Goal: Task Accomplishment & Management: Use online tool/utility

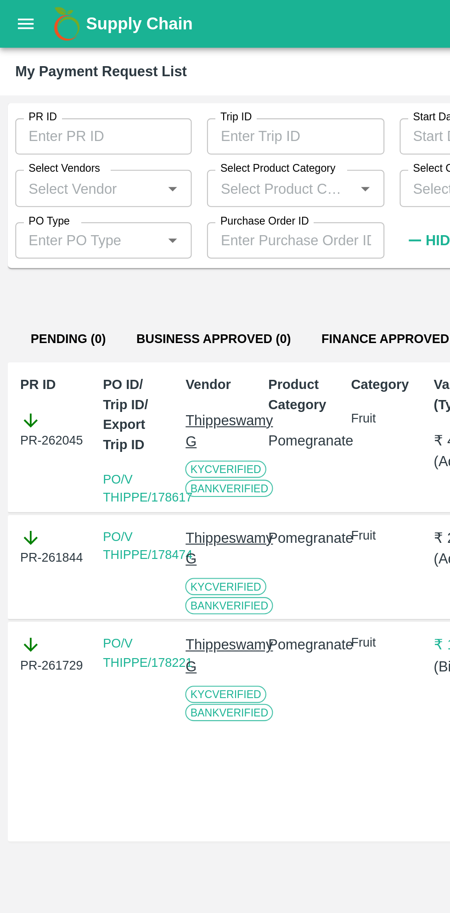
click at [13, 11] on icon "open drawer" at bounding box center [12, 11] width 10 height 10
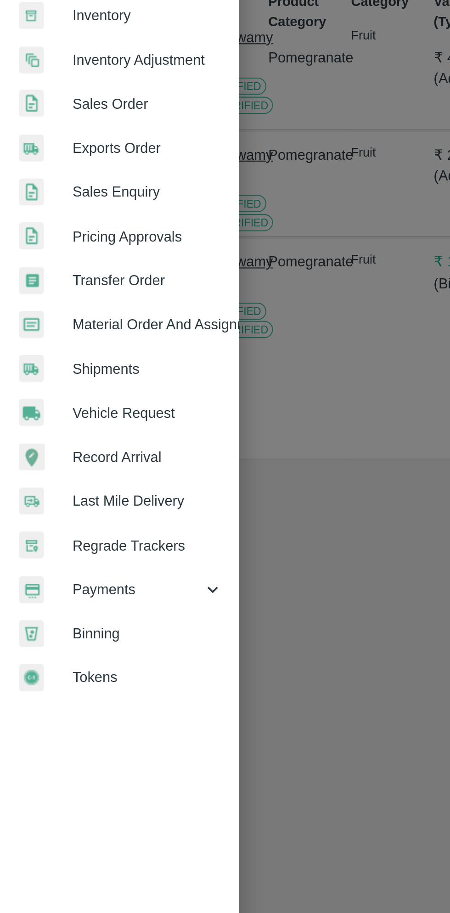
click at [59, 470] on span "Payments" at bounding box center [66, 468] width 62 height 10
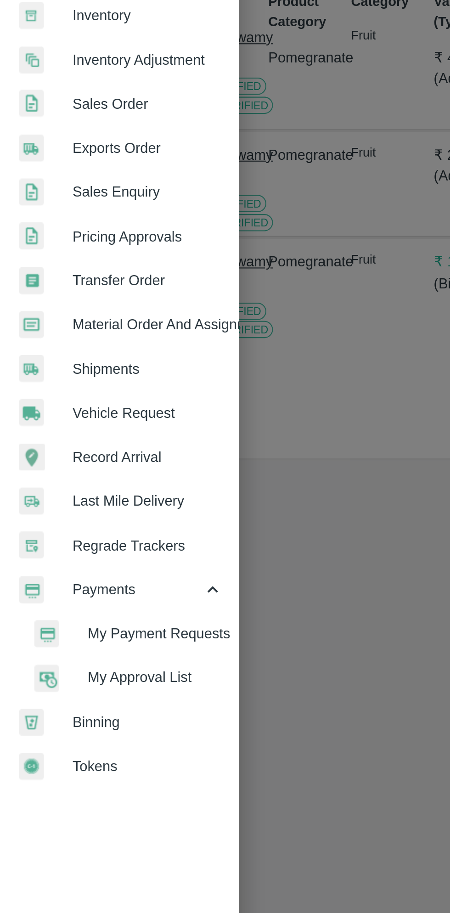
click at [78, 491] on span "My Payment Requests" at bounding box center [74, 489] width 65 height 10
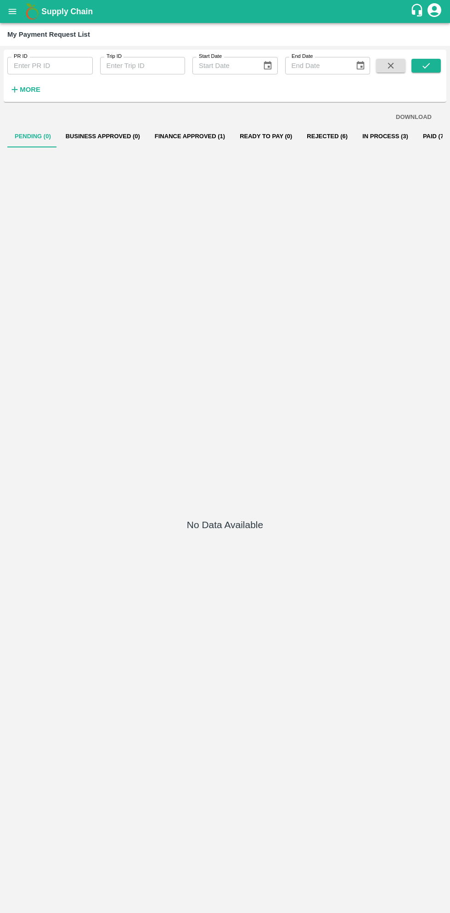
click at [363, 137] on button "In Process (3)" at bounding box center [385, 136] width 61 height 22
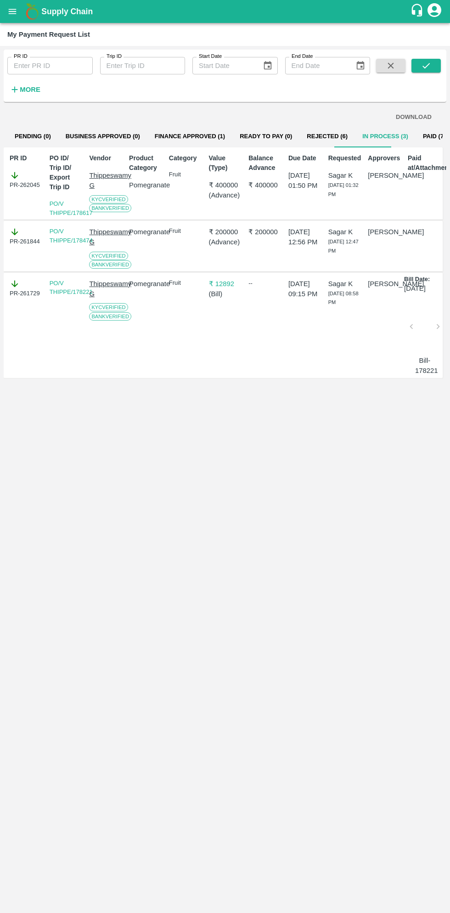
click at [17, 15] on icon "open drawer" at bounding box center [12, 11] width 10 height 10
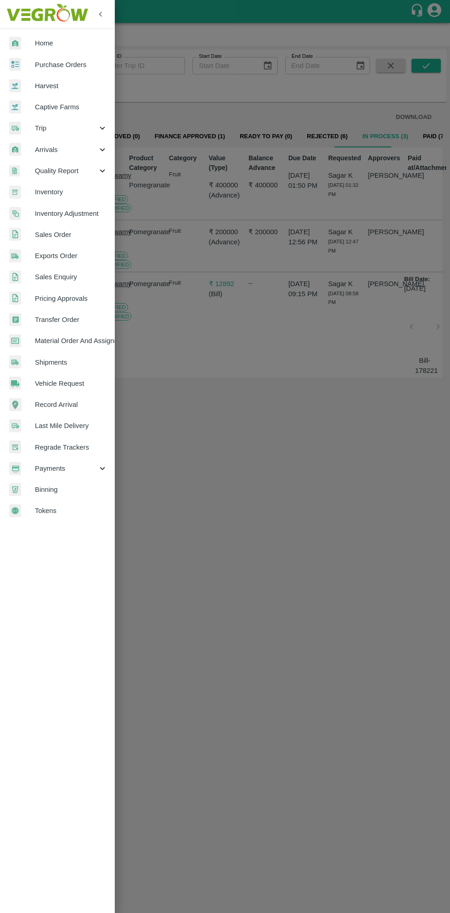
click at [61, 85] on span "Harvest" at bounding box center [71, 86] width 73 height 10
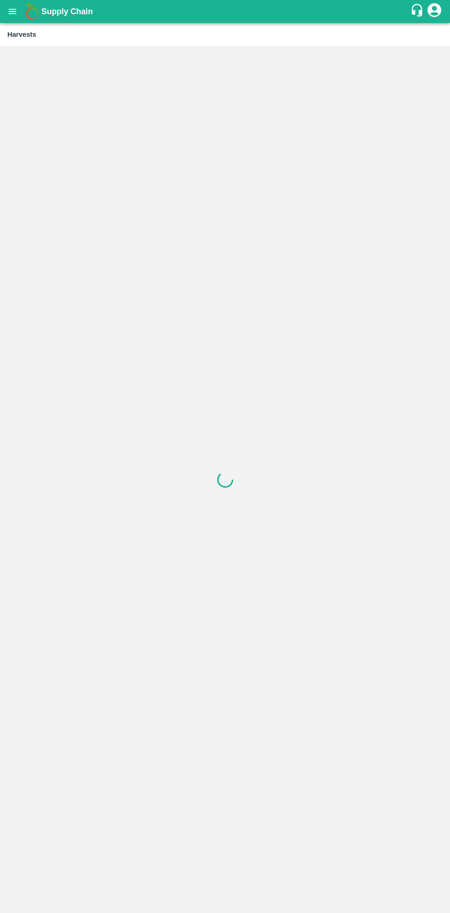
click at [14, 11] on icon "open drawer" at bounding box center [13, 11] width 8 height 5
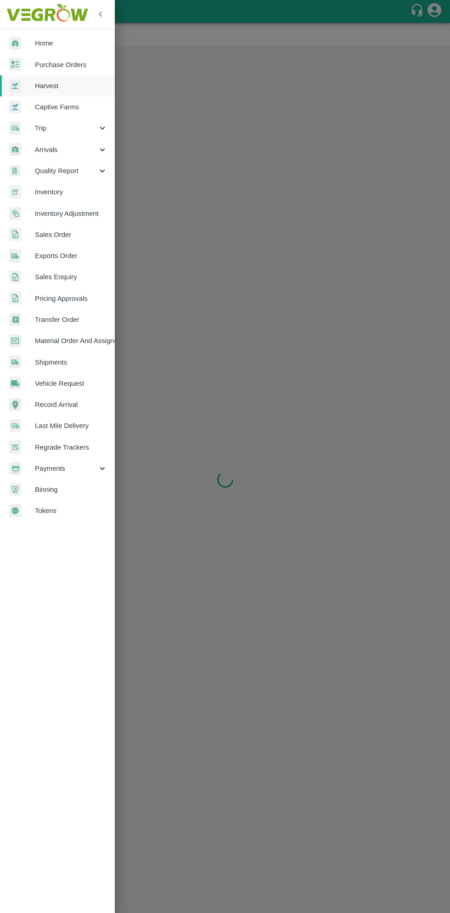
click at [73, 61] on span "Purchase Orders" at bounding box center [71, 65] width 73 height 10
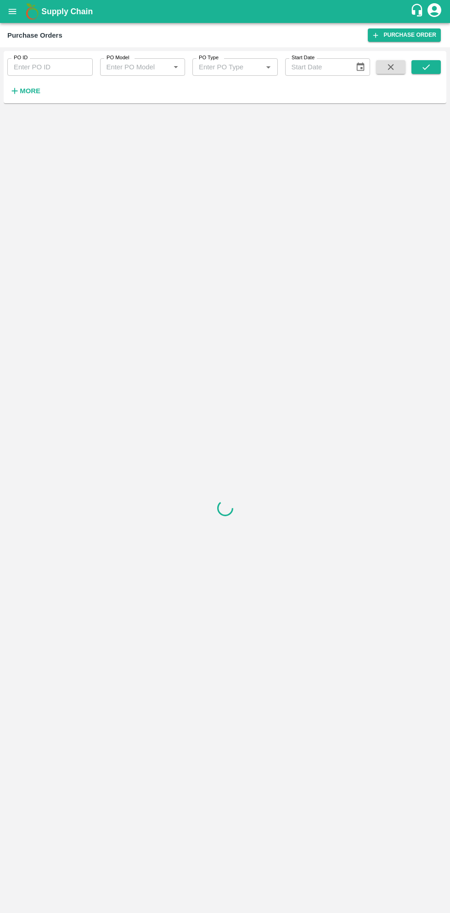
click at [34, 94] on strong "More" at bounding box center [30, 90] width 21 height 7
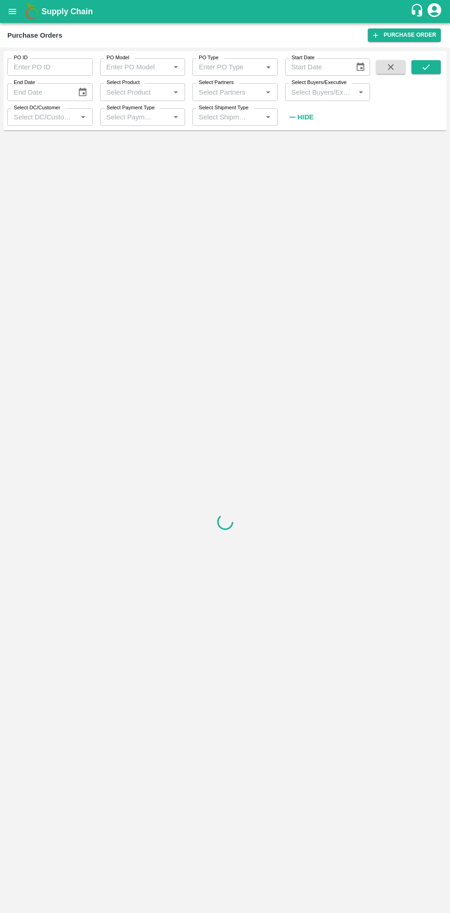
click at [325, 92] on input "Select Buyers/Executive" at bounding box center [320, 92] width 65 height 12
type input "sagar"
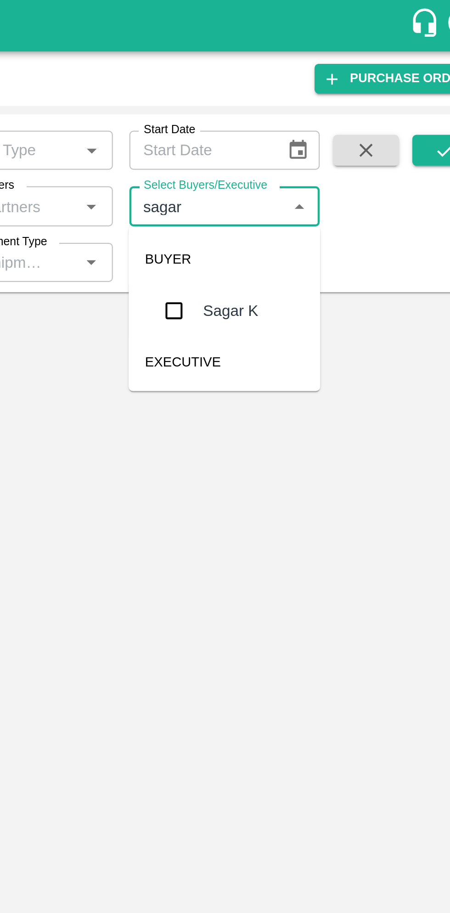
click at [309, 144] on input "checkbox" at bounding box center [305, 138] width 18 height 18
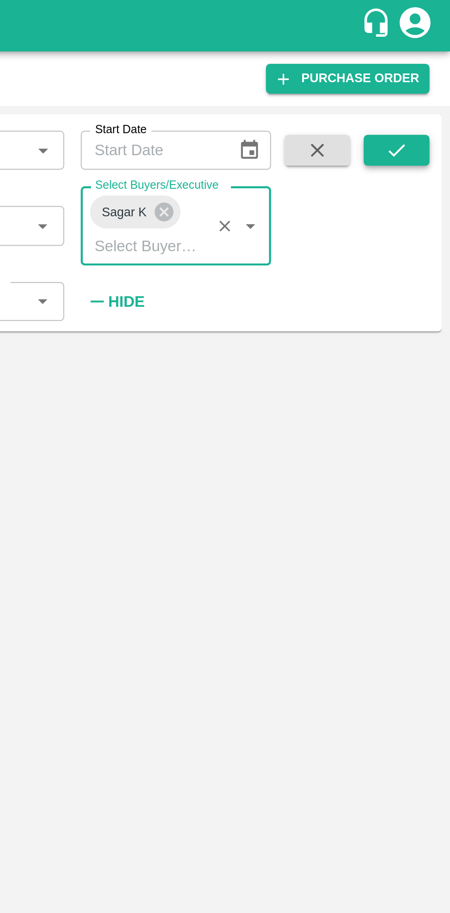
click at [435, 67] on button "submit" at bounding box center [425, 67] width 29 height 14
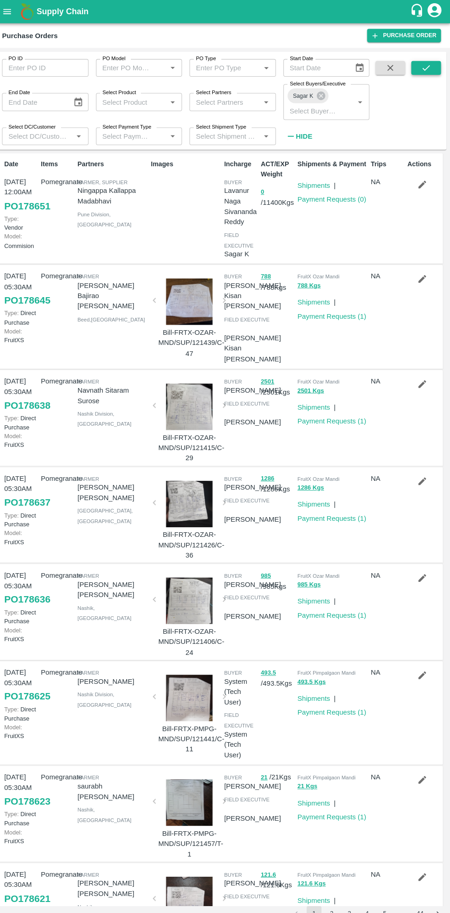
click at [427, 68] on icon "submit" at bounding box center [426, 67] width 10 height 10
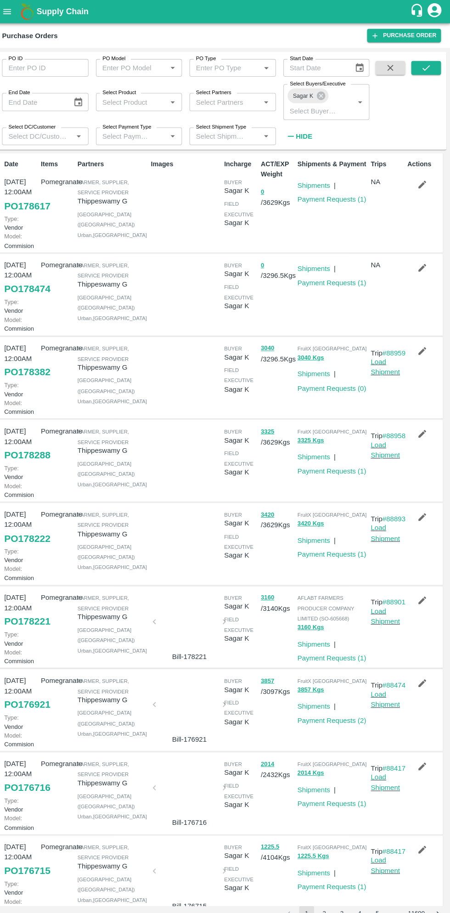
click at [44, 11] on b "Supply Chain" at bounding box center [66, 11] width 51 height 9
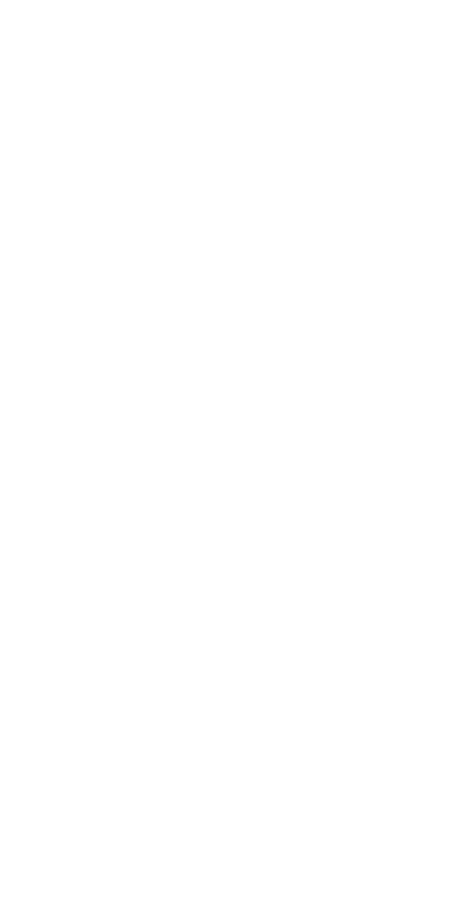
click at [31, 4] on html at bounding box center [225, 2] width 450 height 4
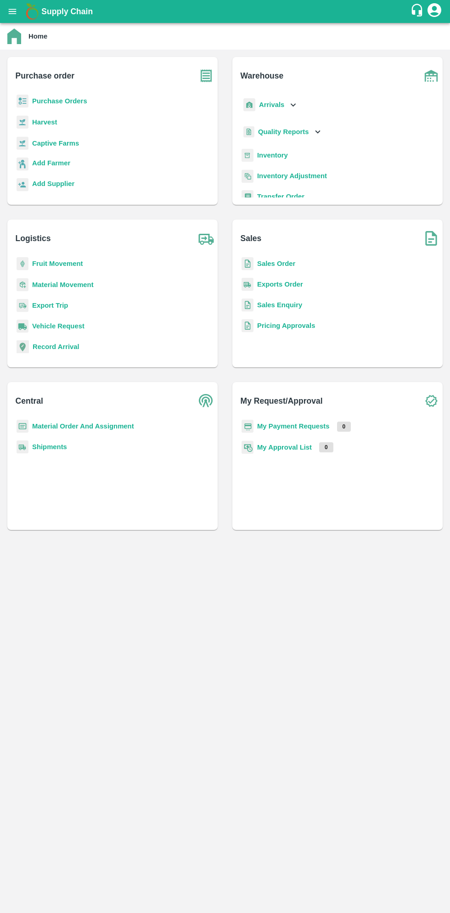
click at [17, 16] on button "open drawer" at bounding box center [12, 11] width 21 height 21
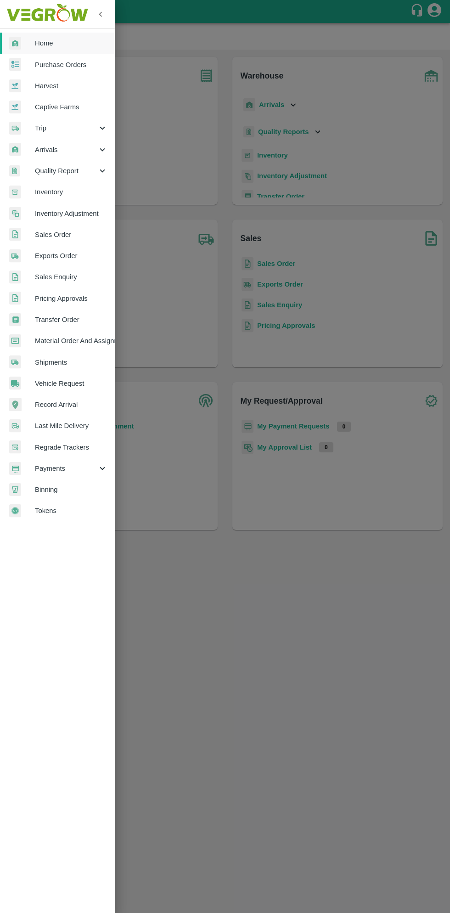
click at [87, 343] on span "Material Order And Assignment" at bounding box center [71, 341] width 73 height 10
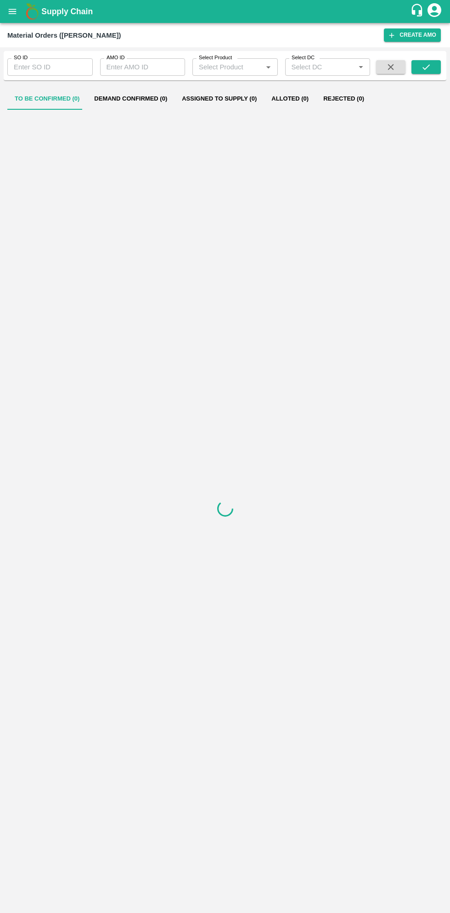
click at [47, 66] on input "SO ID" at bounding box center [49, 66] width 85 height 17
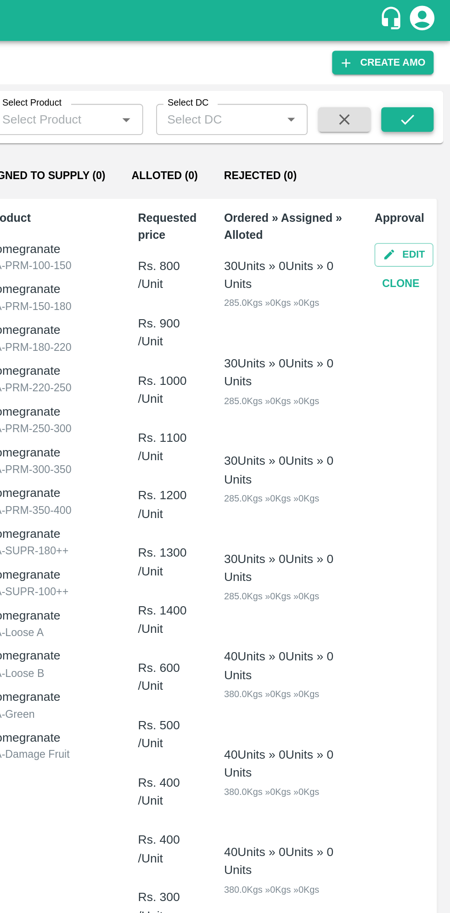
type input "605894"
click at [430, 69] on icon "submit" at bounding box center [426, 67] width 10 height 10
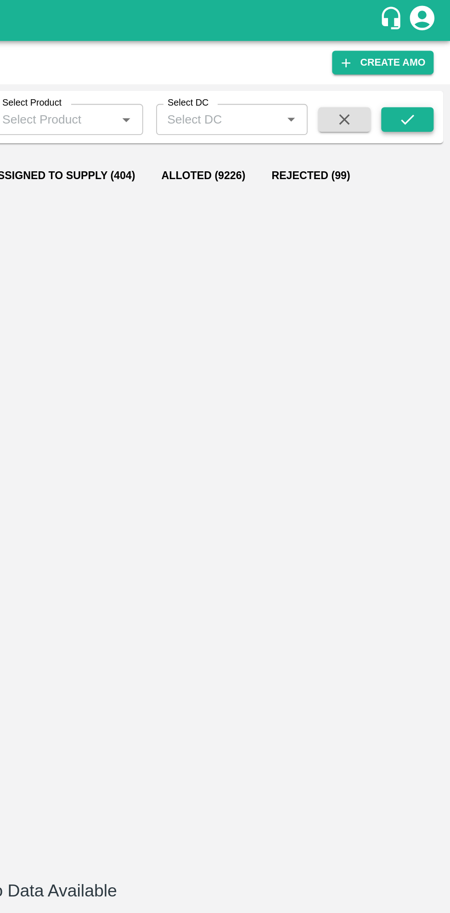
click at [419, 70] on button "submit" at bounding box center [425, 67] width 29 height 14
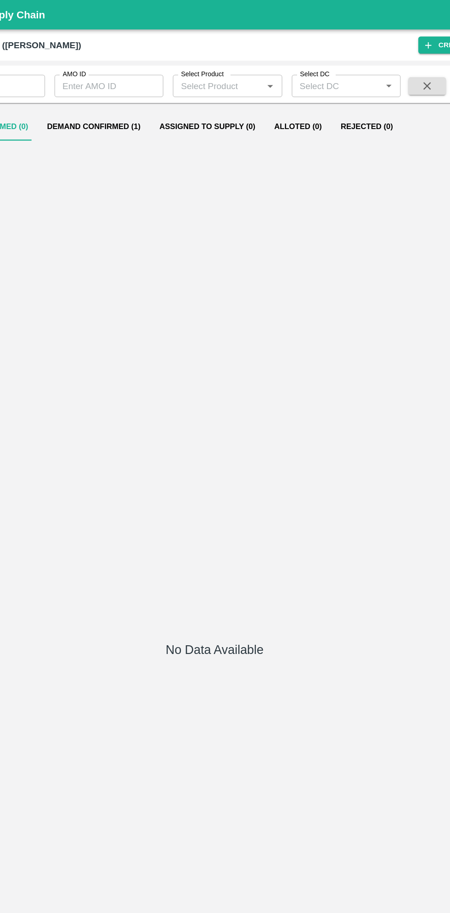
click at [135, 96] on button "Demand Confirmed (1)" at bounding box center [131, 99] width 88 height 22
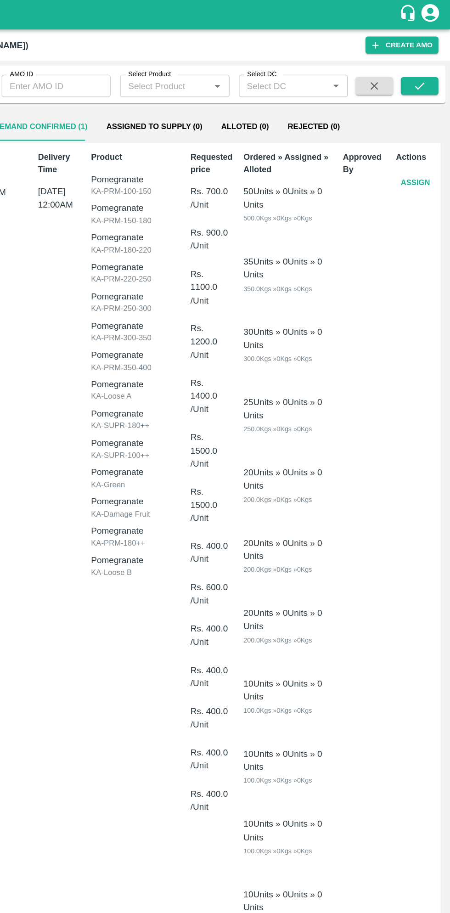
click at [426, 142] on button "Assign" at bounding box center [423, 143] width 30 height 16
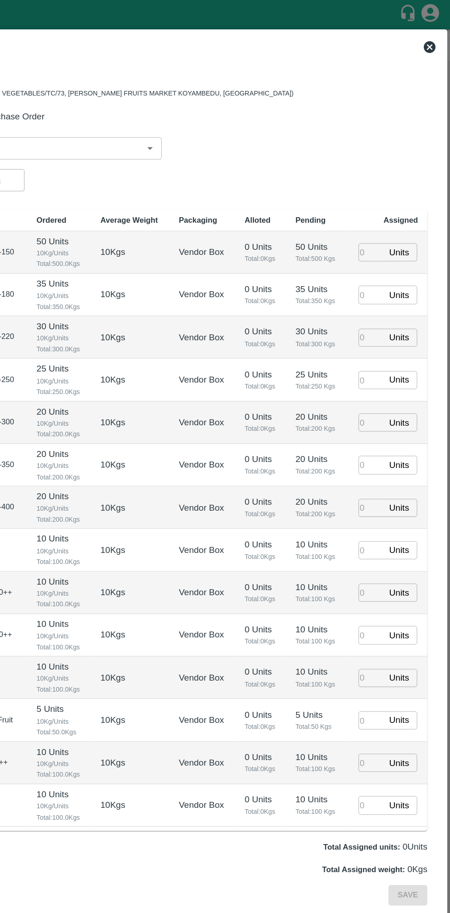
type input "30/09/2025 12:00 AM"
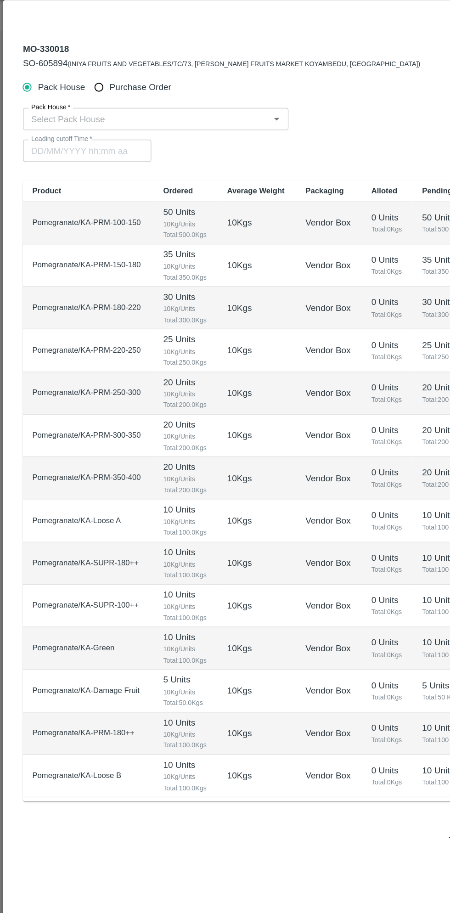
click at [82, 93] on input "Purchase Order" at bounding box center [77, 91] width 17 height 17
radio input "true"
click at [155, 117] on input "PO   *" at bounding box center [214, 116] width 386 height 12
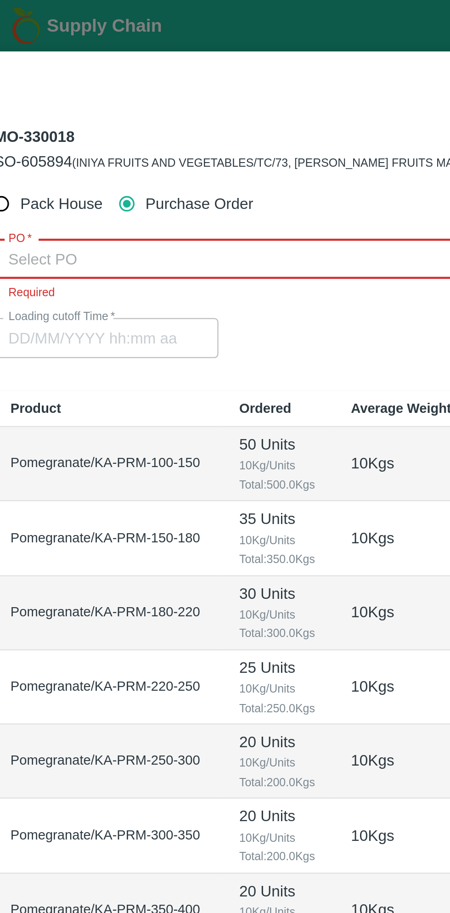
click at [113, 114] on input "PO   *" at bounding box center [214, 116] width 386 height 12
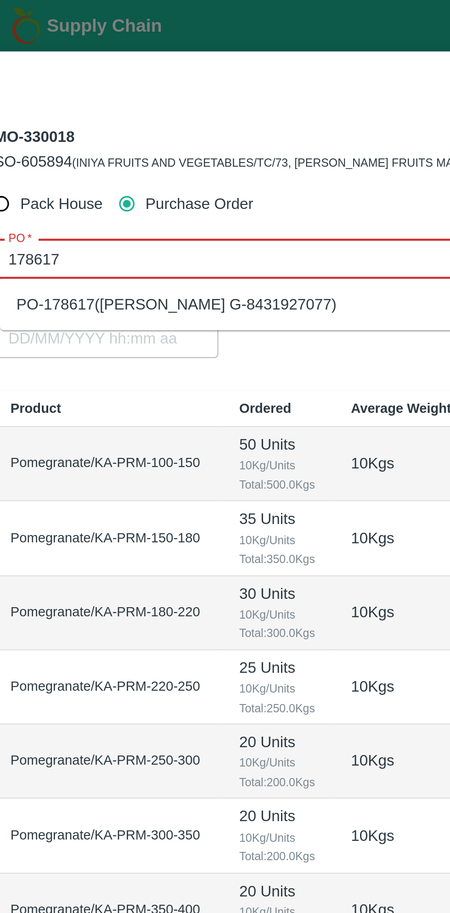
click at [173, 138] on div "PO-178617(Thippeswamy G-8431927077)" at bounding box center [224, 136] width 407 height 16
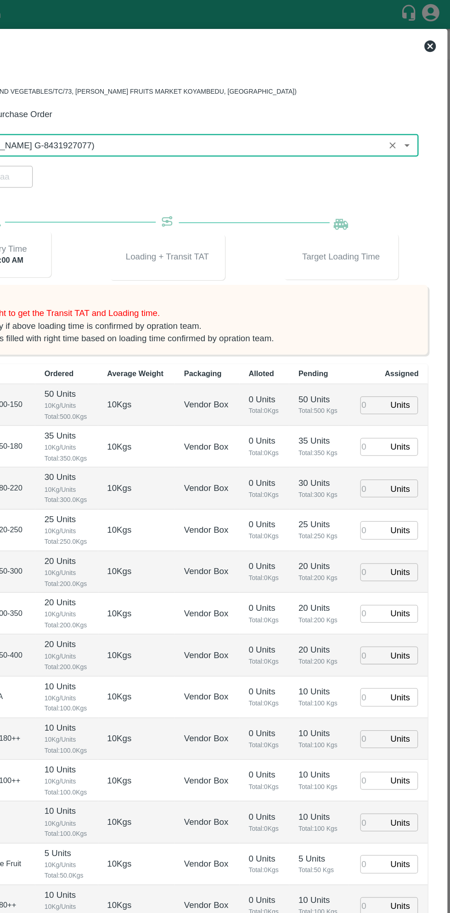
type input "PO-178617(Thippeswamy G-8431927077)"
click at [387, 320] on input "number" at bounding box center [388, 322] width 20 height 14
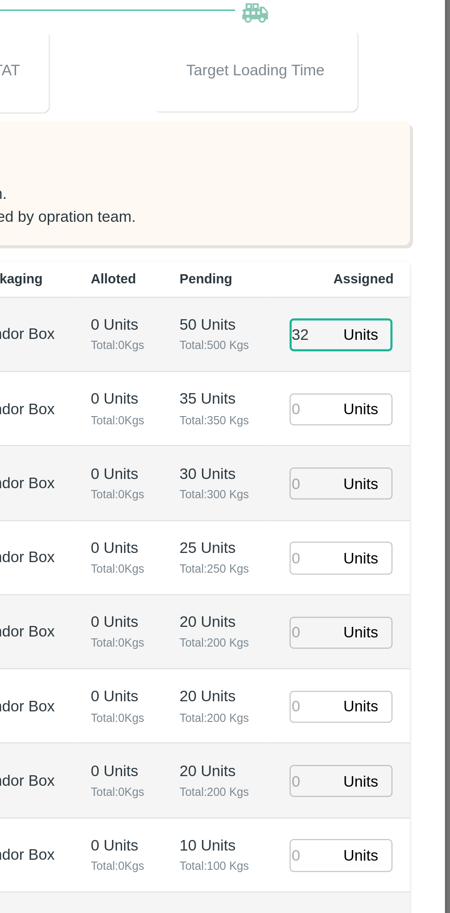
type input "3"
type input "29/09/2025 06:48 AM"
type input "32"
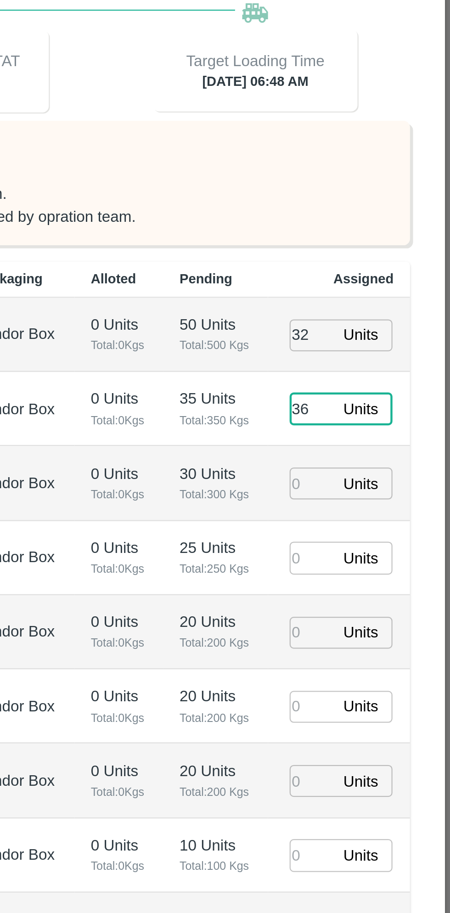
type input "36"
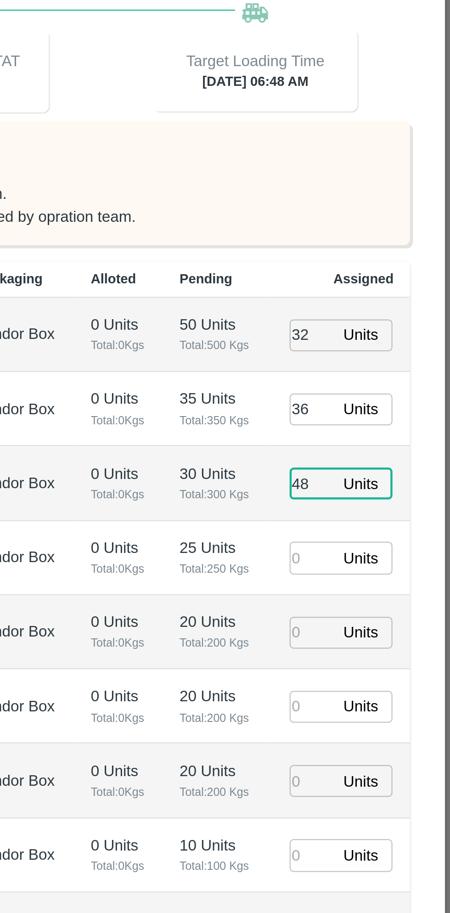
type input "48"
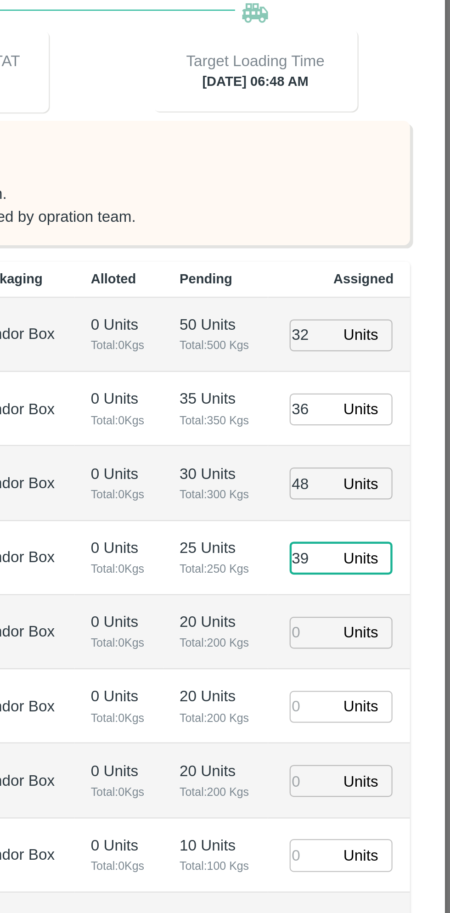
type input "39"
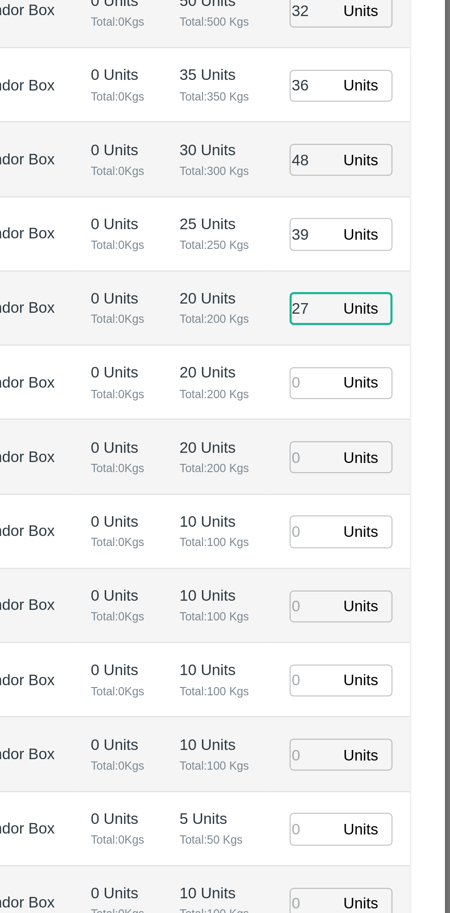
type input "27"
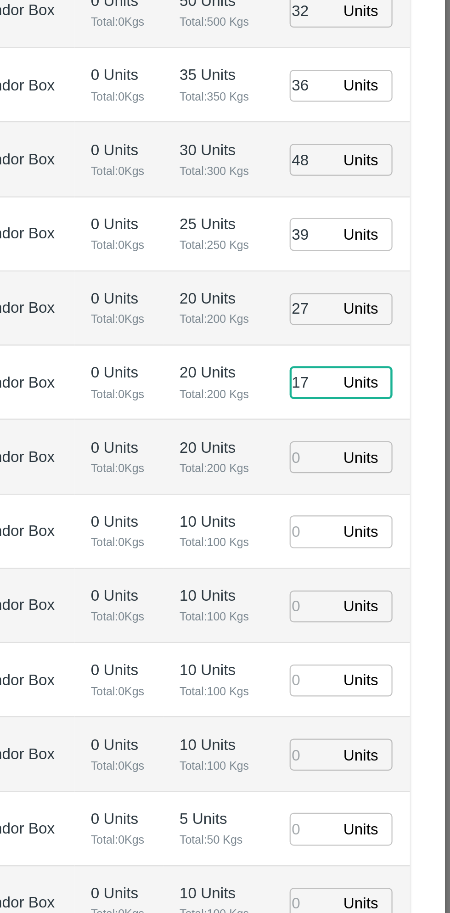
type input "17"
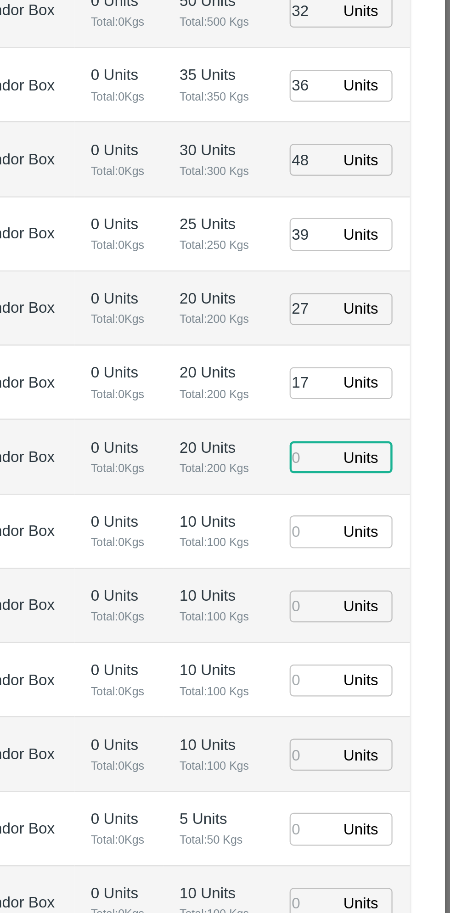
type input "5"
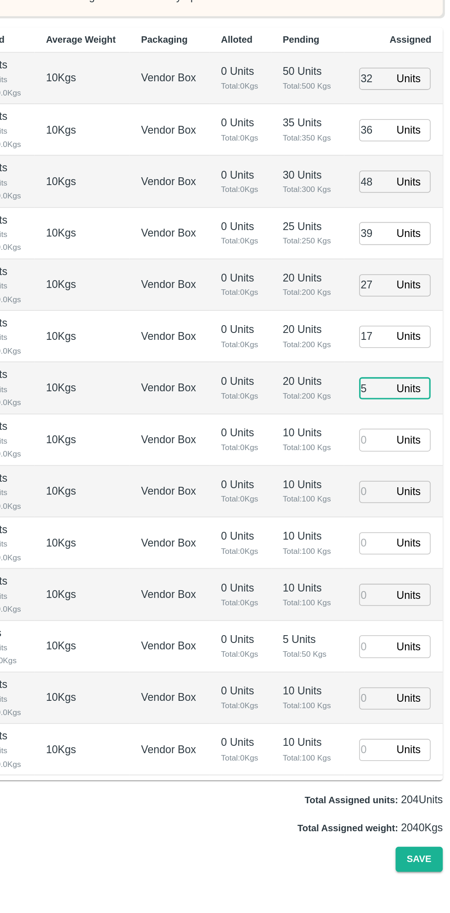
type input "29/09/2025 04:48 AM"
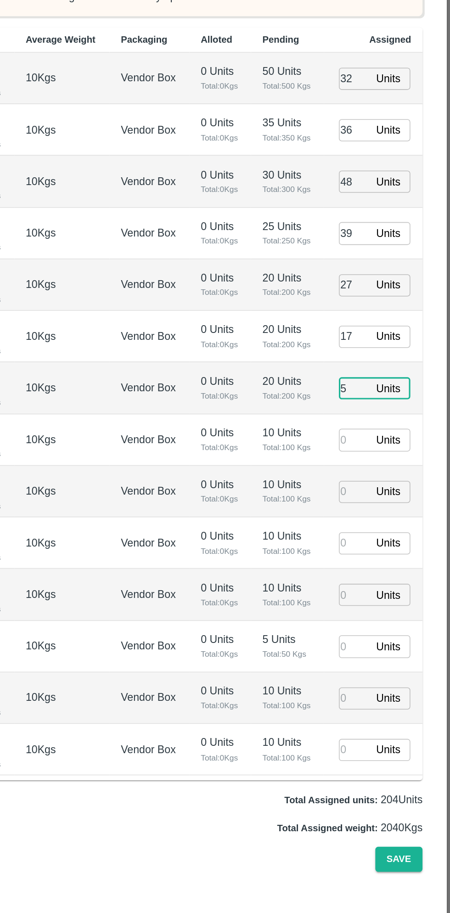
type input "5"
click at [384, 556] on input "number" at bounding box center [388, 554] width 20 height 14
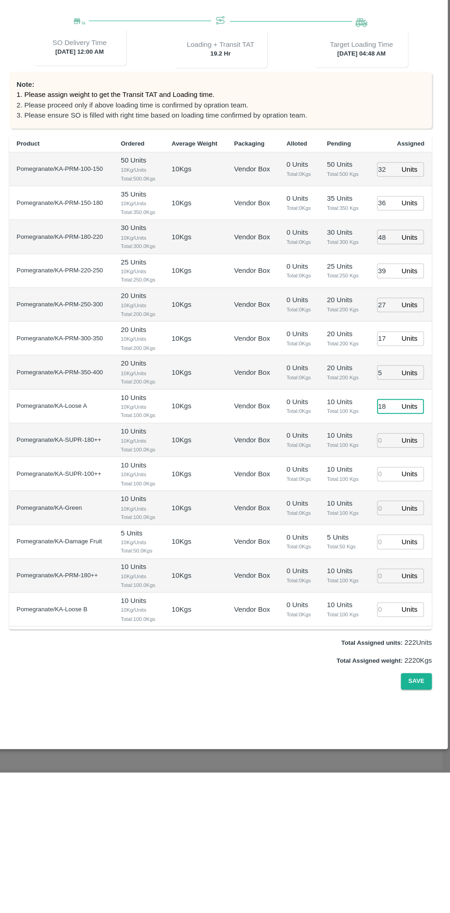
type input "18"
click at [393, 589] on input "number" at bounding box center [388, 587] width 20 height 14
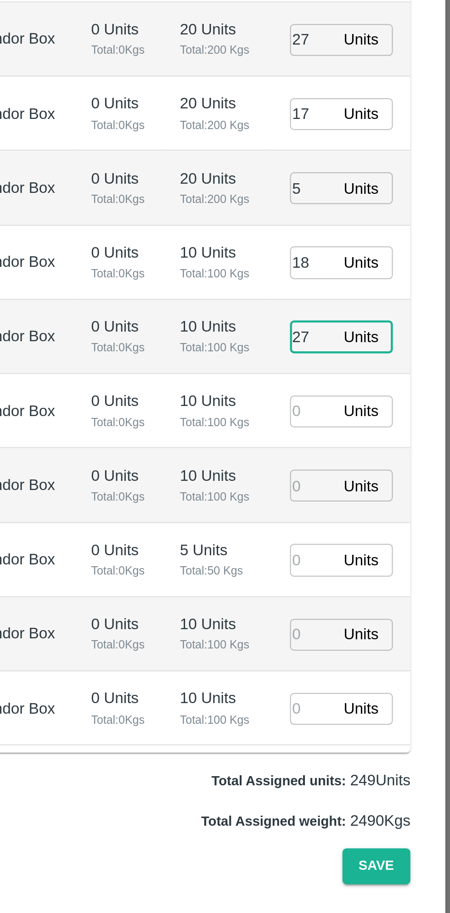
type input "27"
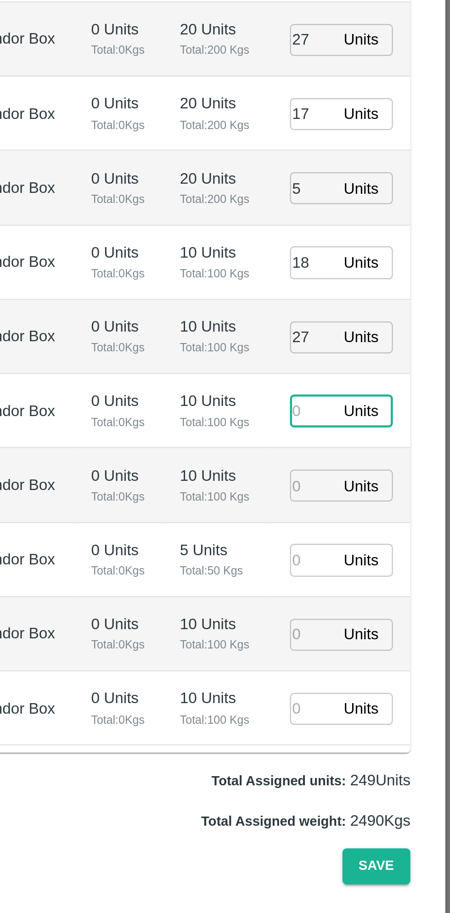
type input "8"
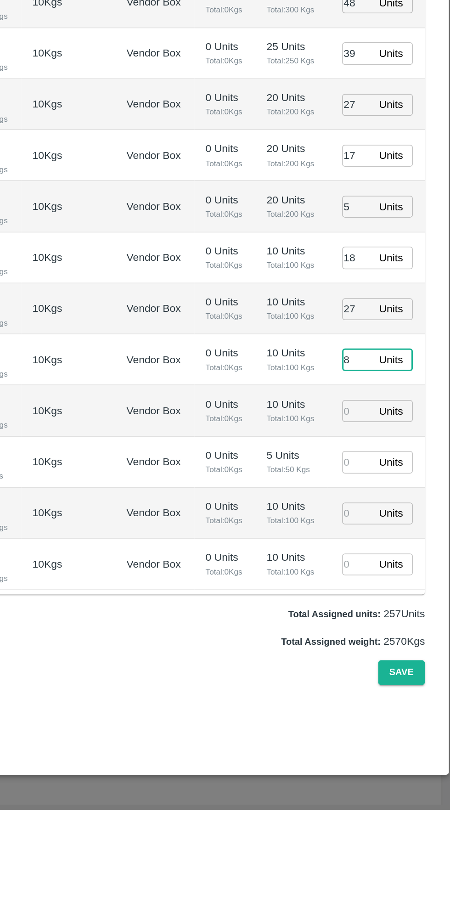
type input "29/09/2025 05:48 AM"
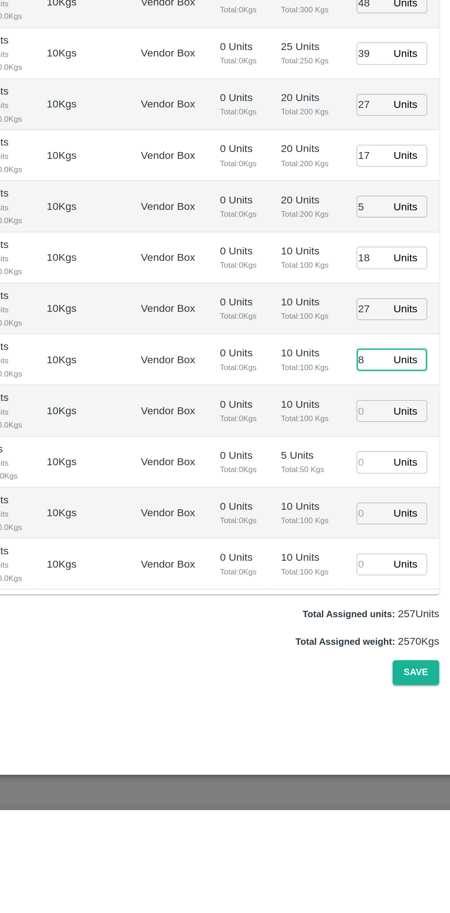
type input "8"
click at [391, 654] on input "number" at bounding box center [388, 653] width 20 height 14
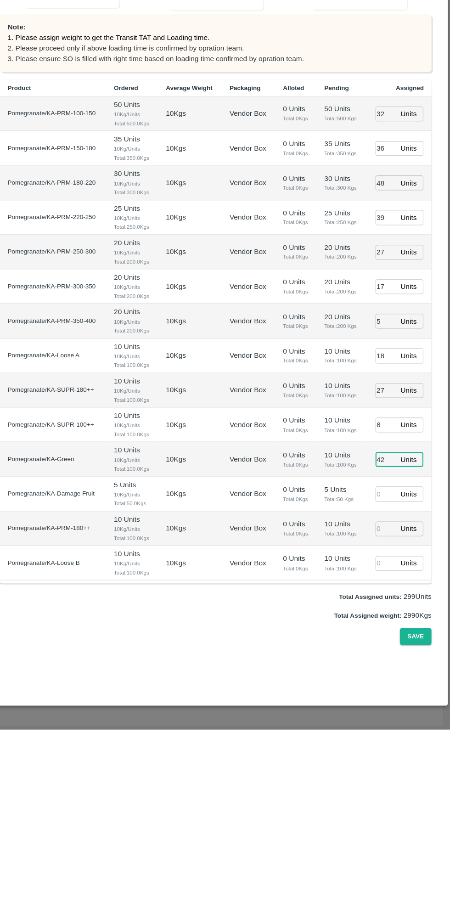
type input "42"
click at [390, 685] on input "number" at bounding box center [388, 686] width 20 height 14
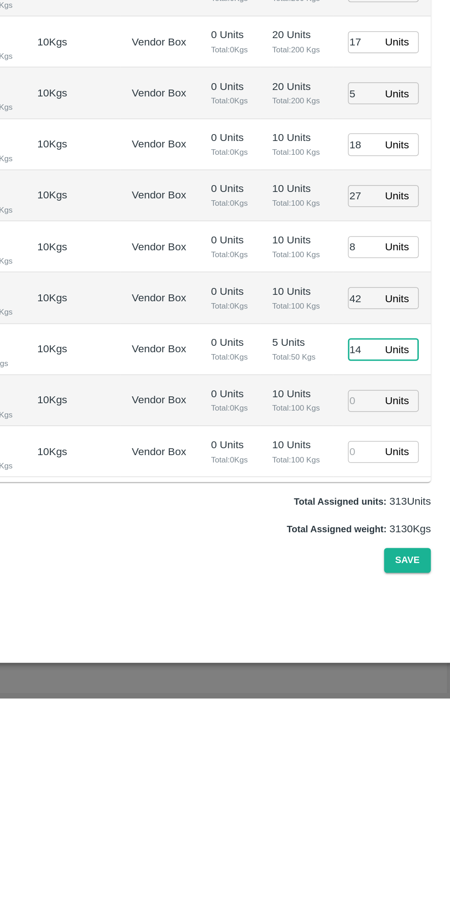
type input "14"
click at [387, 719] on input "number" at bounding box center [388, 720] width 20 height 14
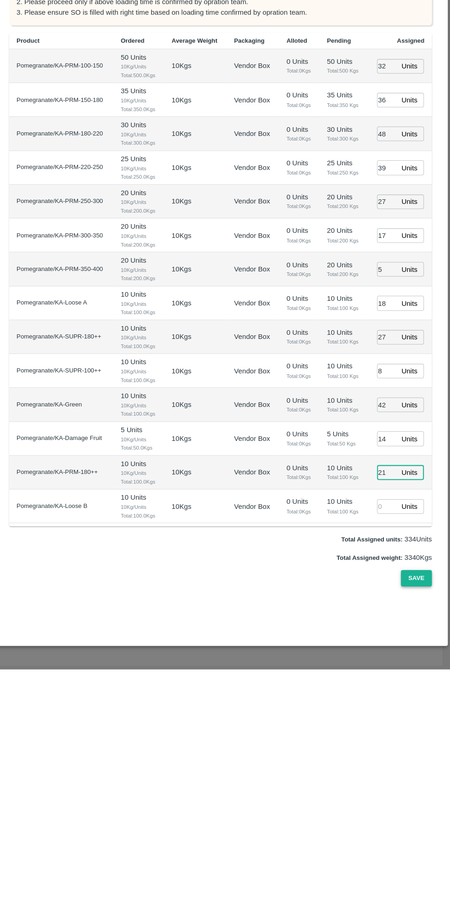
type input "21"
click at [417, 823] on button "Save" at bounding box center [417, 823] width 30 height 16
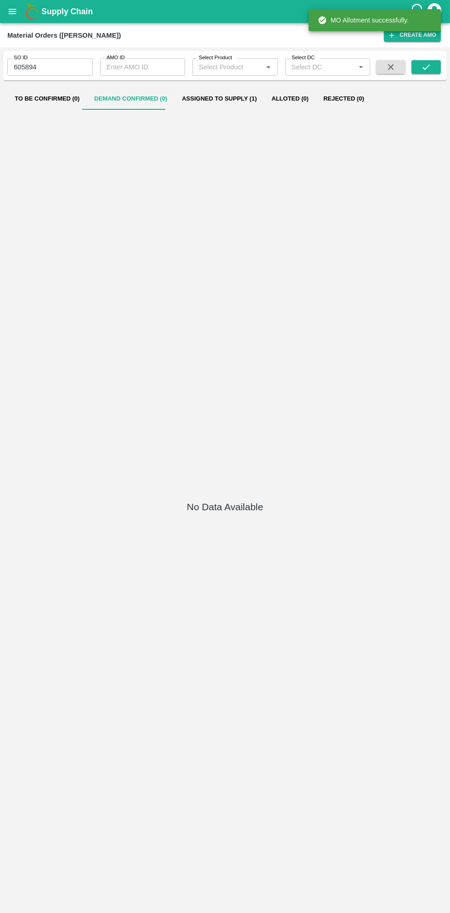
click at [210, 100] on button "Assigned to Supply (1)" at bounding box center [219, 99] width 90 height 22
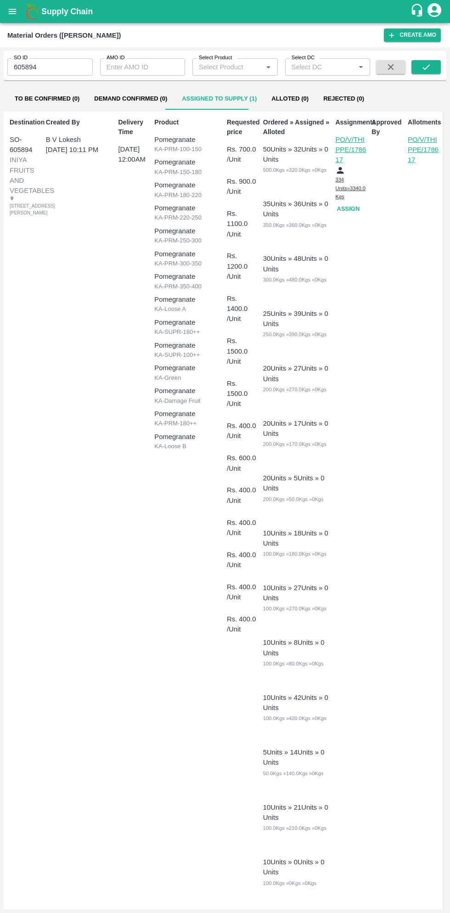
click at [354, 208] on button "Assign" at bounding box center [349, 209] width 29 height 16
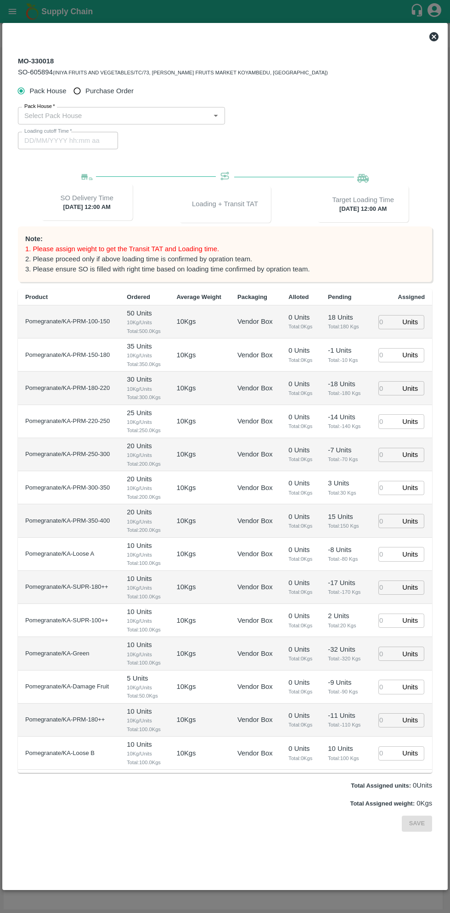
type input "30/09/2025 12:00 AM"
click at [82, 91] on input "Purchase Order" at bounding box center [77, 91] width 17 height 17
radio input "true"
click at [158, 117] on input "PO   *" at bounding box center [214, 116] width 386 height 12
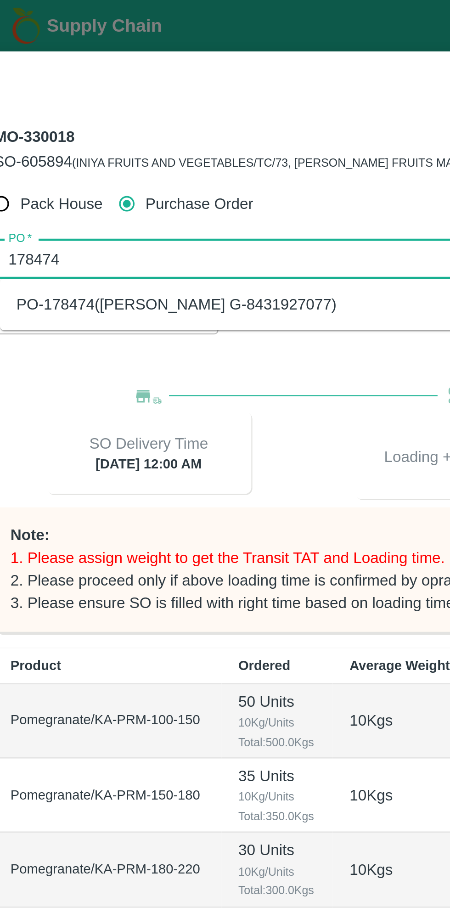
click at [157, 141] on div "PO-178474(Thippeswamy G-8431927077)" at bounding box center [224, 136] width 407 height 16
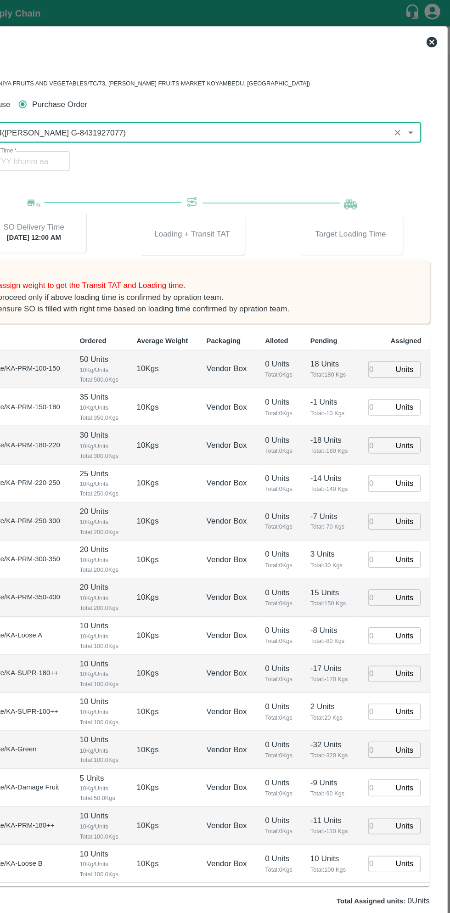
type input "PO-178474(Thippeswamy G-8431927077)"
click at [386, 320] on input "number" at bounding box center [388, 322] width 20 height 14
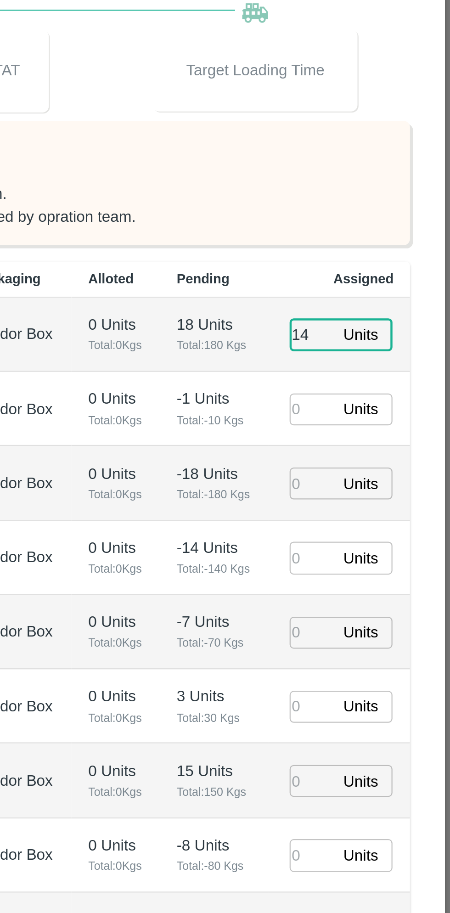
type input "14"
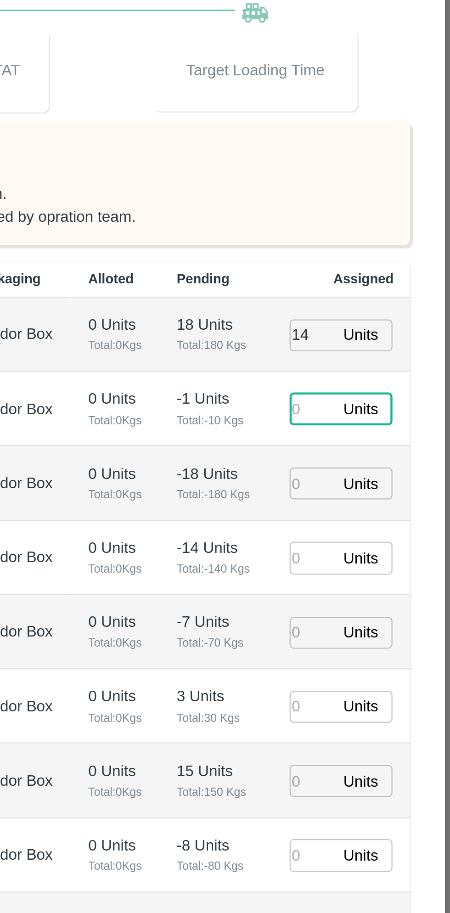
type input "2"
type input "29/09/2025 06:48 AM"
type input "26"
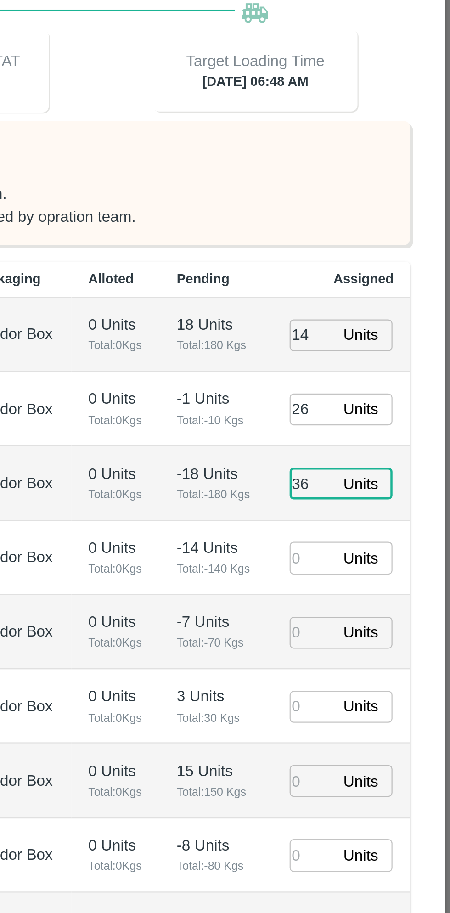
type input "36"
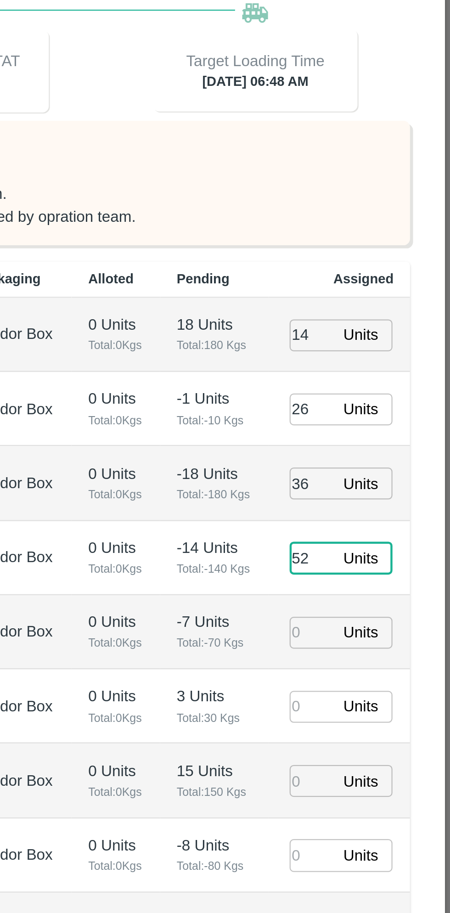
type input "52"
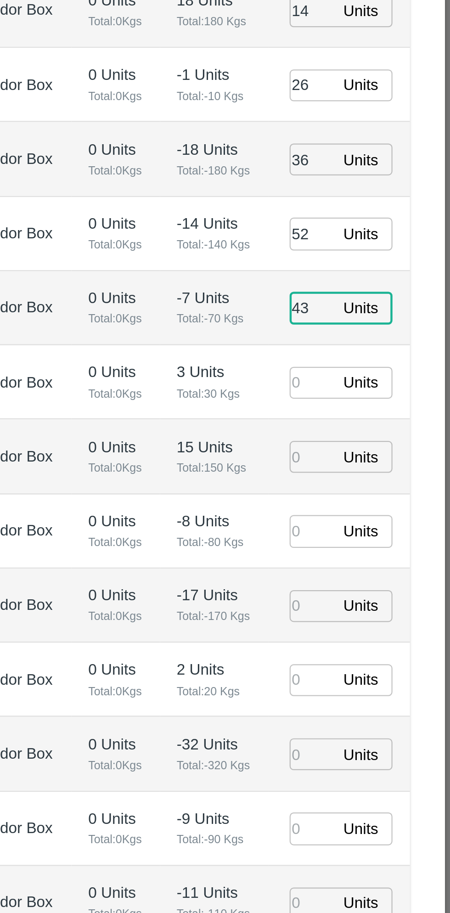
type input "43"
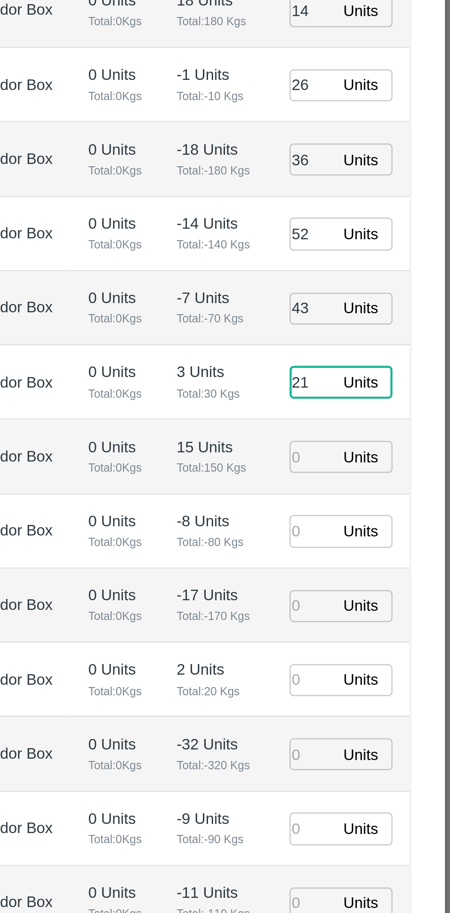
type input "21"
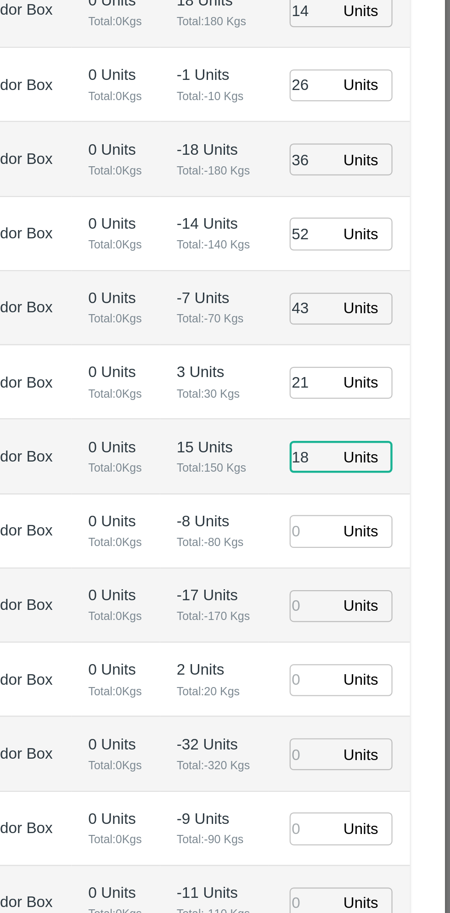
type input "18"
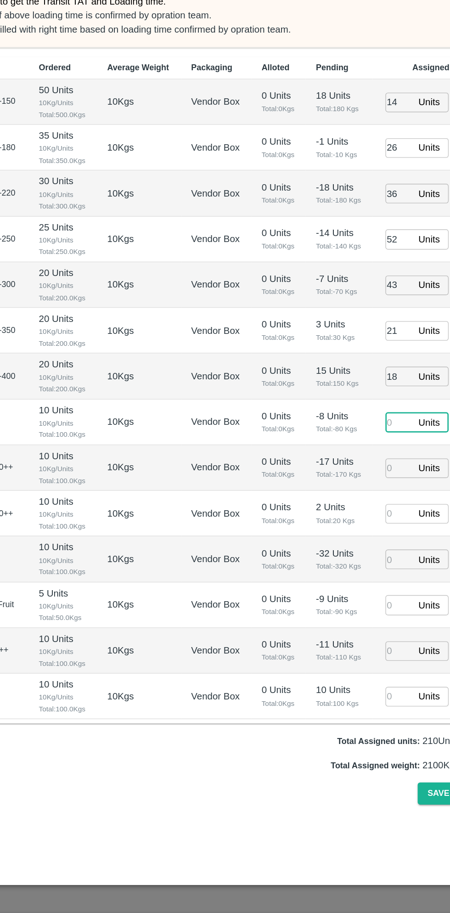
type input "29/09/2025 04:48 AM"
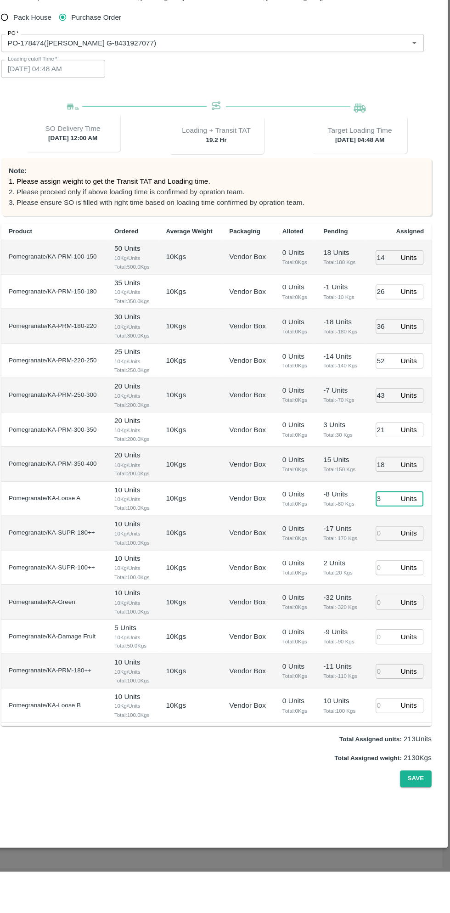
type input "3"
click at [389, 590] on input "number" at bounding box center [388, 587] width 20 height 14
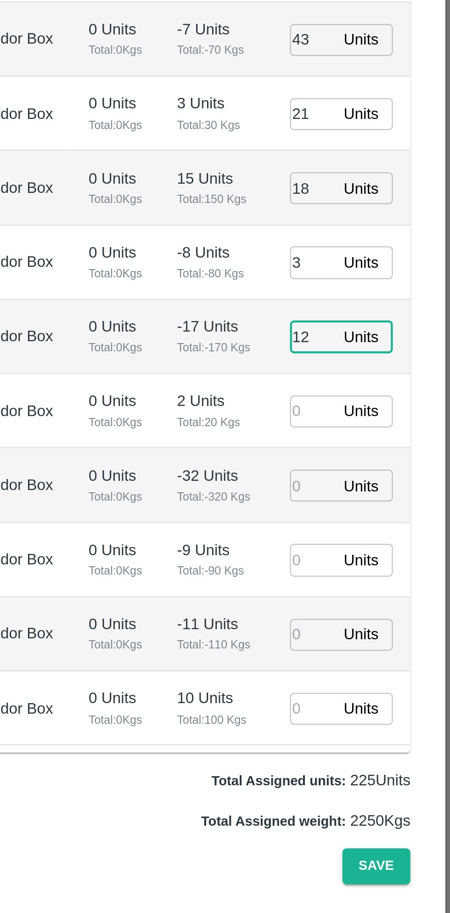
type input "12"
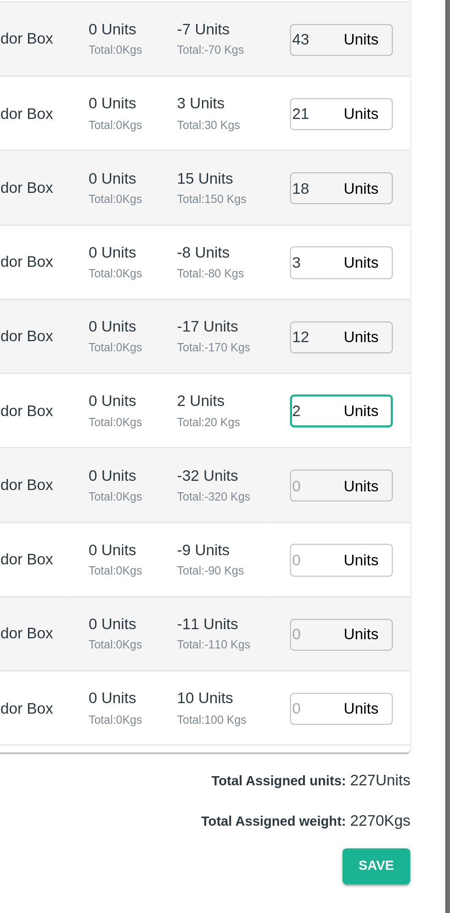
type input "2"
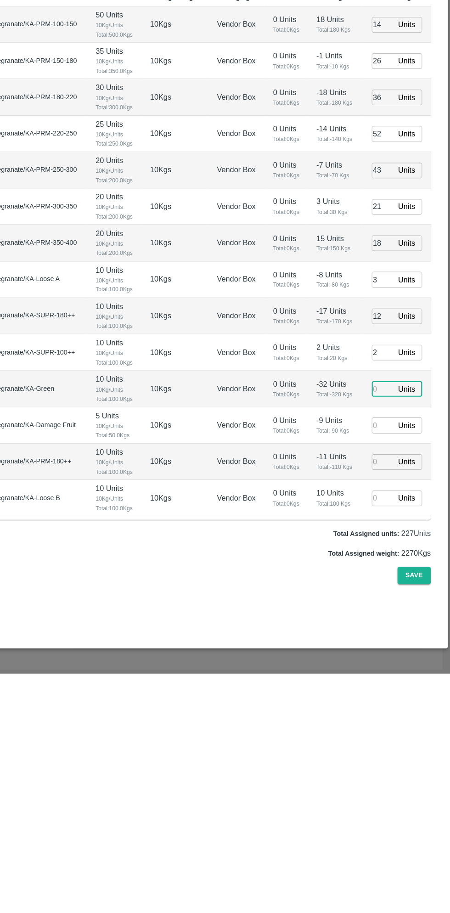
click at [391, 717] on input "number" at bounding box center [388, 720] width 20 height 14
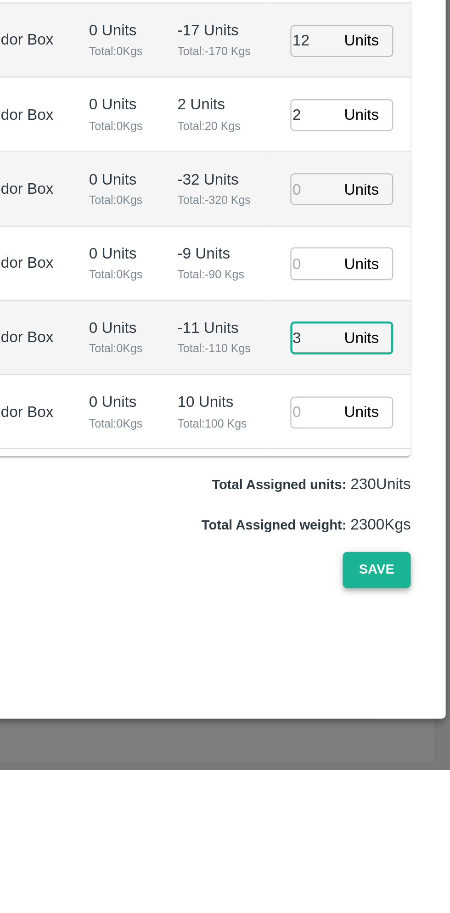
type input "3"
click at [421, 821] on button "Save" at bounding box center [417, 823] width 30 height 16
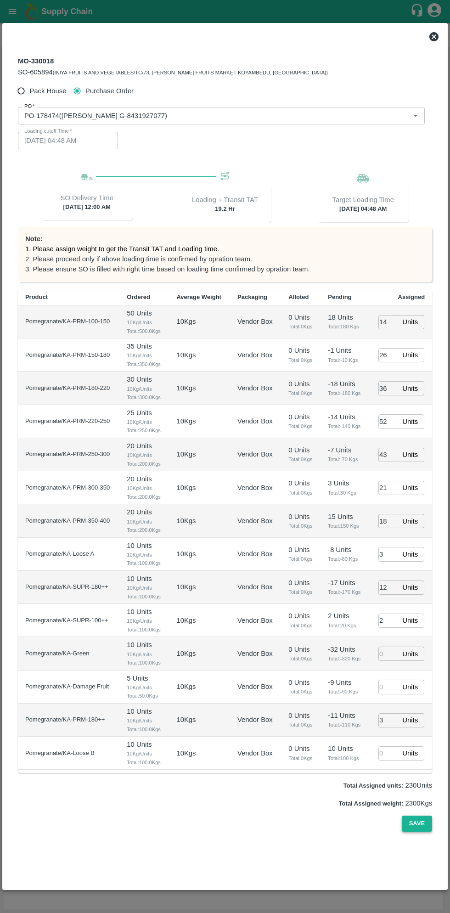
click at [421, 822] on button "Save" at bounding box center [417, 823] width 30 height 16
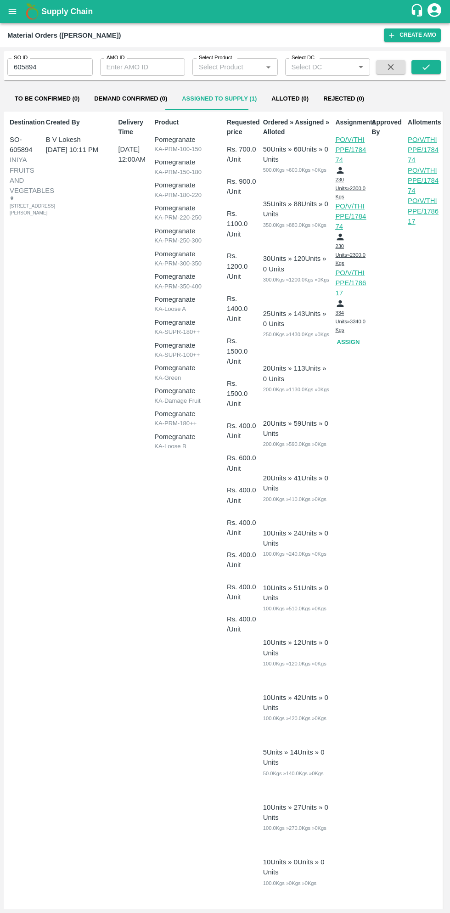
click at [13, 22] on div "Supply Chain" at bounding box center [225, 11] width 450 height 23
click at [19, 17] on button "open drawer" at bounding box center [12, 11] width 21 height 21
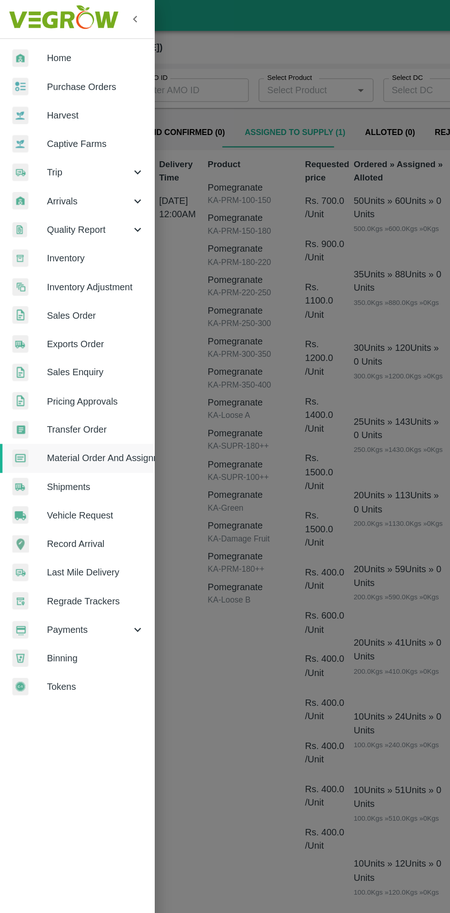
click at [80, 67] on span "Purchase Orders" at bounding box center [71, 65] width 73 height 10
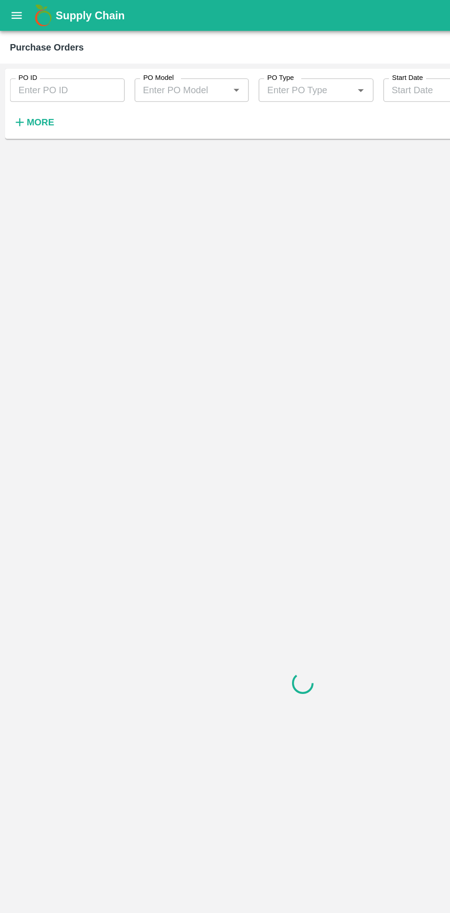
click at [37, 92] on strong "More" at bounding box center [30, 90] width 21 height 7
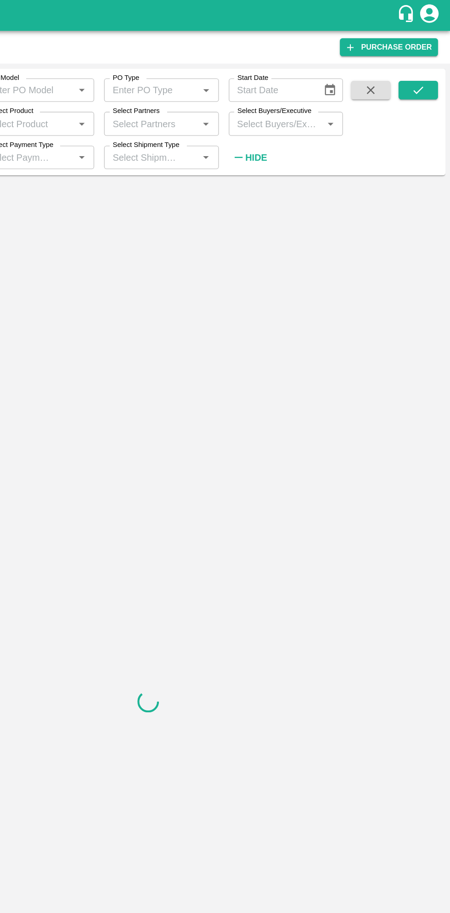
click at [335, 96] on input "Select Buyers/Executive" at bounding box center [320, 92] width 65 height 12
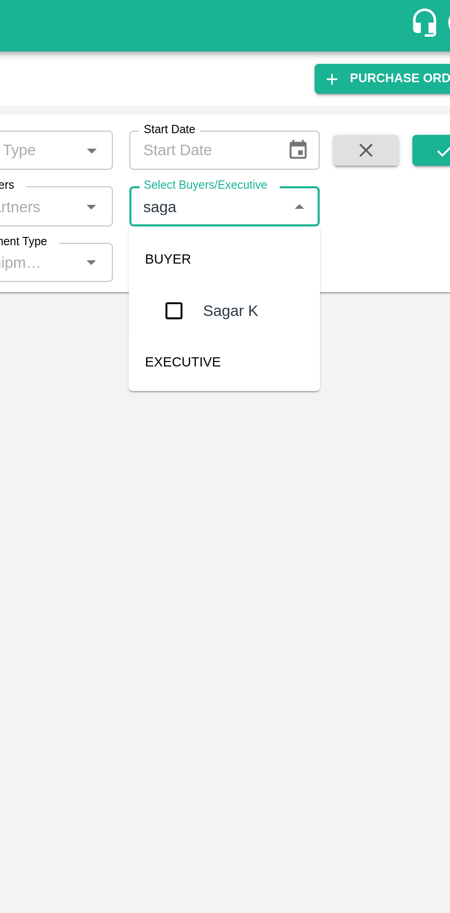
type input "sagar"
click at [305, 144] on input "checkbox" at bounding box center [305, 138] width 18 height 18
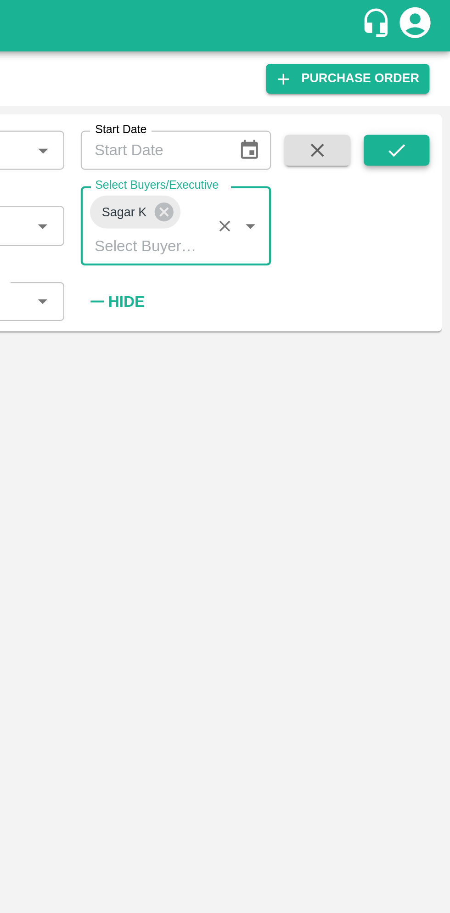
click at [428, 72] on icon "submit" at bounding box center [426, 67] width 10 height 10
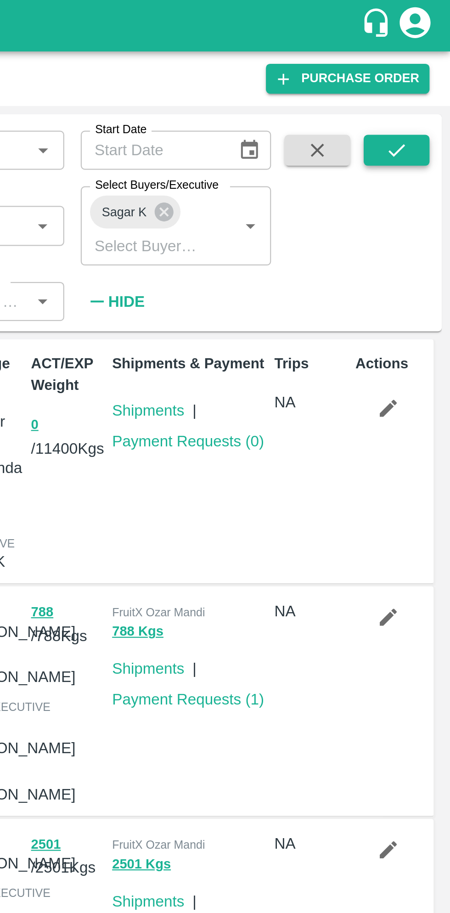
click at [423, 68] on icon "submit" at bounding box center [425, 67] width 7 height 6
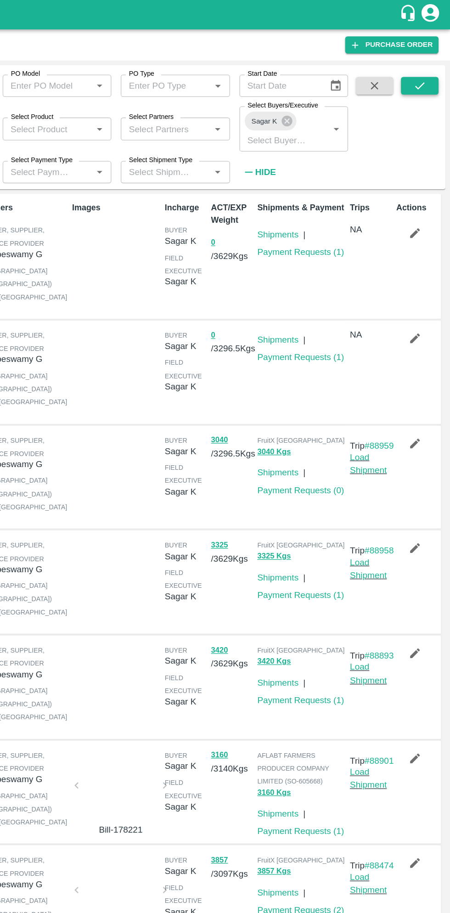
scroll to position [2, 0]
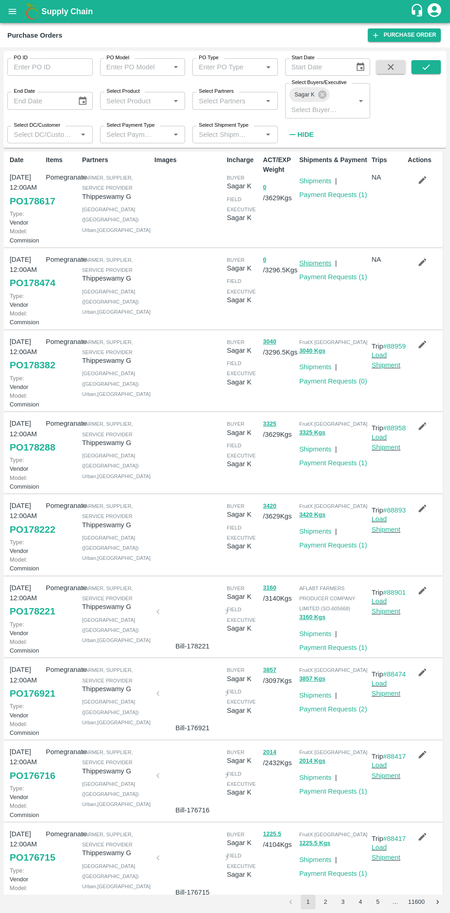
click at [313, 267] on link "Shipments" at bounding box center [315, 262] width 32 height 7
click at [316, 267] on link "Shipments" at bounding box center [315, 262] width 32 height 7
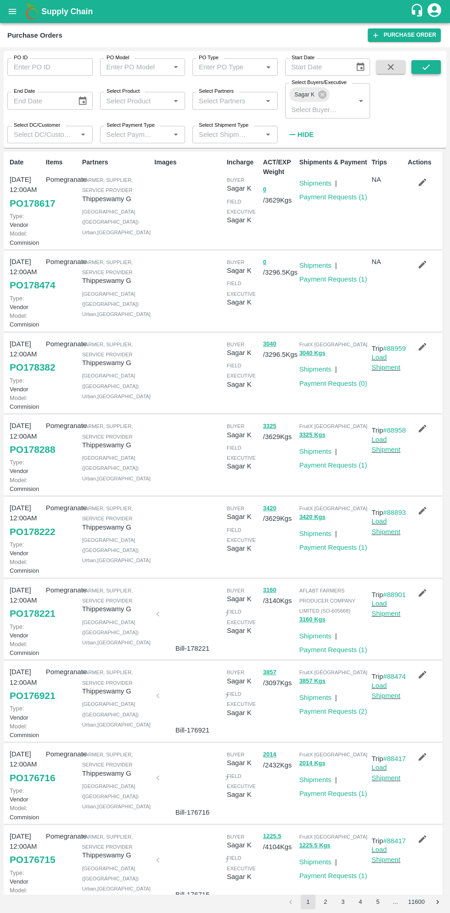
click at [425, 68] on icon "submit" at bounding box center [426, 67] width 10 height 10
click at [311, 301] on link "Shipments" at bounding box center [315, 297] width 32 height 7
click at [324, 301] on link "Shipments" at bounding box center [315, 297] width 32 height 7
click at [15, 12] on icon "open drawer" at bounding box center [12, 11] width 10 height 10
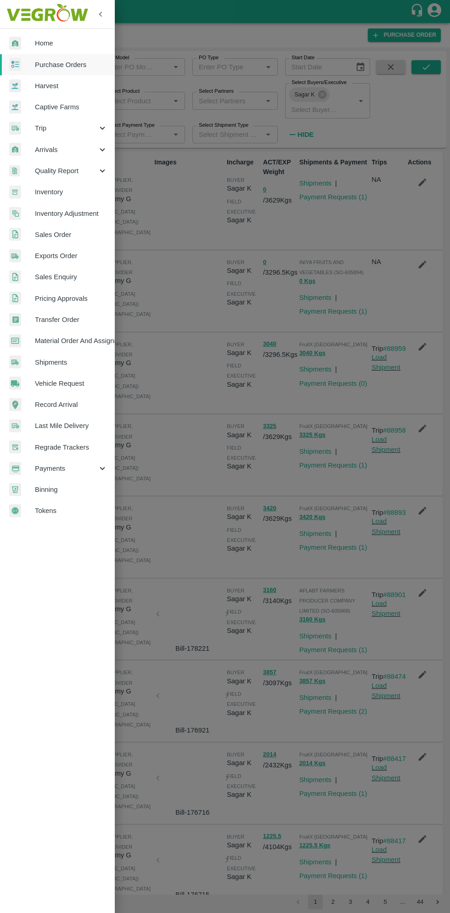
click at [55, 127] on span "Trip" at bounding box center [66, 128] width 62 height 10
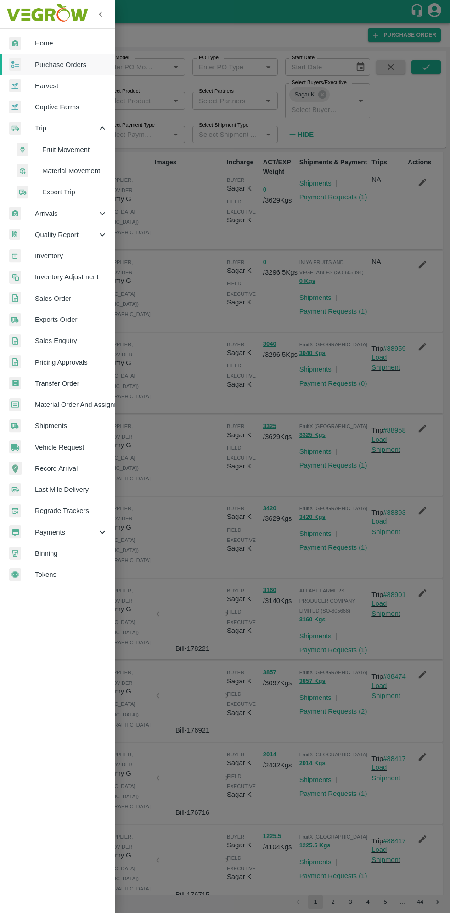
click at [71, 151] on span "Fruit Movement" at bounding box center [74, 150] width 65 height 10
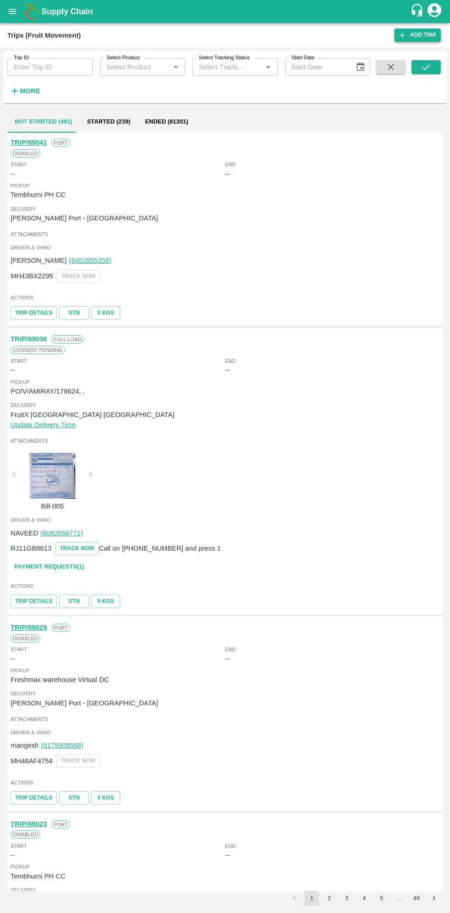
click at [418, 32] on link "Add Trip" at bounding box center [417, 34] width 46 height 13
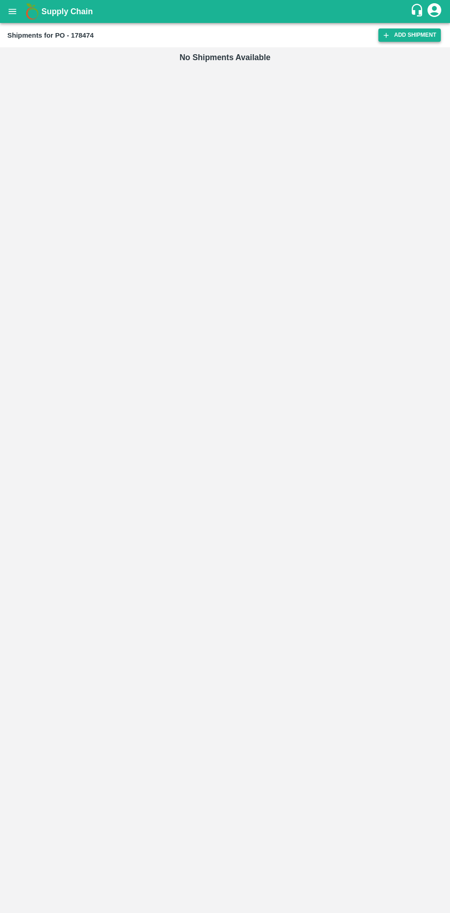
click at [415, 37] on link "Add Shipment" at bounding box center [409, 34] width 62 height 13
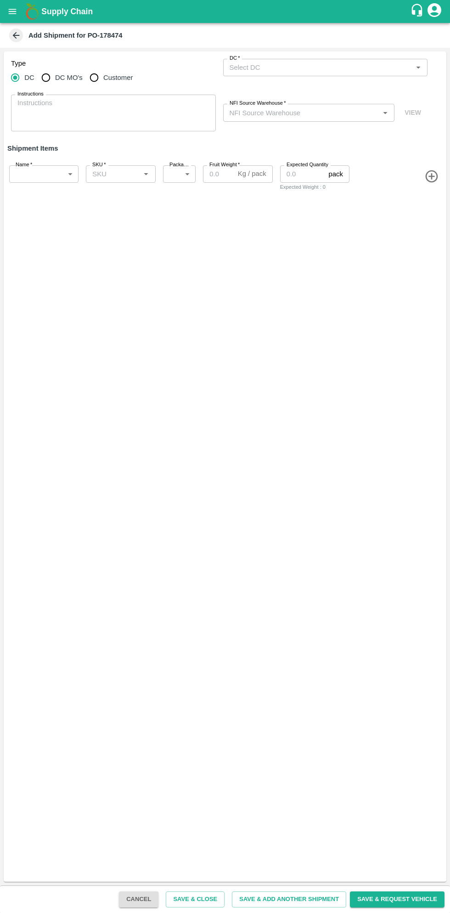
click at [99, 79] on input "Customer" at bounding box center [94, 77] width 18 height 18
radio input "true"
click at [316, 70] on input "Customer (Material Orders)   *" at bounding box center [318, 68] width 184 height 12
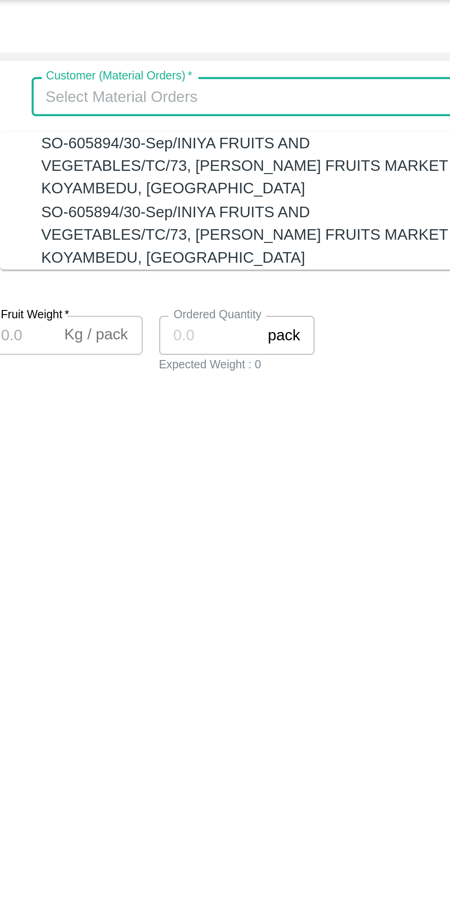
click at [346, 211] on div "Type DC DC MO's Customer Customer (Material Orders)   * Customer (Material Orde…" at bounding box center [225, 466] width 443 height 830
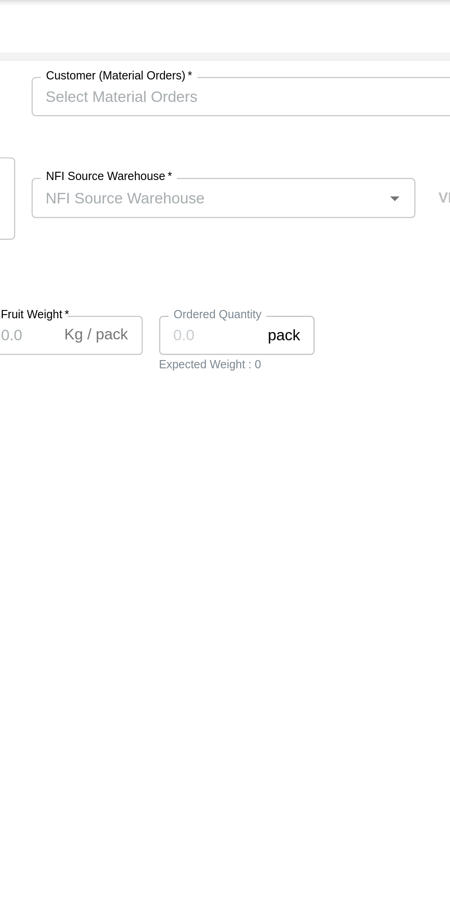
click at [320, 65] on input "Customer (Material Orders)   *" at bounding box center [318, 68] width 184 height 12
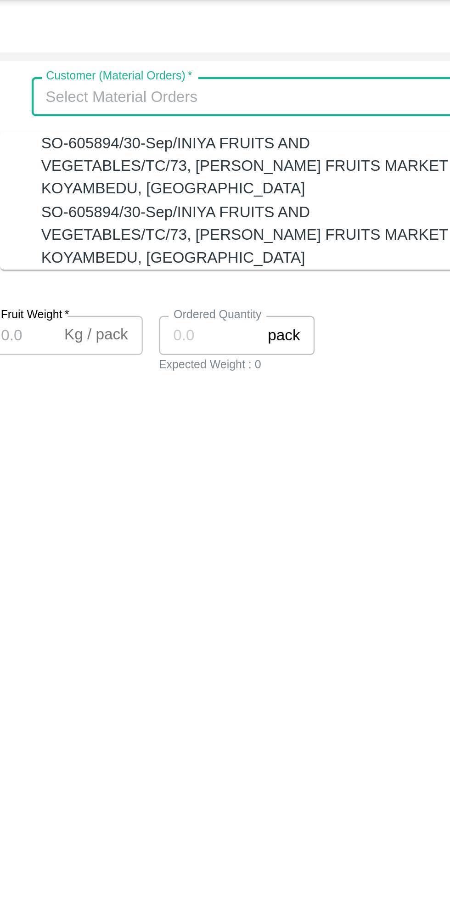
click at [315, 97] on div "SO-605894/30-Sep/INIYA FRUITS AND VEGETABLES/TC/73, [PERSON_NAME] FRUITS MARKET…" at bounding box center [320, 98] width 186 height 31
type input "SO-605894/30-Sep/INIYA FRUITS AND VEGETABLES/TC/73, [PERSON_NAME] FRUITS MARKET…"
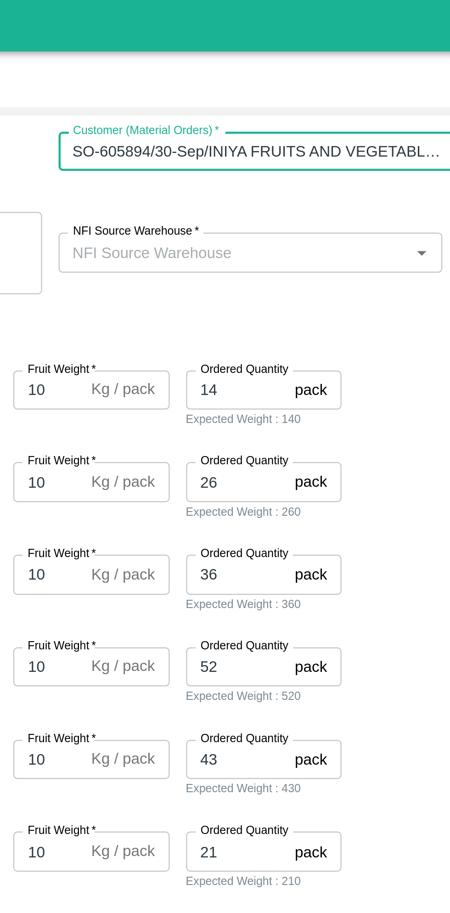
click at [327, 110] on input "NFI Source Warehouse   *" at bounding box center [301, 113] width 151 height 12
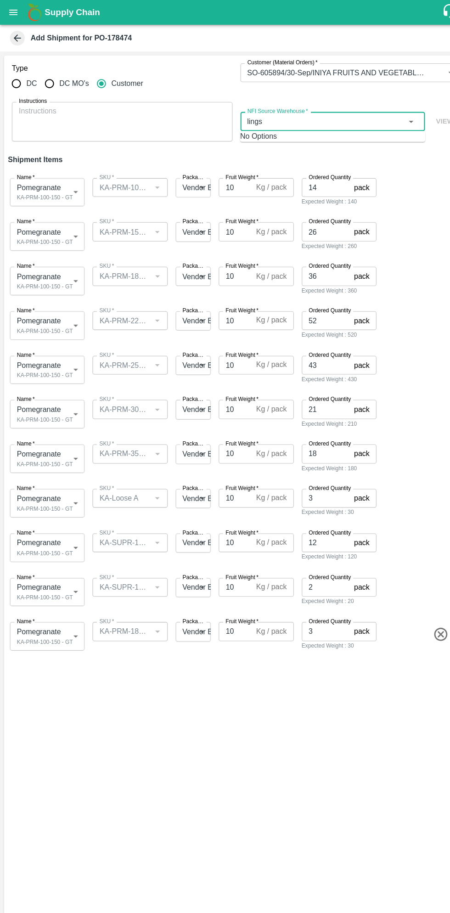
click at [308, 111] on input "NFI Source Warehouse   *" at bounding box center [301, 113] width 151 height 12
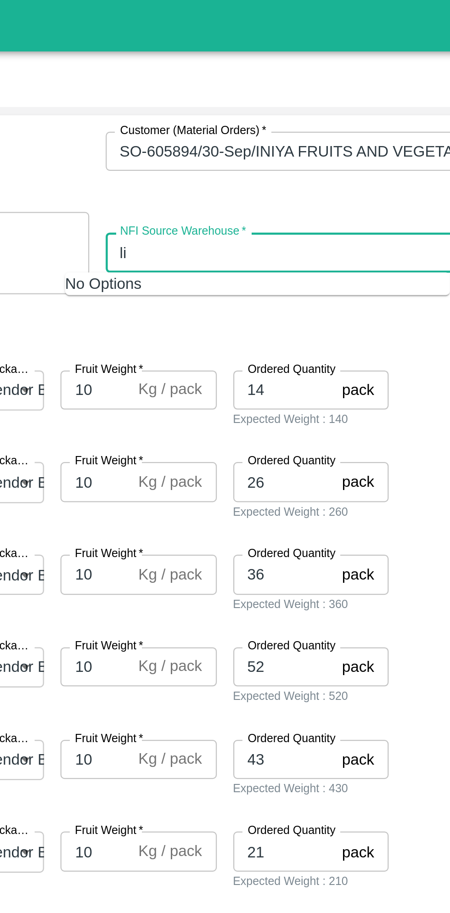
type input "l"
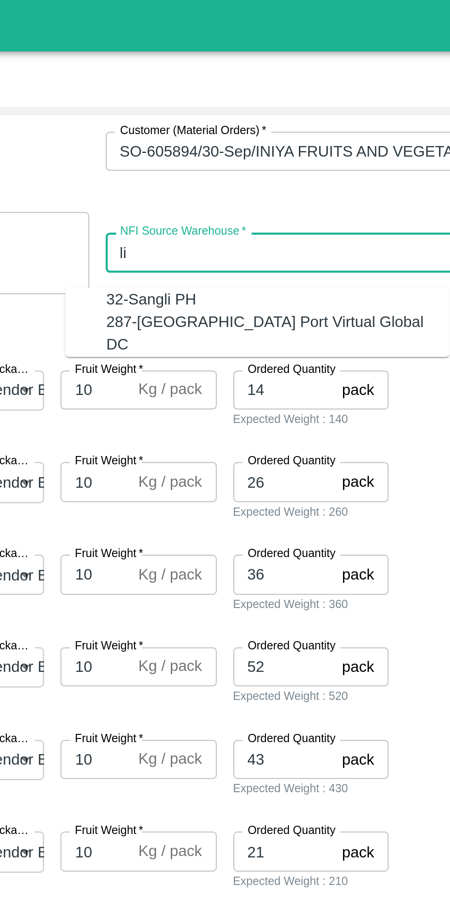
type input "l"
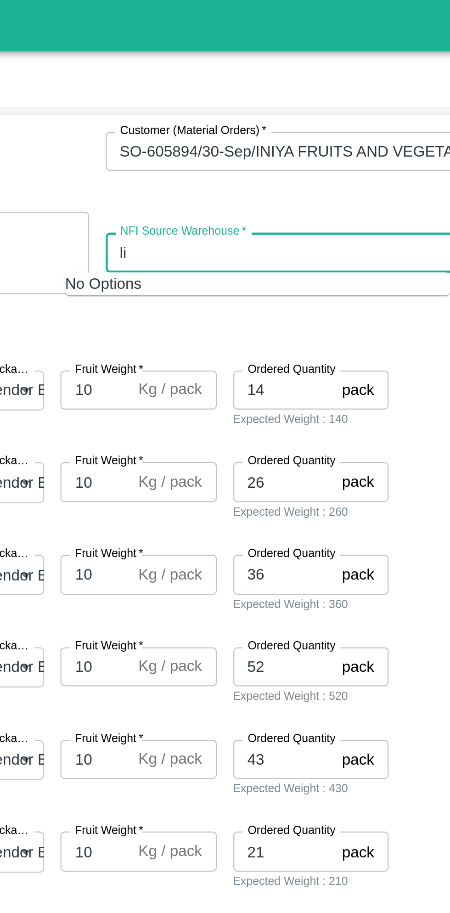
type input "l"
type input "h"
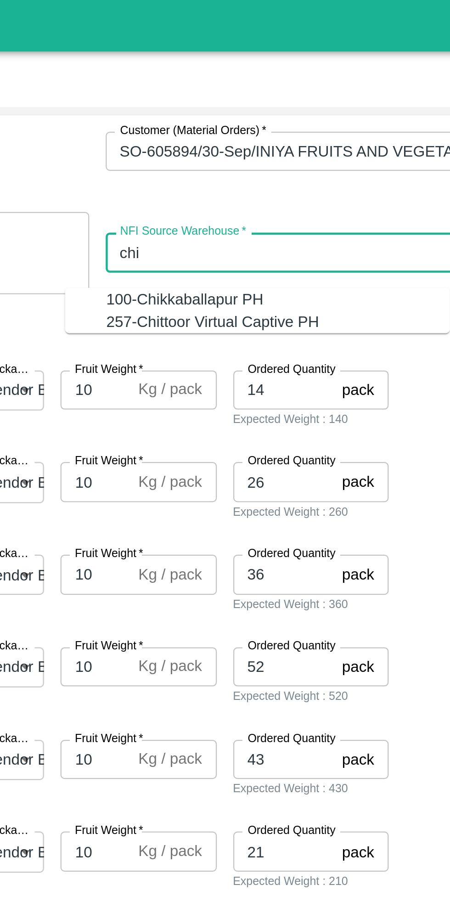
click at [282, 135] on div "100-Chikkaballapur PH" at bounding box center [300, 134] width 153 height 10
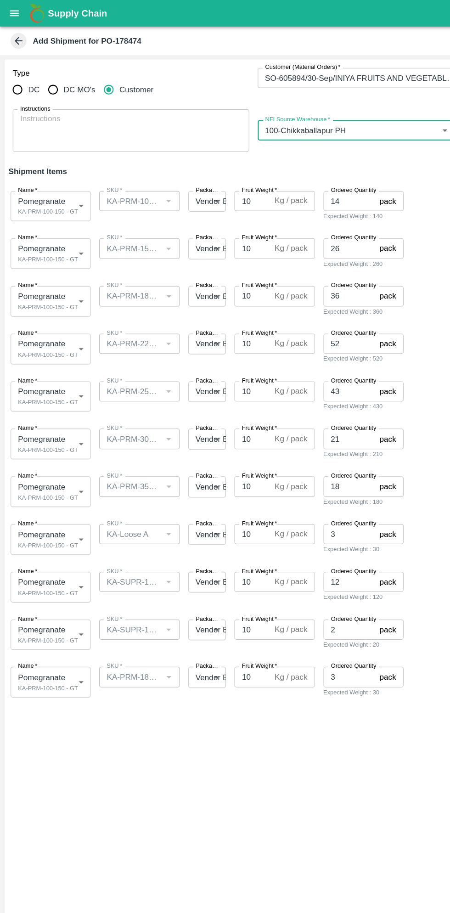
type input "100-Chikkaballapur PH"
click at [69, 173] on body "Supply Chain Add Shipment for PO-178474 Type DC DC MO's Customer Customer (Mate…" at bounding box center [225, 456] width 450 height 913
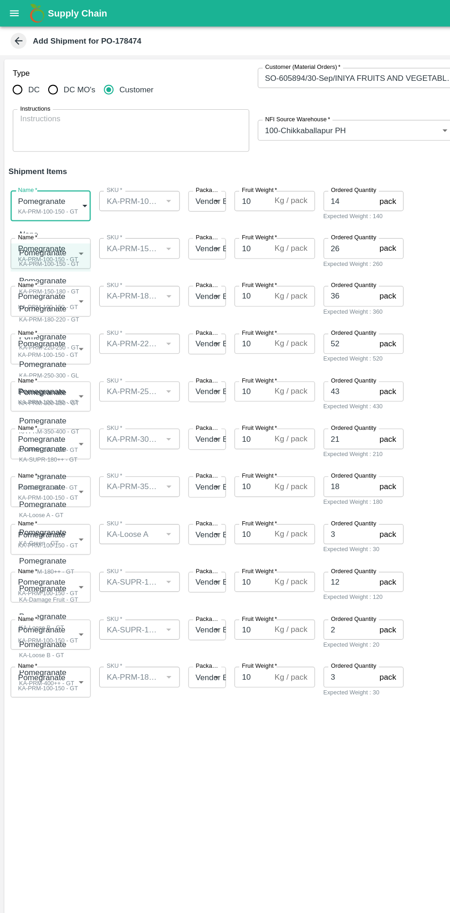
click at [56, 220] on p "Pomegranate" at bounding box center [40, 218] width 47 height 10
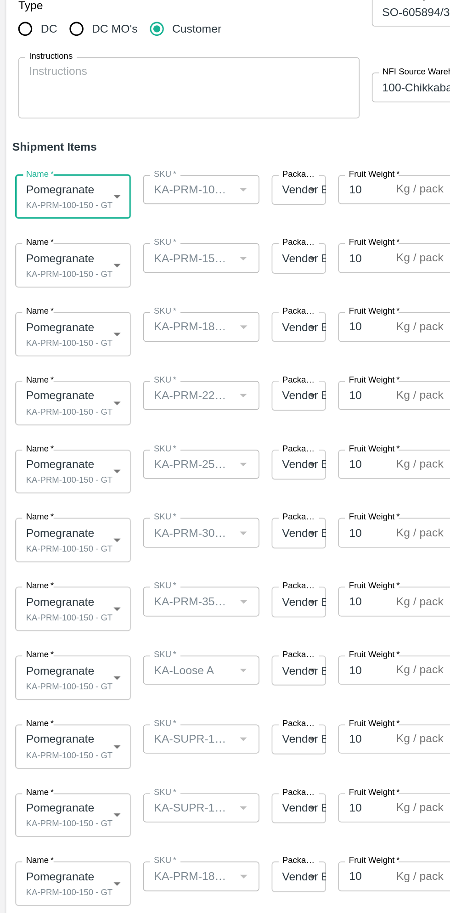
click at [62, 216] on body "Supply Chain Add Shipment for PO-178474 Type DC DC MO's Customer Customer (Mate…" at bounding box center [225, 456] width 450 height 913
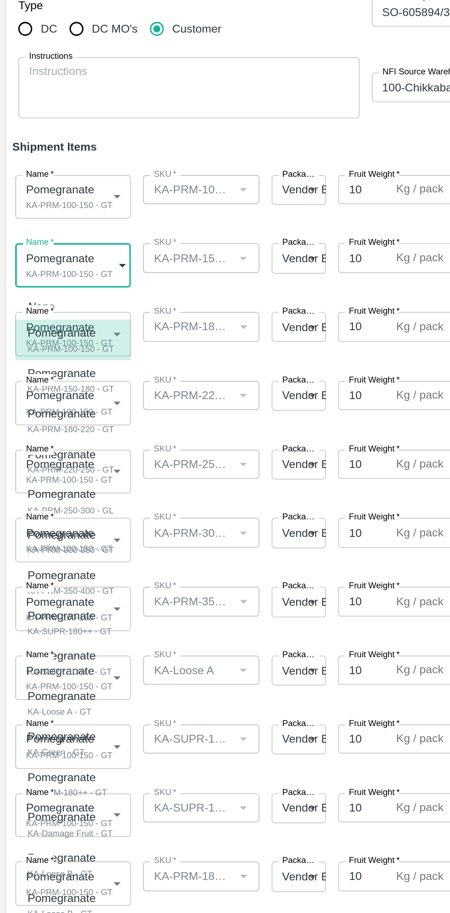
click at [57, 288] on p "Pomegranate" at bounding box center [40, 284] width 47 height 10
type input "2077901"
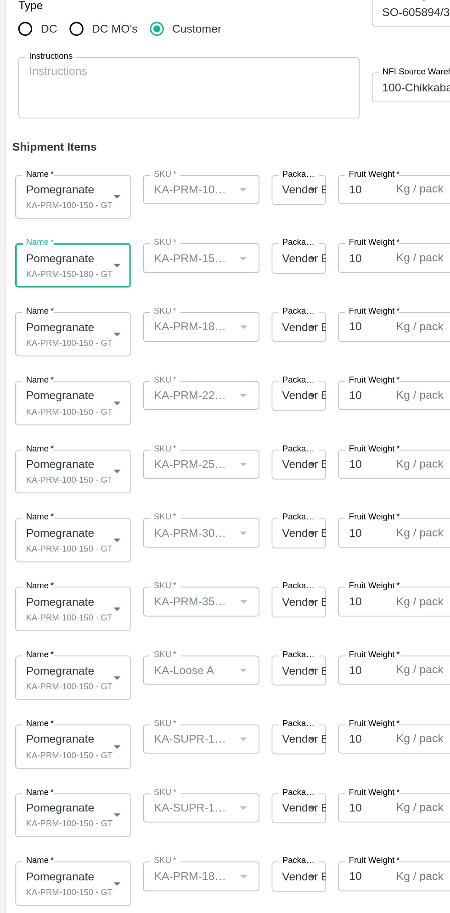
click at [62, 255] on body "Supply Chain Add Shipment for PO-178474 Type DC DC MO's Customer Customer (Mate…" at bounding box center [225, 456] width 450 height 913
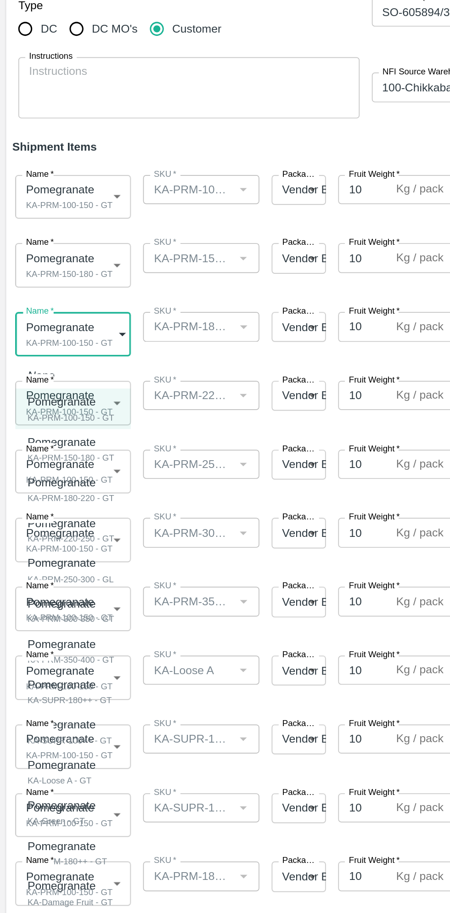
click at [59, 359] on div "KA-PRM-180-220 - GT" at bounding box center [43, 359] width 52 height 8
type input "2077902"
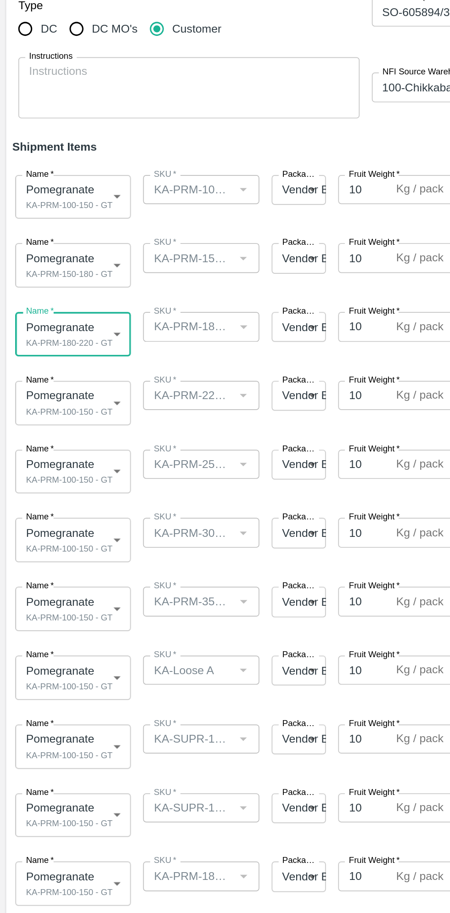
click at [62, 300] on body "Supply Chain Add Shipment for PO-178474 Type DC DC MO's Customer Customer (Mate…" at bounding box center [225, 456] width 450 height 913
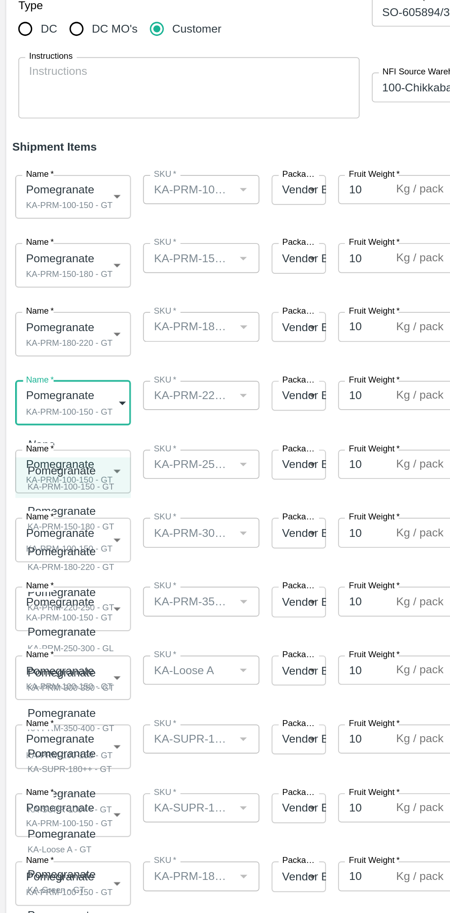
click at [56, 417] on p "Pomegranate" at bounding box center [40, 415] width 47 height 10
type input "2077903"
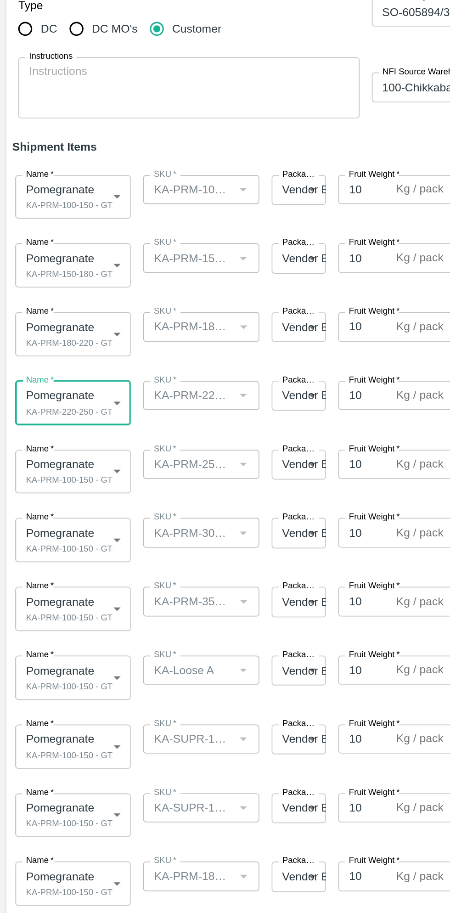
click at [56, 336] on body "Supply Chain Add Shipment for PO-178474 Type DC DC MO's Customer Customer (Mate…" at bounding box center [225, 456] width 450 height 913
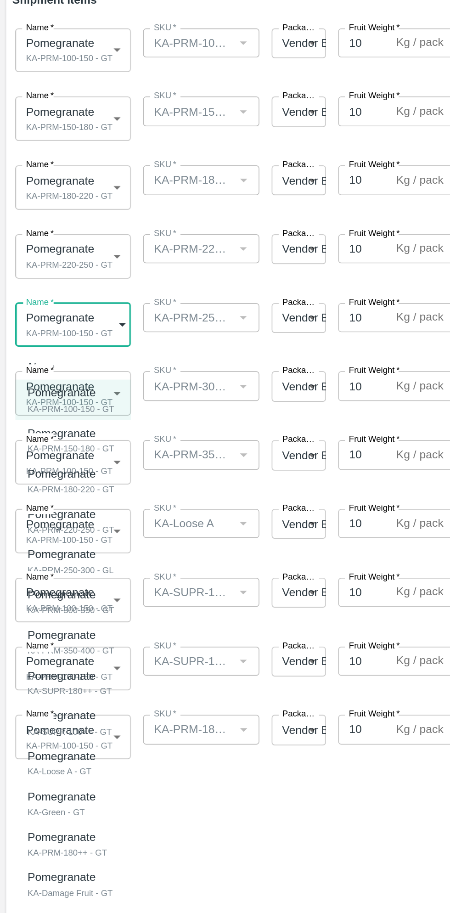
click at [64, 487] on div "KA-PRM-250-300 - GL" at bounding box center [43, 490] width 52 height 8
type input "2077904"
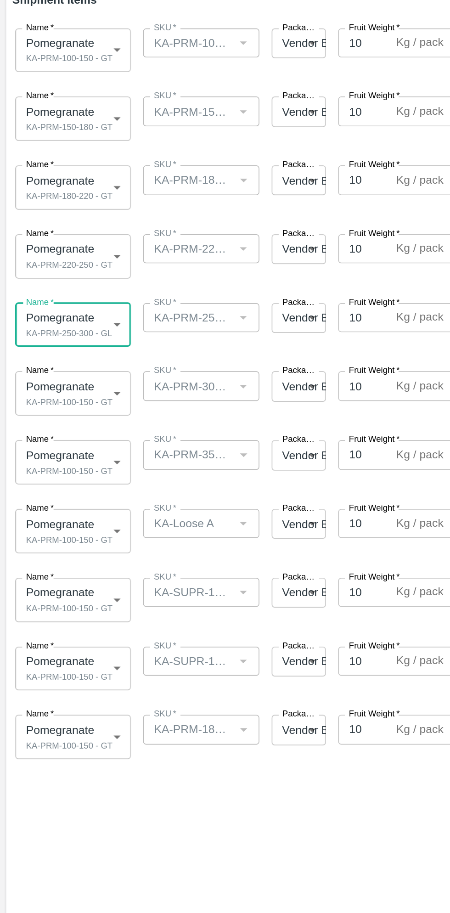
click at [64, 383] on body "Supply Chain Add Shipment for PO-178474 Type DC DC MO's Customer Customer (Mate…" at bounding box center [225, 456] width 450 height 913
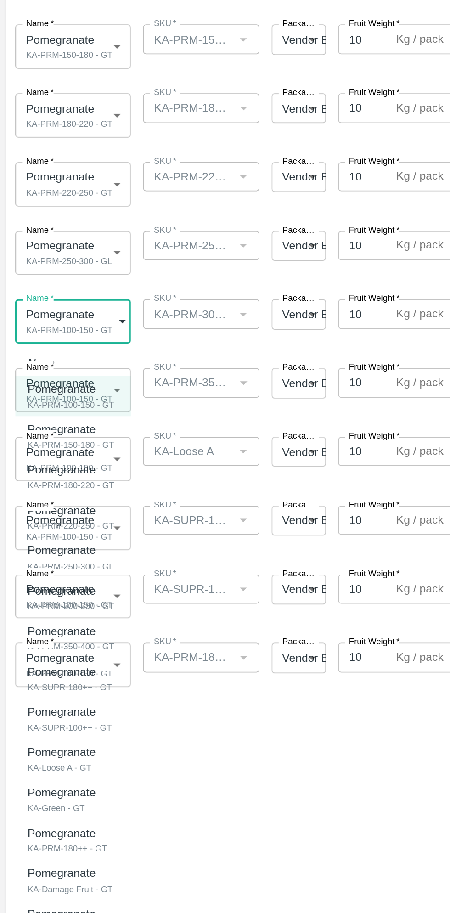
click at [65, 551] on div "Pomegranate KA-PRM-300-350 - GT" at bounding box center [43, 550] width 52 height 19
type input "2077905"
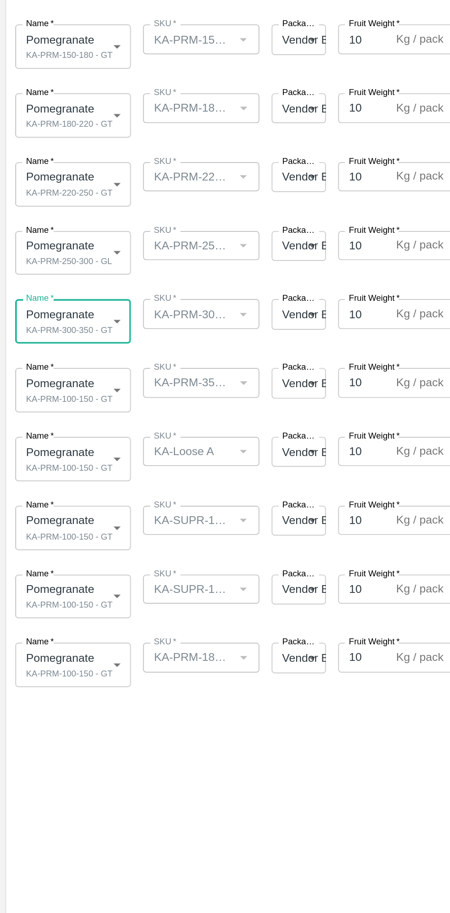
click at [66, 426] on body "Supply Chain Add Shipment for PO-178474 Type DC DC MO's Customer Customer (Mate…" at bounding box center [225, 456] width 450 height 913
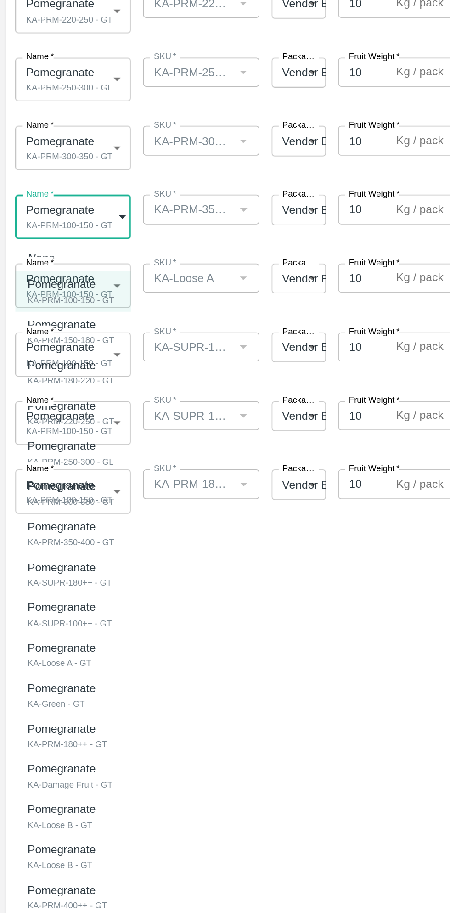
click at [61, 617] on div "KA-PRM-350-400 - GT" at bounding box center [43, 621] width 52 height 8
type input "2077906"
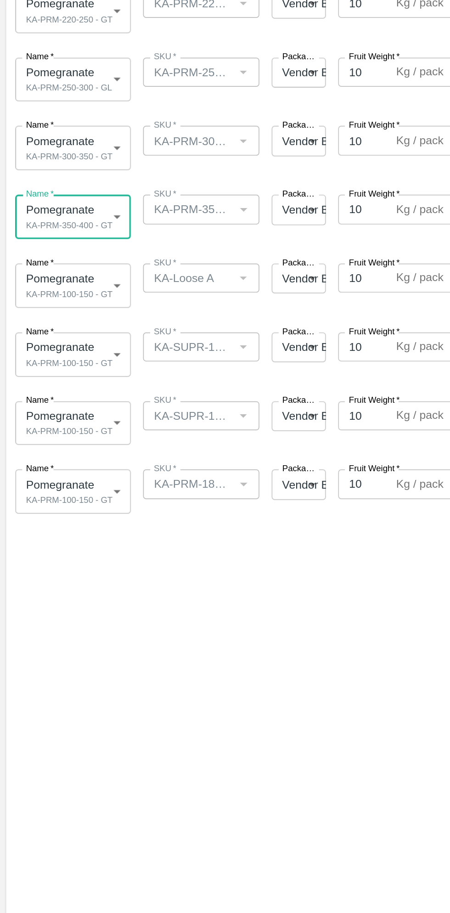
click at [57, 465] on body "Supply Chain Add Shipment for PO-178474 Type DC DC MO's Customer Customer (Mate…" at bounding box center [225, 456] width 450 height 913
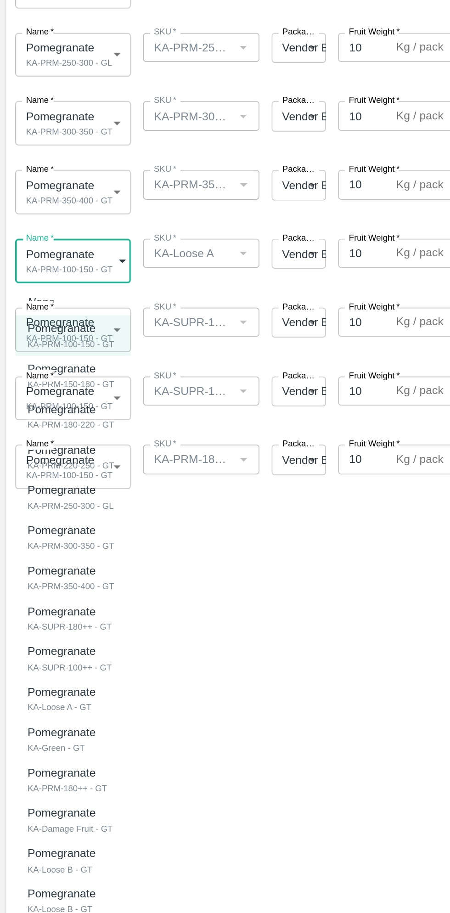
click at [61, 729] on div "Pomegranate" at bounding box center [39, 725] width 45 height 10
type input "2077909"
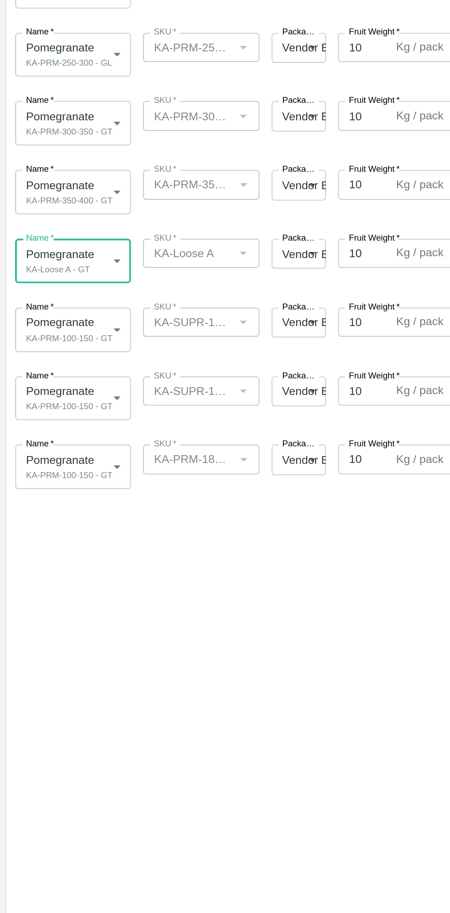
click at [64, 506] on body "Supply Chain Add Shipment for PO-178474 Type DC DC MO's Customer Customer (Mate…" at bounding box center [225, 456] width 450 height 913
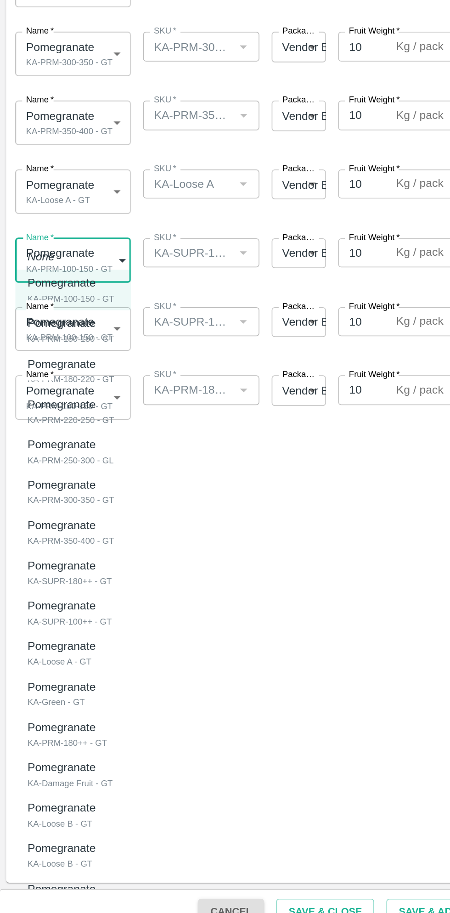
click at [57, 690] on div "Pomegranate" at bounding box center [42, 691] width 51 height 10
type input "2077907"
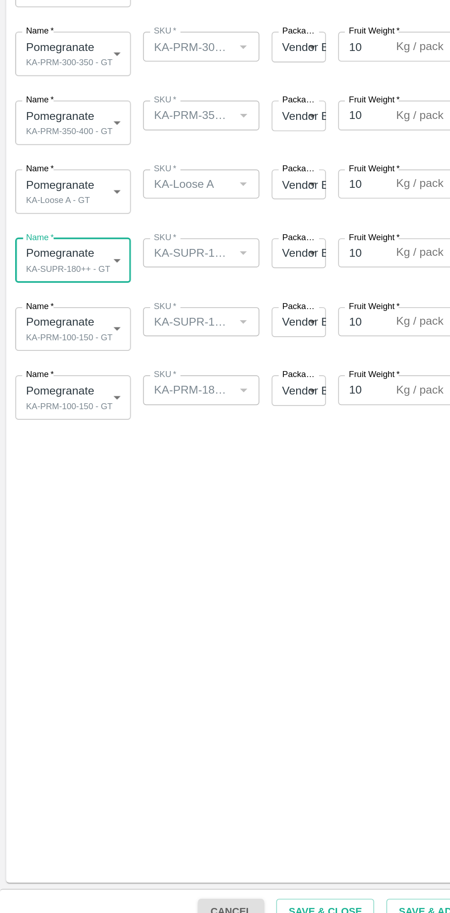
click at [66, 551] on body "Supply Chain Add Shipment for PO-178474 Type DC DC MO's Customer Customer (Mate…" at bounding box center [225, 456] width 450 height 913
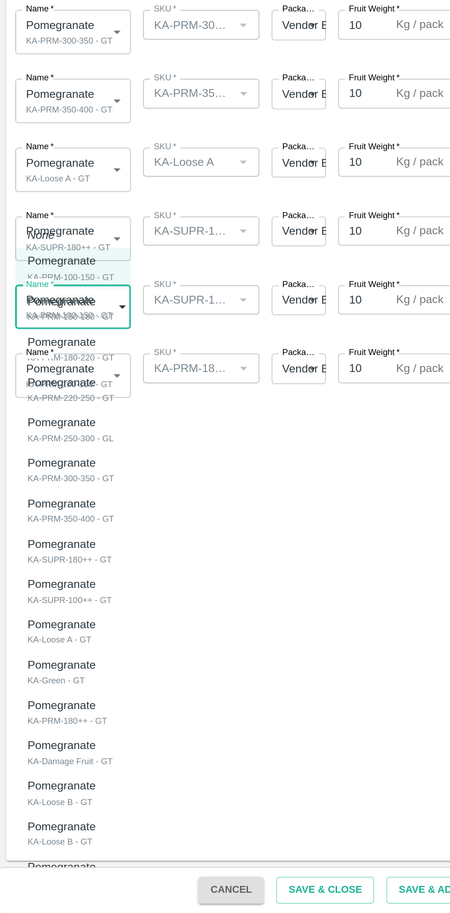
click at [53, 721] on div "KA-SUPR-100++ - GT" at bounding box center [42, 725] width 51 height 8
type input "2077908"
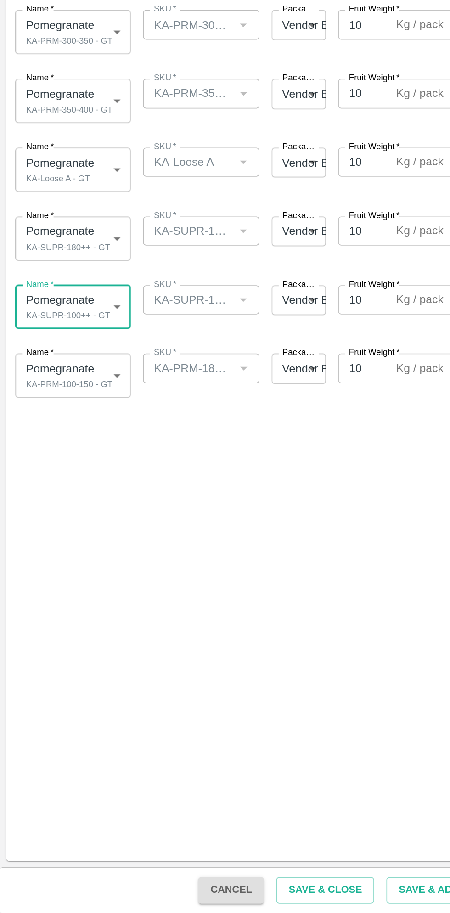
click at [60, 591] on body "Supply Chain Add Shipment for PO-178474 Type DC DC MO's Customer Customer (Mate…" at bounding box center [225, 456] width 450 height 913
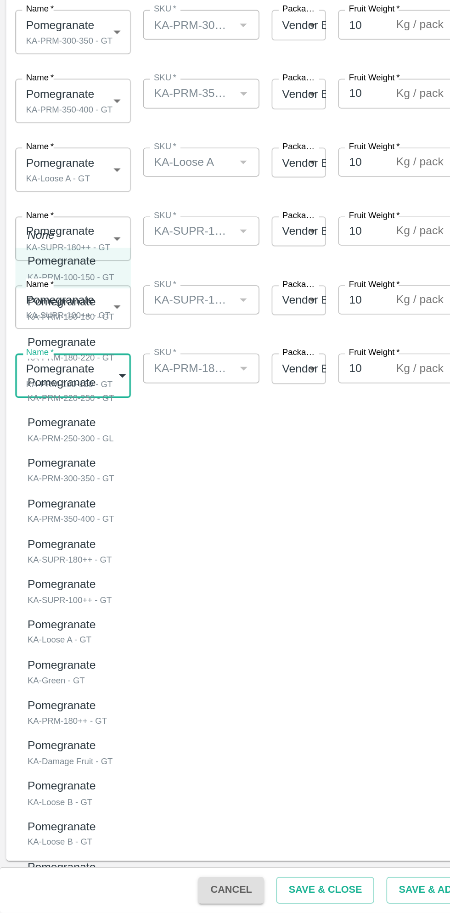
click at [52, 792] on p "Pomegranate" at bounding box center [38, 788] width 43 height 10
type input "2077911"
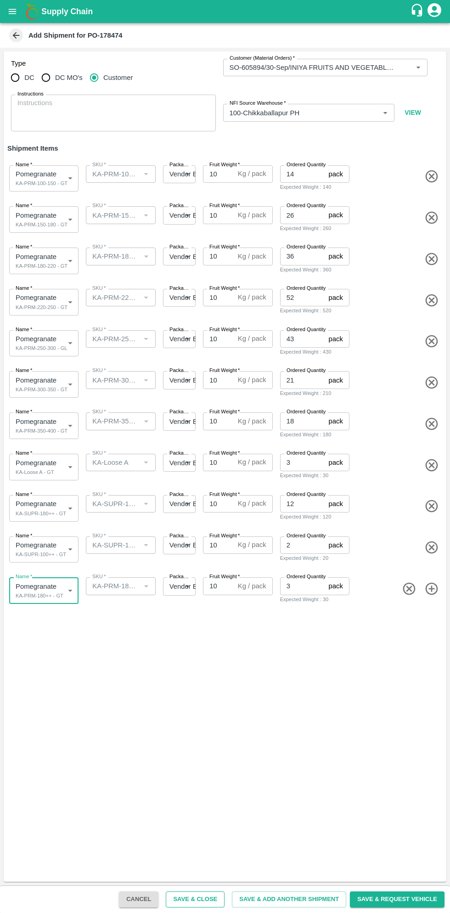
click at [213, 899] on button "Save & Close" at bounding box center [195, 899] width 59 height 16
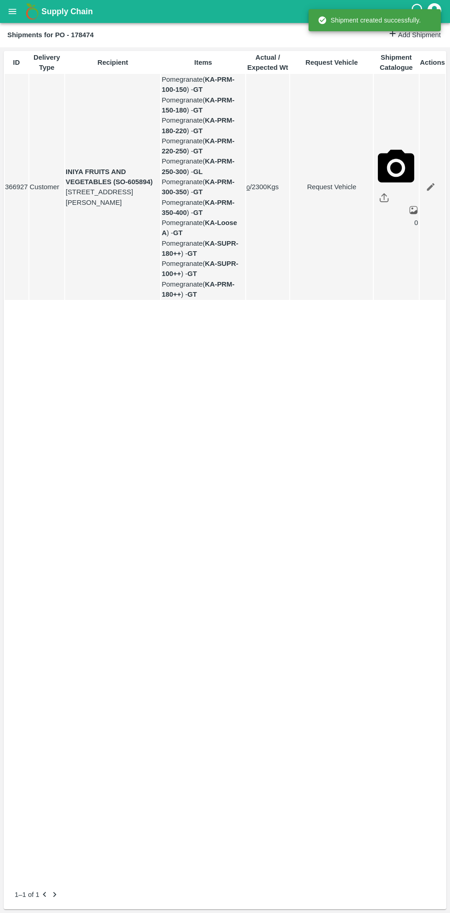
click at [45, 11] on b "Supply Chain" at bounding box center [66, 11] width 51 height 9
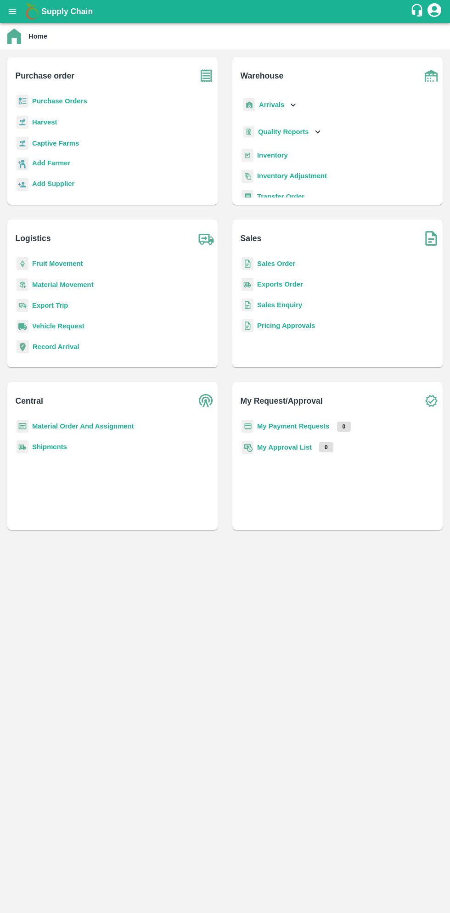
click at [21, 17] on button "open drawer" at bounding box center [12, 11] width 21 height 21
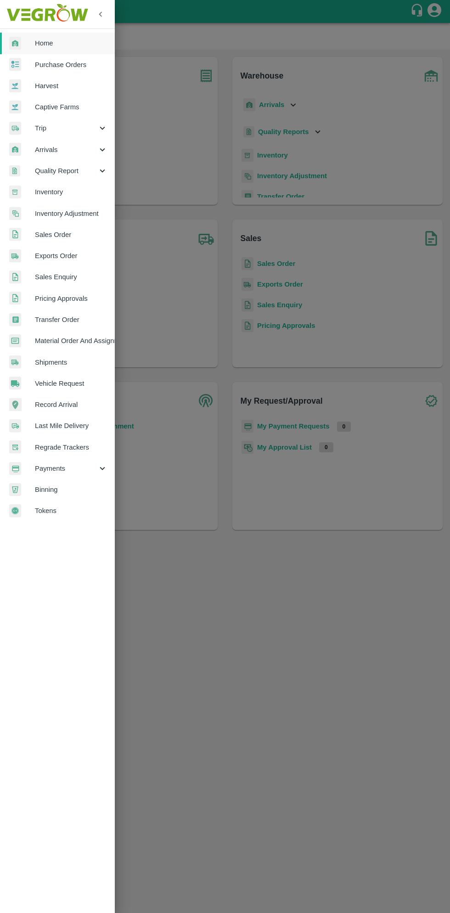
click at [50, 127] on span "Trip" at bounding box center [66, 128] width 62 height 10
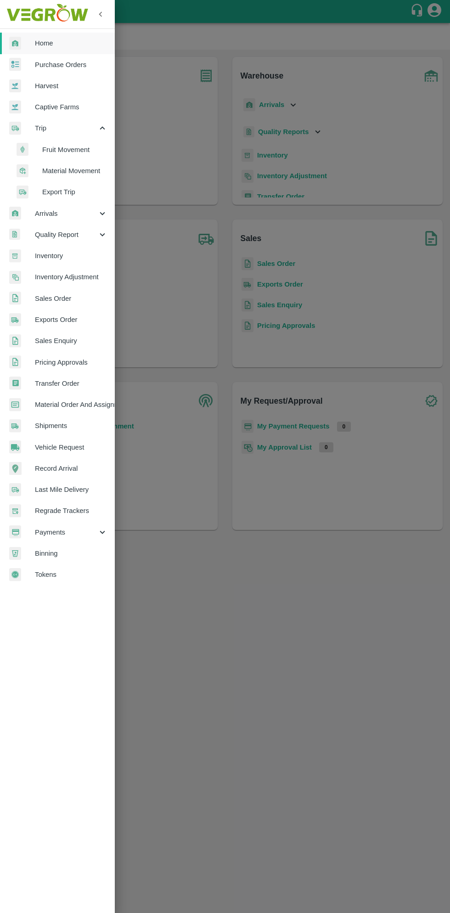
click at [74, 152] on span "Fruit Movement" at bounding box center [74, 150] width 65 height 10
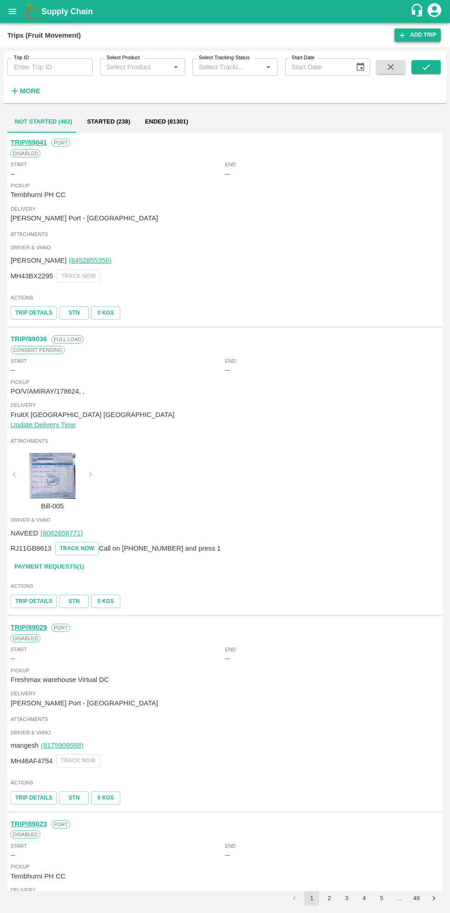
click at [422, 39] on link "Add Trip" at bounding box center [417, 34] width 46 height 13
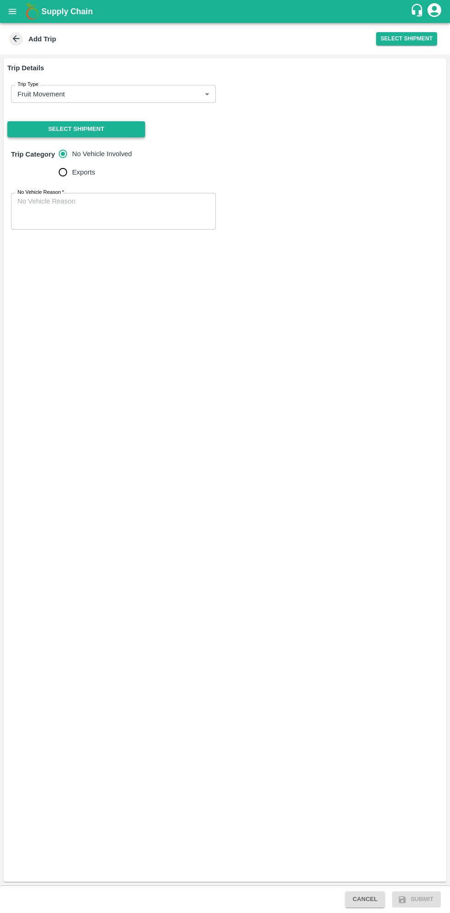
click at [107, 131] on button "Select Shipment" at bounding box center [76, 129] width 138 height 16
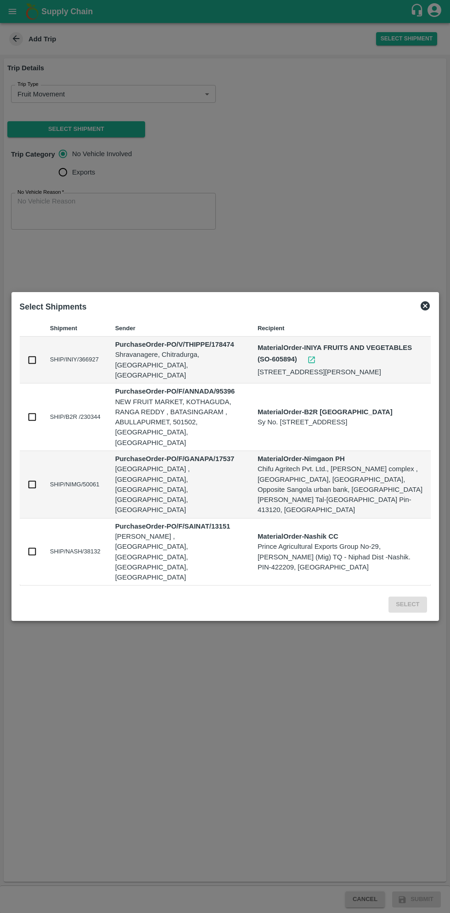
click at [37, 365] on input "checkbox" at bounding box center [32, 360] width 10 height 10
checkbox input "true"
click at [414, 596] on button "Select" at bounding box center [407, 604] width 38 height 16
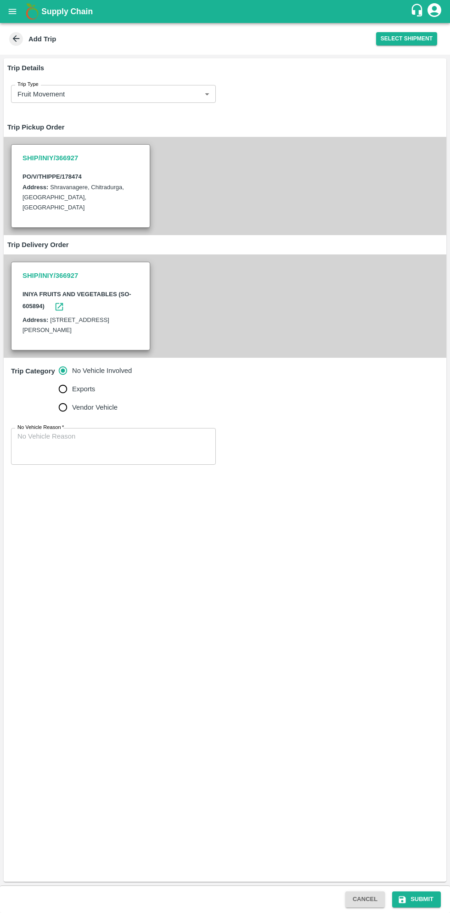
click at [68, 414] on input "Vendor Vehicle" at bounding box center [63, 407] width 18 height 18
radio input "true"
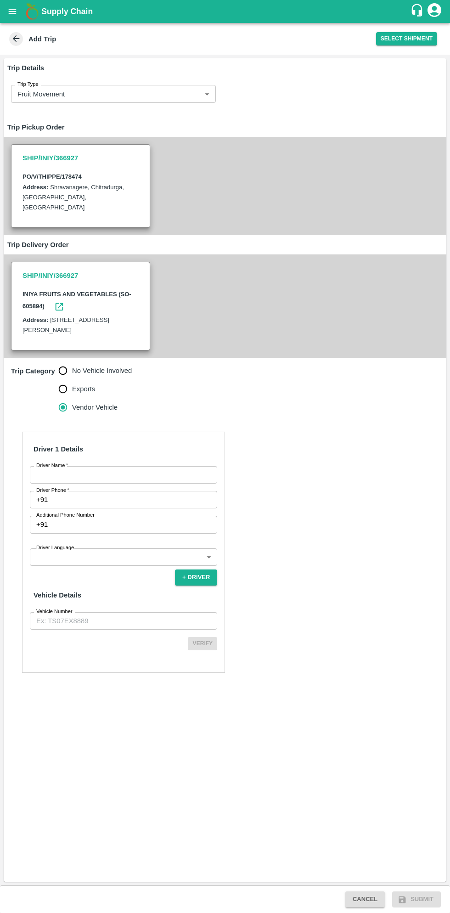
click at [135, 474] on input "Driver Name   *" at bounding box center [123, 474] width 187 height 17
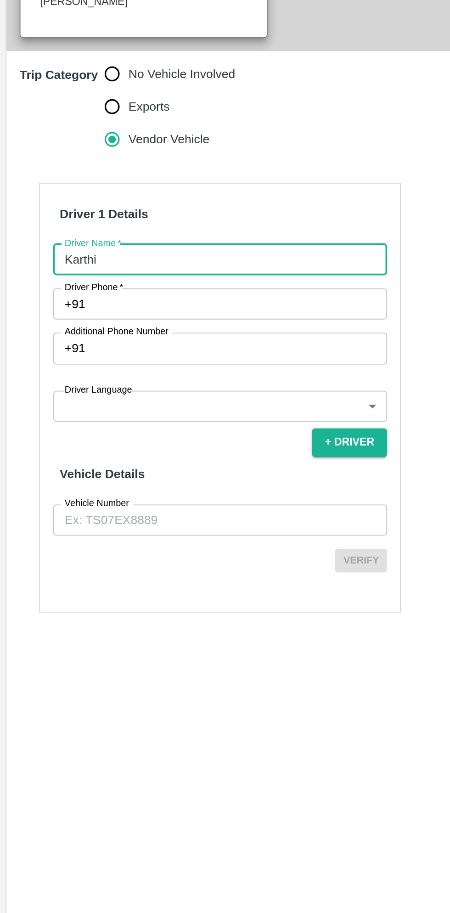
type input "Karthi"
click at [122, 503] on input "Driver Phone   *" at bounding box center [134, 499] width 166 height 17
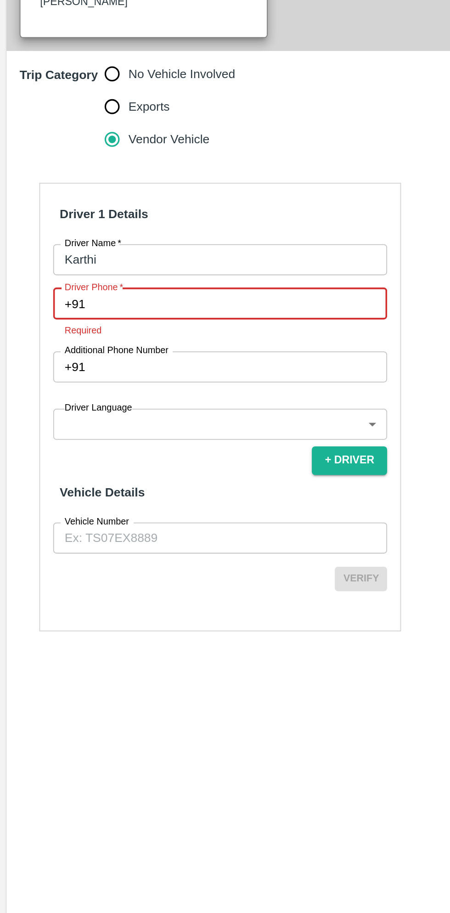
click at [113, 501] on input "Driver Phone   *" at bounding box center [134, 499] width 166 height 17
type input "8951107813"
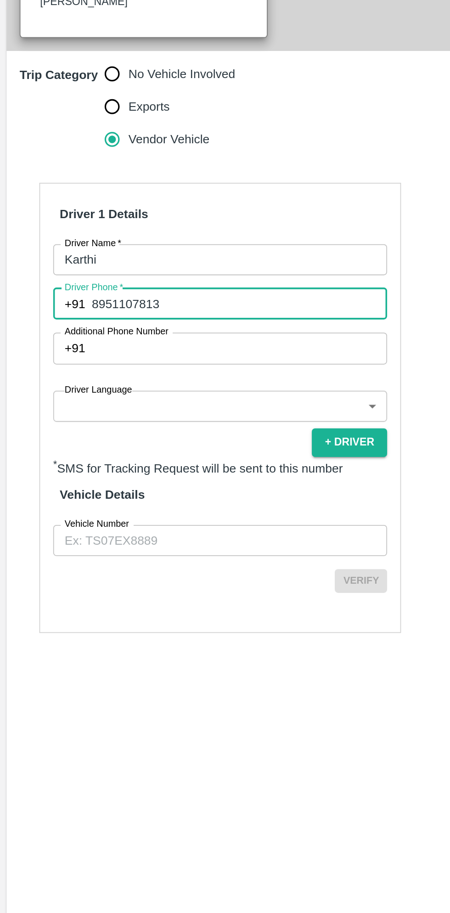
click at [114, 557] on body "Supply Chain Add Trip Select Shipment Trip Details Trip Type Fruit Movement 1 T…" at bounding box center [225, 456] width 450 height 913
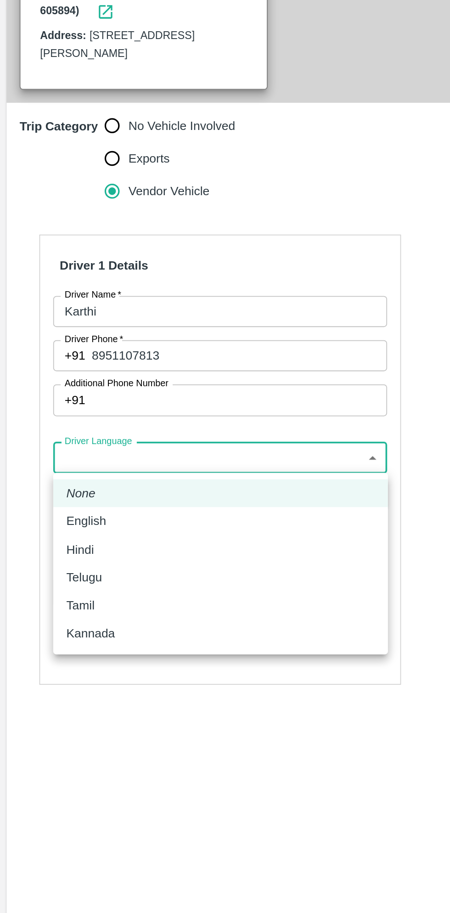
click at [62, 658] on p "Kannada" at bounding box center [50, 655] width 27 height 10
type input "ka"
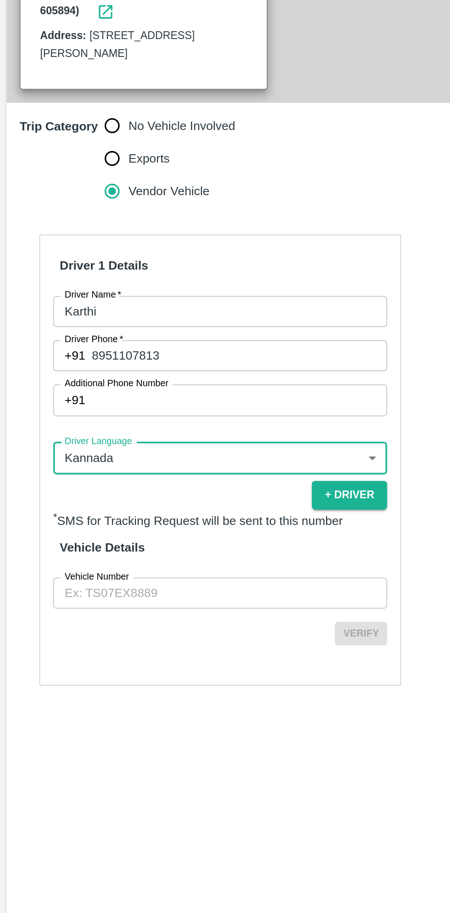
click at [102, 633] on input "Vehicle Number" at bounding box center [123, 632] width 187 height 17
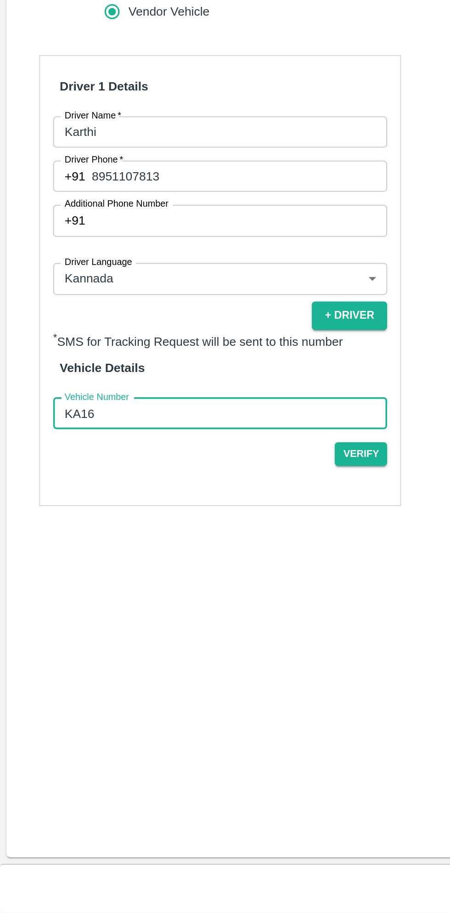
type input "KA16AA2440"
click at [207, 654] on button "Verify" at bounding box center [202, 655] width 29 height 13
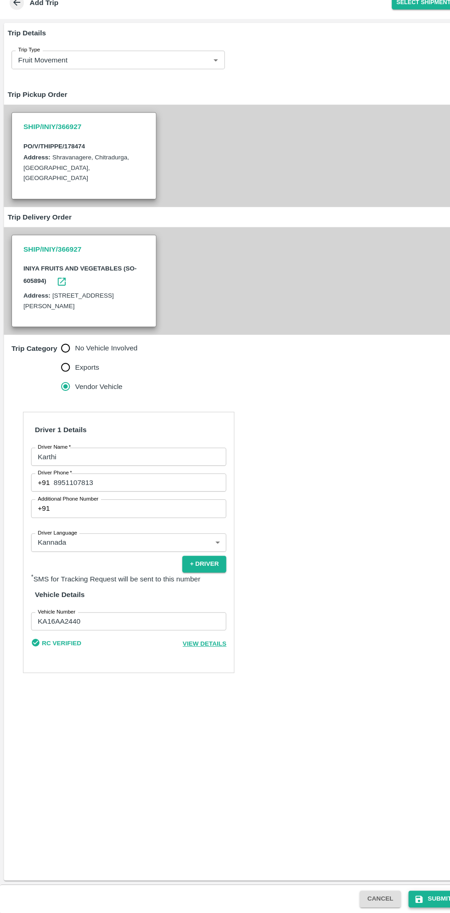
click at [419, 896] on button "Submit" at bounding box center [416, 899] width 49 height 16
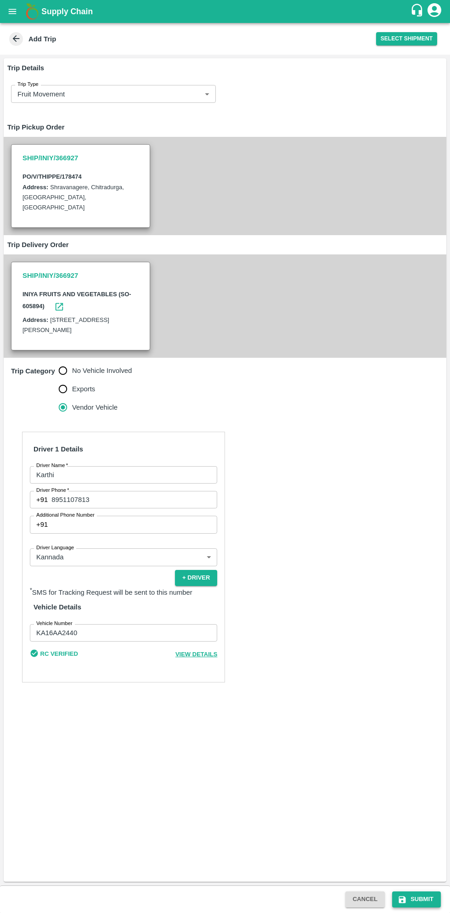
click at [426, 895] on button "Submit" at bounding box center [416, 899] width 49 height 16
click at [423, 899] on button "Submit" at bounding box center [416, 899] width 49 height 16
click at [415, 894] on button "Submit" at bounding box center [416, 899] width 49 height 16
click at [415, 893] on button "Submit" at bounding box center [416, 899] width 49 height 16
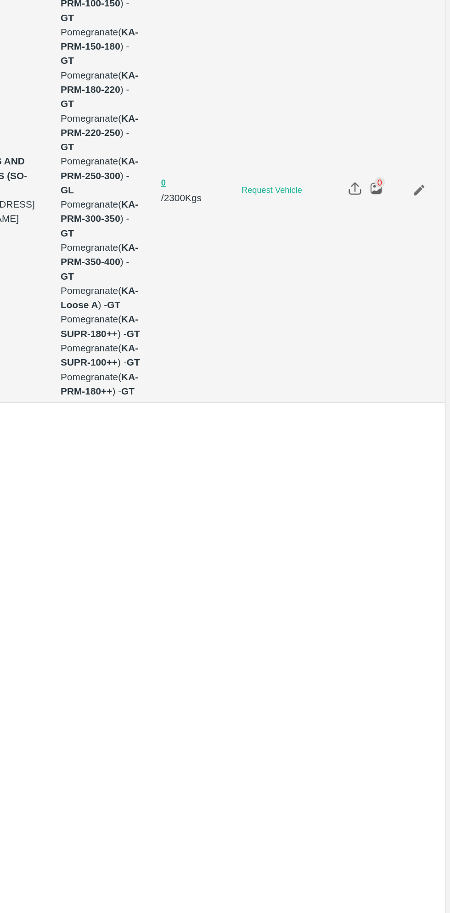
click at [429, 234] on icon "Edit" at bounding box center [428, 239] width 10 height 10
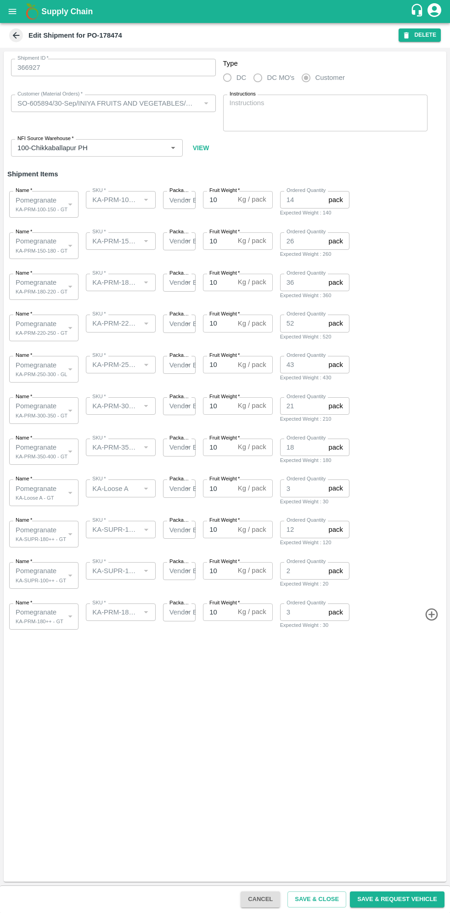
click at [426, 35] on button "DELETE" at bounding box center [419, 34] width 42 height 13
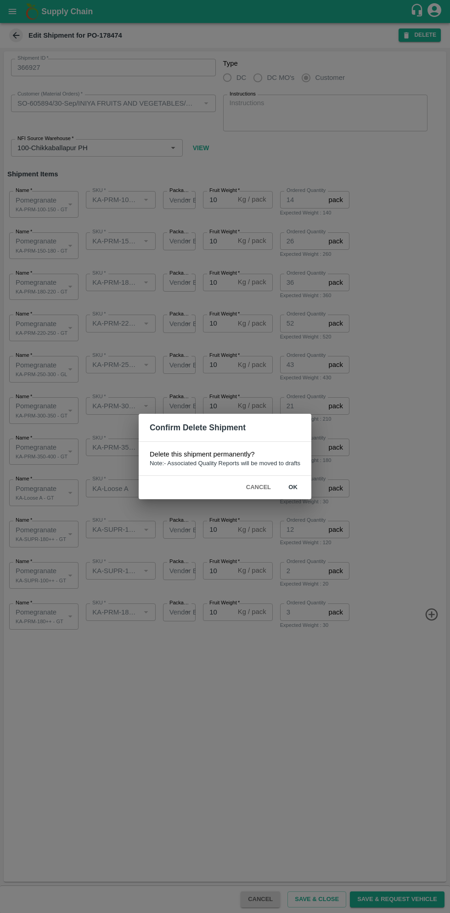
click at [293, 487] on button "ok" at bounding box center [292, 487] width 29 height 16
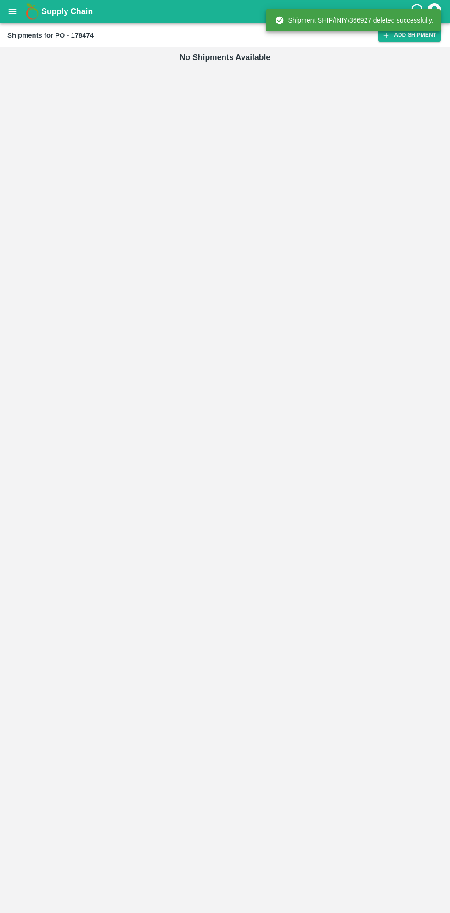
click at [366, 197] on div "No Shipments Available" at bounding box center [225, 479] width 450 height 865
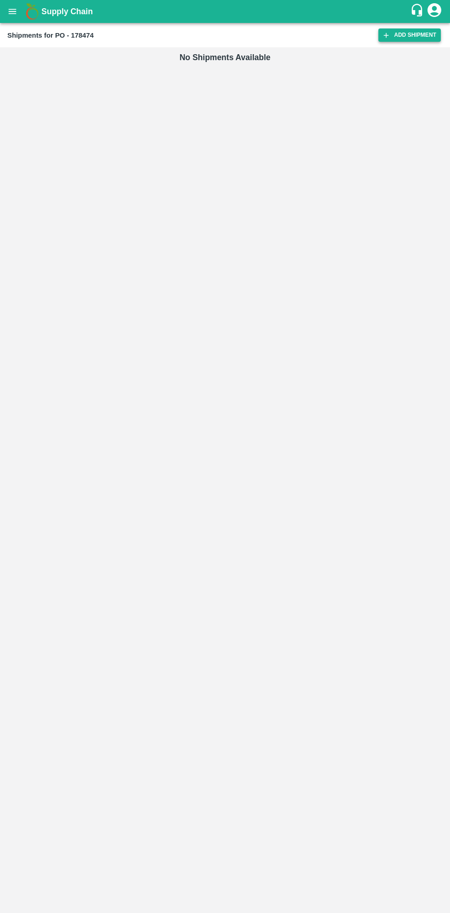
click at [404, 35] on link "Add Shipment" at bounding box center [409, 34] width 62 height 13
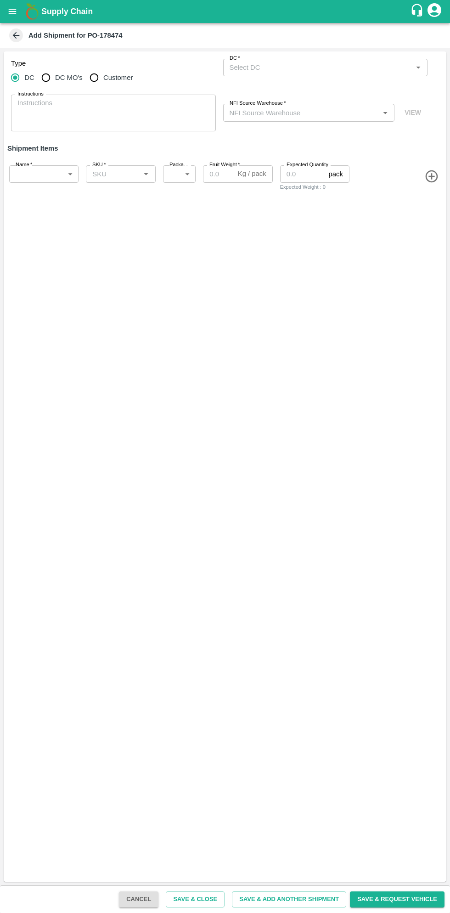
click at [95, 78] on input "Customer" at bounding box center [94, 77] width 18 height 18
radio input "true"
click at [329, 63] on input "Customer (Material Orders)   *" at bounding box center [318, 68] width 184 height 12
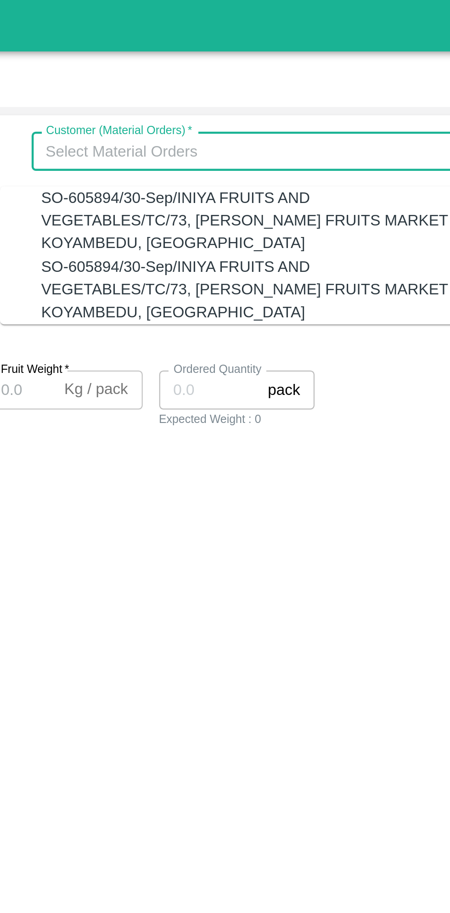
click at [352, 128] on div "SO-605894/30-Sep/INIYA FRUITS AND VEGETABLES/TC/73, [PERSON_NAME] FRUITS MARKET…" at bounding box center [320, 129] width 186 height 31
type input "SO-605894/30-Sep/INIYA FRUITS AND VEGETABLES/TC/73, [PERSON_NAME] FRUITS MARKET…"
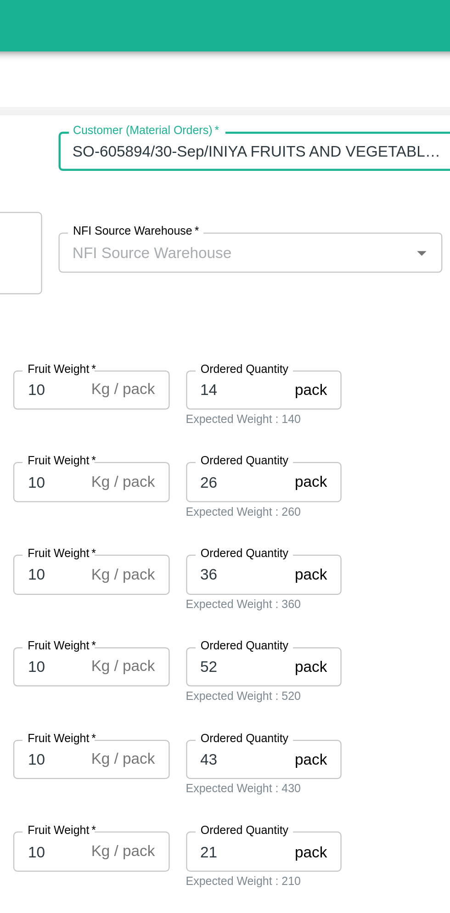
click at [305, 114] on input "NFI Source Warehouse   *" at bounding box center [301, 113] width 151 height 12
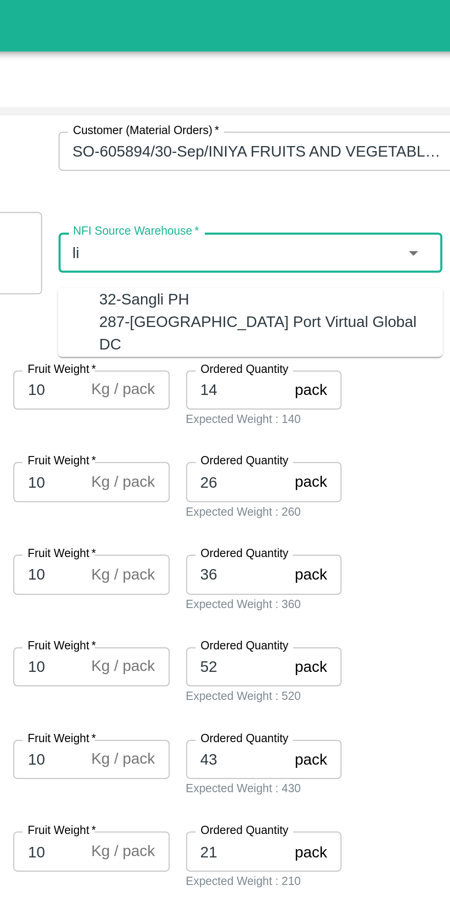
type input "l"
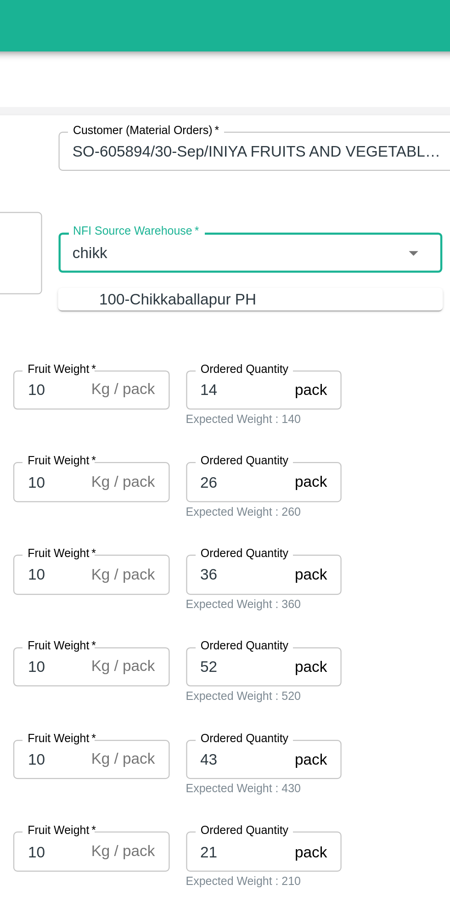
click at [336, 134] on div "100-Chikkaballapur PH" at bounding box center [317, 134] width 153 height 10
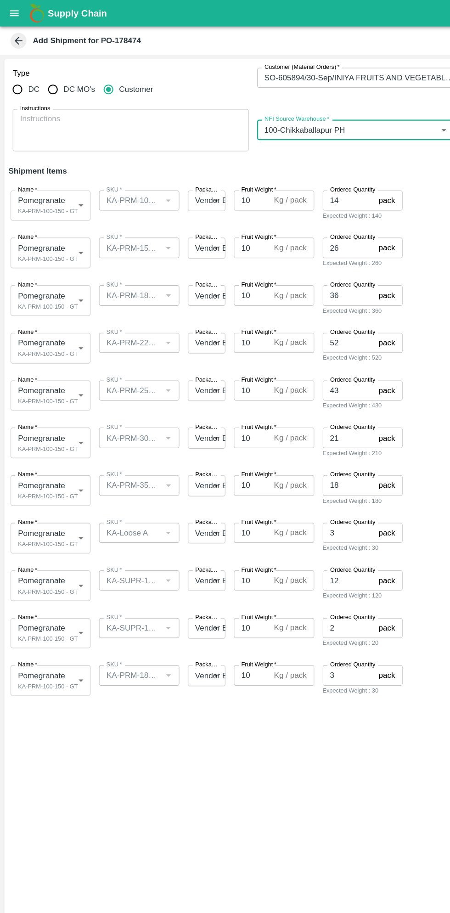
type input "100-Chikkaballapur PH"
click at [54, 173] on body "Supply Chain Add Shipment for PO-178474 Type DC DC MO's Customer Customer (Mate…" at bounding box center [225, 456] width 450 height 913
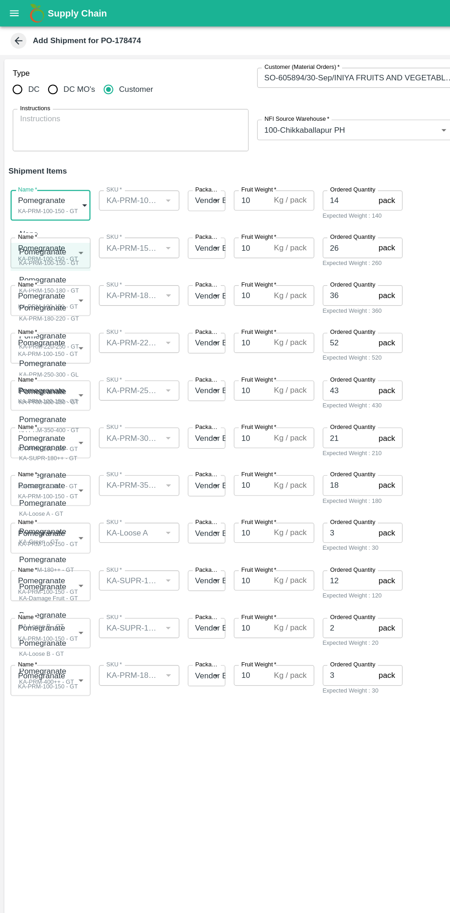
click at [55, 221] on p "Pomegranate" at bounding box center [40, 218] width 47 height 10
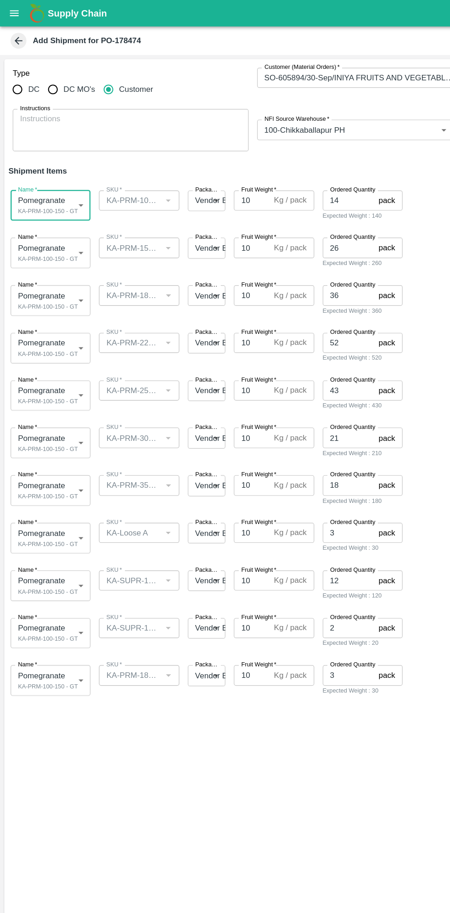
click at [61, 217] on body "Supply Chain Add Shipment for PO-178474 Type DC DC MO's Customer Customer (Mate…" at bounding box center [225, 456] width 450 height 913
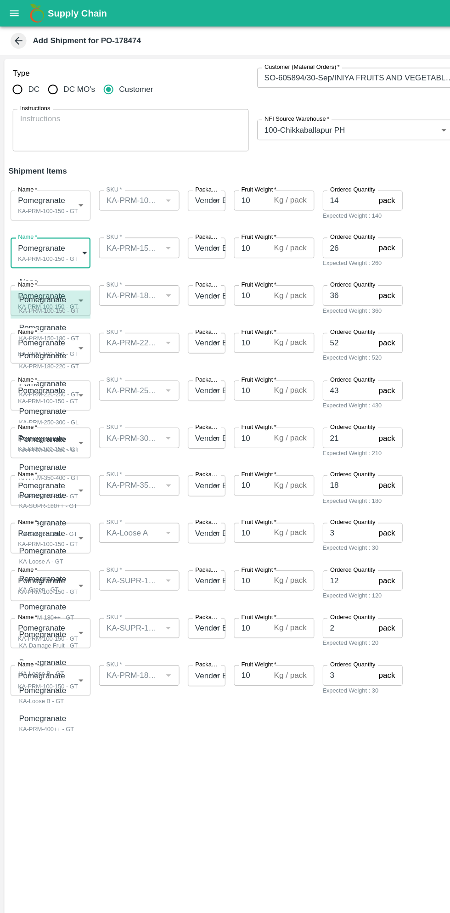
click at [60, 290] on div "KA-PRM-150-180 - GT" at bounding box center [43, 293] width 52 height 8
type input "2077901"
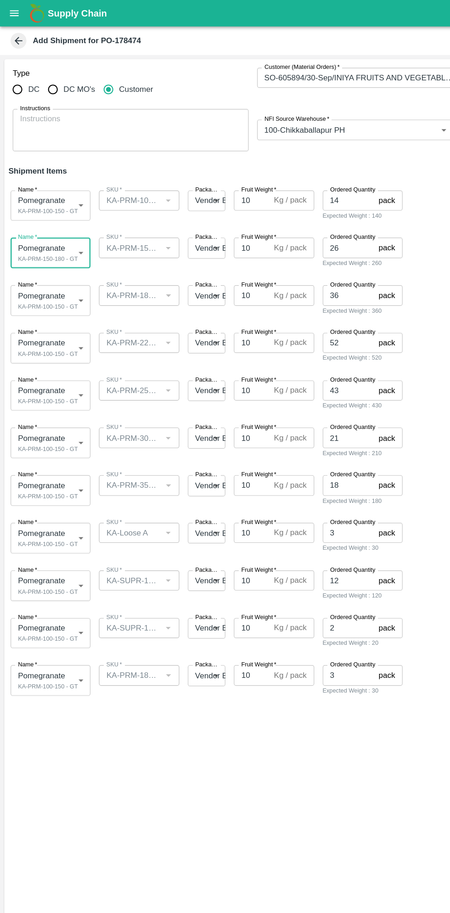
click at [63, 255] on body "Supply Chain Add Shipment for PO-178474 Type DC DC MO's Customer Customer (Mate…" at bounding box center [225, 456] width 450 height 913
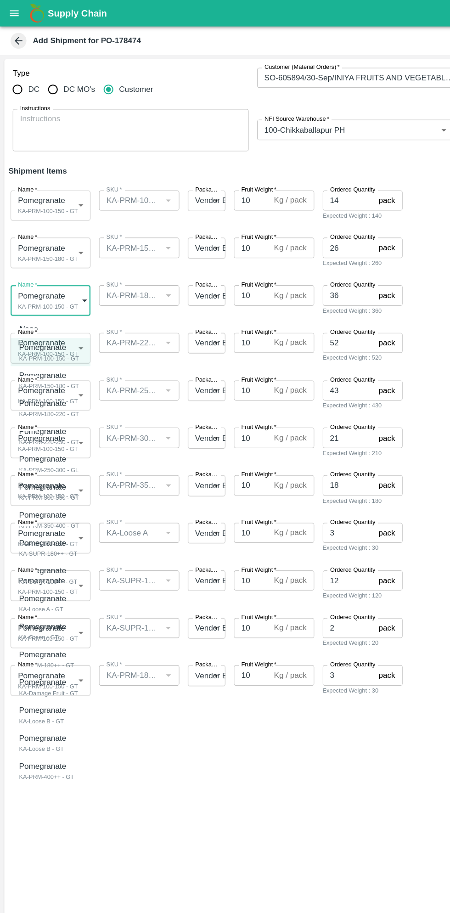
click at [61, 354] on div "Pomegranate" at bounding box center [43, 350] width 52 height 10
type input "2077902"
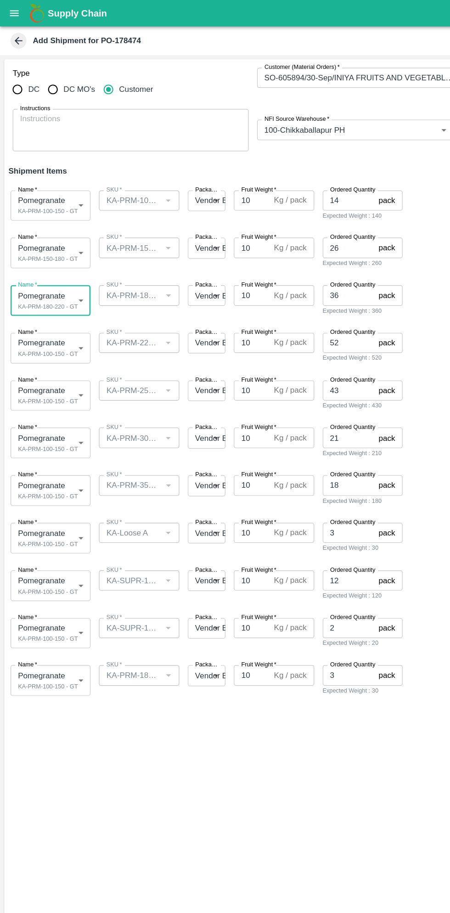
click at [63, 299] on body "Supply Chain Add Shipment for PO-178474 Type DC DC MO's Customer Customer (Mate…" at bounding box center [225, 456] width 450 height 913
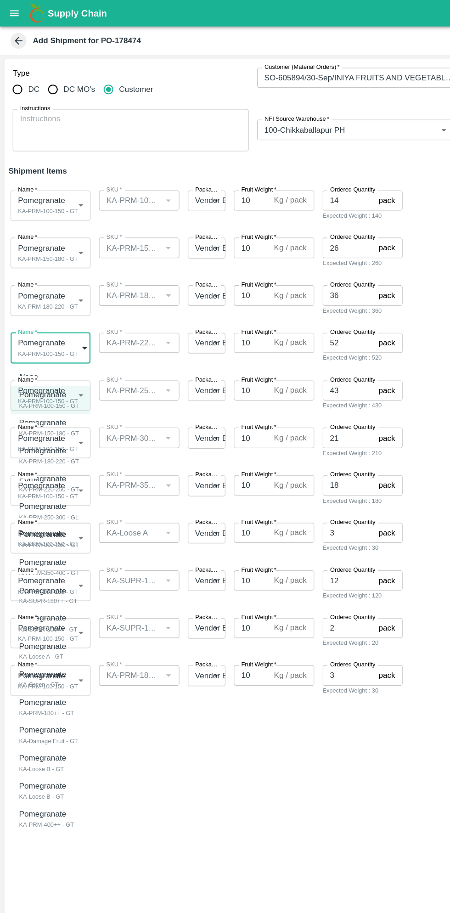
click at [62, 419] on div "Pomegranate KA-PRM-220-250 - GT" at bounding box center [43, 419] width 52 height 19
type input "2077903"
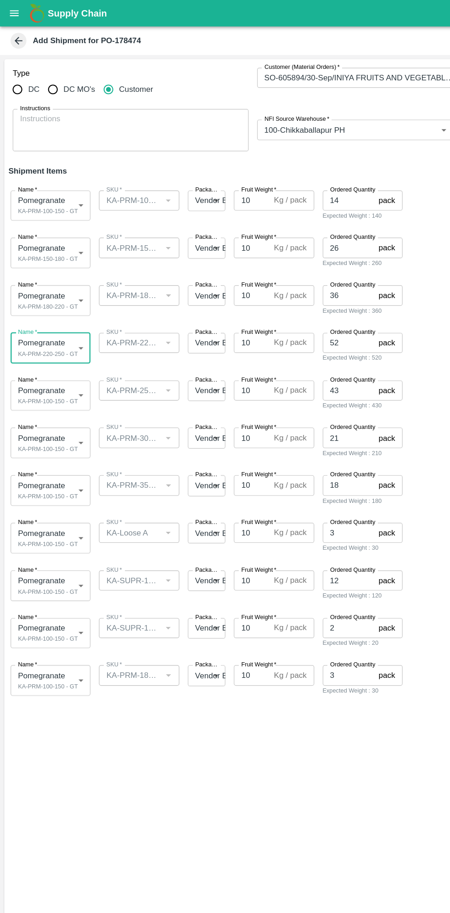
click at [60, 344] on body "Supply Chain Add Shipment for PO-178474 Type DC DC MO's Customer Customer (Mate…" at bounding box center [225, 456] width 450 height 913
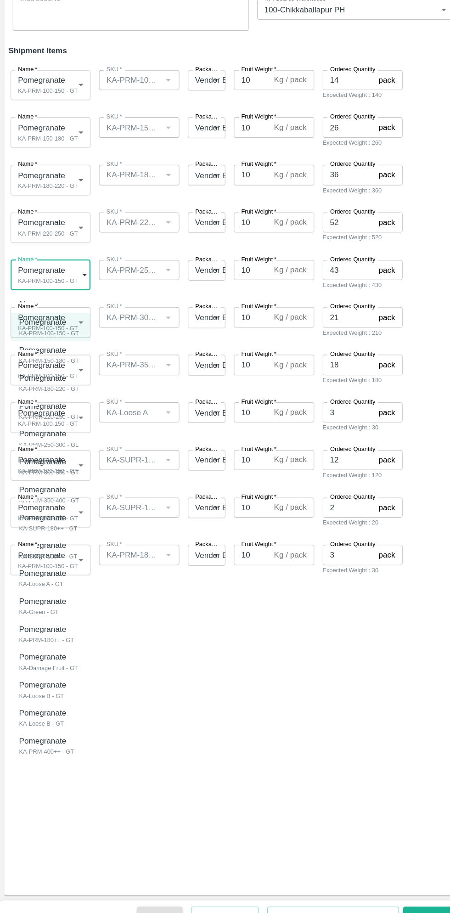
click at [63, 488] on div "KA-PRM-250-300 - GL" at bounding box center [43, 490] width 52 height 8
type input "2077904"
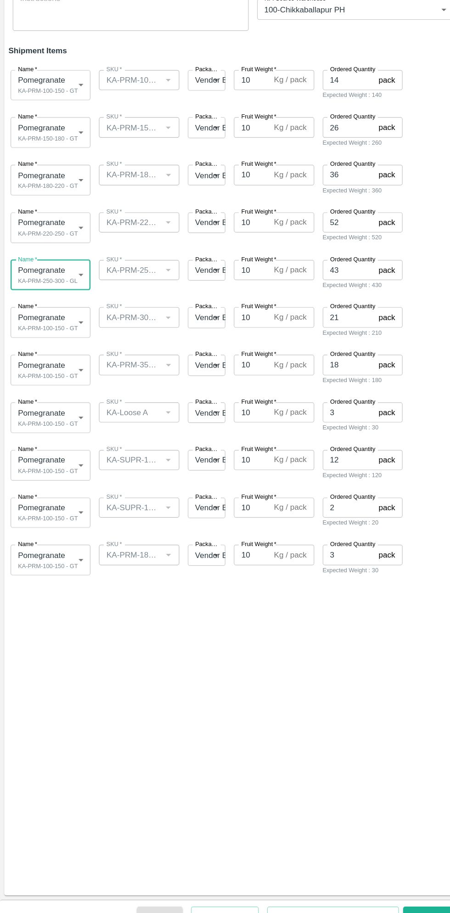
click at [66, 388] on body "Supply Chain Add Shipment for PO-178474 Type DC DC MO's Customer Customer (Mate…" at bounding box center [225, 456] width 450 height 913
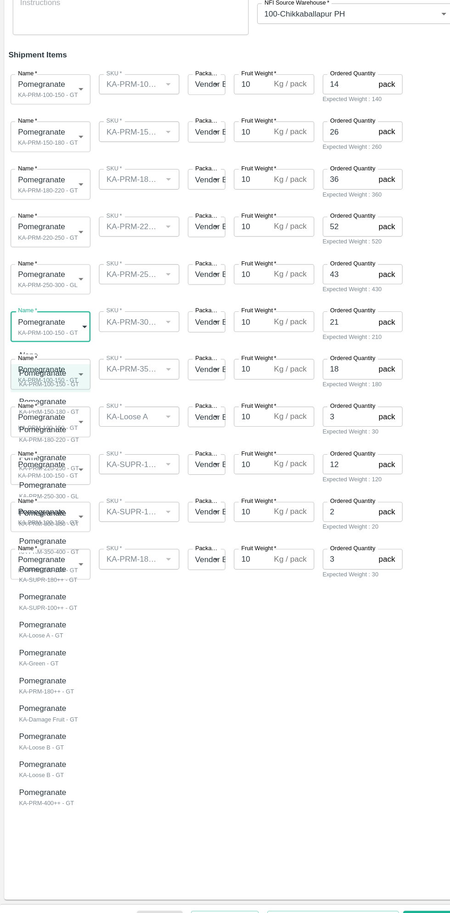
click at [56, 548] on p "Pomegranate" at bounding box center [40, 546] width 47 height 10
type input "2077905"
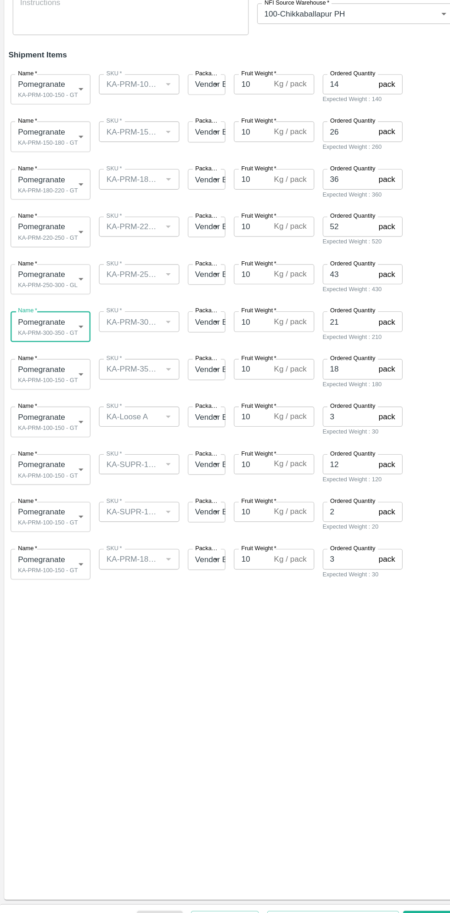
click at [59, 427] on body "Supply Chain Add Shipment for PO-178474 Type DC DC MO's Customer Customer (Mate…" at bounding box center [225, 456] width 450 height 913
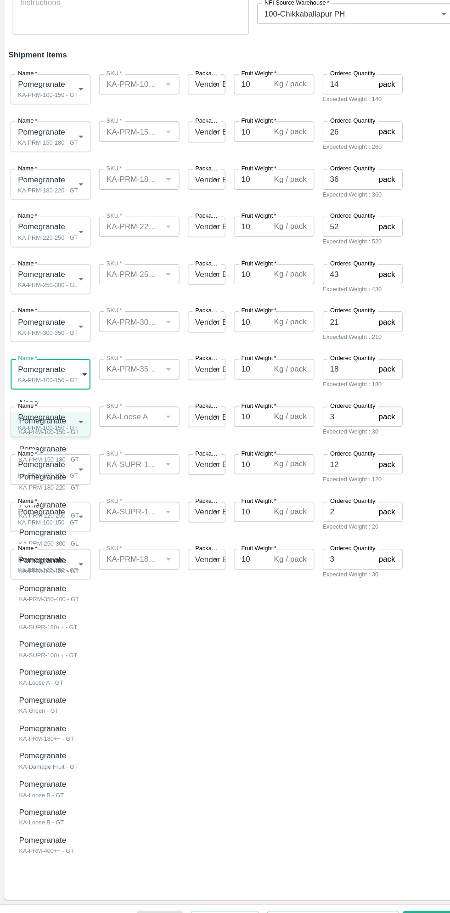
click at [59, 617] on div "KA-PRM-350-400 - GT" at bounding box center [43, 621] width 52 height 8
type input "2077906"
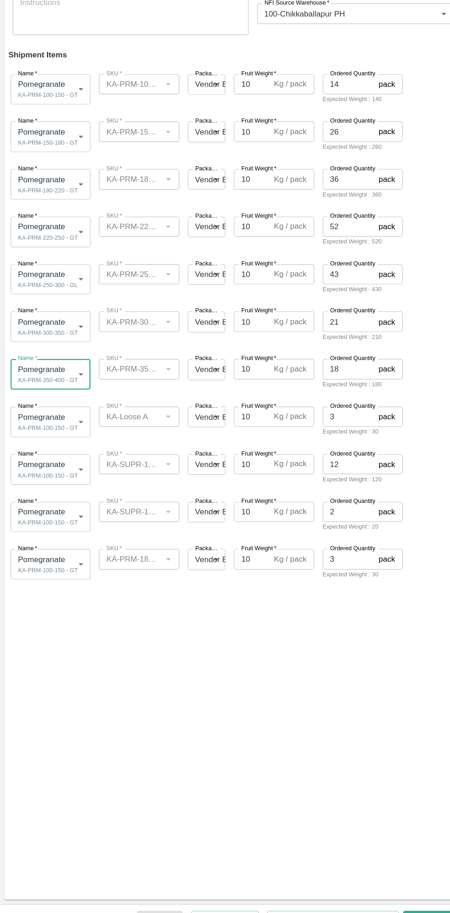
click at [56, 463] on body "Supply Chain Add Shipment for PO-178474 Type DC DC MO's Customer Customer (Mate…" at bounding box center [225, 456] width 450 height 913
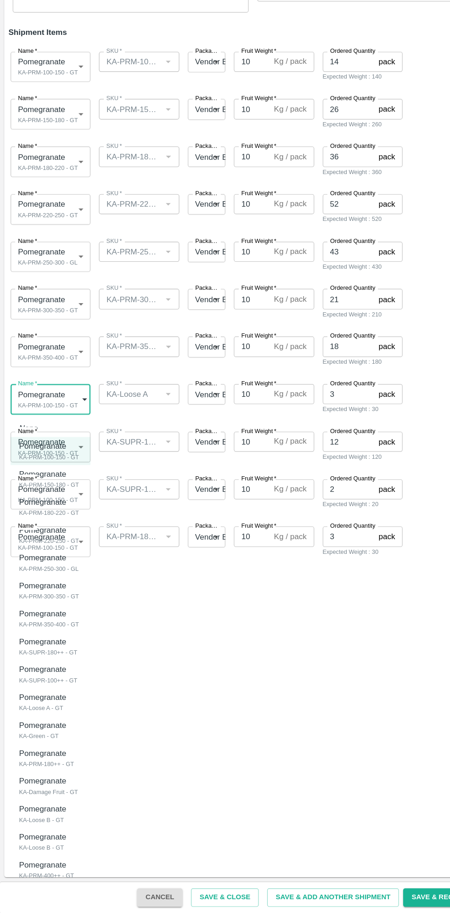
click at [49, 726] on p "Pomegranate" at bounding box center [37, 725] width 41 height 10
type input "2077909"
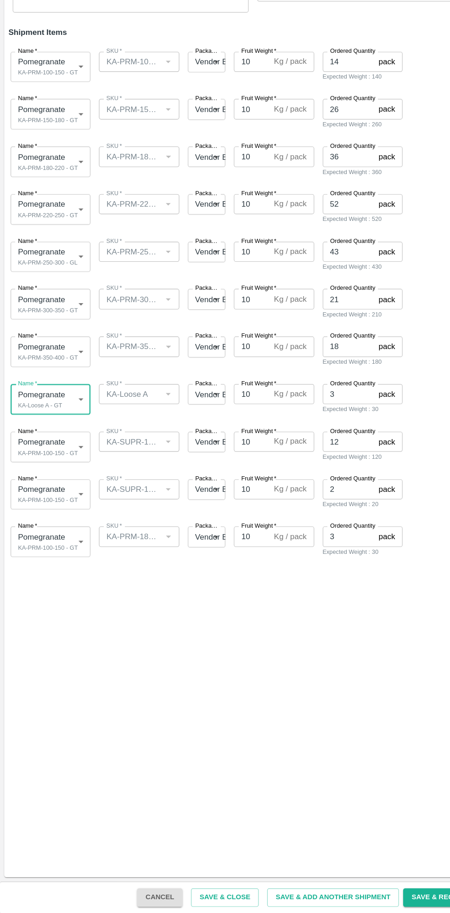
click at [57, 503] on body "Supply Chain Add Shipment for PO-178474 Type DC DC MO's Customer Customer (Mate…" at bounding box center [225, 456] width 450 height 913
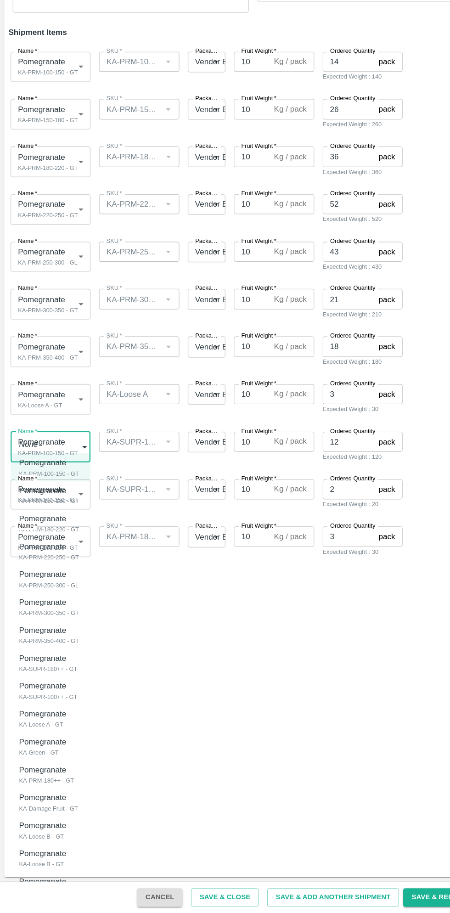
click at [53, 689] on p "Pomegranate" at bounding box center [40, 691] width 46 height 10
type input "2077907"
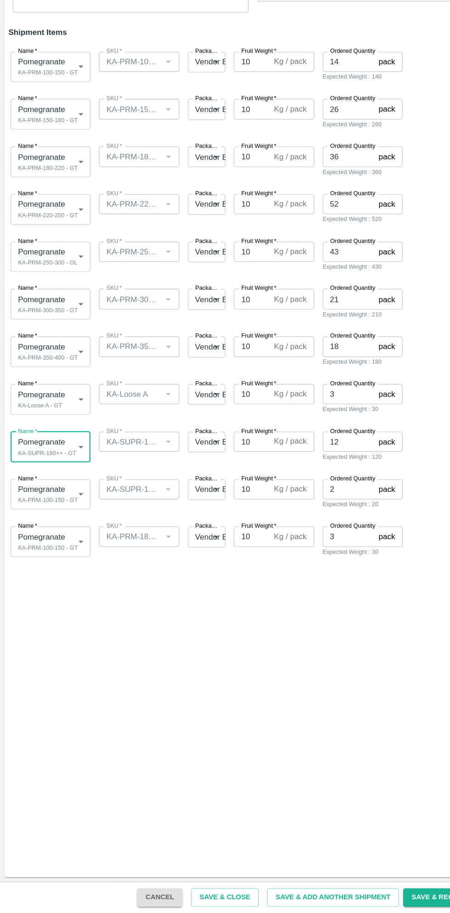
click at [67, 547] on body "Supply Chain Add Shipment for PO-178474 Type DC DC MO's Customer Customer (Mate…" at bounding box center [225, 456] width 450 height 913
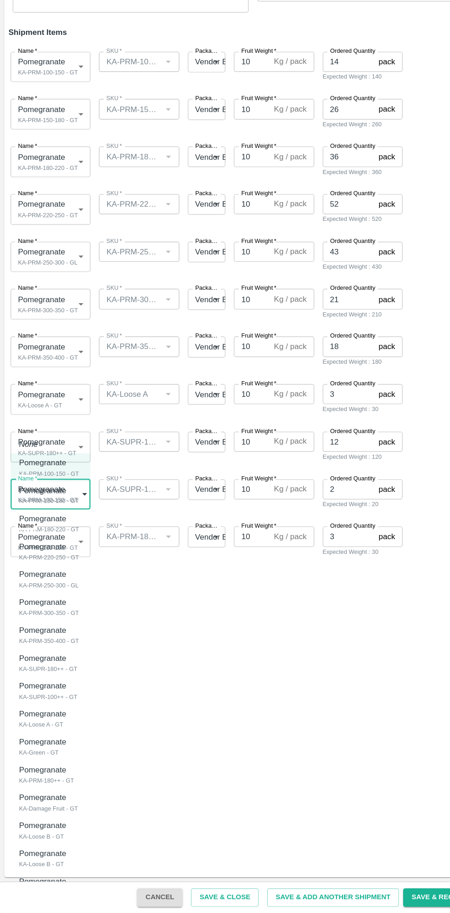
click at [47, 714] on p "Pomegranate" at bounding box center [40, 715] width 46 height 10
type input "2077908"
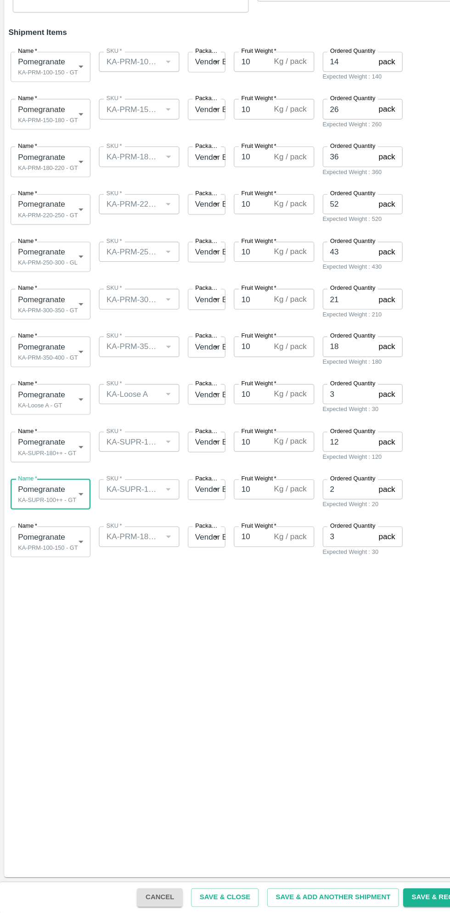
click at [61, 582] on body "Supply Chain Add Shipment for PO-178474 Type DC DC MO's Customer Customer (Mate…" at bounding box center [225, 456] width 450 height 913
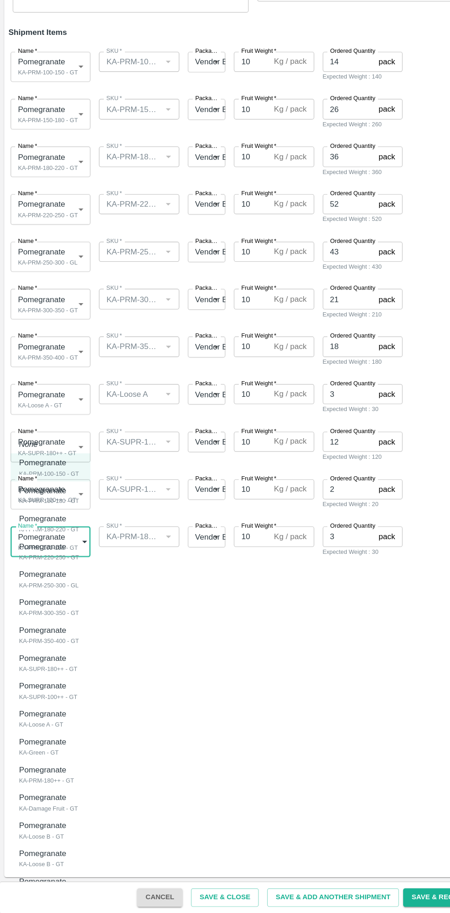
click at [52, 791] on p "Pomegranate" at bounding box center [38, 788] width 43 height 10
type input "2077911"
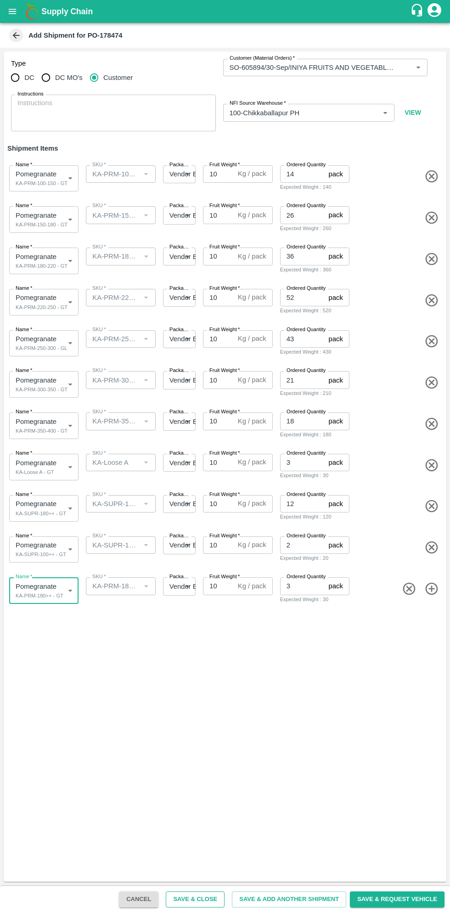
click at [213, 899] on button "Save & Close" at bounding box center [195, 899] width 59 height 16
click at [223, 898] on button "Save & Close" at bounding box center [195, 899] width 59 height 16
click at [213, 899] on button "Save & Close" at bounding box center [195, 899] width 59 height 16
click at [220, 898] on button "Save & Close" at bounding box center [195, 899] width 59 height 16
click at [222, 899] on button "Save & Close" at bounding box center [195, 899] width 59 height 16
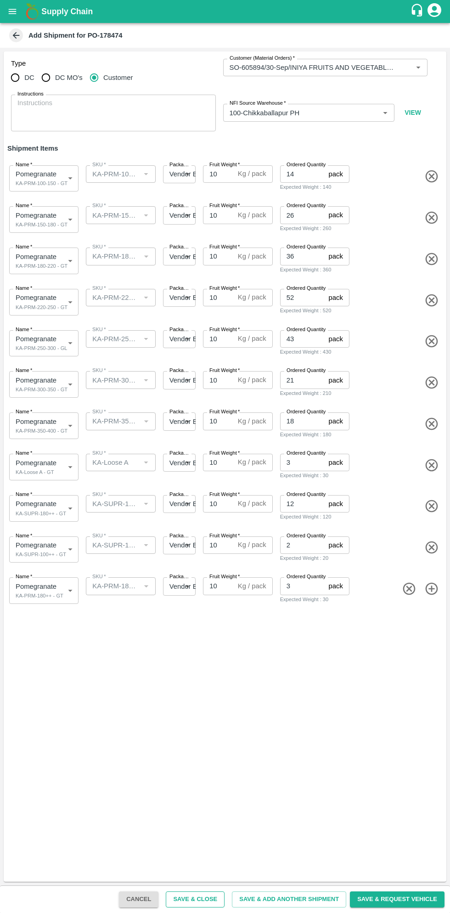
click at [215, 899] on button "Save & Close" at bounding box center [195, 899] width 59 height 16
click at [219, 899] on button "Save & Close" at bounding box center [195, 899] width 59 height 16
click at [189, 76] on div "DC DC MO's Customer" at bounding box center [113, 77] width 205 height 18
click at [365, 63] on input "Customer (Material Orders)   *" at bounding box center [312, 68] width 172 height 12
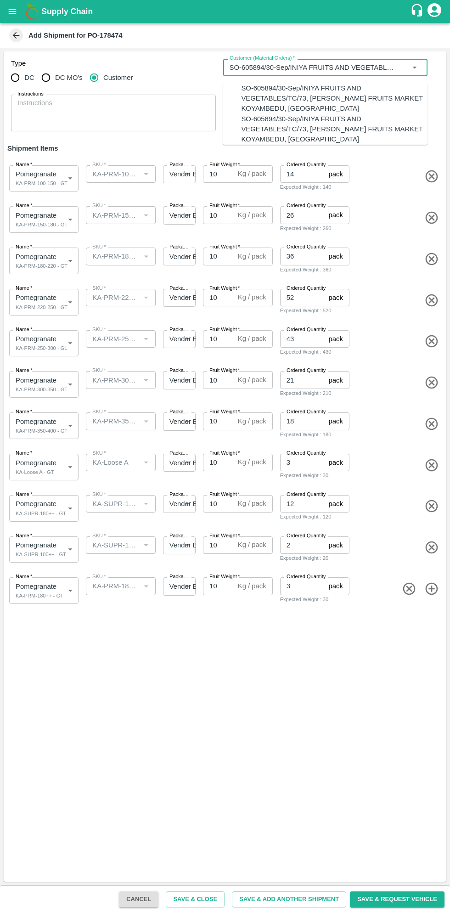
scroll to position [3, 0]
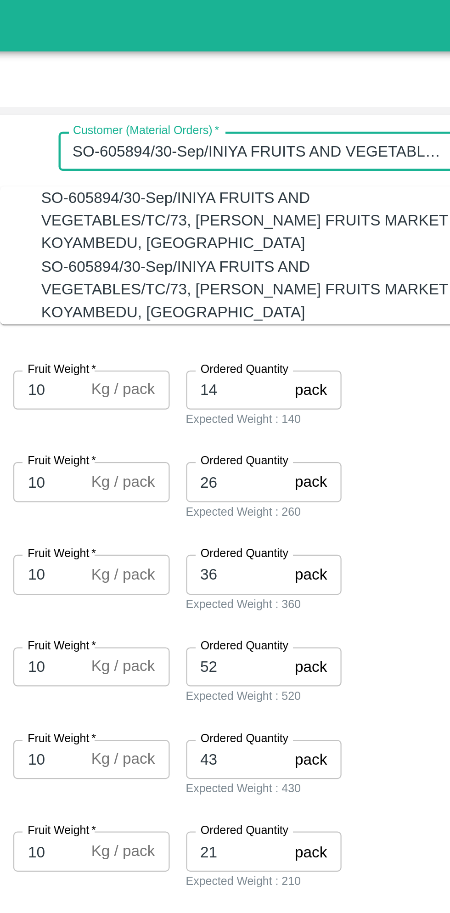
click at [372, 185] on div "Name   * Pomegranate KA-PRM-100-150 - GT 2077900 Name SKU   * SKU   * Packaging…" at bounding box center [223, 176] width 446 height 45
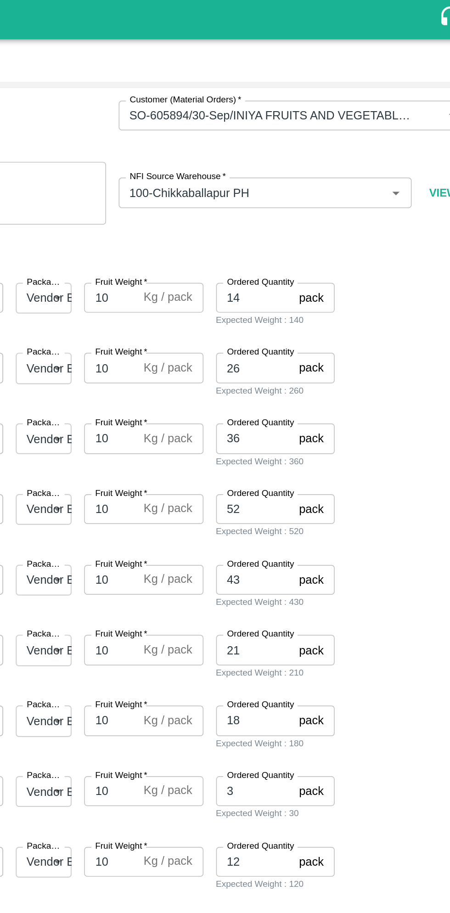
click at [352, 71] on input "Customer (Material Orders)   *" at bounding box center [312, 68] width 172 height 12
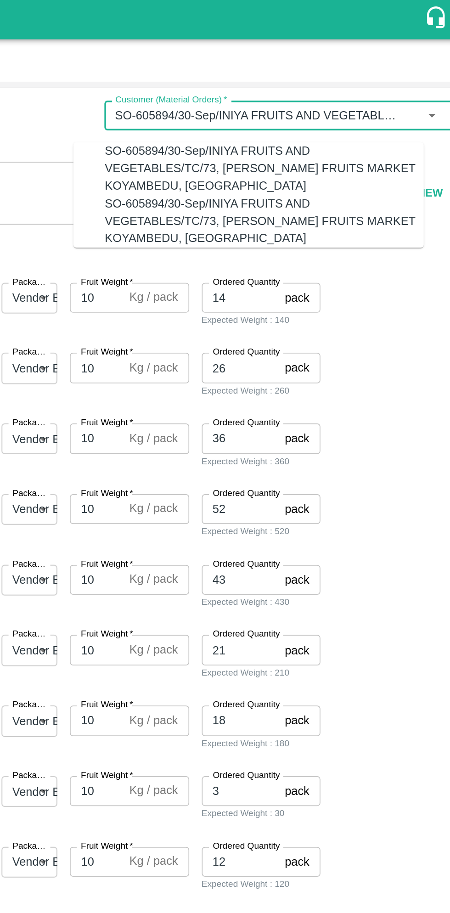
scroll to position [0, 0]
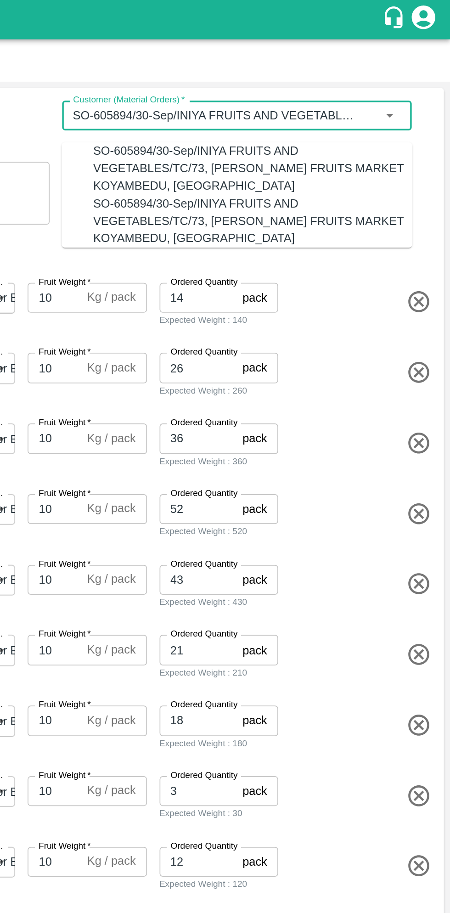
click at [402, 67] on icon "Clear" at bounding box center [402, 67] width 0 height 0
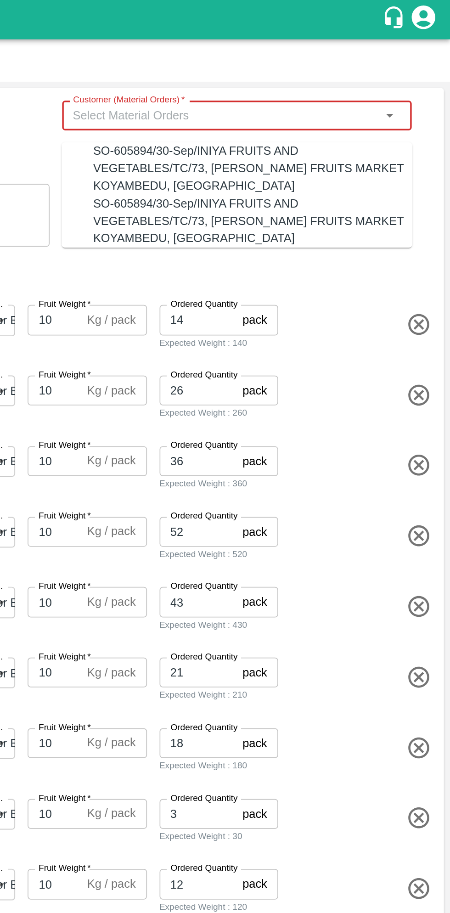
click at [351, 70] on input "Customer (Material Orders)   *" at bounding box center [318, 68] width 184 height 12
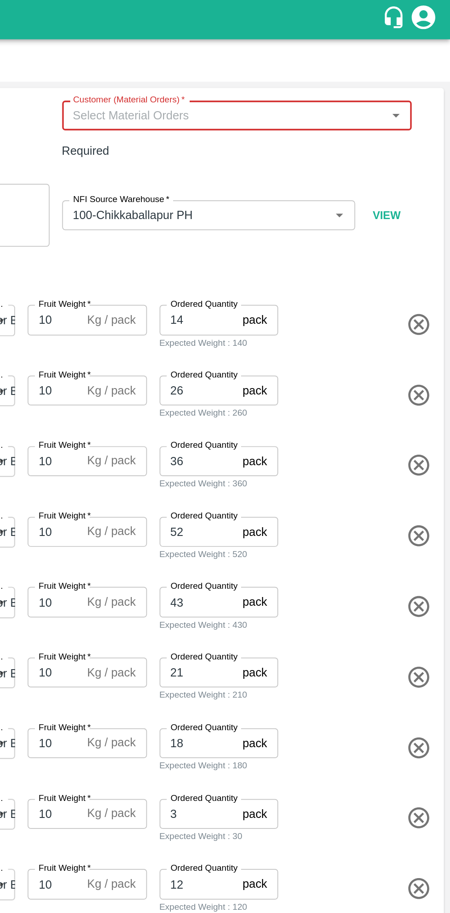
click at [339, 70] on input "Customer (Material Orders)   *" at bounding box center [318, 68] width 184 height 12
click at [321, 69] on input "Customer (Material Orders)   *" at bounding box center [318, 68] width 184 height 12
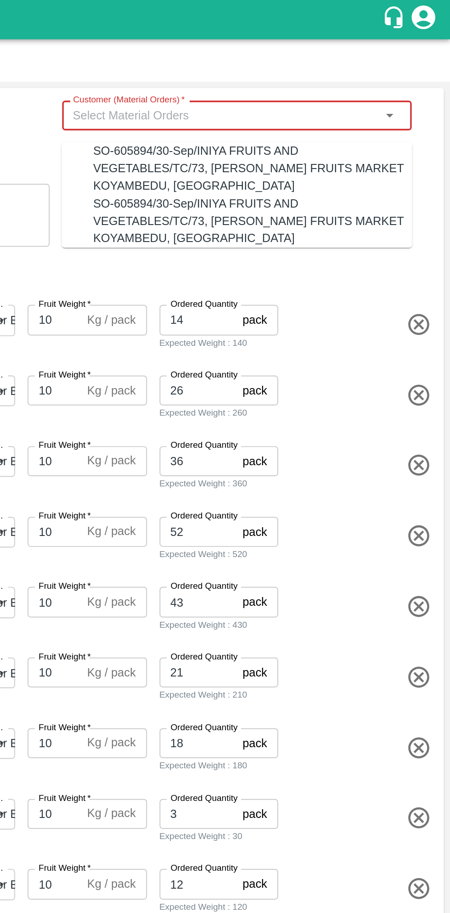
click at [332, 98] on div "SO-605894/30-Sep/INIYA FRUITS AND VEGETABLES/TC/73, ANNA FRUITS MARKET KOYAMBED…" at bounding box center [334, 98] width 186 height 31
type input "SO-605894/30-Sep/INIYA FRUITS AND VEGETABLES/TC/73, ANNA FRUITS MARKET KOYAMBED…"
type input "2077900"
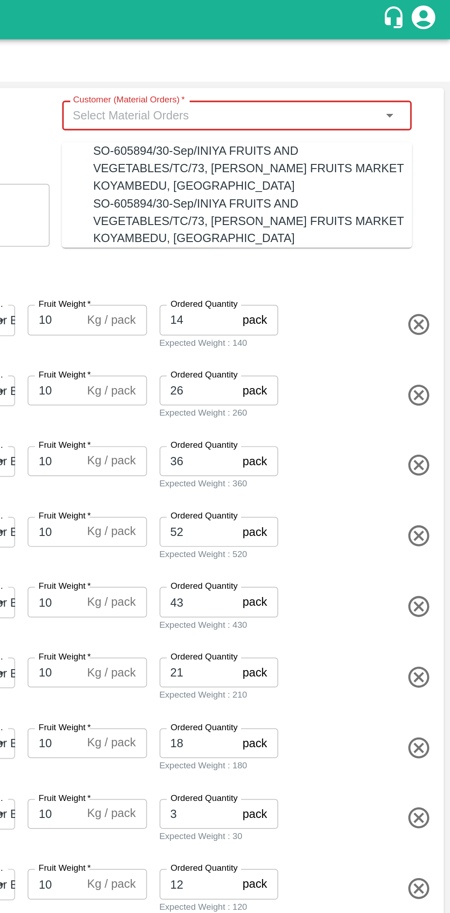
type input "2077900"
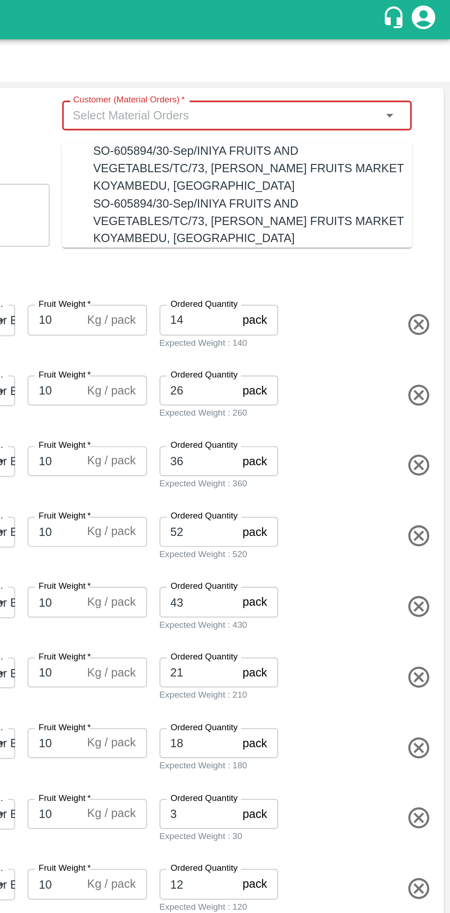
type input "2077900"
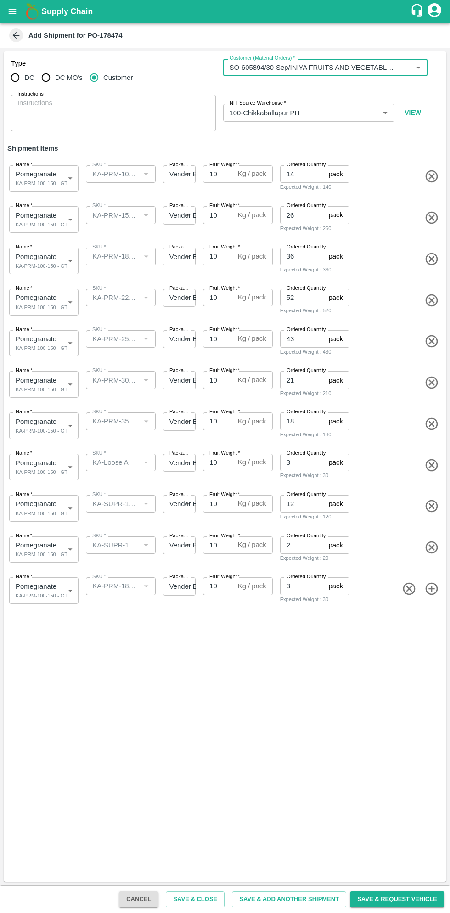
click at [61, 178] on body "Supply Chain Add Shipment for PO-178474 Type DC DC MO's Customer Customer (Mate…" at bounding box center [225, 456] width 450 height 913
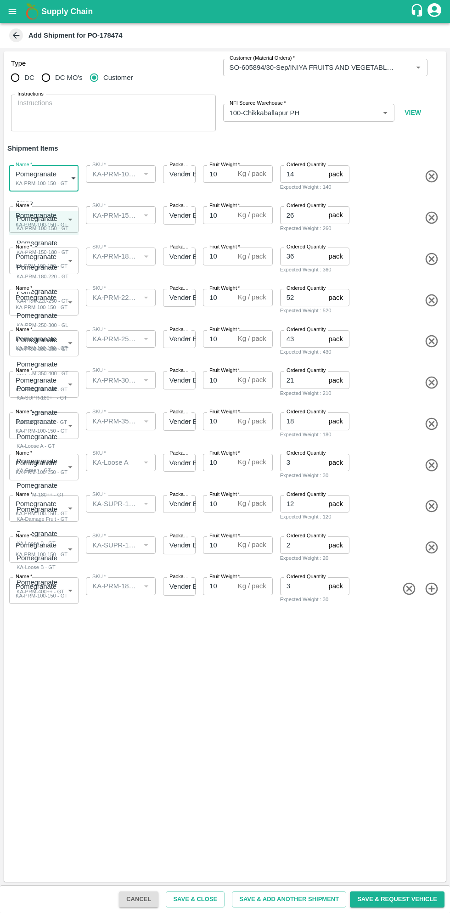
click at [62, 220] on div "Pomegranate" at bounding box center [43, 218] width 52 height 10
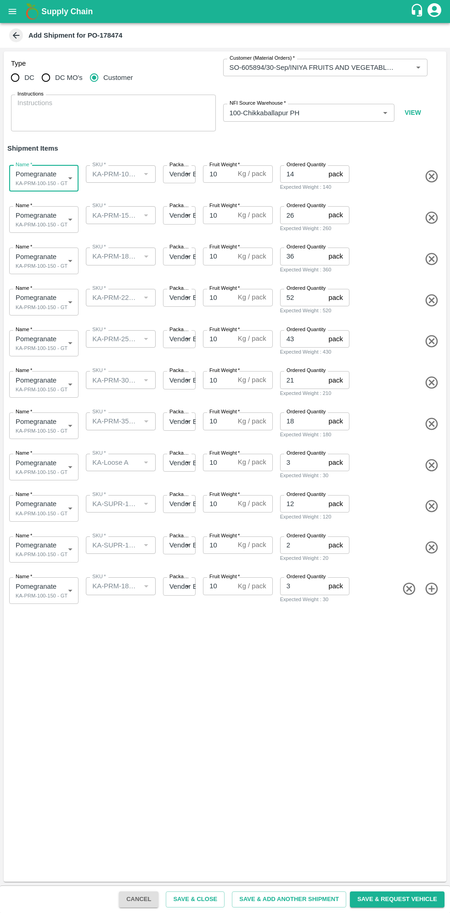
click at [60, 216] on body "Supply Chain Add Shipment for PO-178474 Type DC DC MO's Customer Customer (Mate…" at bounding box center [225, 456] width 450 height 913
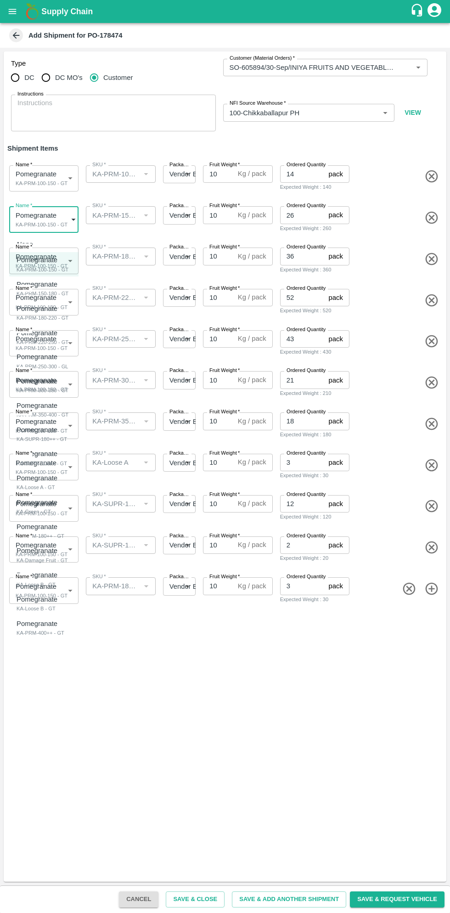
click at [61, 292] on div "KA-PRM-150-180 - GT" at bounding box center [43, 293] width 52 height 8
type input "2077901"
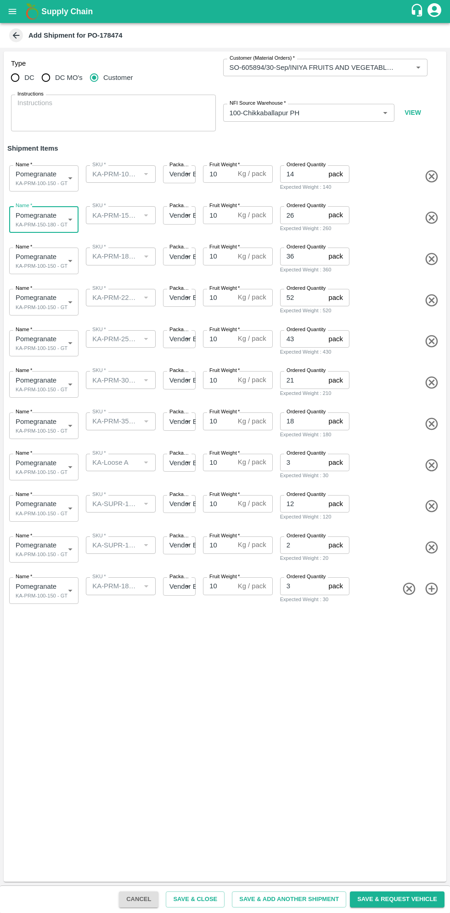
click at [52, 255] on body "Supply Chain Add Shipment for PO-178474 Type DC DC MO's Customer Customer (Mate…" at bounding box center [225, 456] width 450 height 913
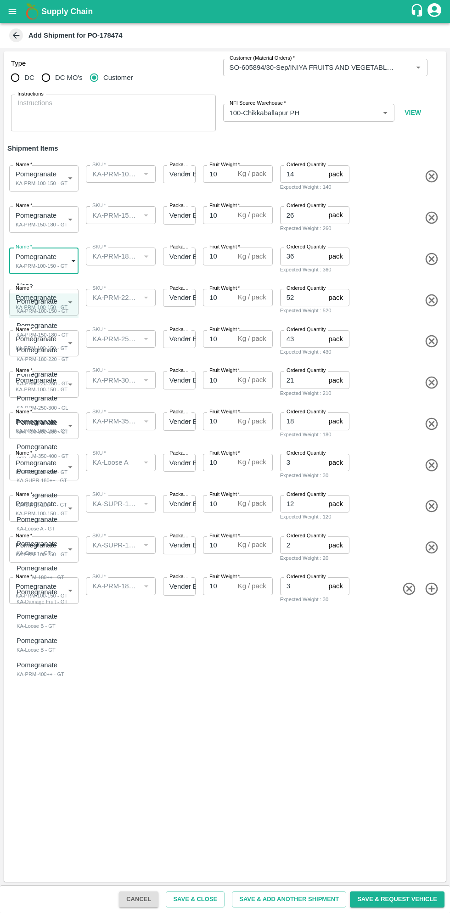
click at [56, 349] on p "Pomegranate" at bounding box center [40, 350] width 47 height 10
type input "2077902"
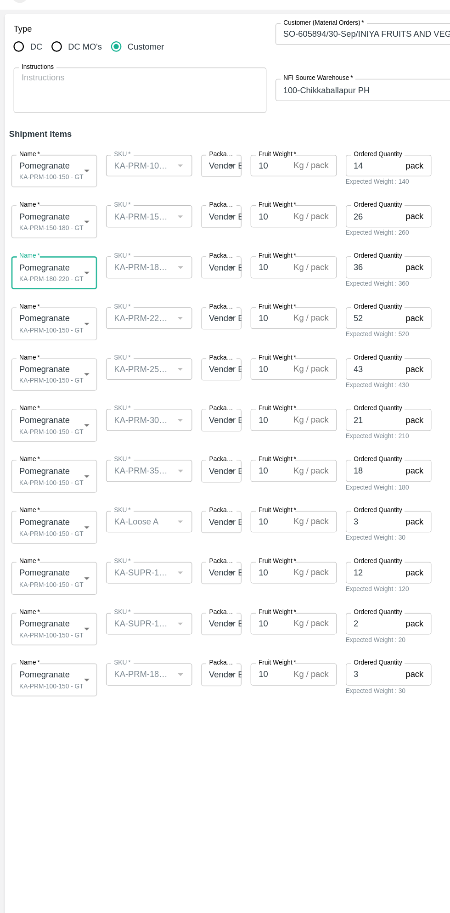
click at [62, 303] on body "Supply Chain Add Shipment for PO-178474 Type DC DC MO's Customer Customer (Mate…" at bounding box center [225, 456] width 450 height 913
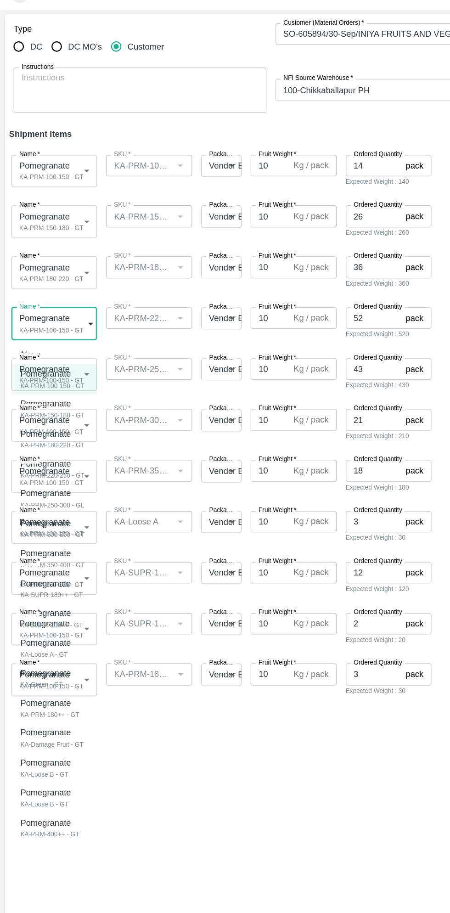
click at [55, 418] on p "Pomegranate" at bounding box center [40, 415] width 47 height 10
type input "2077903"
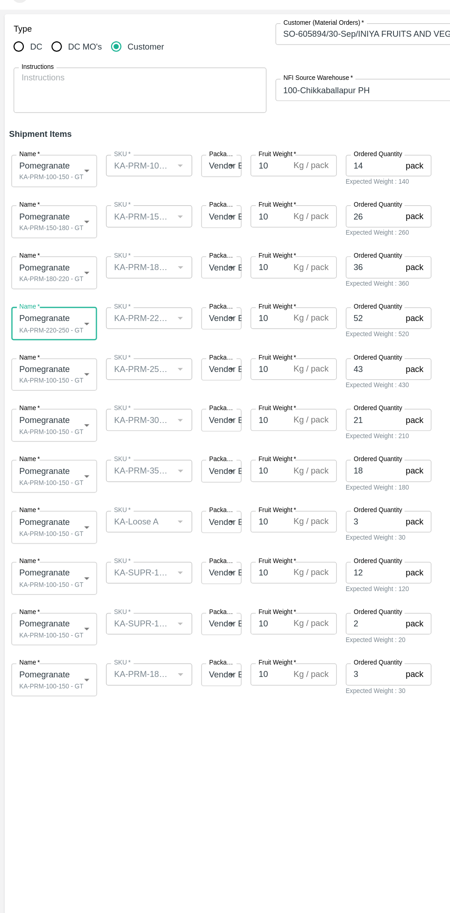
click at [52, 338] on body "Supply Chain Add Shipment for PO-178474 Type DC DC MO's Customer Customer (Mate…" at bounding box center [225, 456] width 450 height 913
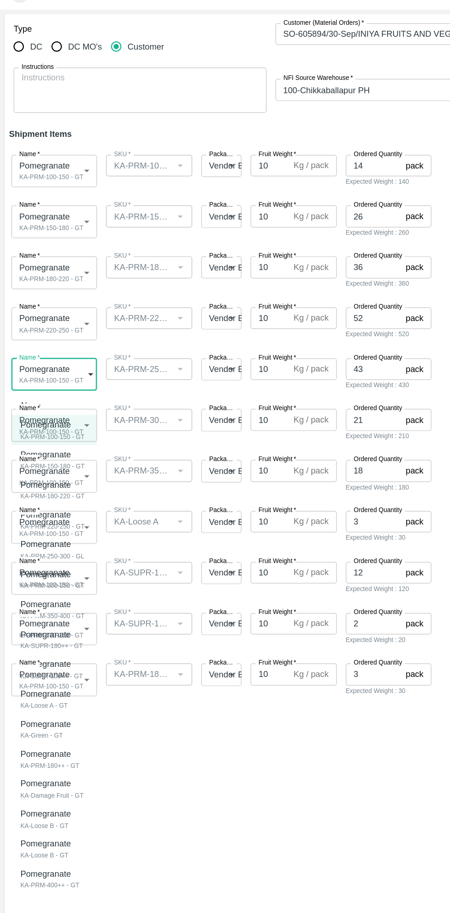
click at [57, 481] on div "Pomegranate" at bounding box center [43, 481] width 52 height 10
type input "2077904"
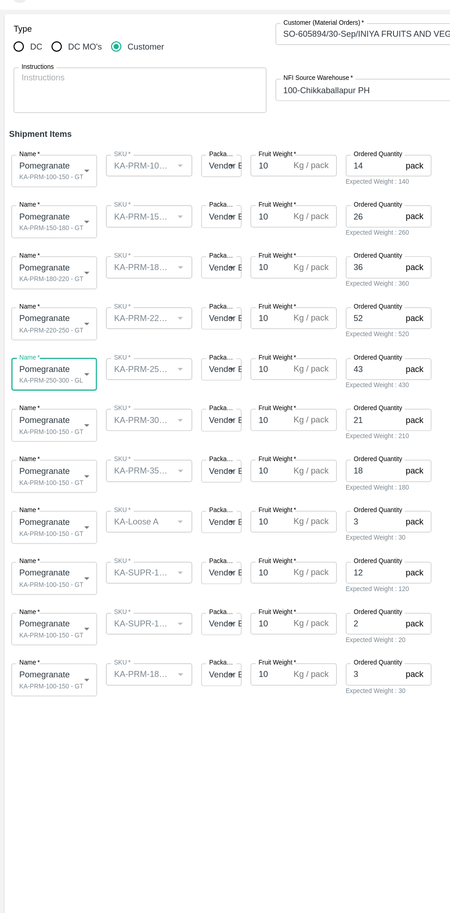
click at [62, 382] on body "Supply Chain Add Shipment for PO-178474 Type DC DC MO's Customer Customer (Mate…" at bounding box center [225, 456] width 450 height 913
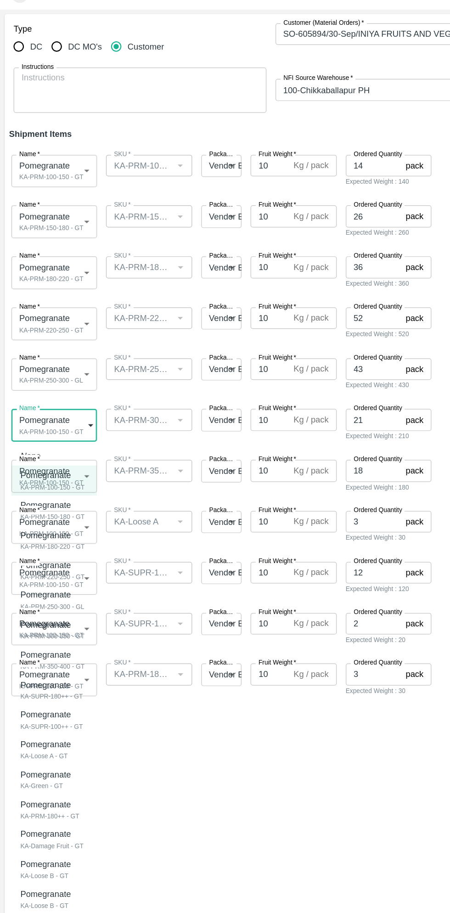
click at [55, 548] on p "Pomegranate" at bounding box center [40, 546] width 47 height 10
type input "2077905"
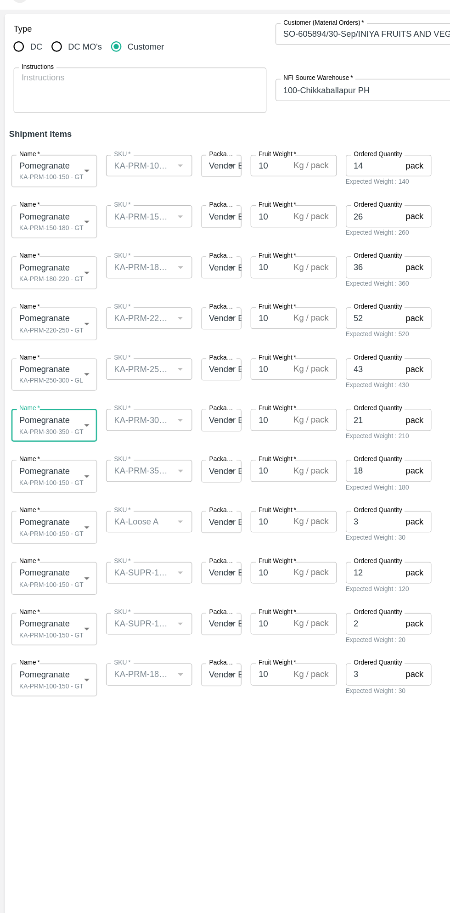
click at [58, 423] on body "Supply Chain Add Shipment for PO-178474 Type DC DC MO's Customer Customer (Mate…" at bounding box center [225, 456] width 450 height 913
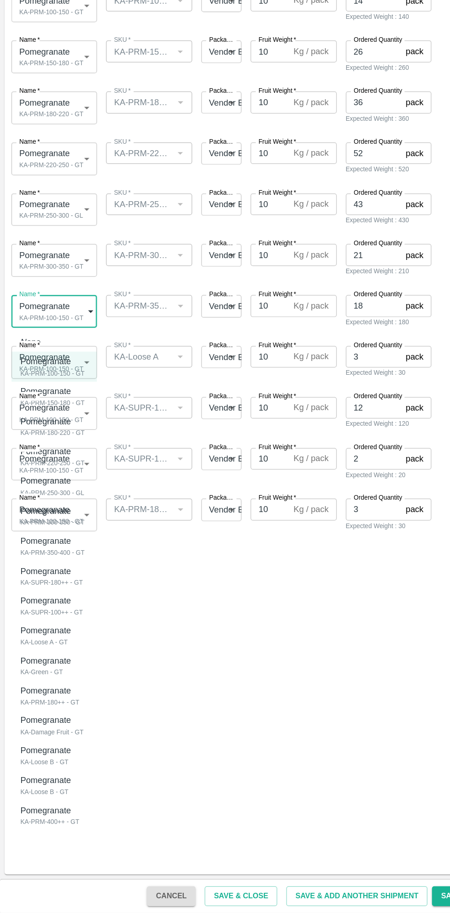
click at [49, 614] on p "Pomegranate" at bounding box center [40, 611] width 47 height 10
type input "2077906"
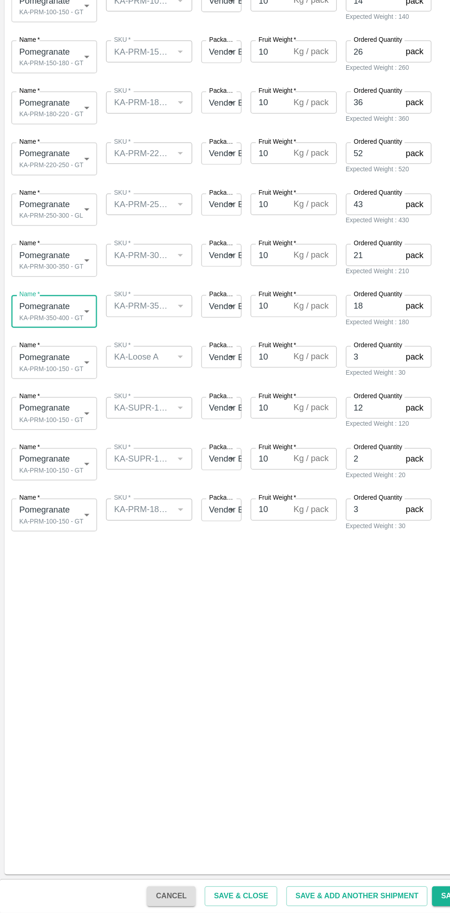
click at [62, 460] on body "Supply Chain Add Shipment for PO-178474 Type DC DC MO's Customer Customer (Mate…" at bounding box center [225, 456] width 450 height 913
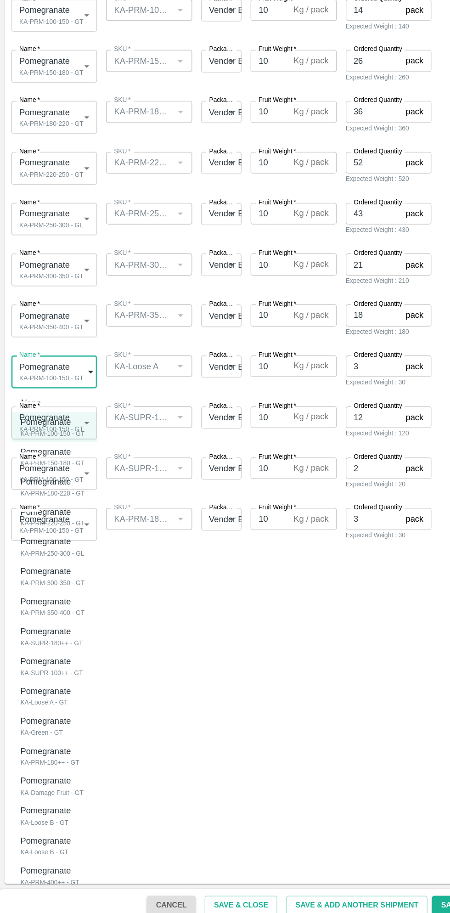
click at [43, 725] on p "Pomegranate" at bounding box center [37, 725] width 41 height 10
type input "2077909"
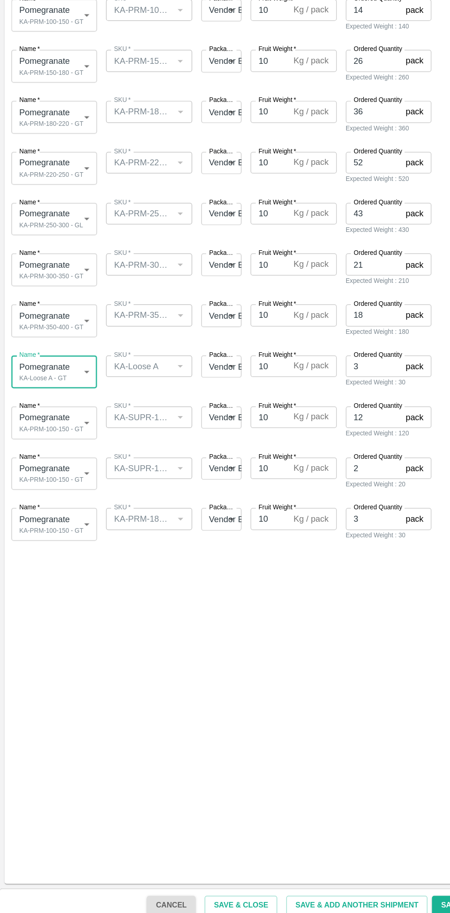
click at [62, 506] on body "Supply Chain Add Shipment for PO-178474 Type DC DC MO's Customer Customer (Mate…" at bounding box center [225, 456] width 450 height 913
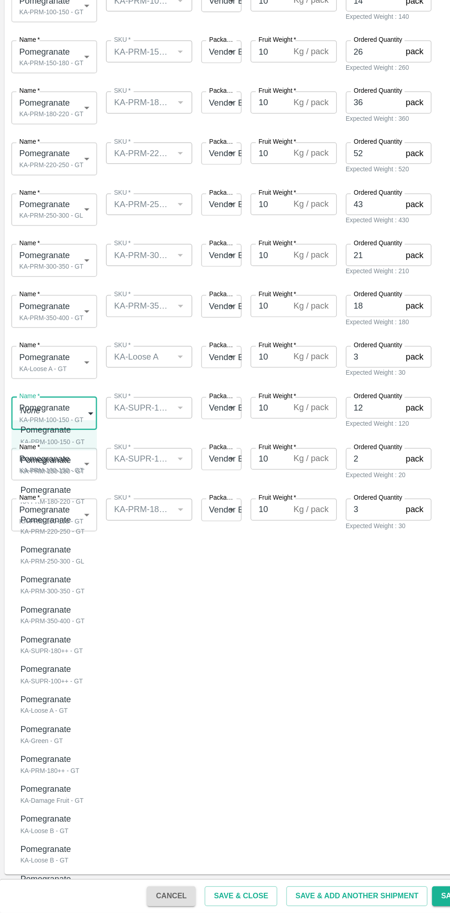
click at [59, 694] on div "Pomegranate" at bounding box center [42, 691] width 51 height 10
type input "2077907"
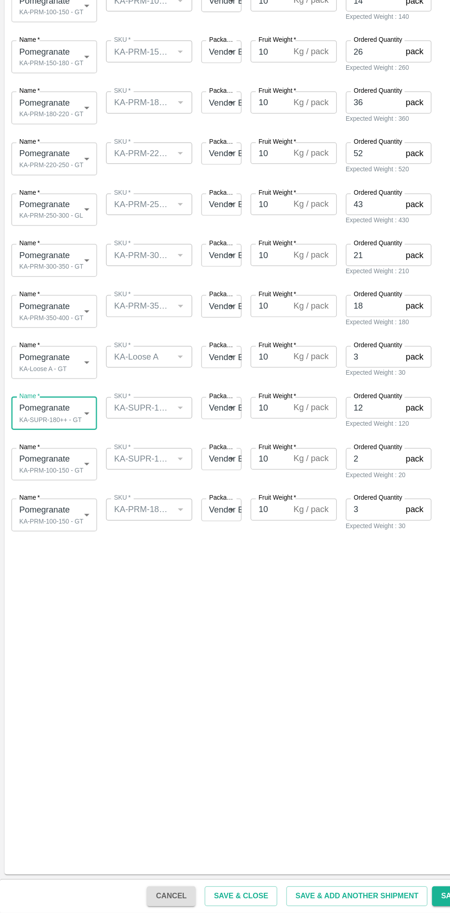
click at [56, 545] on body "Supply Chain Add Shipment for PO-178474 Type DC DC MO's Customer Customer (Mate…" at bounding box center [225, 456] width 450 height 913
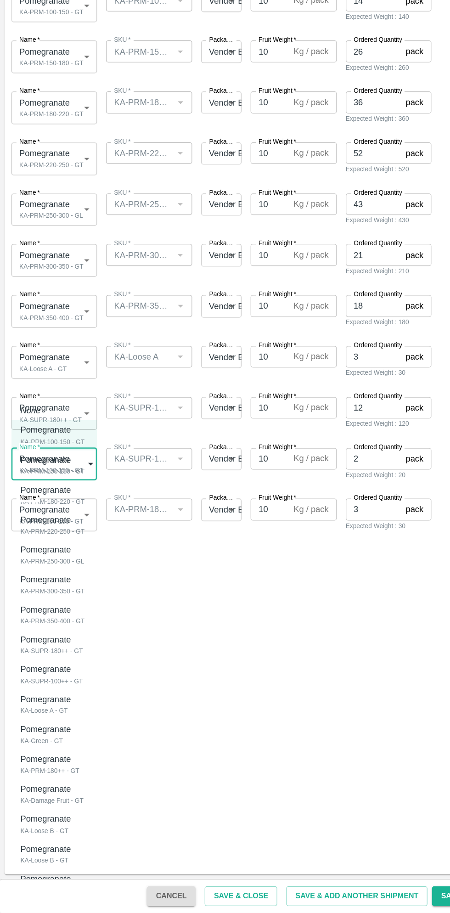
click at [49, 718] on p "Pomegranate" at bounding box center [40, 715] width 46 height 10
type input "2077908"
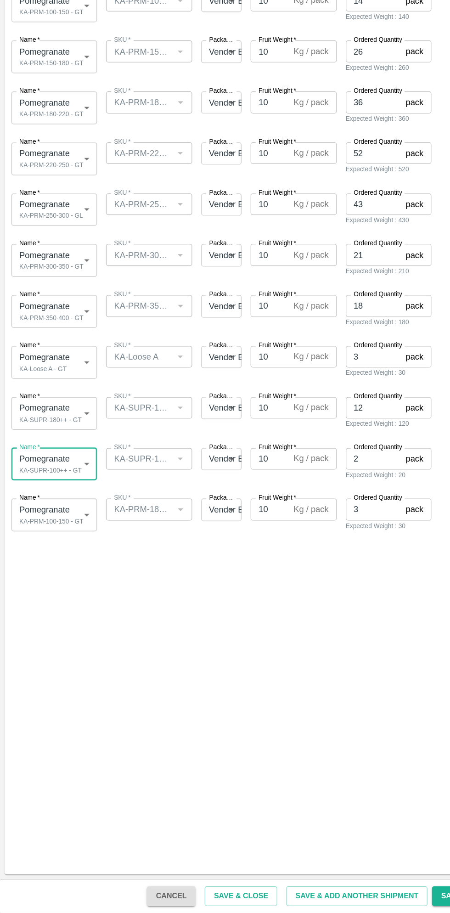
click at [64, 544] on body "Supply Chain Add Shipment for PO-178474 Type DC DC MO's Customer Customer (Mate…" at bounding box center [225, 456] width 450 height 913
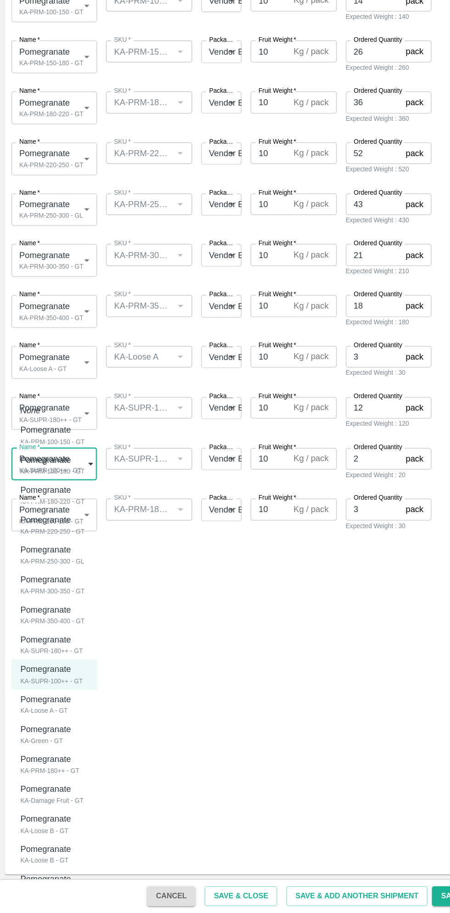
click at [52, 718] on p "Pomegranate" at bounding box center [40, 715] width 46 height 10
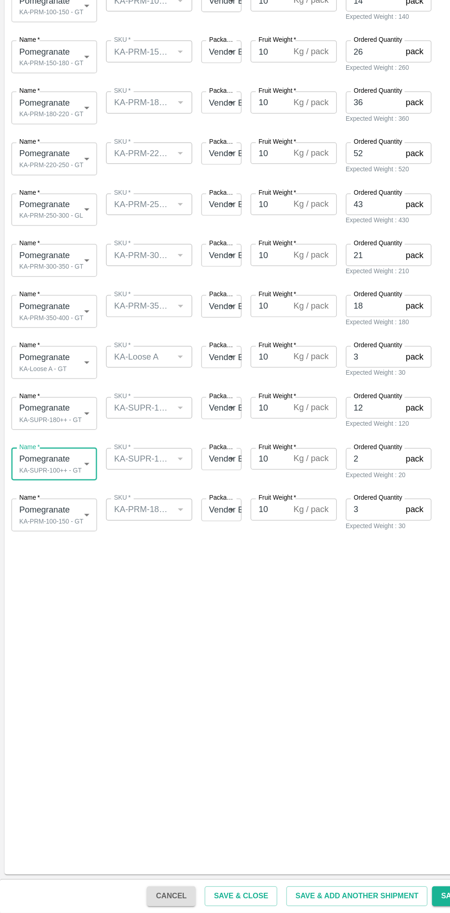
click at [57, 586] on body "Supply Chain Add Shipment for PO-178474 Type DC DC MO's Customer Customer (Mate…" at bounding box center [225, 456] width 450 height 913
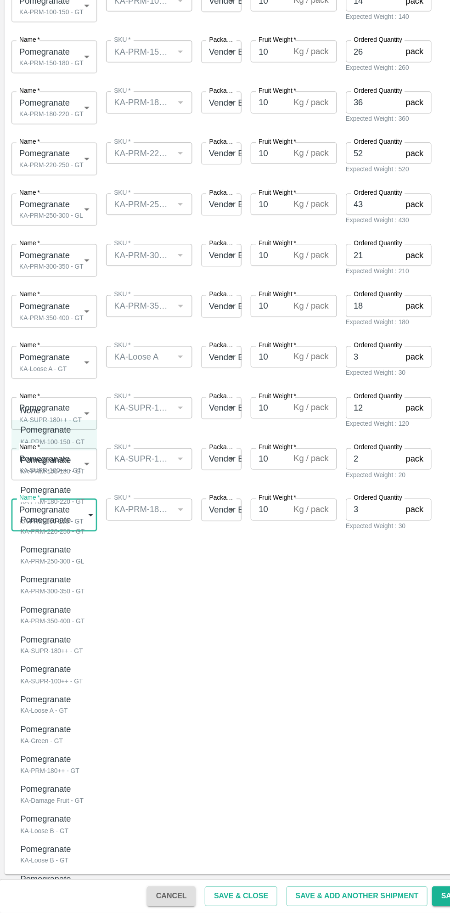
click at [44, 788] on p "Pomegranate" at bounding box center [38, 788] width 43 height 10
type input "2077911"
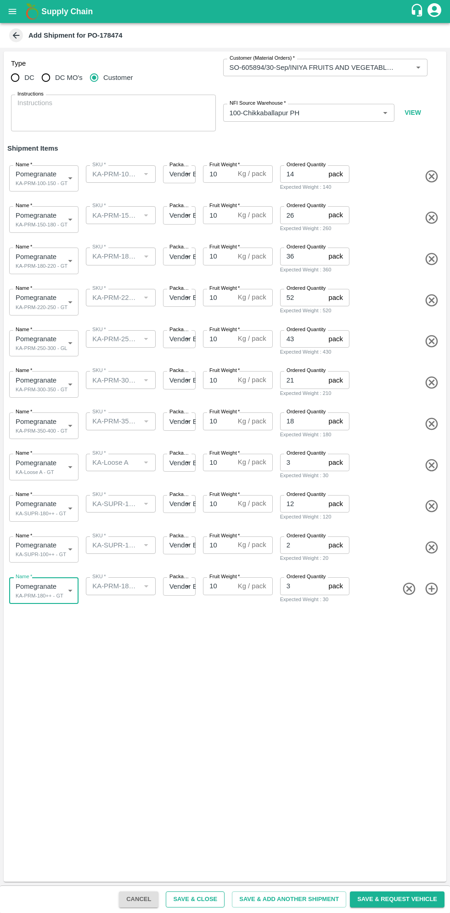
click at [213, 899] on button "Save & Close" at bounding box center [195, 899] width 59 height 16
click at [222, 898] on button "Save & Close" at bounding box center [195, 899] width 59 height 16
click at [216, 897] on button "Save & Close" at bounding box center [195, 899] width 59 height 16
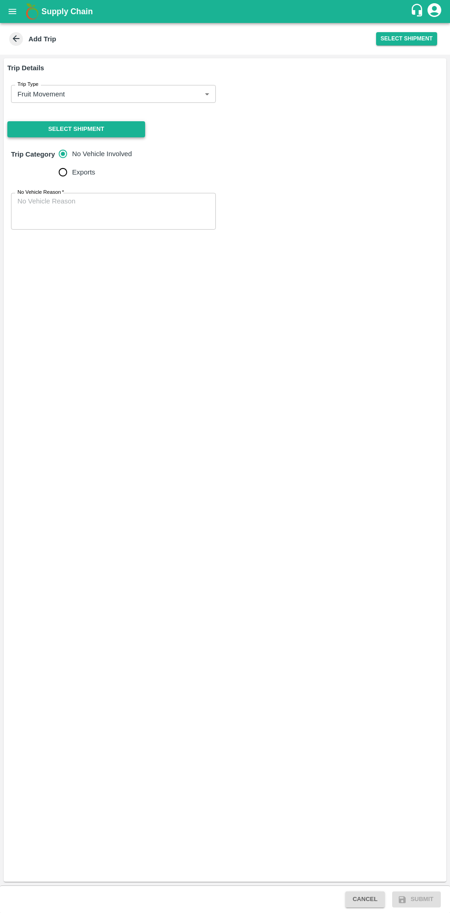
click at [101, 125] on button "Select Shipment" at bounding box center [76, 129] width 138 height 16
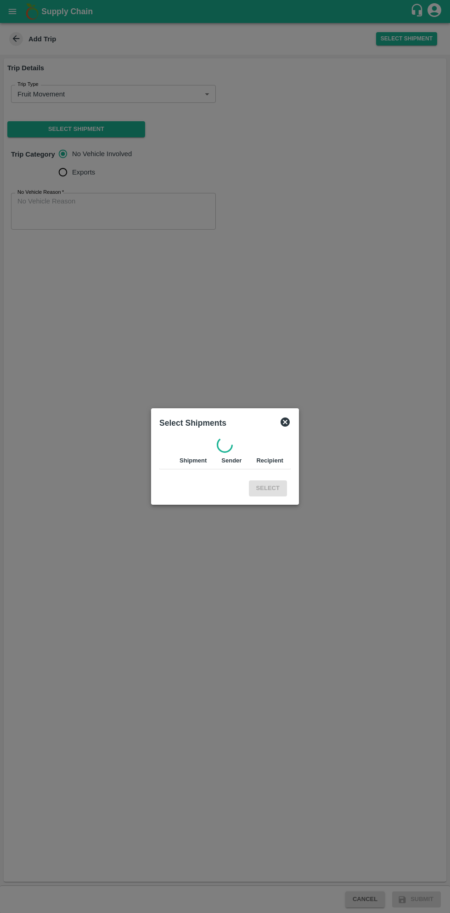
click at [107, 135] on div at bounding box center [225, 456] width 450 height 913
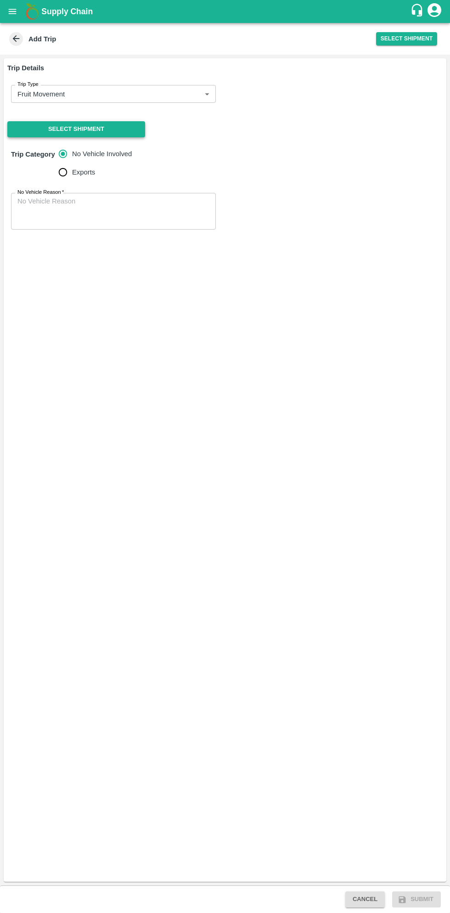
click at [98, 130] on button "Select Shipment" at bounding box center [76, 129] width 138 height 16
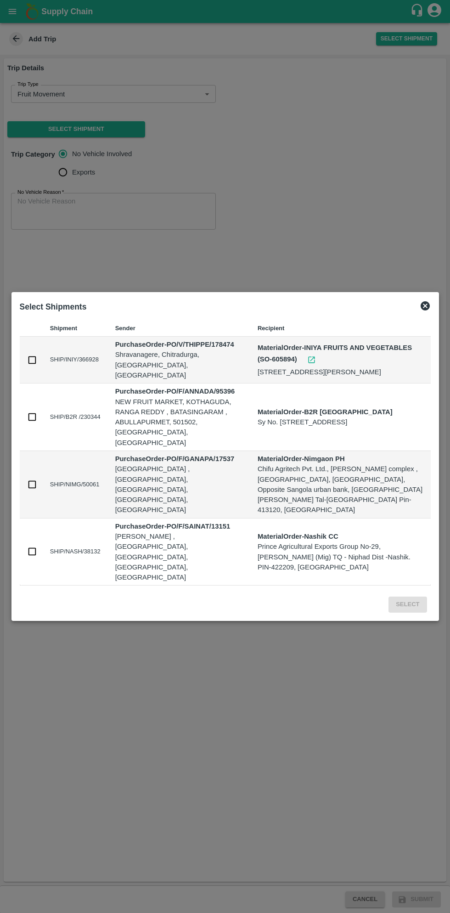
click at [33, 365] on input "checkbox" at bounding box center [32, 360] width 10 height 10
checkbox input "true"
click at [411, 596] on button "Select" at bounding box center [407, 604] width 38 height 16
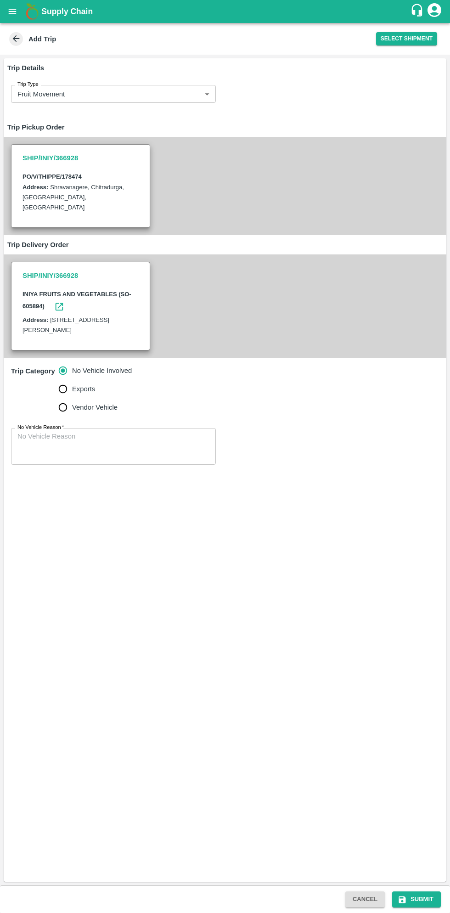
click at [65, 407] on input "Vendor Vehicle" at bounding box center [63, 407] width 18 height 18
radio input "true"
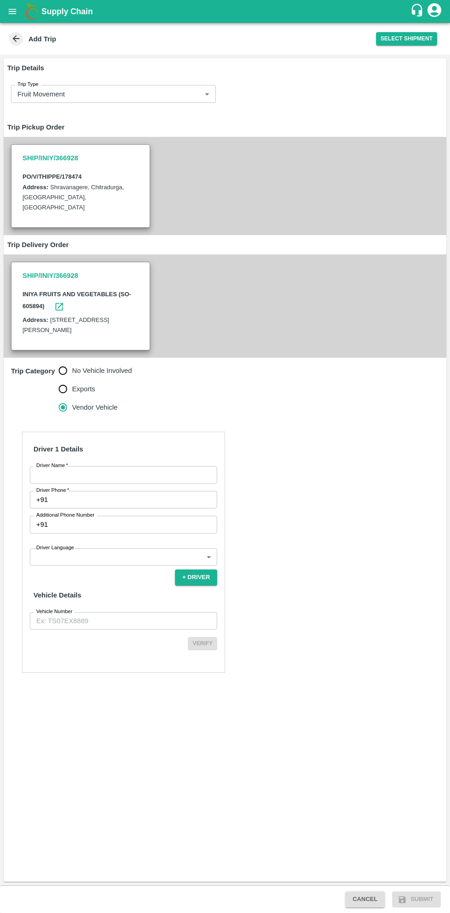
click at [119, 477] on input "Driver Name   *" at bounding box center [123, 474] width 187 height 17
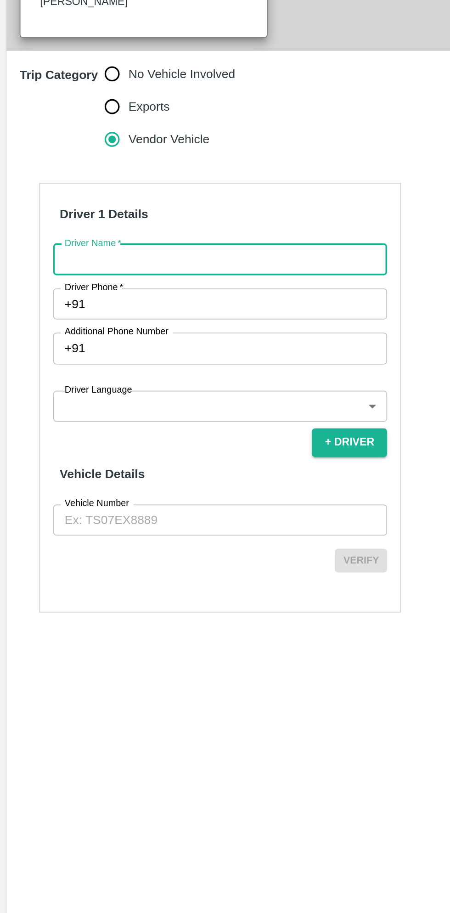
type input "Karthik"
click at [105, 500] on input "Driver Phone   *" at bounding box center [134, 499] width 166 height 17
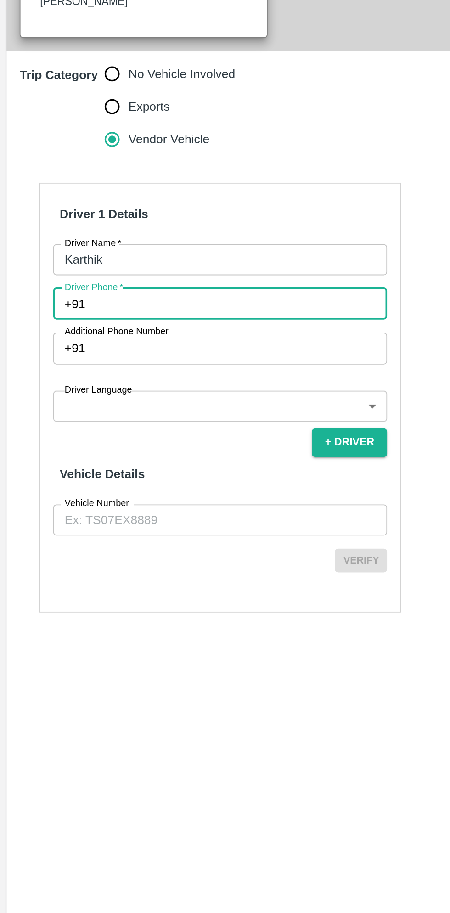
type input "8951107813"
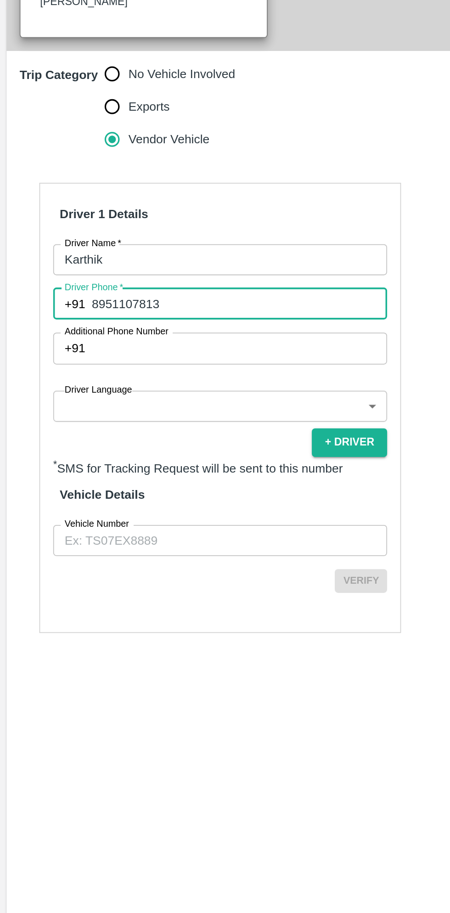
click at [114, 558] on body "Supply Chain Add Trip Select Shipment Trip Details Trip Type Fruit Movement 1 T…" at bounding box center [225, 456] width 450 height 913
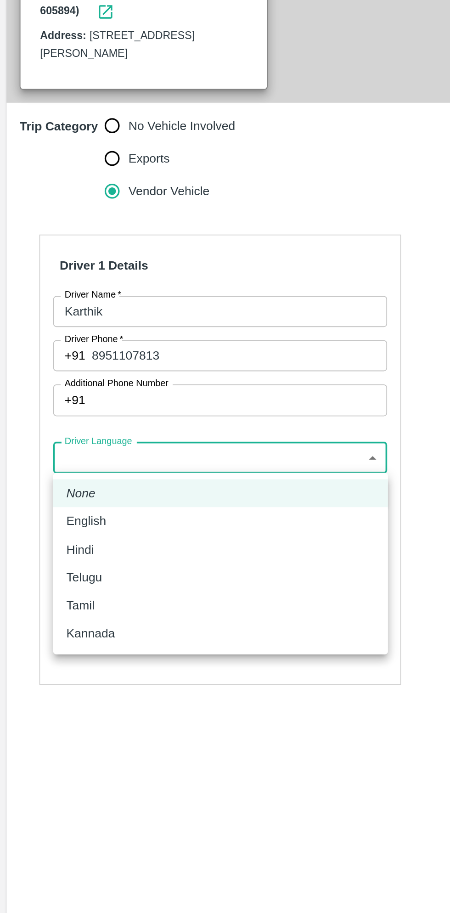
click at [56, 660] on p "Kannada" at bounding box center [50, 655] width 27 height 10
type input "ka"
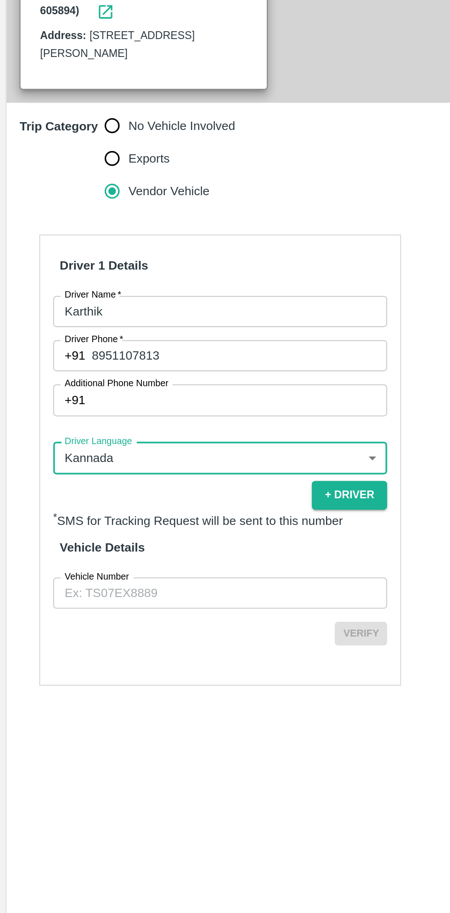
click at [101, 632] on input "Vehicle Number" at bounding box center [123, 632] width 187 height 17
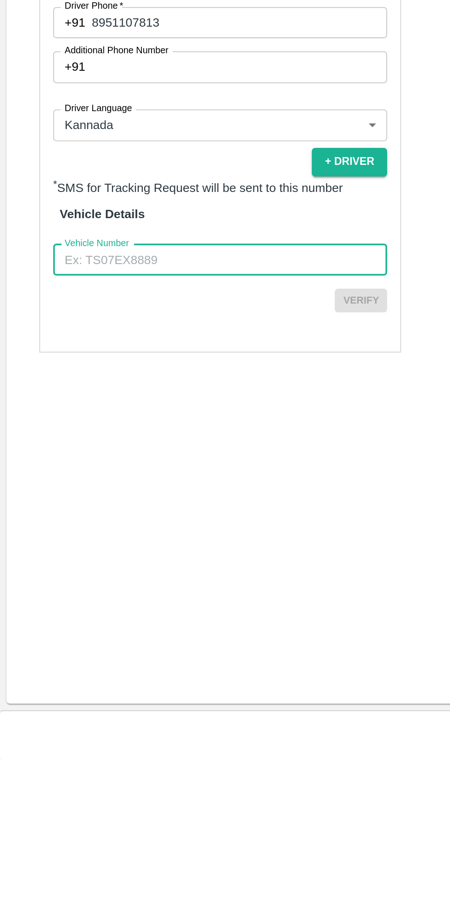
type input "KA16AA2440"
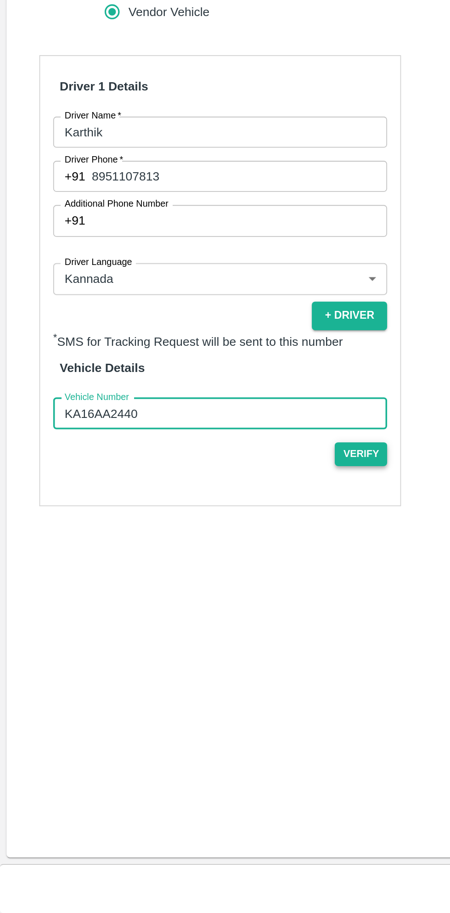
click at [207, 653] on button "Verify" at bounding box center [202, 655] width 29 height 13
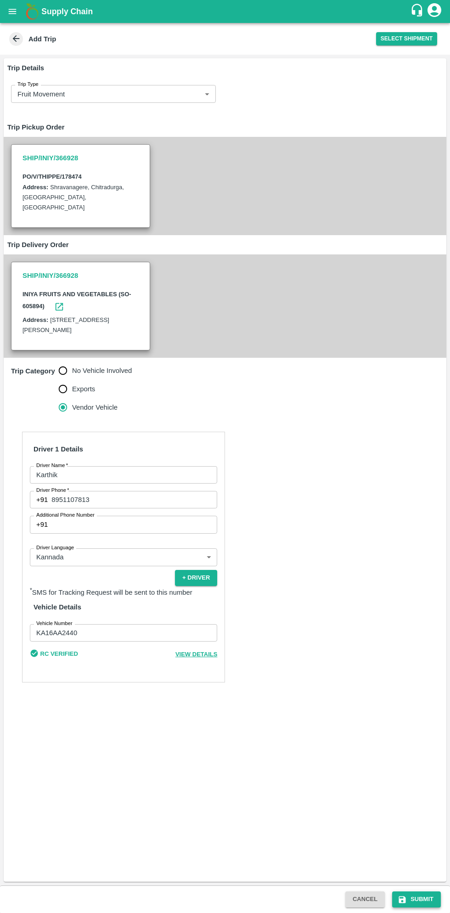
click at [423, 897] on button "Submit" at bounding box center [416, 899] width 49 height 16
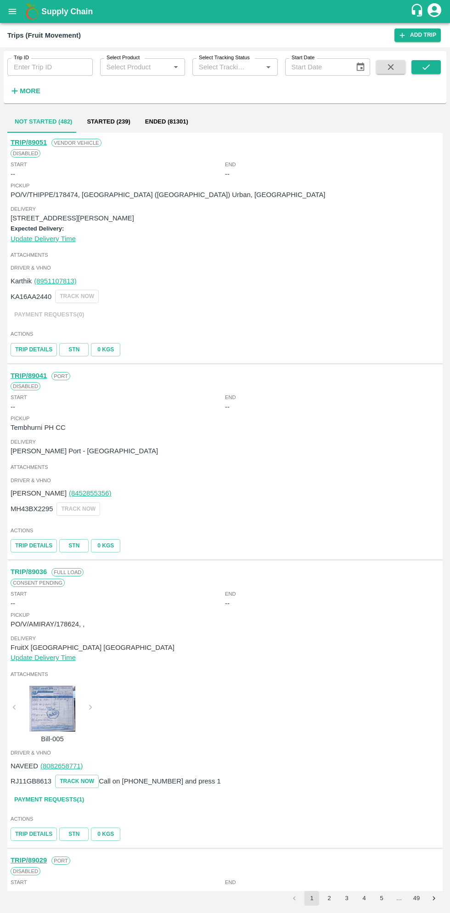
click at [20, 15] on button "open drawer" at bounding box center [12, 11] width 21 height 21
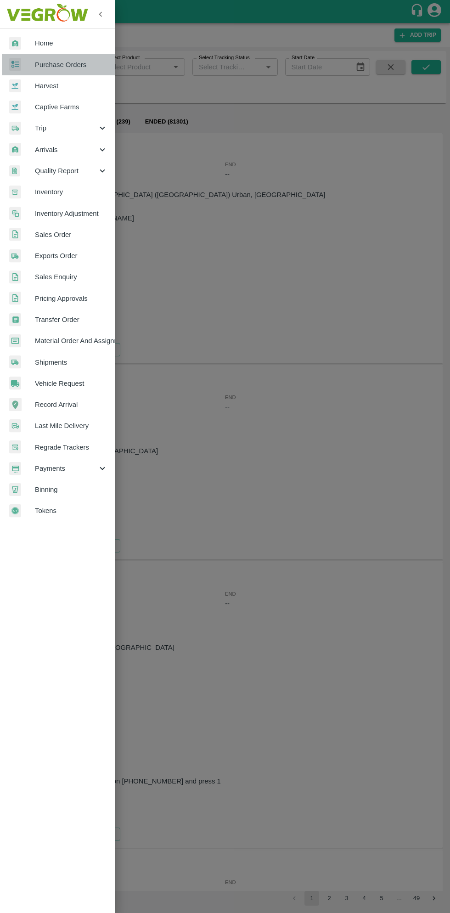
click at [75, 63] on span "Purchase Orders" at bounding box center [71, 65] width 73 height 10
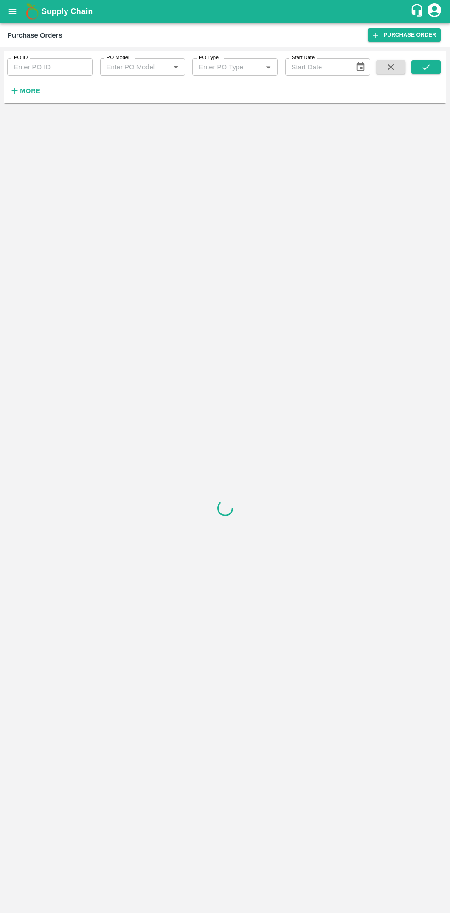
click at [33, 91] on strong "More" at bounding box center [30, 90] width 21 height 7
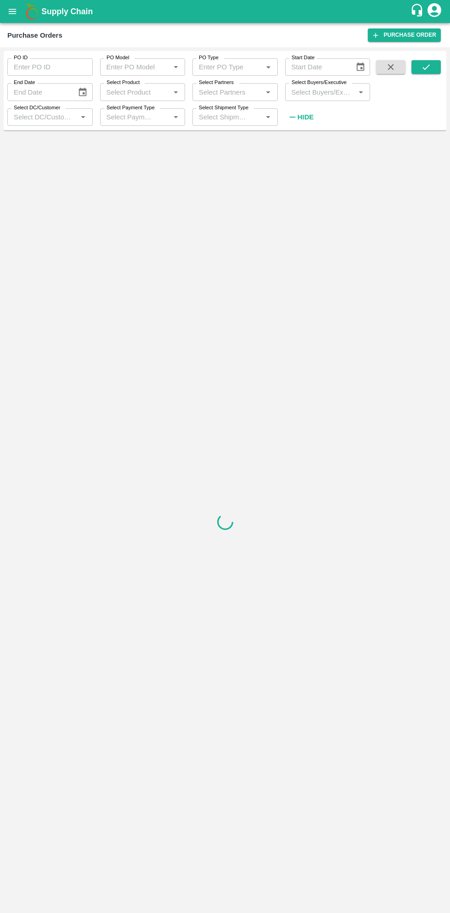
click at [329, 95] on input "Select Buyers/Executive" at bounding box center [320, 92] width 65 height 12
type input "sagar"
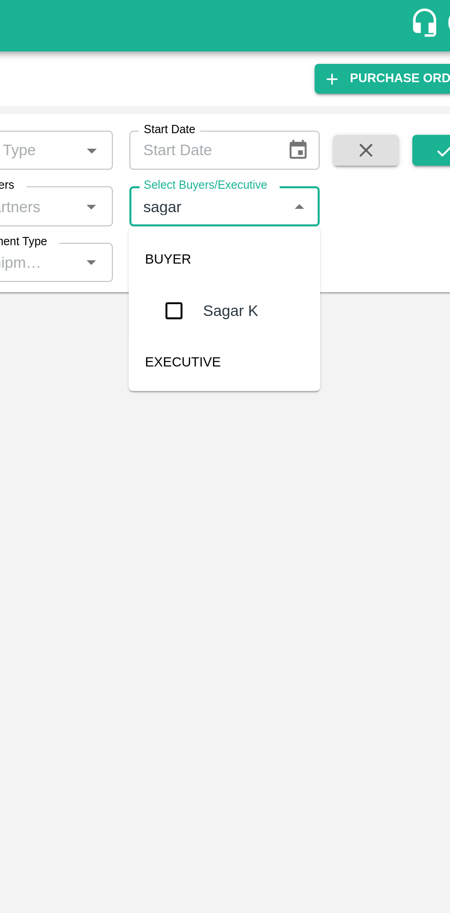
click at [305, 140] on input "checkbox" at bounding box center [305, 138] width 18 height 18
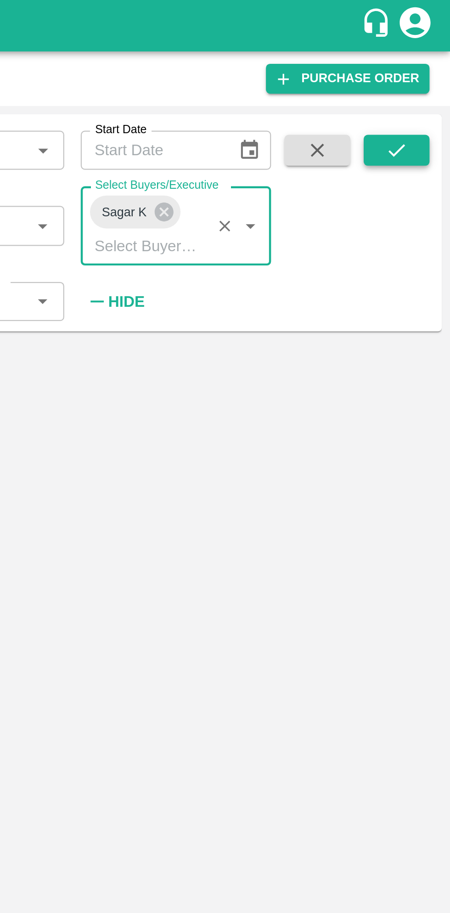
click at [431, 62] on button "submit" at bounding box center [425, 67] width 29 height 14
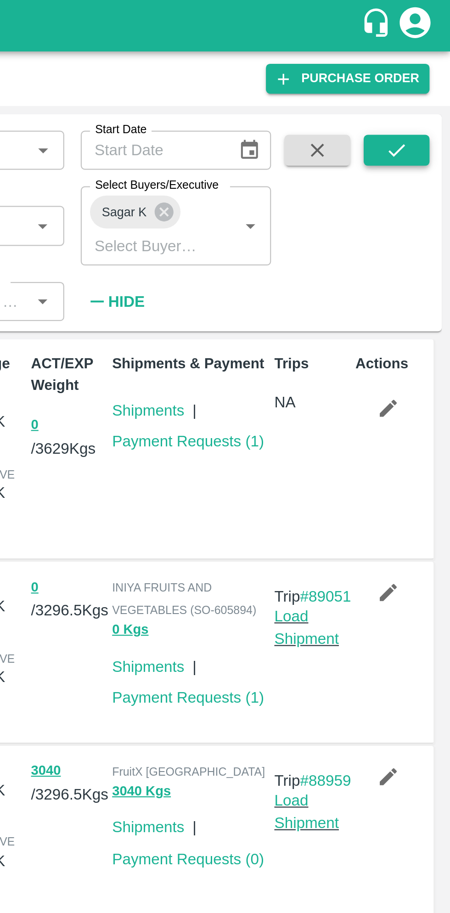
click at [427, 69] on icon "submit" at bounding box center [426, 67] width 10 height 10
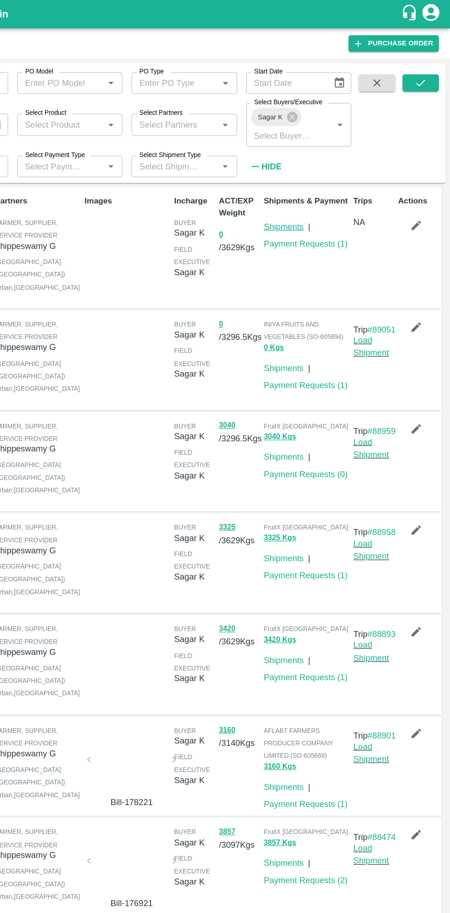
click at [314, 185] on link "Shipments" at bounding box center [315, 183] width 32 height 7
click at [387, 289] on link "Load Shipment" at bounding box center [385, 279] width 29 height 17
click at [391, 289] on link "Load Shipment" at bounding box center [385, 279] width 29 height 17
click at [316, 182] on link "Shipments" at bounding box center [315, 183] width 32 height 7
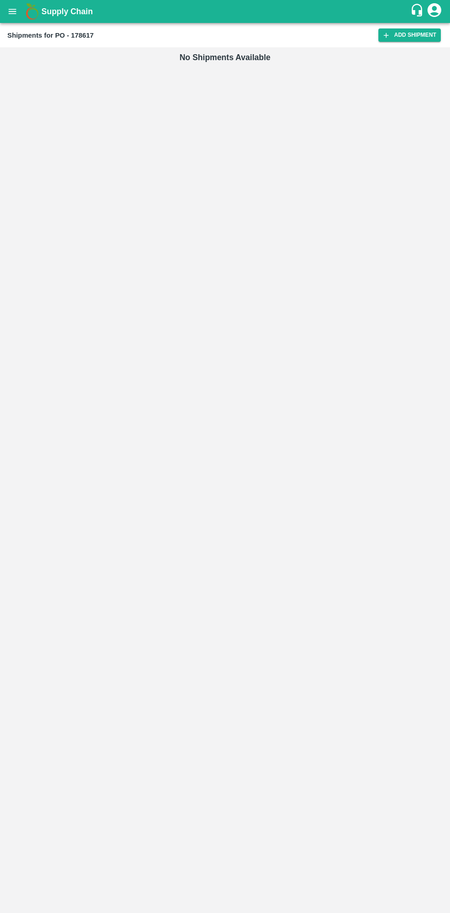
click at [17, 16] on button "open drawer" at bounding box center [12, 11] width 21 height 21
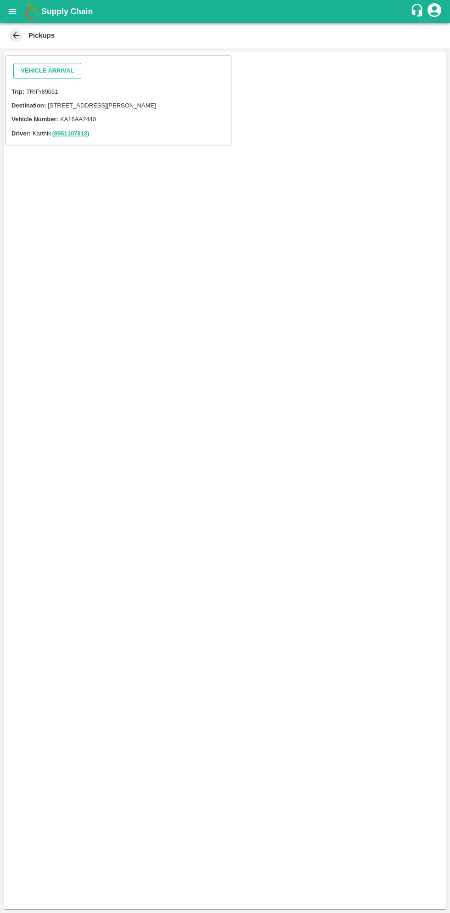
click at [51, 68] on button "Vehicle Arrival" at bounding box center [47, 71] width 68 height 16
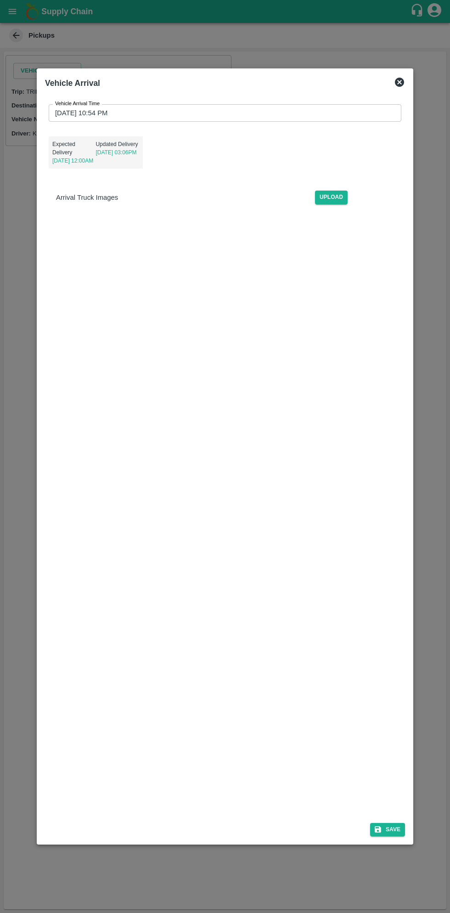
click at [225, 116] on input "[DATE] 10:54 PM" at bounding box center [222, 112] width 346 height 17
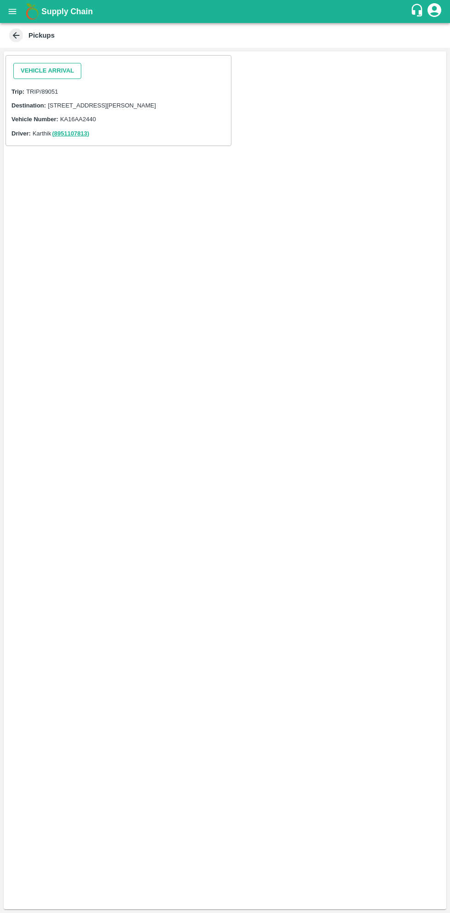
click at [52, 68] on button "Vehicle Arrival" at bounding box center [47, 71] width 68 height 16
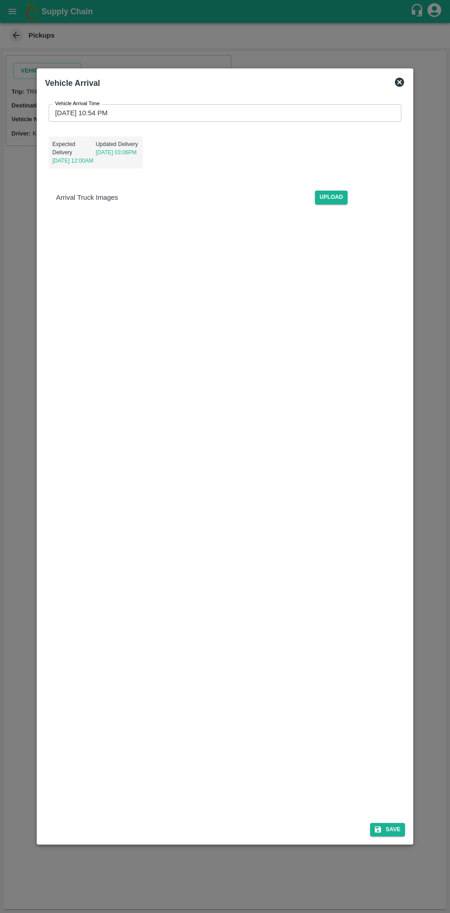
click at [225, 109] on input "[DATE] 10:54 PM" at bounding box center [222, 112] width 346 height 17
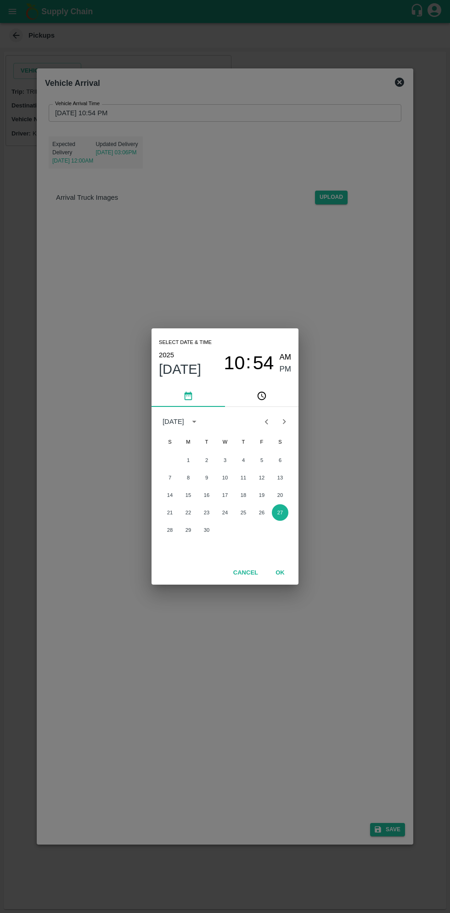
click at [287, 357] on span "AM" at bounding box center [286, 357] width 12 height 12
type input "[DATE] 10:54 AM"
click at [280, 512] on button "27" at bounding box center [280, 512] width 17 height 17
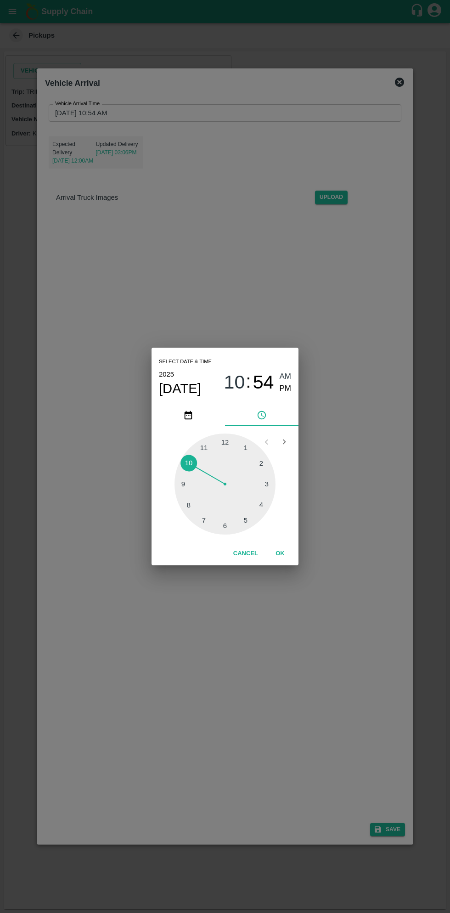
click at [286, 376] on span "AM" at bounding box center [286, 376] width 12 height 12
click at [280, 553] on button "OK" at bounding box center [279, 553] width 29 height 16
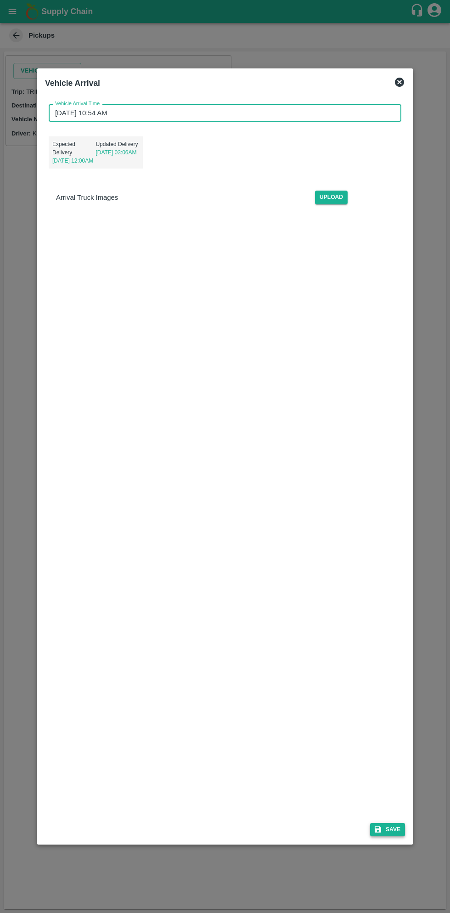
click at [395, 826] on button "Save" at bounding box center [387, 829] width 35 height 13
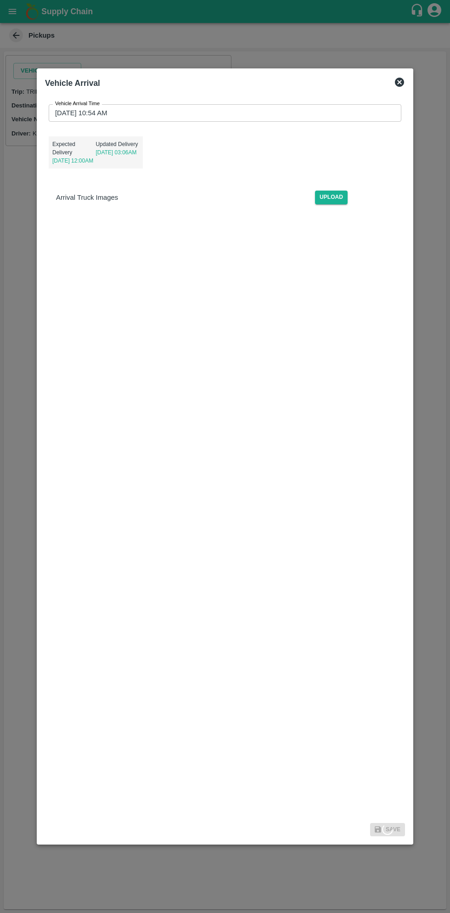
click at [406, 90] on div "Vehicle Arrival" at bounding box center [224, 83] width 367 height 20
click at [400, 82] on icon at bounding box center [399, 82] width 11 height 11
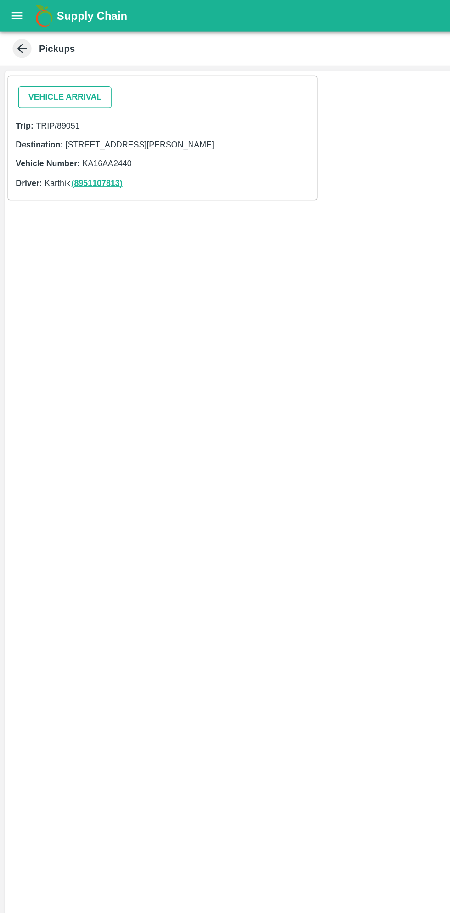
click at [61, 67] on button "Vehicle Arrival" at bounding box center [47, 71] width 68 height 16
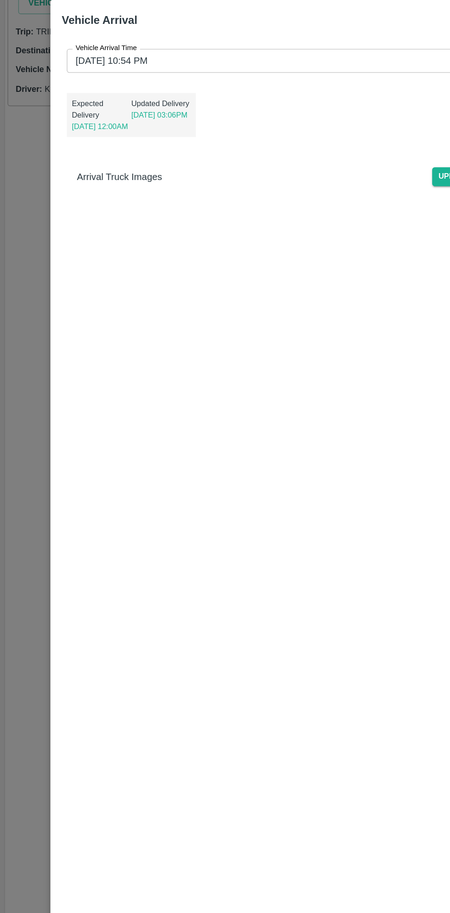
click at [188, 120] on input "27/09/2025 10:54 PM" at bounding box center [222, 112] width 346 height 17
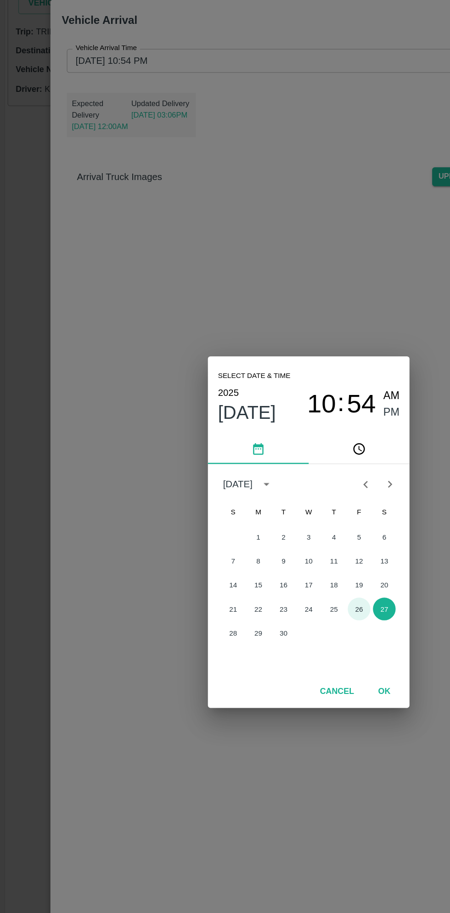
click at [261, 512] on button "26" at bounding box center [261, 512] width 17 height 17
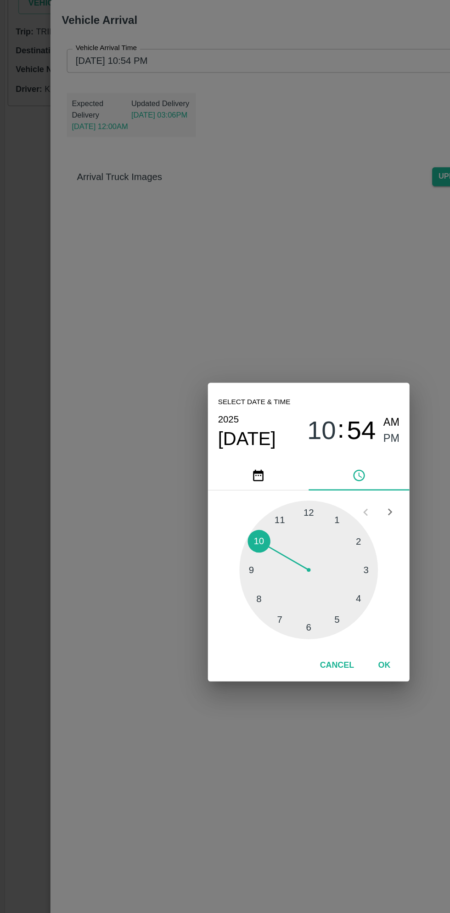
click at [287, 376] on span "AM" at bounding box center [286, 376] width 12 height 12
type input "26/09/2025 10:54 AM"
click at [285, 552] on button "OK" at bounding box center [279, 553] width 29 height 16
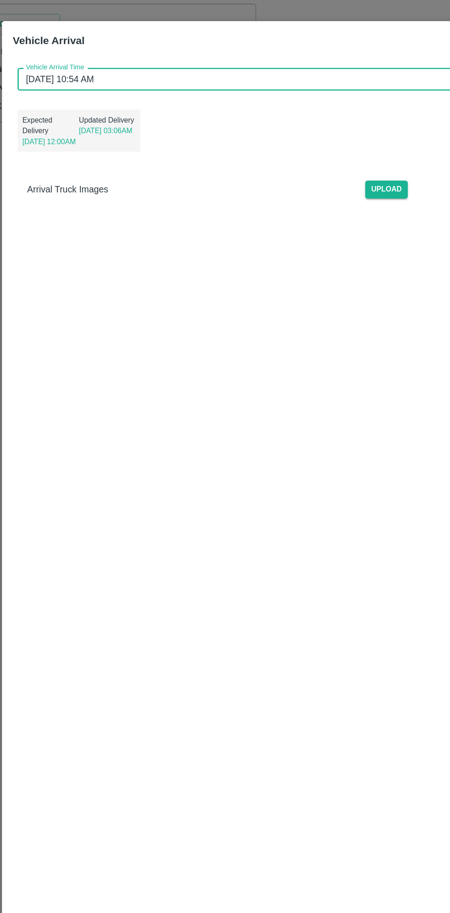
scroll to position [4, 0]
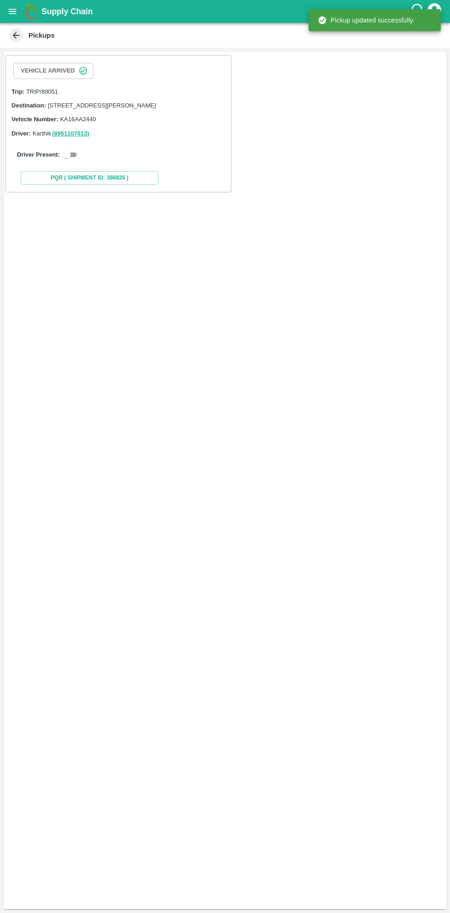
click at [79, 70] on icon "button" at bounding box center [83, 70] width 9 height 9
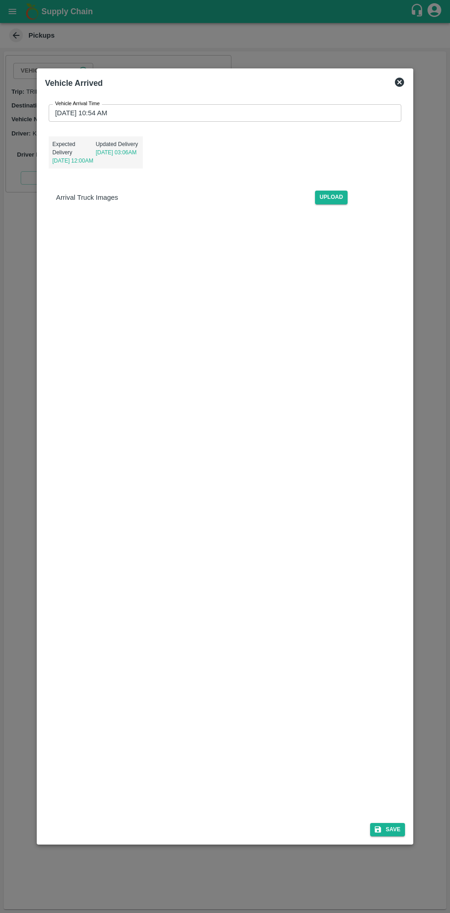
click at [280, 113] on input "27/09/2025 10:54 AM" at bounding box center [222, 112] width 346 height 17
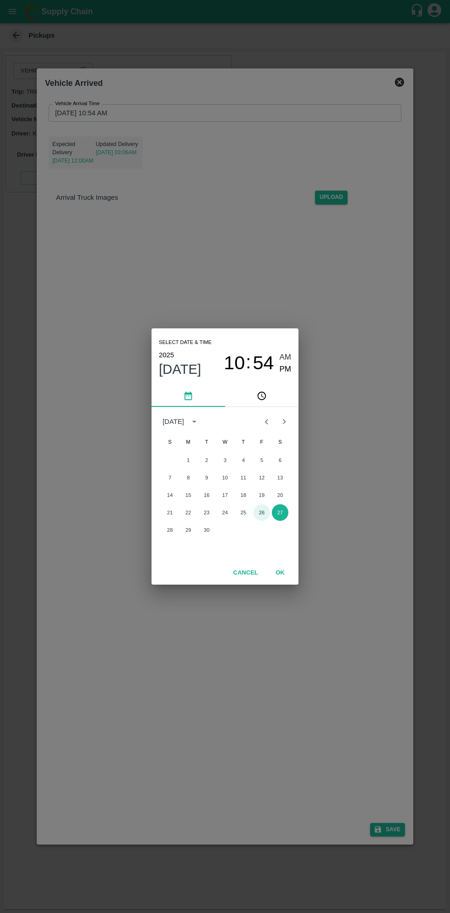
click at [261, 512] on button "26" at bounding box center [261, 512] width 17 height 17
type input "26/09/2025 10:54 AM"
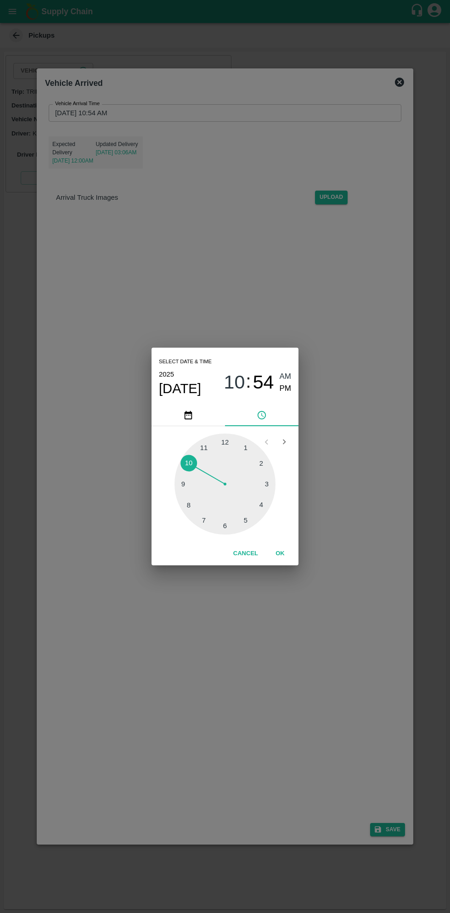
click at [287, 378] on span "AM" at bounding box center [286, 376] width 12 height 12
click at [280, 553] on button "OK" at bounding box center [279, 553] width 29 height 16
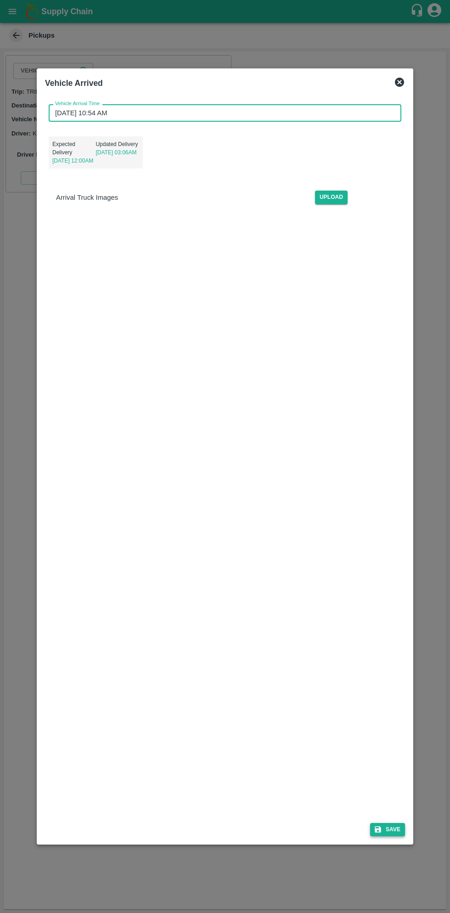
click at [394, 829] on button "Save" at bounding box center [387, 829] width 35 height 13
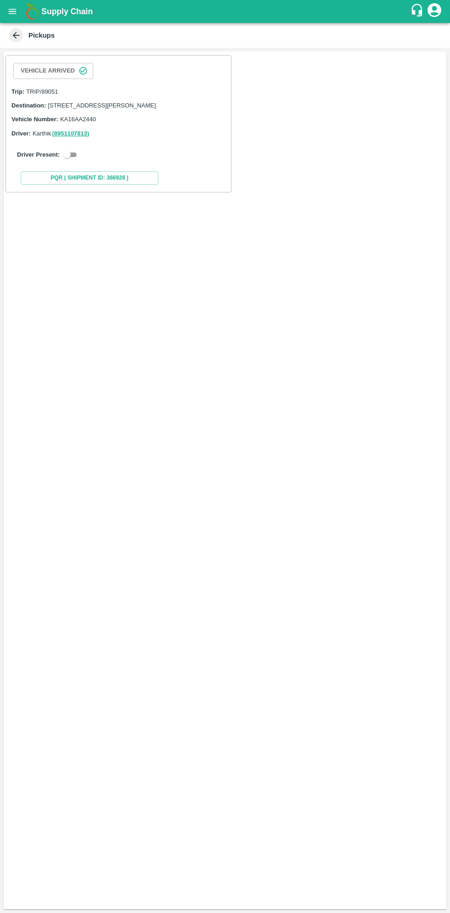
click at [61, 160] on input "checkbox" at bounding box center [67, 154] width 33 height 11
checkbox input "true"
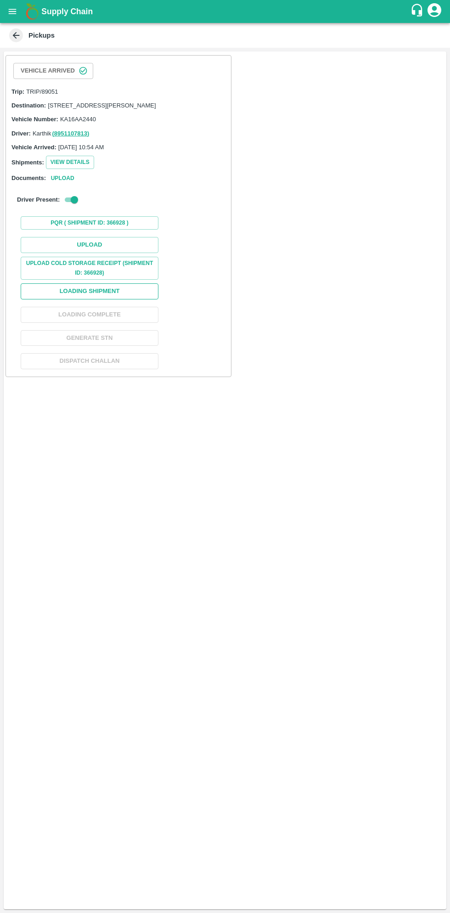
click at [121, 299] on button "Loading Shipment" at bounding box center [90, 291] width 138 height 16
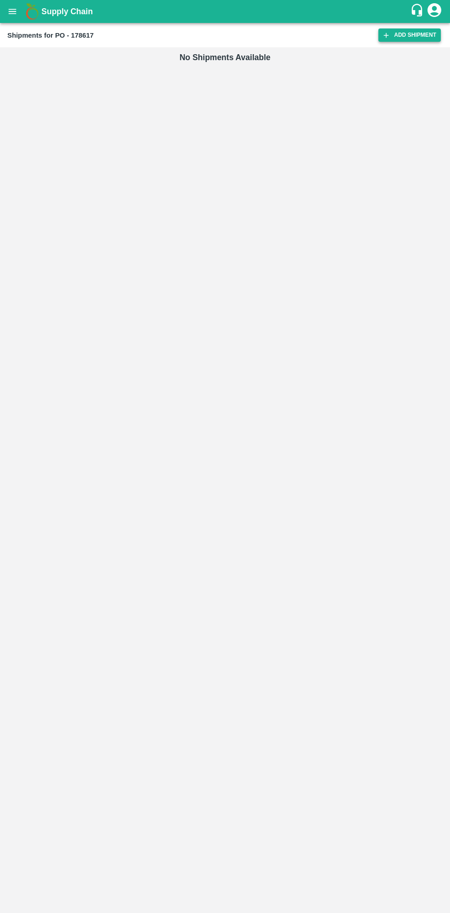
click at [403, 39] on link "Add Shipment" at bounding box center [409, 34] width 62 height 13
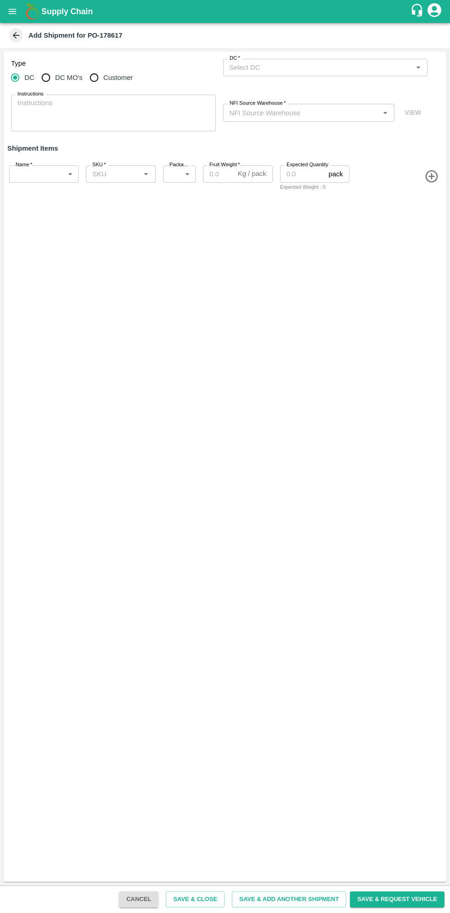
click at [97, 77] on input "Customer" at bounding box center [94, 77] width 18 height 18
radio input "true"
click at [310, 71] on input "Customer (Material Orders)   *" at bounding box center [318, 68] width 184 height 12
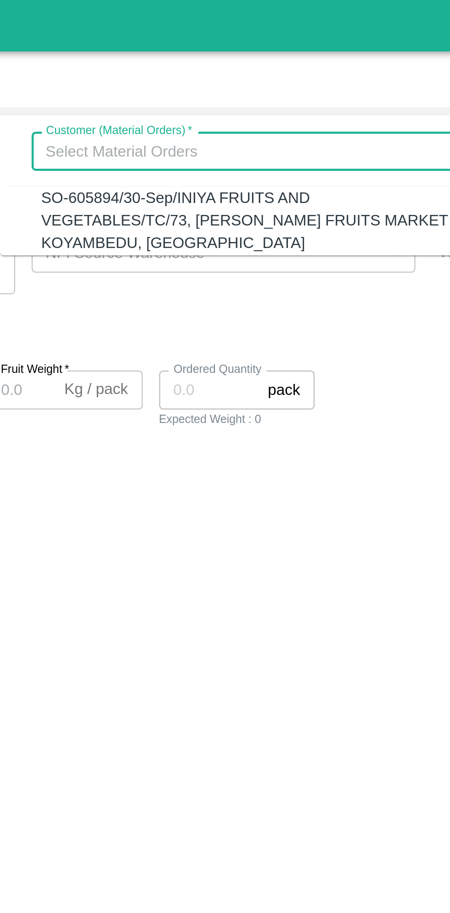
click at [324, 99] on div "SO-605894/30-Sep/INIYA FRUITS AND VEGETABLES/TC/73, [PERSON_NAME] FRUITS MARKET…" at bounding box center [320, 98] width 186 height 31
type input "SO-605894/30-Sep/INIYA FRUITS AND VEGETABLES/TC/73, [PERSON_NAME] FRUITS MARKET…"
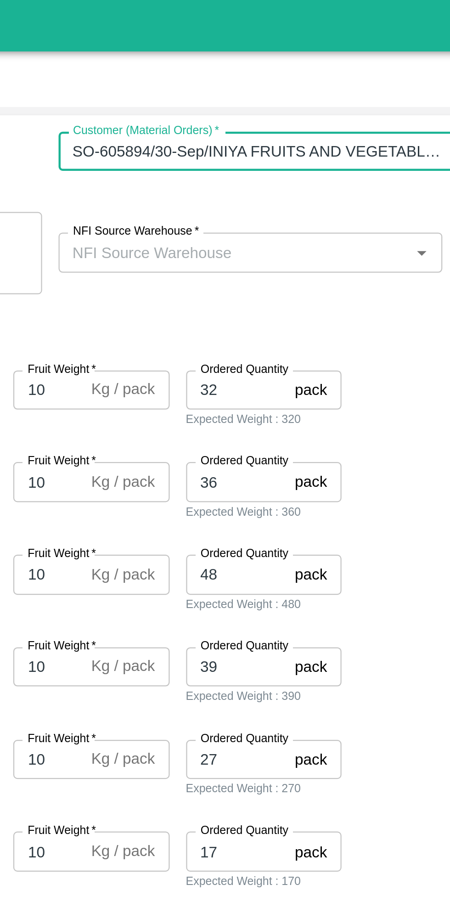
click at [306, 112] on input "NFI Source Warehouse   *" at bounding box center [301, 113] width 151 height 12
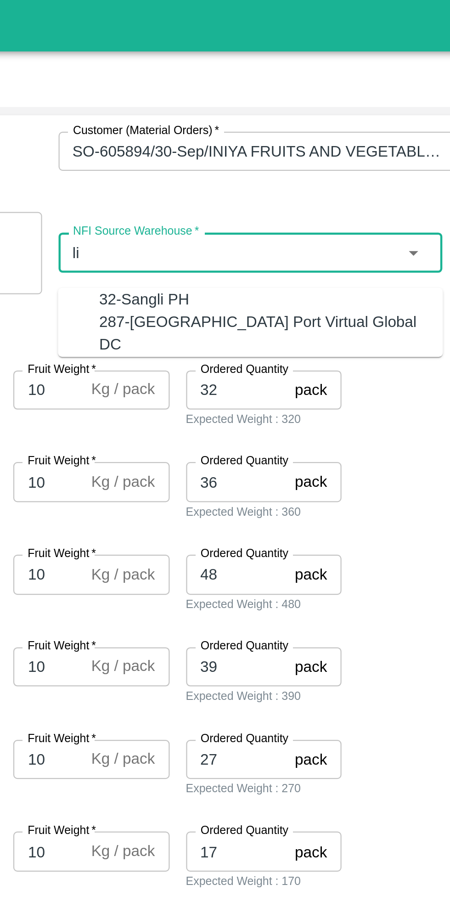
type input "l"
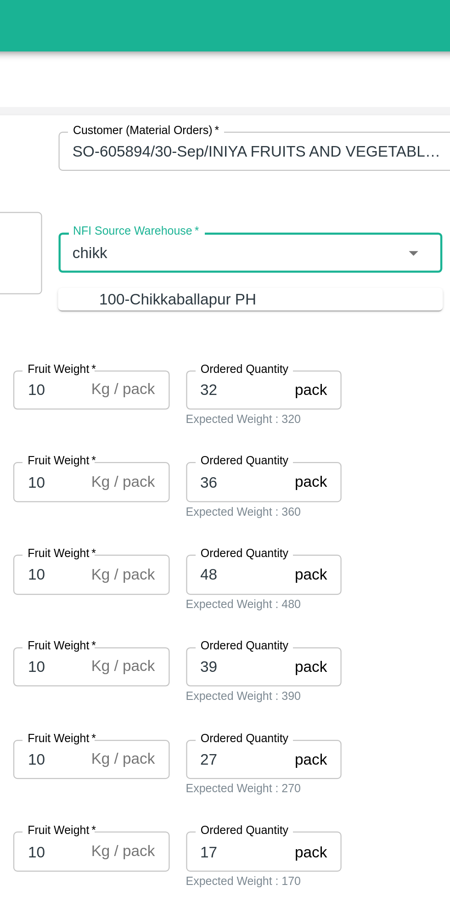
click at [328, 133] on div "100-Chikkaballapur PH" at bounding box center [317, 134] width 153 height 10
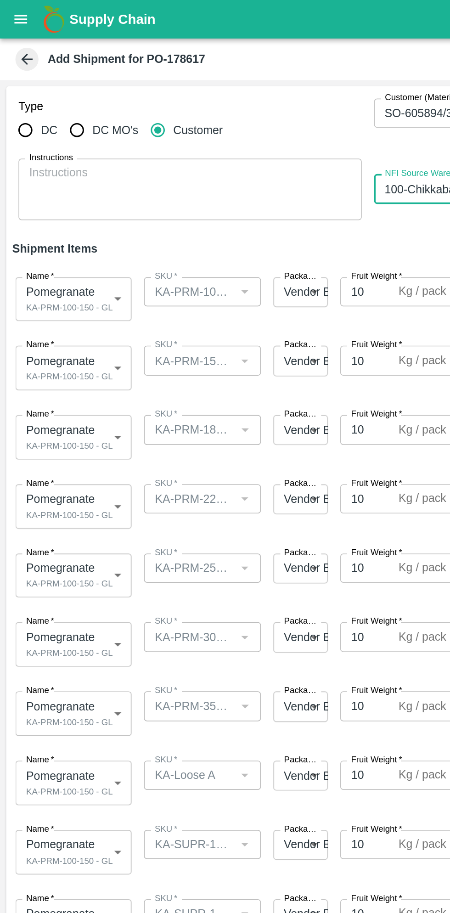
type input "100-Chikkaballapur PH"
click at [65, 178] on body "Supply Chain Add Shipment for PO-178617 Type DC DC MO's Customer Customer (Mate…" at bounding box center [225, 456] width 450 height 913
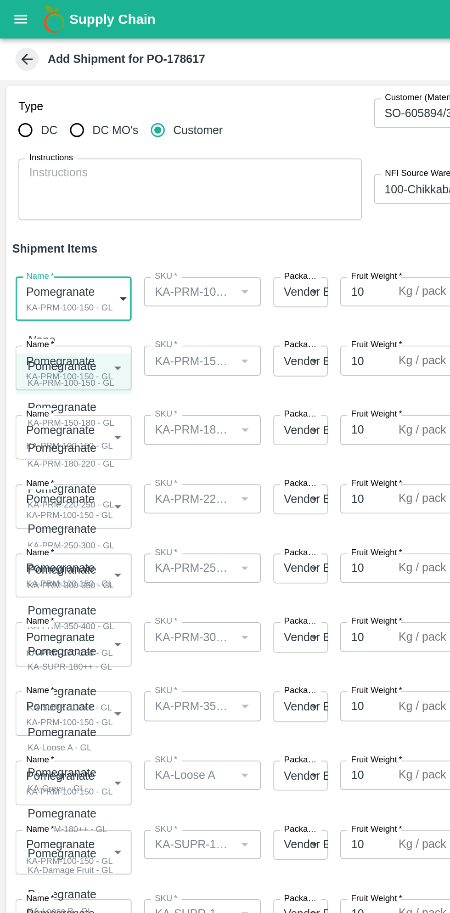
click at [57, 220] on p "Pomegranate" at bounding box center [40, 218] width 47 height 10
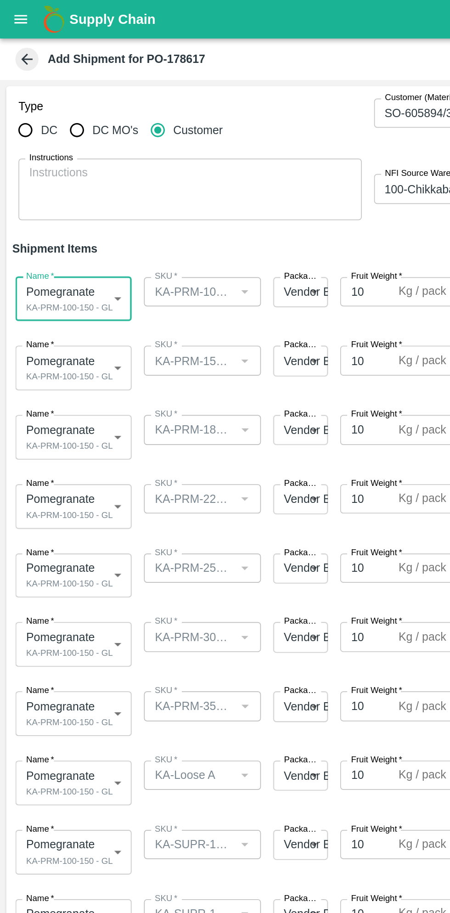
click at [61, 218] on body "Supply Chain Add Shipment for PO-178617 Type DC DC MO's Customer Customer (Mate…" at bounding box center [225, 456] width 450 height 913
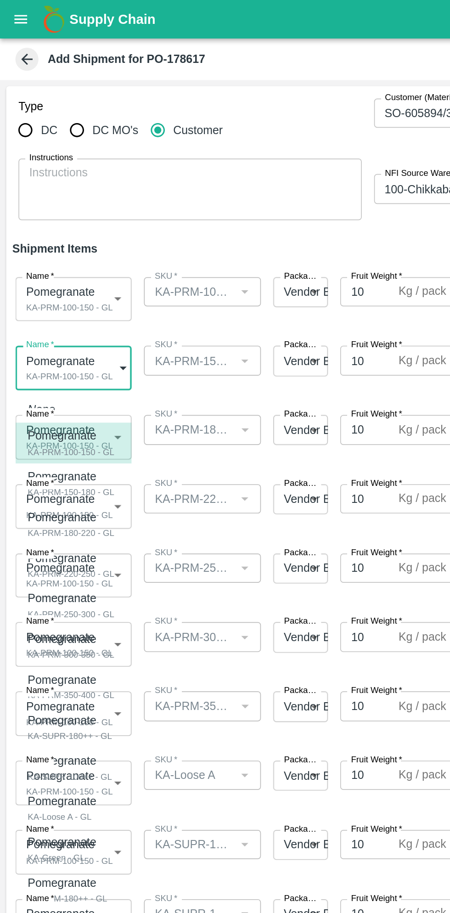
click at [60, 289] on div "KA-PRM-150-180 - GL" at bounding box center [43, 293] width 52 height 8
type input "2080043"
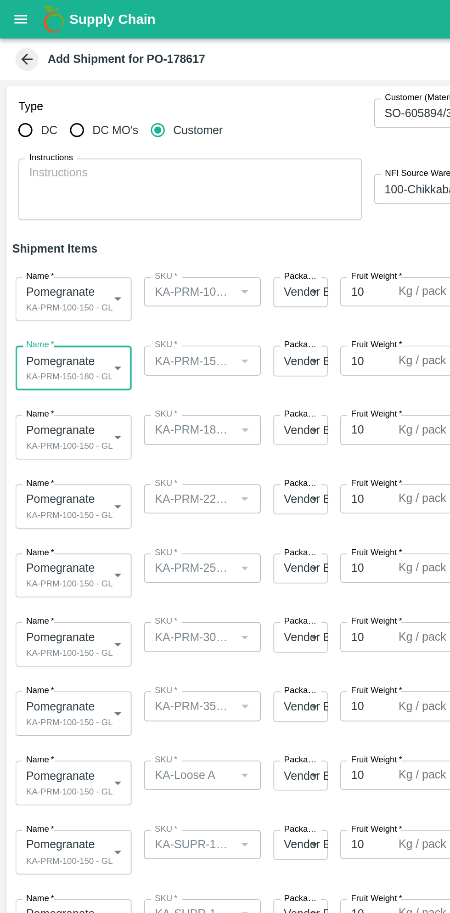
click at [60, 259] on body "Supply Chain Add Shipment for PO-178617 Type DC DC MO's Customer Customer (Mate…" at bounding box center [225, 456] width 450 height 913
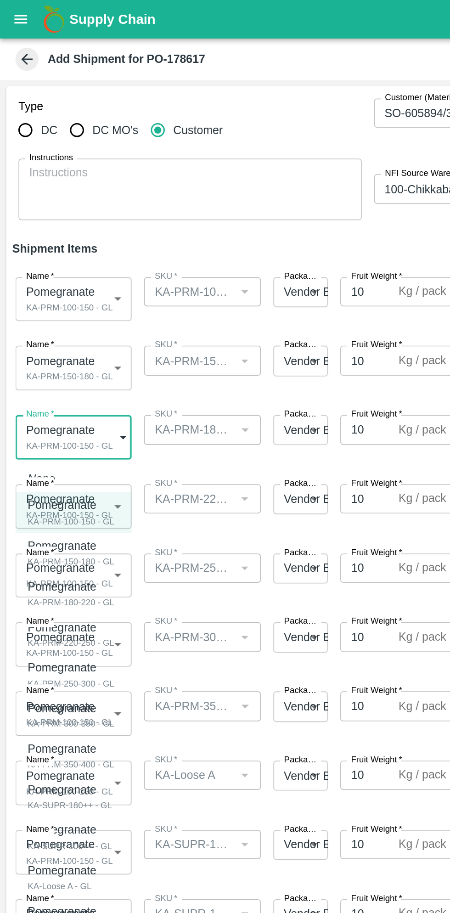
click at [57, 356] on div "KA-PRM-180-220 - GL" at bounding box center [43, 359] width 52 height 8
type input "2080044"
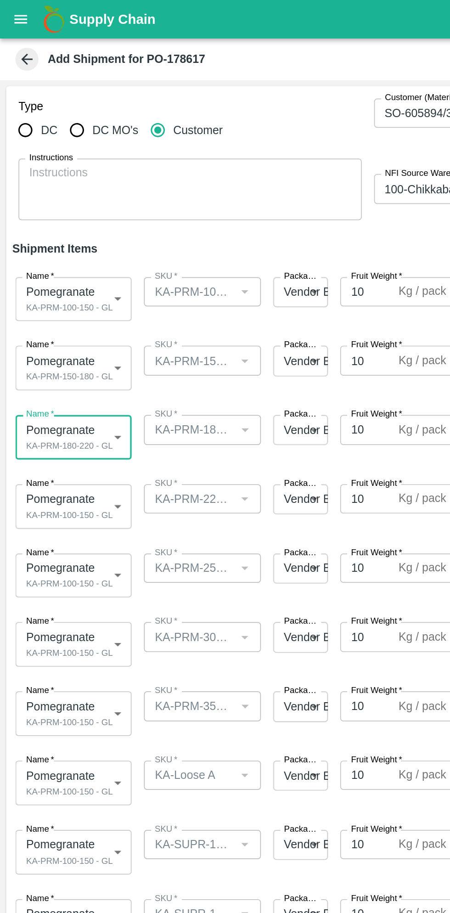
click at [61, 298] on body "Supply Chain Add Shipment for PO-178617 Type DC DC MO's Customer Customer (Mate…" at bounding box center [225, 456] width 450 height 913
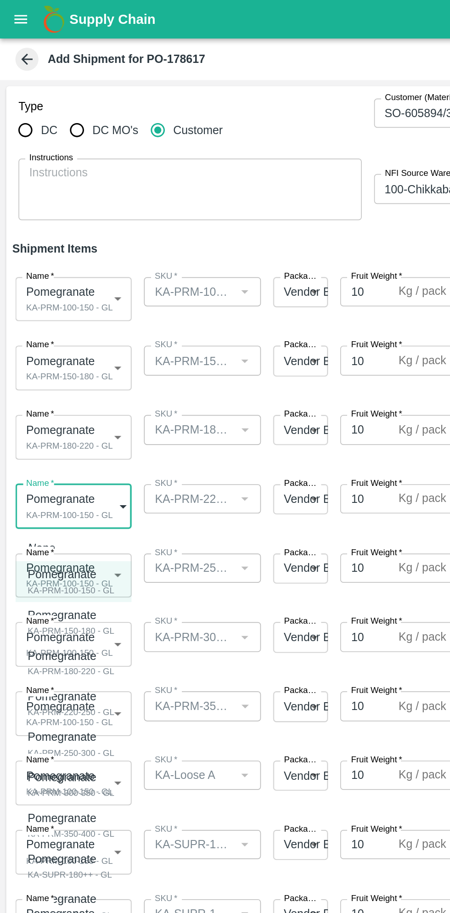
click at [57, 421] on div "KA-PRM-220-250 - GL" at bounding box center [43, 425] width 52 height 8
type input "2080045"
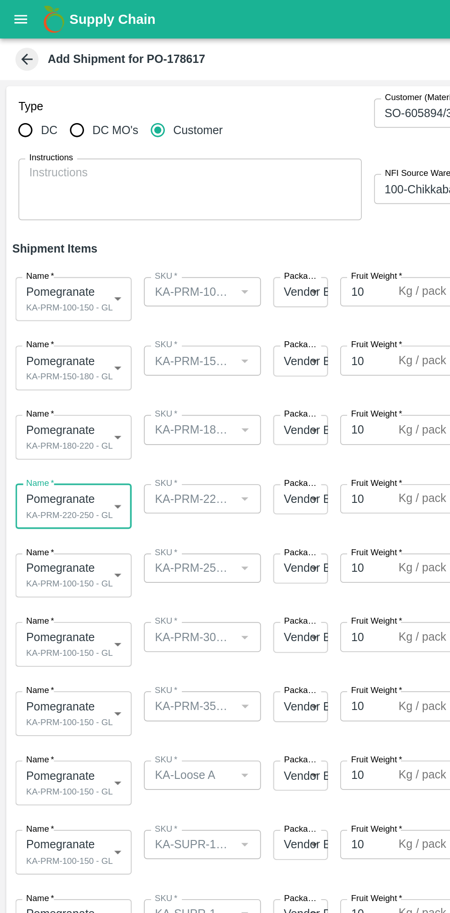
click at [57, 339] on body "Supply Chain Add Shipment for PO-178617 Type DC DC MO's Customer Customer (Mate…" at bounding box center [225, 456] width 450 height 913
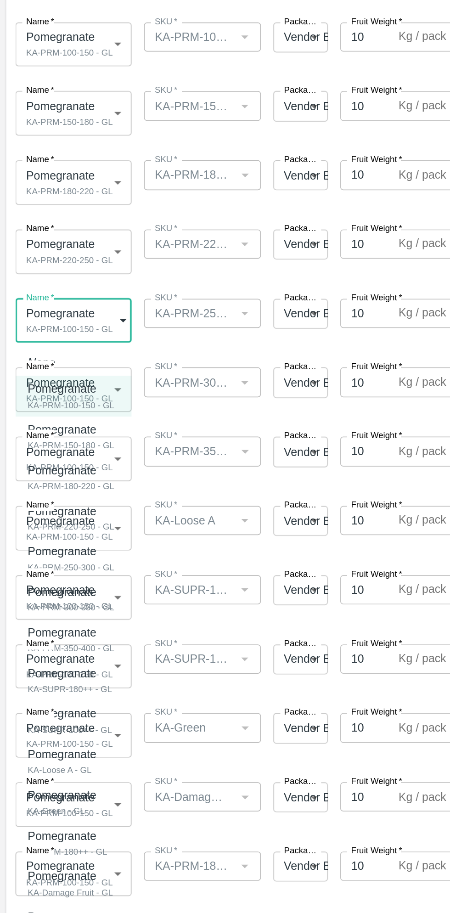
click at [57, 485] on p "Pomegranate" at bounding box center [40, 481] width 47 height 10
type input "2080046"
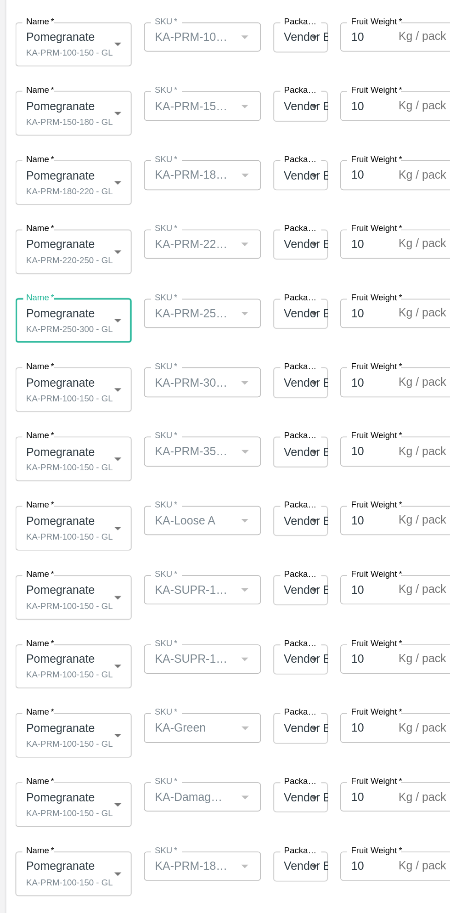
click at [59, 382] on body "Supply Chain Add Shipment for PO-178617 Type DC DC MO's Customer Customer (Mate…" at bounding box center [225, 456] width 450 height 913
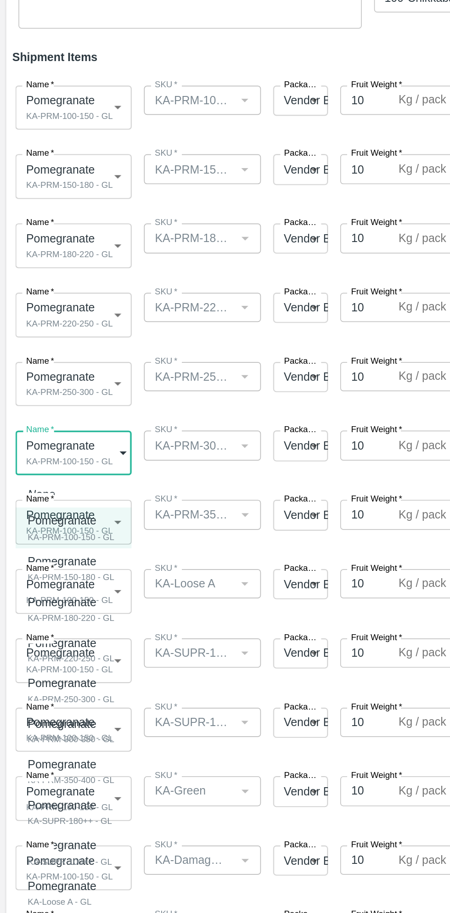
click at [58, 551] on div "KA-PRM-300-350 - GL" at bounding box center [43, 555] width 52 height 8
type input "2080047"
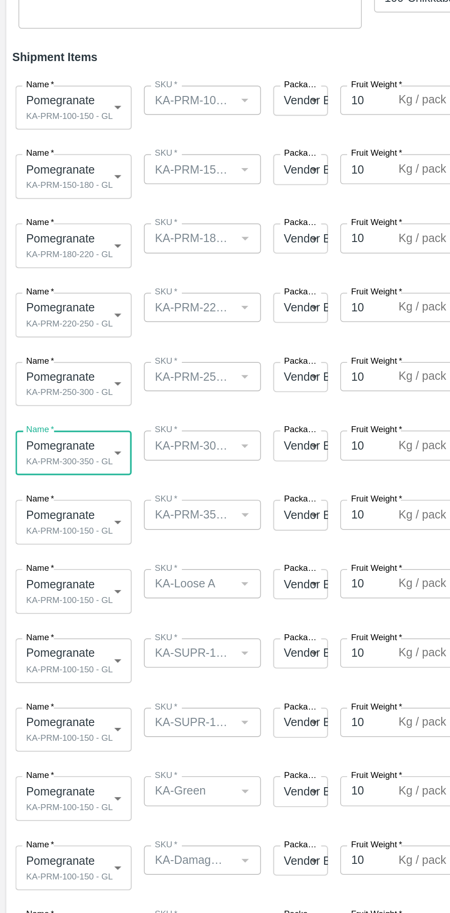
click at [55, 420] on body "Supply Chain Add Shipment for PO-178617 Type DC DC MO's Customer Customer (Mate…" at bounding box center [225, 456] width 450 height 913
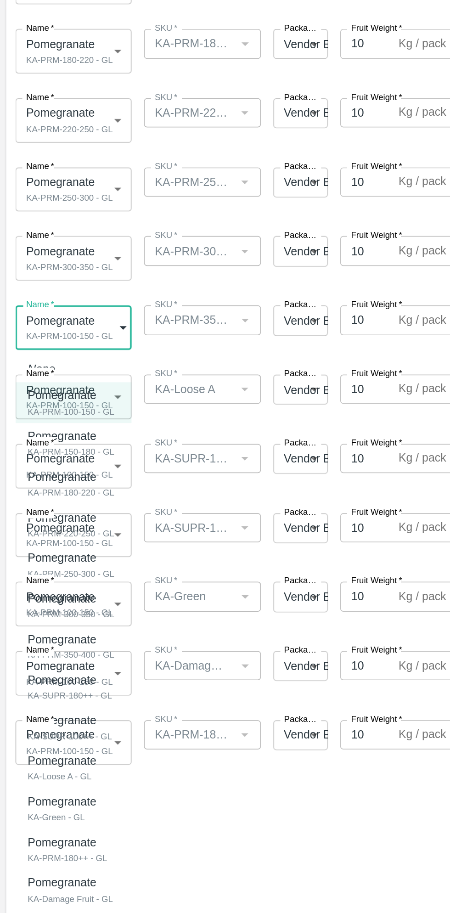
click at [58, 614] on div "Pomegranate" at bounding box center [43, 611] width 52 height 10
type input "2080048"
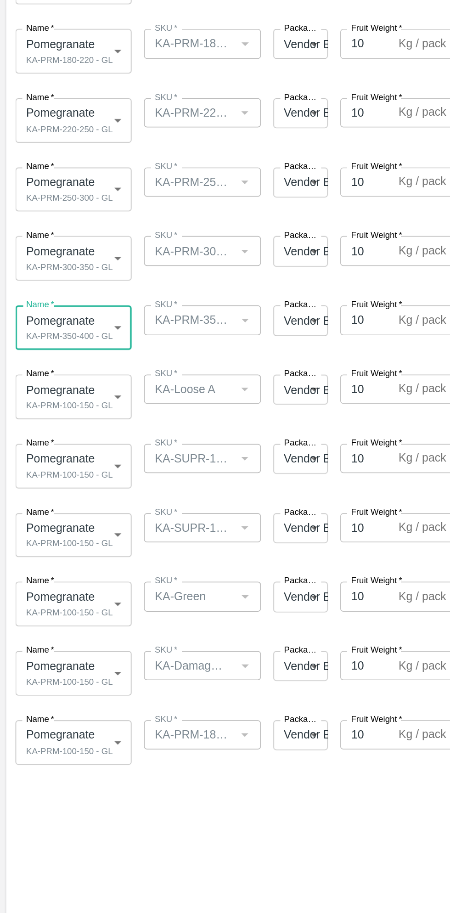
click at [65, 466] on body "Supply Chain Add Shipment for PO-178617 Type DC DC MO's Customer Customer (Mate…" at bounding box center [225, 456] width 450 height 913
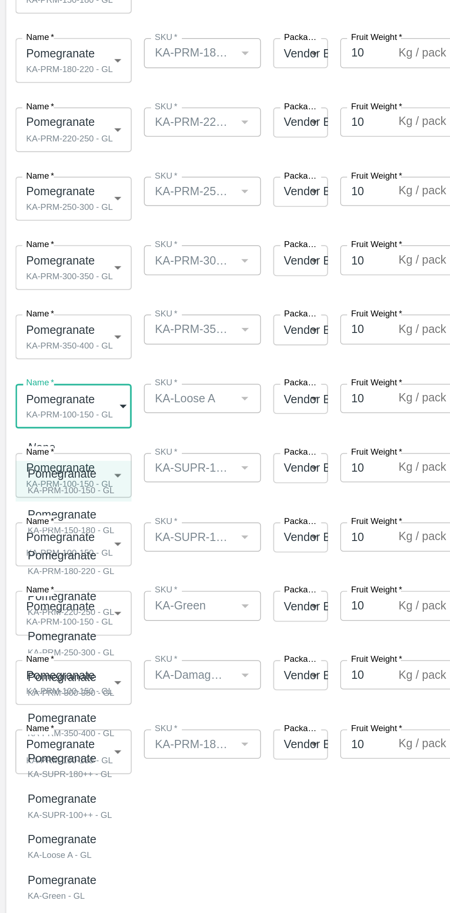
click at [48, 732] on div "KA-Loose A - GL" at bounding box center [39, 734] width 45 height 8
type input "2080051"
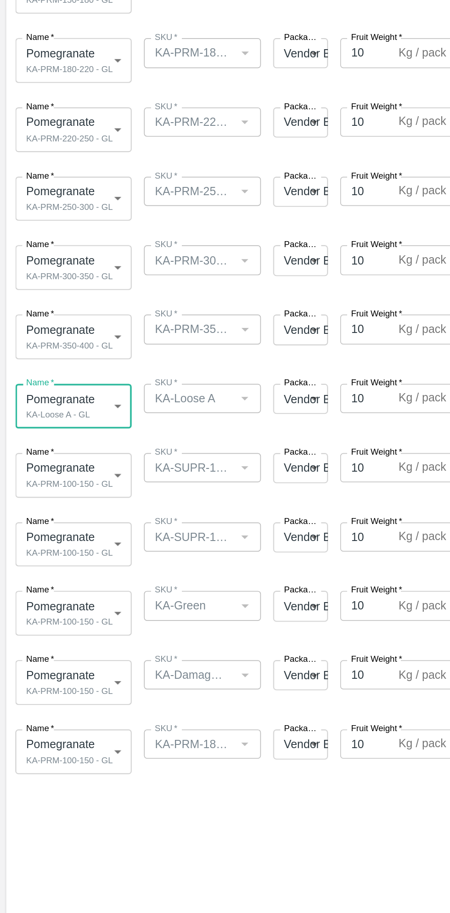
click at [58, 507] on body "Supply Chain Add Shipment for PO-178617 Type DC DC MO's Customer Customer (Mate…" at bounding box center [225, 456] width 450 height 913
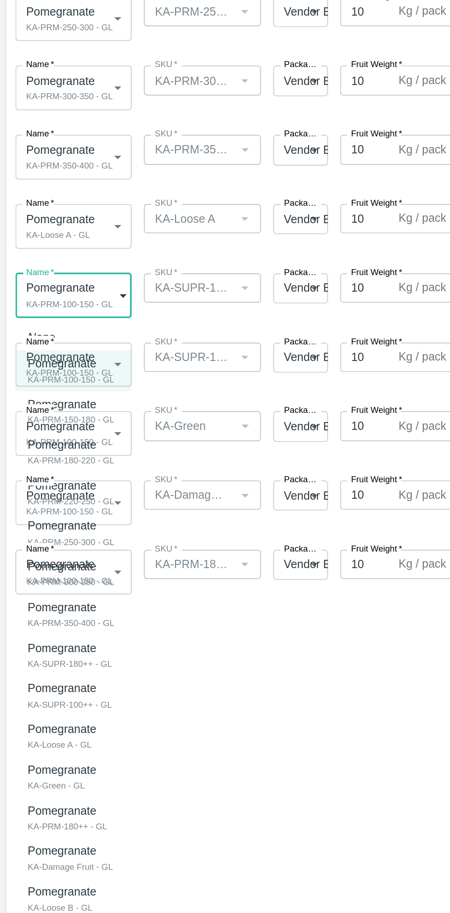
click at [54, 722] on p "Pomegranate" at bounding box center [39, 718] width 45 height 10
type input "2080049"
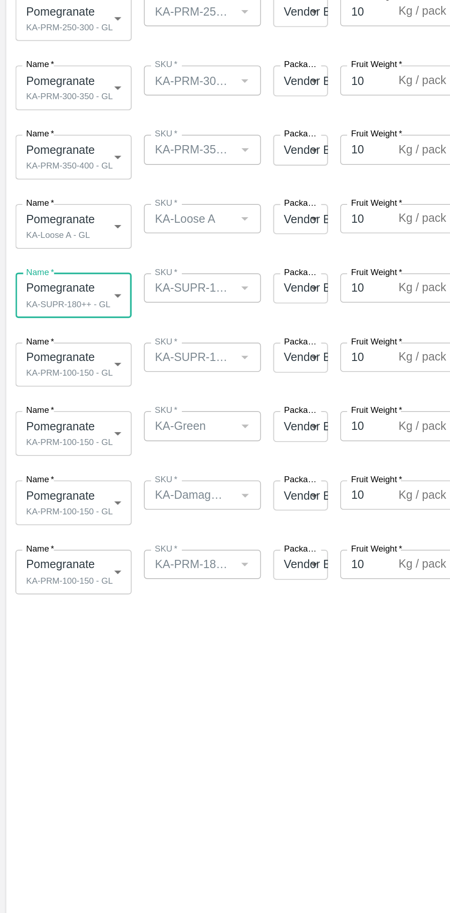
click at [61, 548] on body "Supply Chain Add Shipment for PO-178617 Type DC DC MO's Customer Customer (Mate…" at bounding box center [225, 456] width 450 height 913
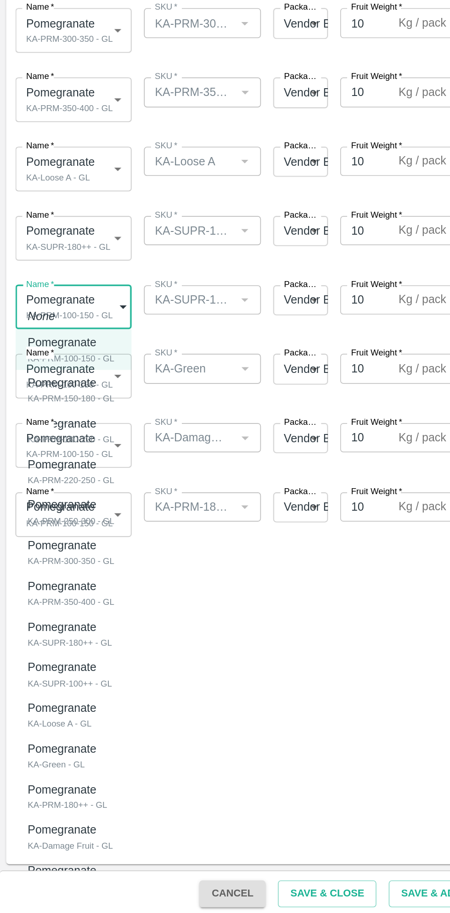
click at [48, 767] on p "Pomegranate" at bounding box center [39, 764] width 45 height 10
type input "2080050"
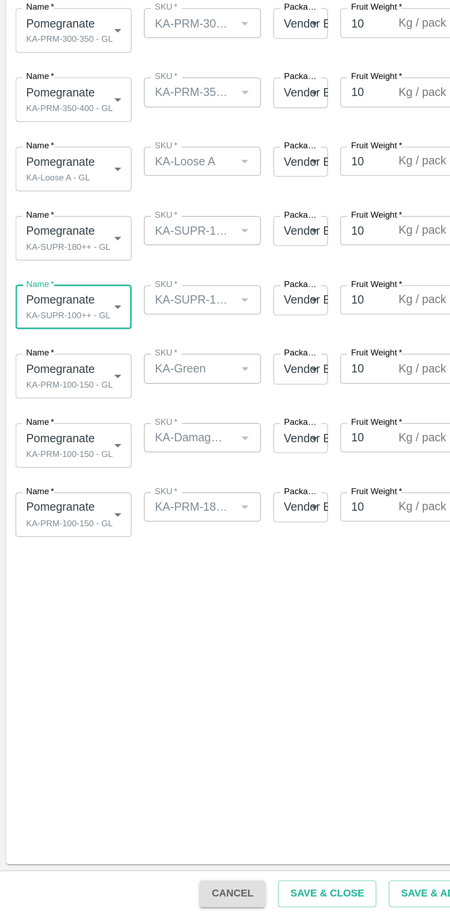
click at [60, 589] on body "Supply Chain Add Shipment for PO-178617 Type DC DC MO's Customer Customer (Mate…" at bounding box center [225, 456] width 450 height 913
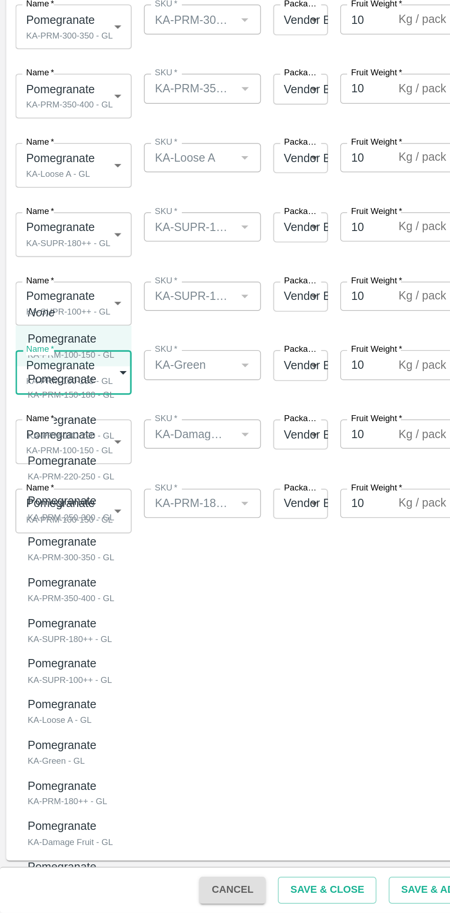
click at [45, 811] on p "Pomegranate" at bounding box center [37, 813] width 41 height 10
type input "2080052"
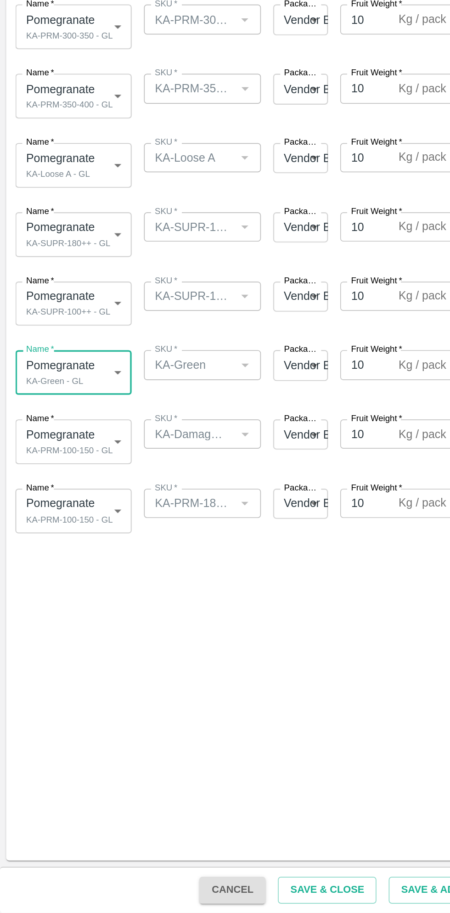
click at [61, 630] on body "Supply Chain Add Shipment for PO-178617 Type DC DC MO's Customer Customer (Mate…" at bounding box center [225, 456] width 450 height 913
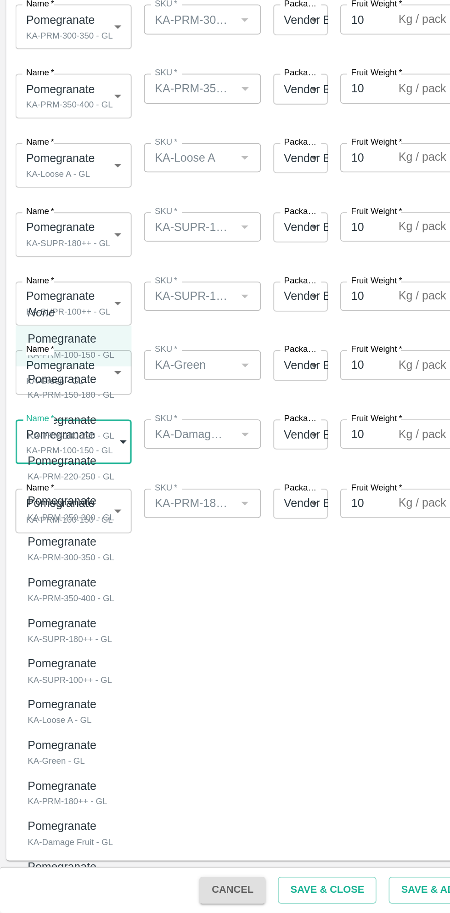
click at [54, 866] on div "KA-Damage Fruit - GL" at bounding box center [42, 870] width 51 height 8
type input "2080054"
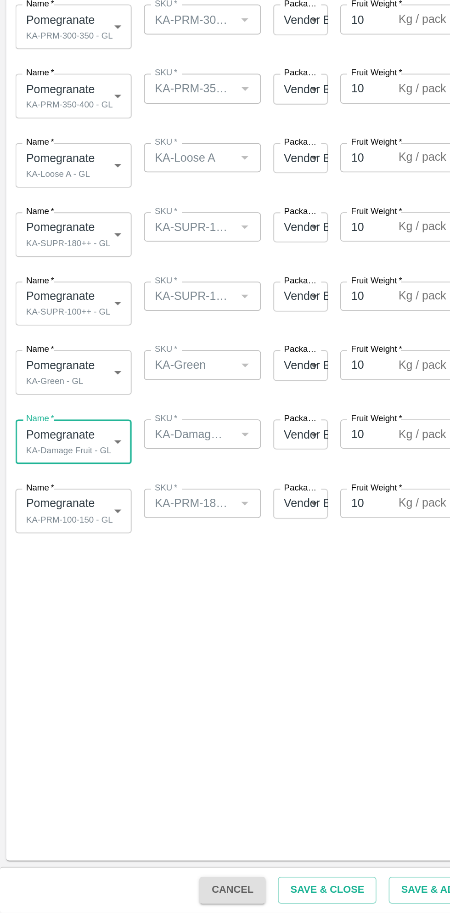
click at [63, 675] on body "Supply Chain Add Shipment for PO-178617 Type DC DC MO's Customer Customer (Mate…" at bounding box center [225, 456] width 450 height 913
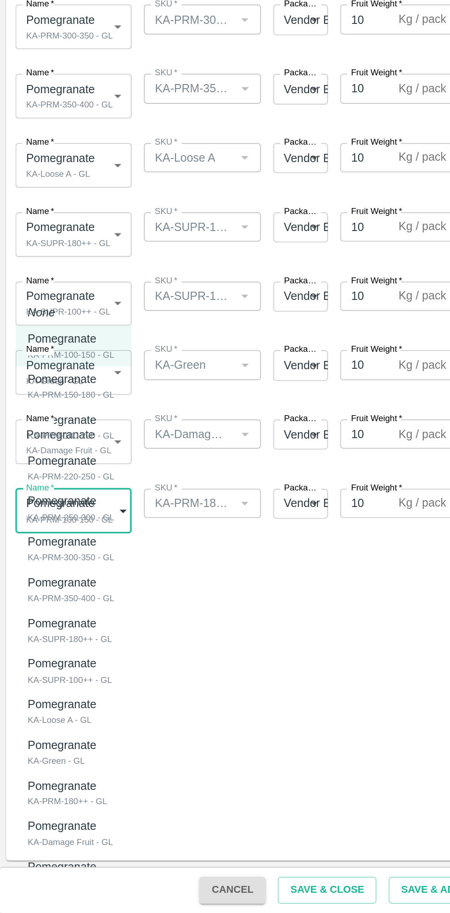
click at [51, 842] on div "KA-PRM-180++ - GL" at bounding box center [40, 846] width 47 height 8
type input "2080053"
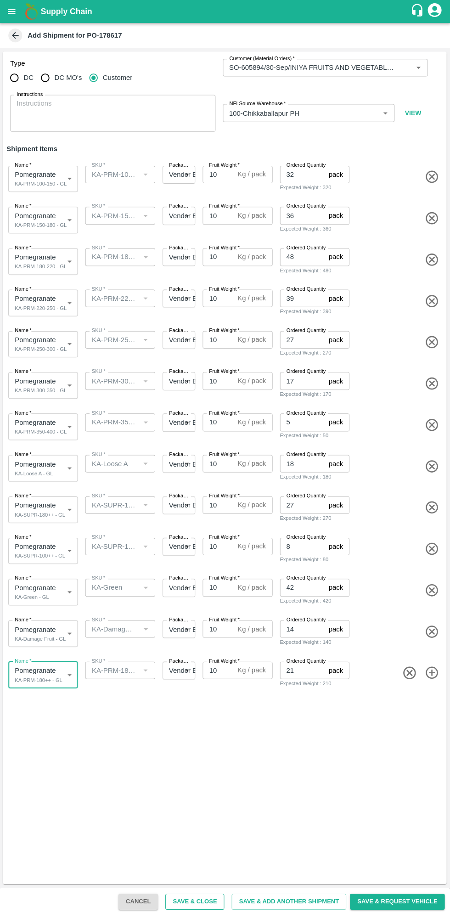
click at [218, 897] on button "Save & Close" at bounding box center [195, 899] width 59 height 16
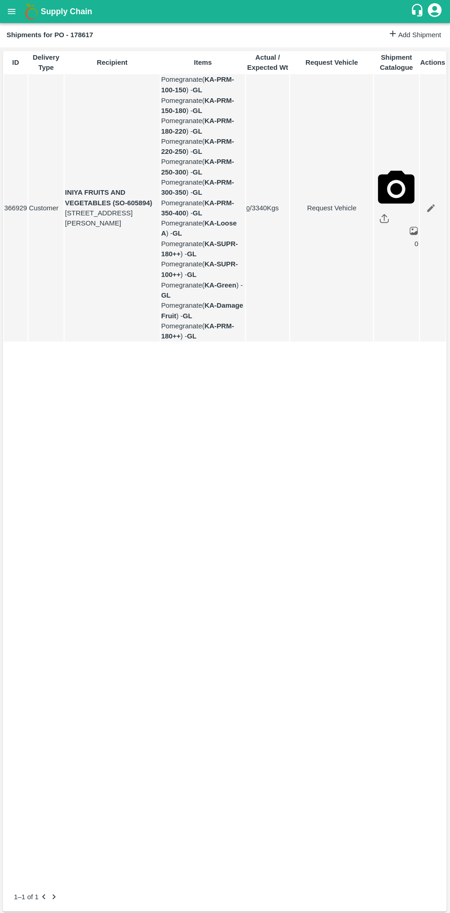
click at [19, 13] on button "open drawer" at bounding box center [12, 11] width 21 height 21
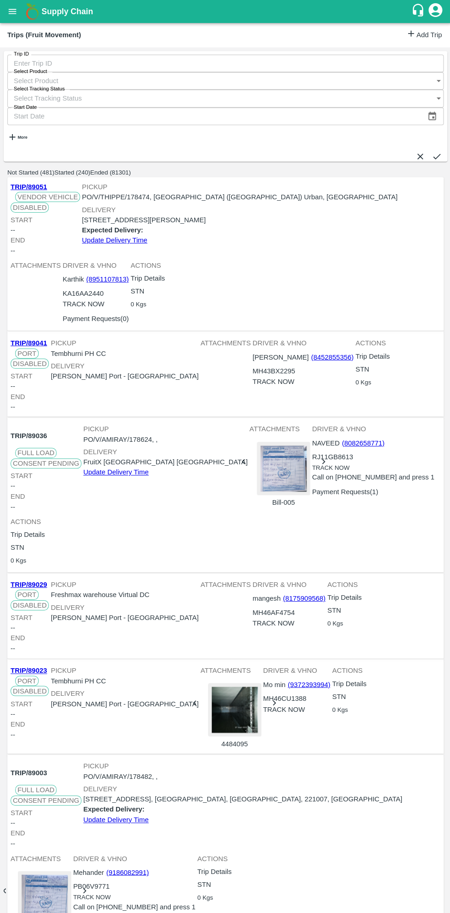
click at [423, 30] on link "Add Trip" at bounding box center [423, 34] width 36 height 13
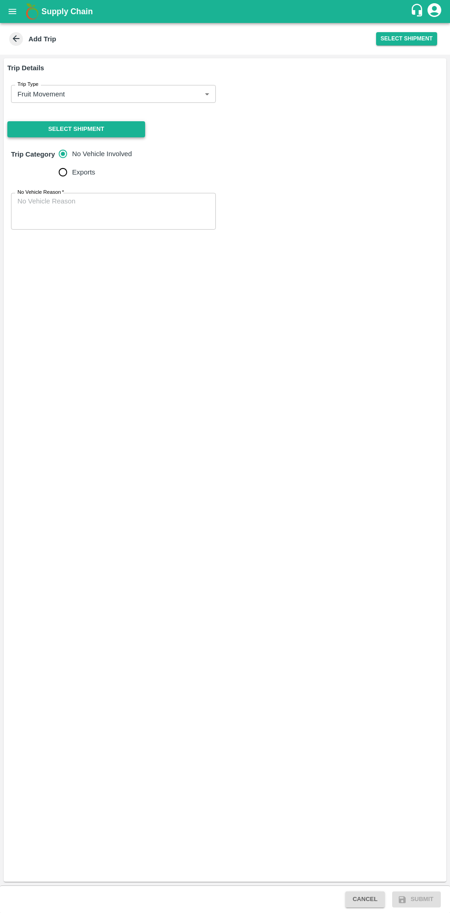
click at [106, 135] on button "Select Shipment" at bounding box center [76, 129] width 138 height 16
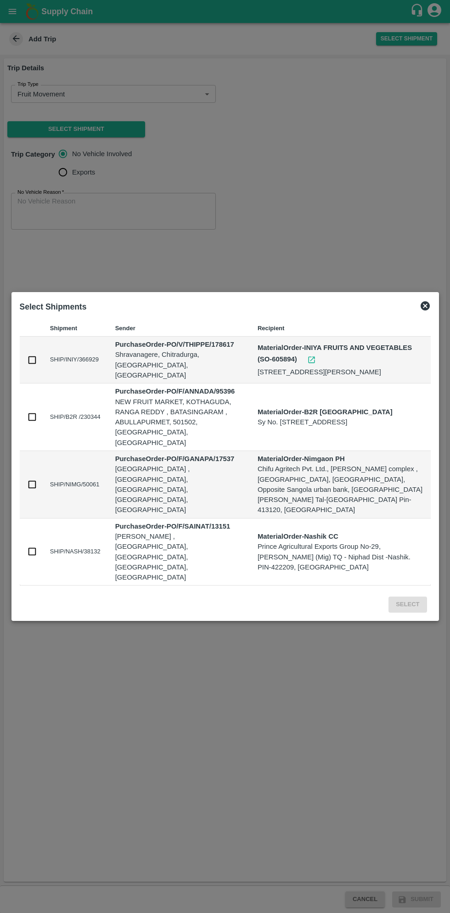
click at [32, 365] on input "checkbox" at bounding box center [32, 360] width 10 height 10
checkbox input "true"
click at [409, 592] on div "Select" at bounding box center [225, 602] width 418 height 27
click at [410, 596] on button "Select" at bounding box center [407, 604] width 38 height 16
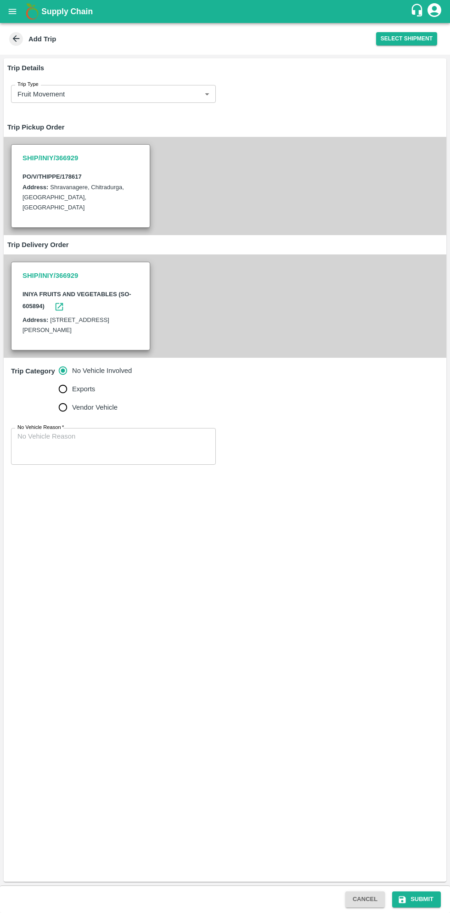
click at [64, 407] on input "Vendor Vehicle" at bounding box center [63, 407] width 18 height 18
radio input "true"
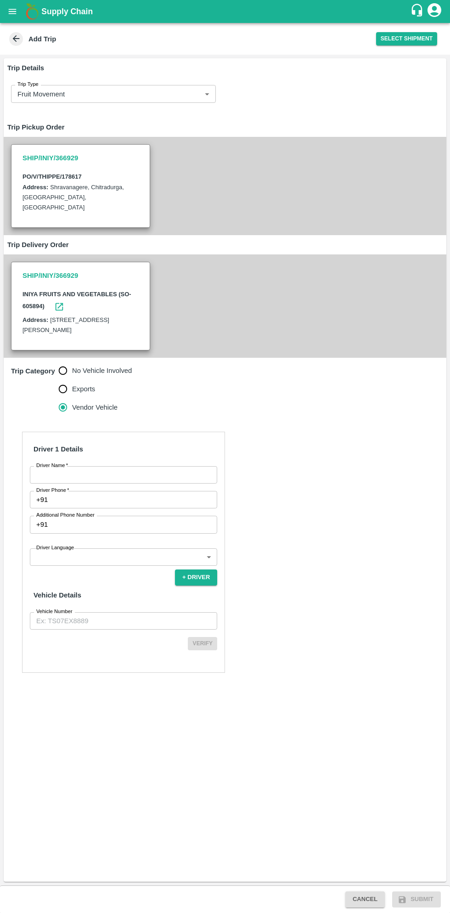
click at [142, 470] on input "Driver Name   *" at bounding box center [123, 474] width 187 height 17
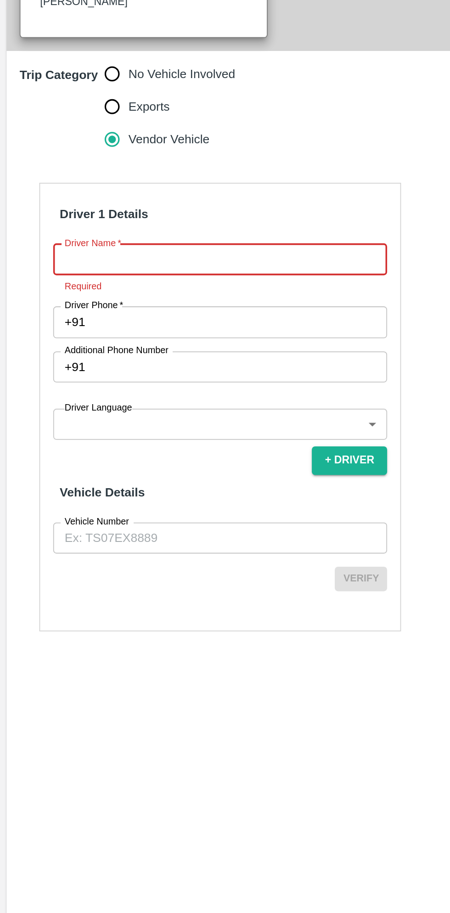
click at [113, 476] on input "Driver Name   *" at bounding box center [123, 474] width 187 height 17
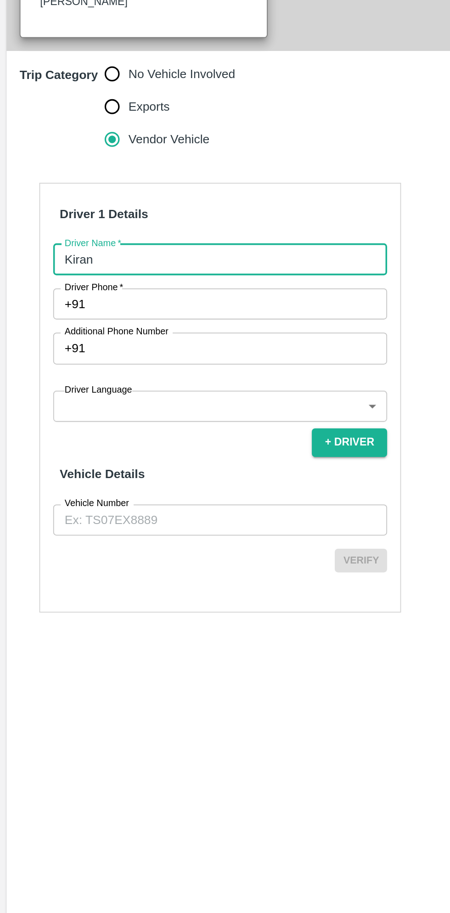
type input "Kiran"
click at [116, 498] on input "Driver Phone   *" at bounding box center [134, 499] width 166 height 17
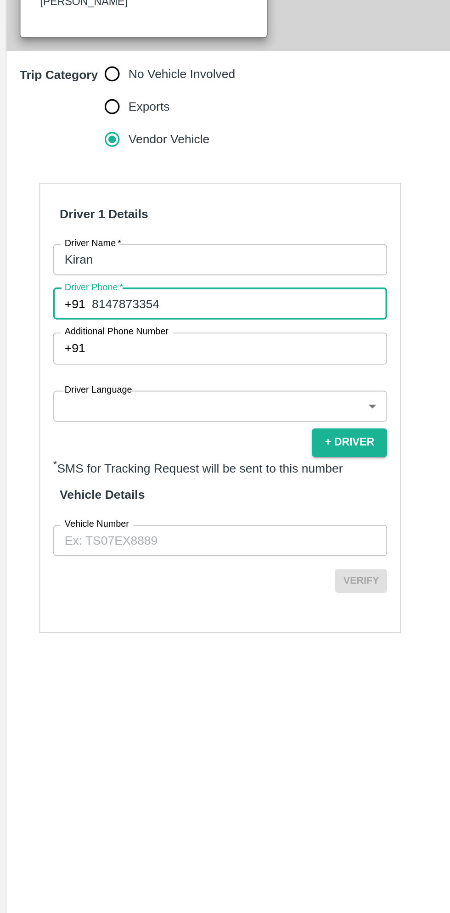
type input "8147873354"
click at [123, 550] on body "Supply Chain Add Trip Select Shipment Trip Details Trip Type Fruit Movement 1 T…" at bounding box center [225, 456] width 450 height 913
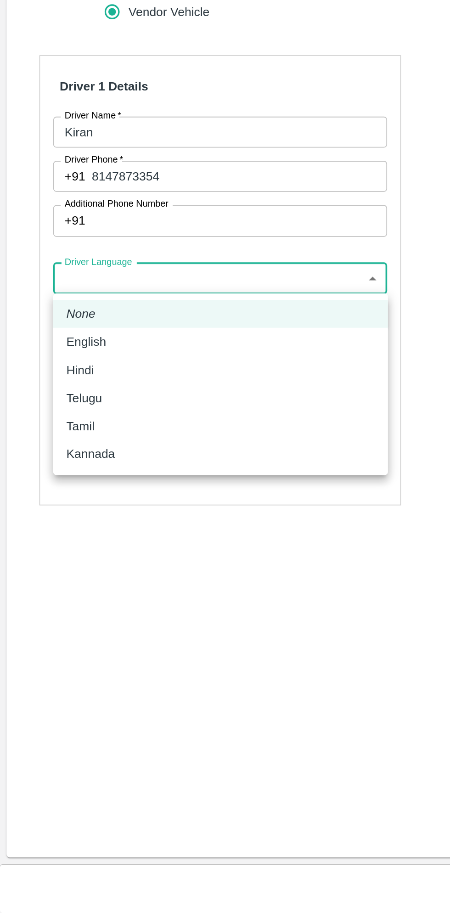
click at [63, 658] on p "Kannada" at bounding box center [50, 655] width 27 height 10
type input "ka"
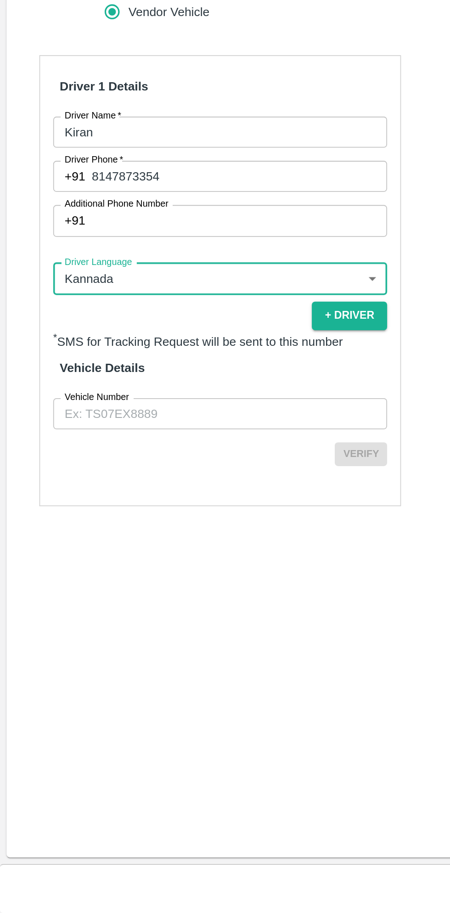
click at [126, 631] on input "Vehicle Number" at bounding box center [123, 632] width 187 height 17
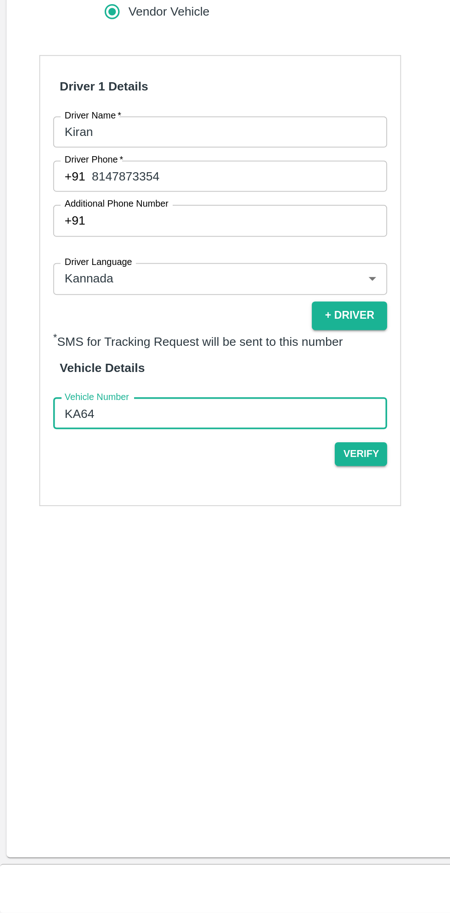
type input "KA644616"
click at [207, 652] on button "Verify" at bounding box center [202, 655] width 29 height 13
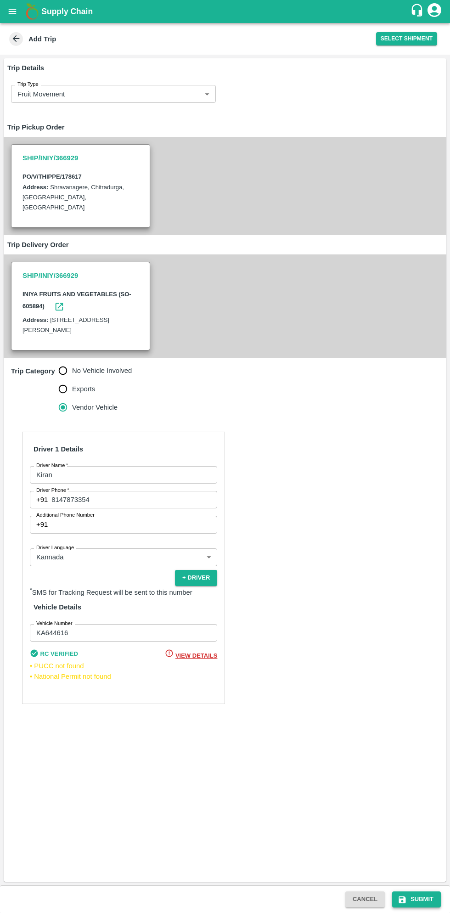
click at [430, 895] on button "Submit" at bounding box center [416, 899] width 49 height 16
click at [427, 894] on button "Submit" at bounding box center [416, 899] width 49 height 16
click at [432, 894] on button "Submit" at bounding box center [416, 899] width 49 height 16
click at [434, 893] on button "Submit" at bounding box center [416, 899] width 49 height 16
click at [427, 893] on button "Submit" at bounding box center [416, 899] width 49 height 16
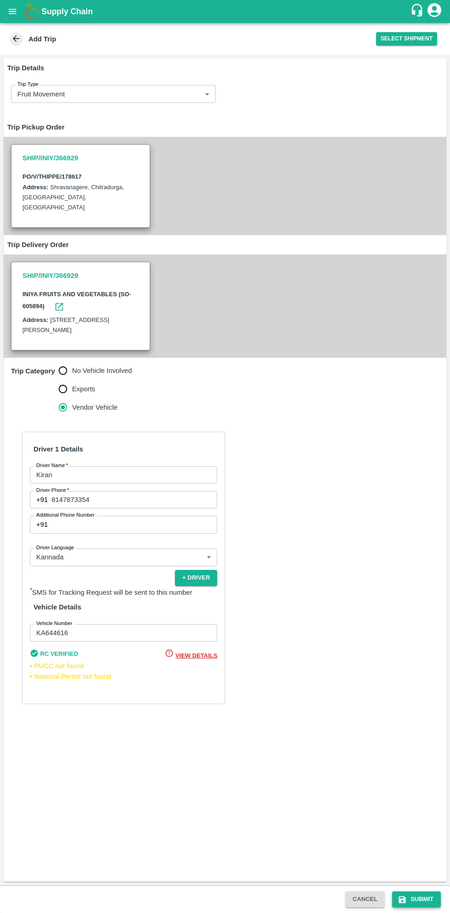
click at [426, 894] on button "Submit" at bounding box center [416, 899] width 49 height 16
click at [425, 893] on button "Submit" at bounding box center [416, 899] width 49 height 16
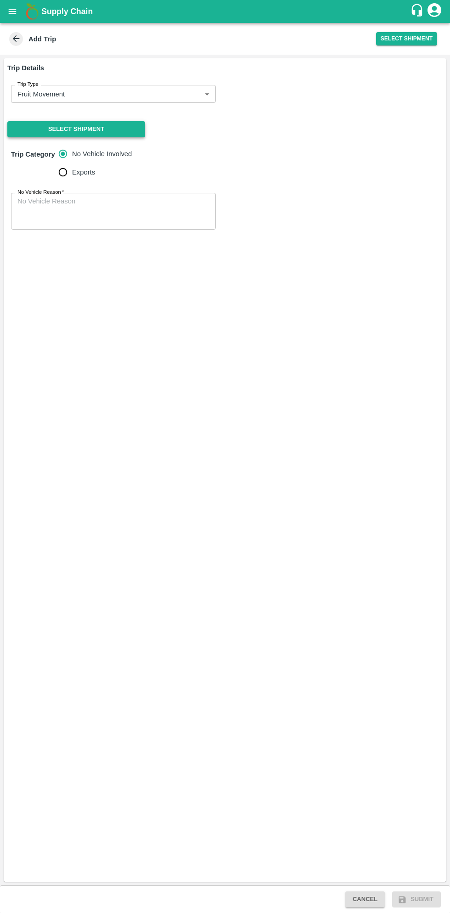
click at [115, 129] on button "Select Shipment" at bounding box center [76, 129] width 138 height 16
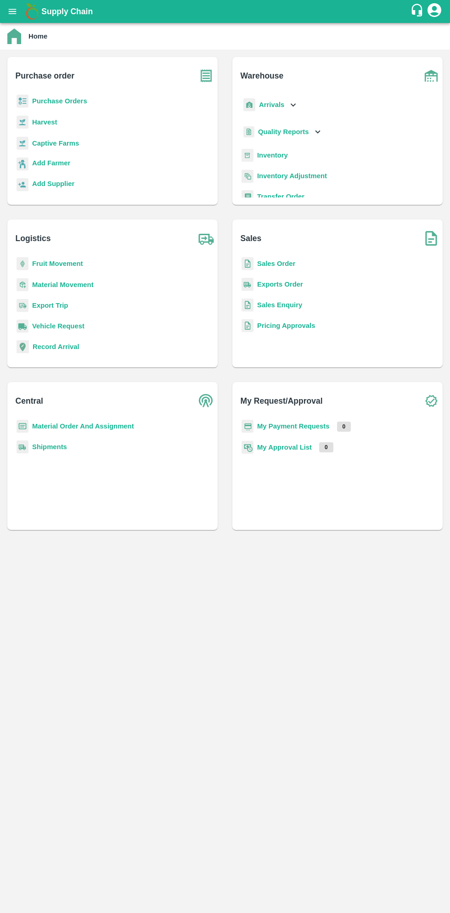
click at [56, 101] on b "Purchase Orders" at bounding box center [59, 100] width 55 height 7
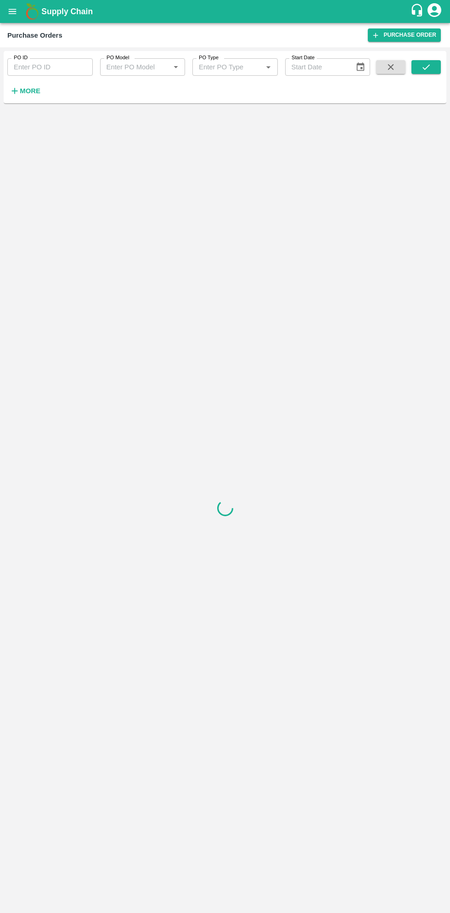
click at [32, 91] on strong "More" at bounding box center [30, 90] width 21 height 7
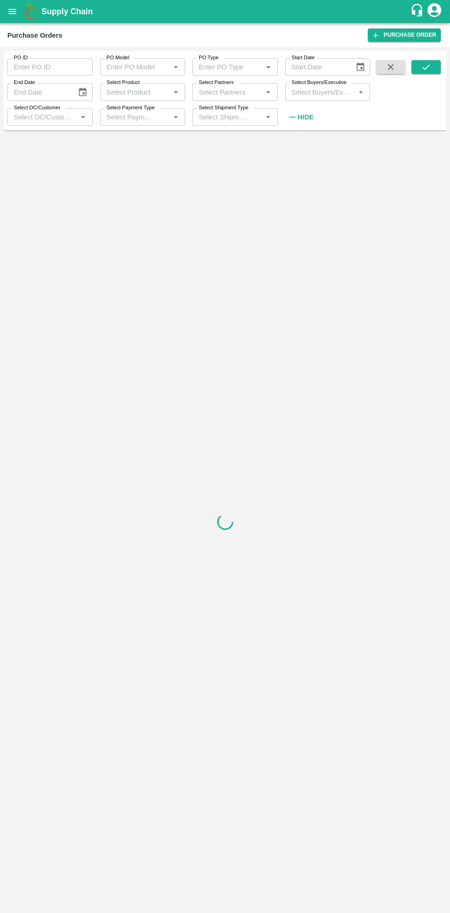
click at [15, 11] on icon "open drawer" at bounding box center [13, 11] width 8 height 5
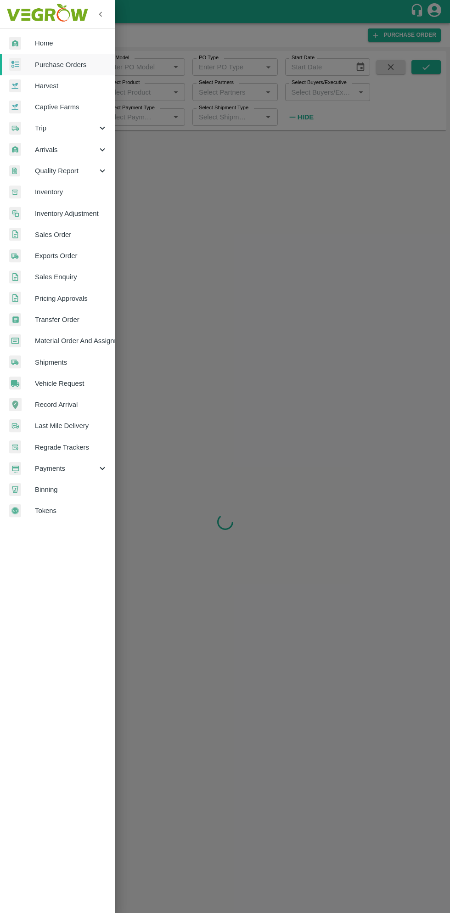
click at [46, 127] on span "Trip" at bounding box center [66, 128] width 62 height 10
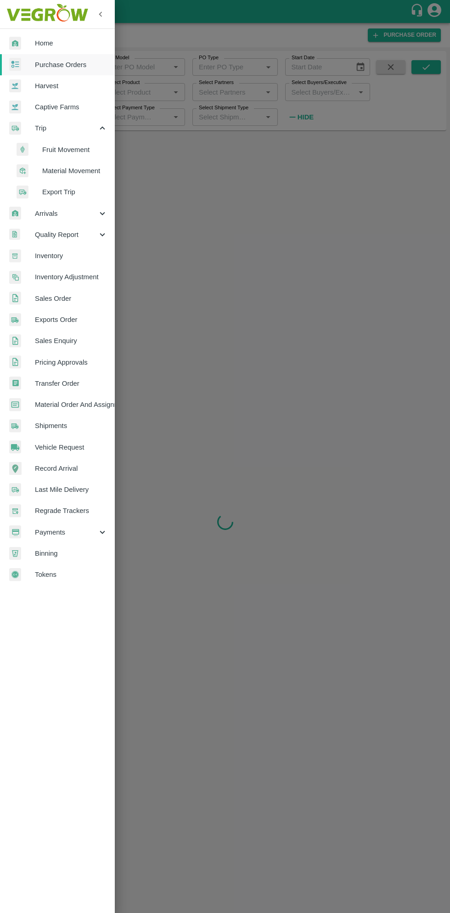
click at [72, 148] on span "Fruit Movement" at bounding box center [74, 150] width 65 height 10
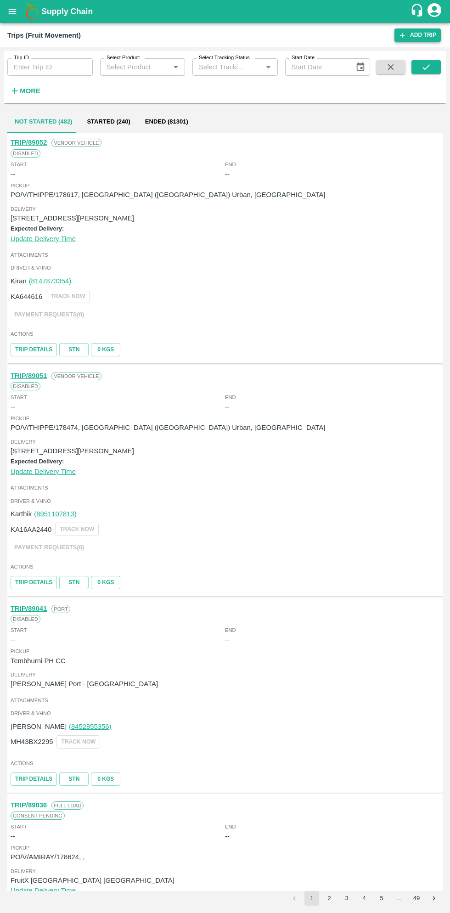
click at [421, 30] on link "Add Trip" at bounding box center [417, 34] width 46 height 13
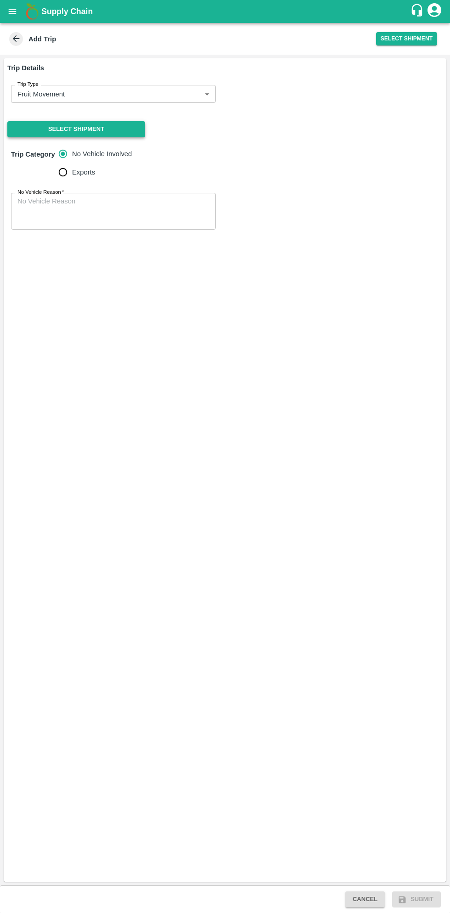
click at [101, 131] on button "Select Shipment" at bounding box center [76, 129] width 138 height 16
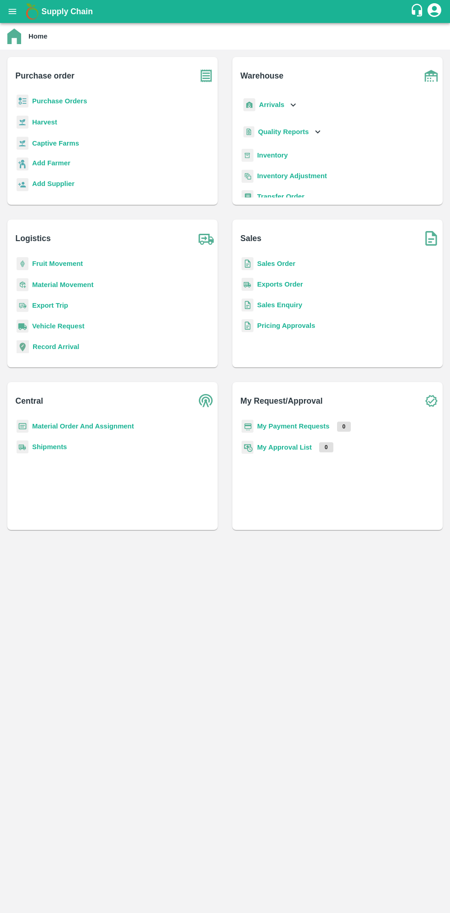
click at [73, 101] on b "Purchase Orders" at bounding box center [59, 100] width 55 height 7
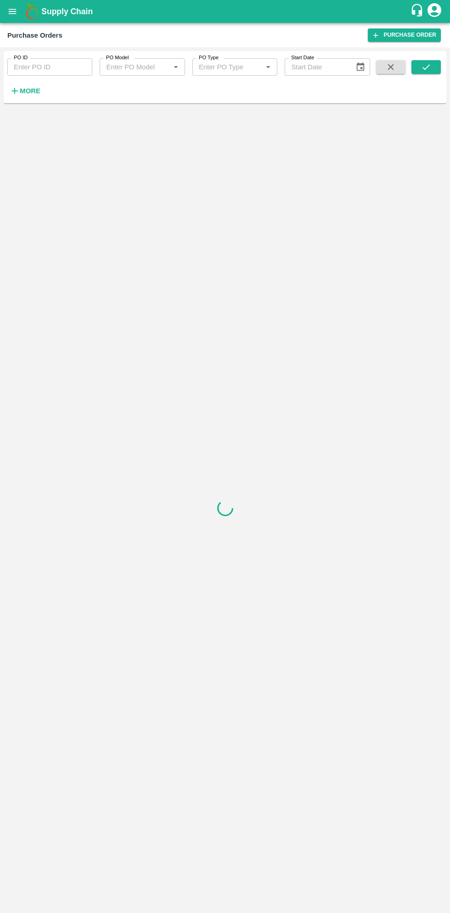
click at [36, 91] on strong "More" at bounding box center [30, 90] width 21 height 7
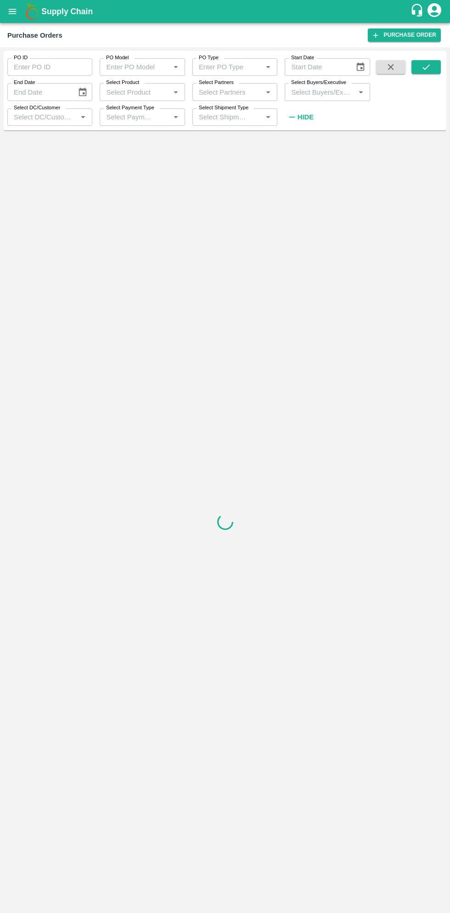
click at [326, 94] on input "Select Buyers/Executive" at bounding box center [319, 92] width 64 height 12
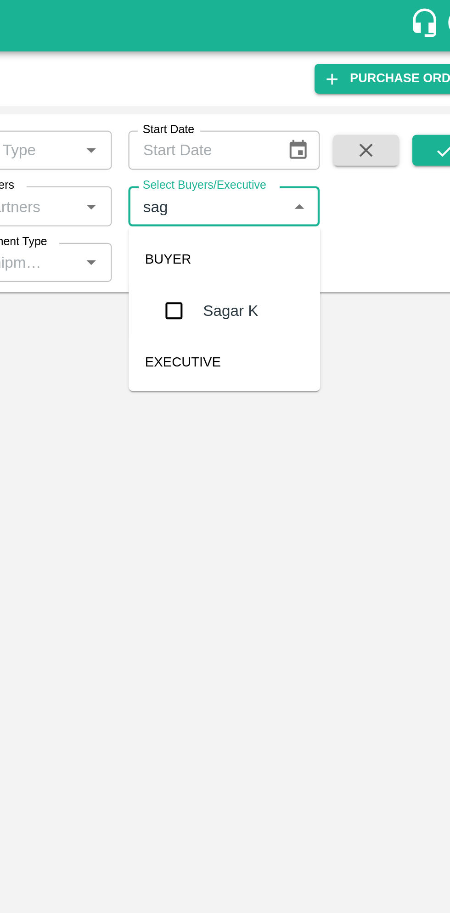
type input "saga"
click at [305, 143] on input "checkbox" at bounding box center [305, 138] width 18 height 18
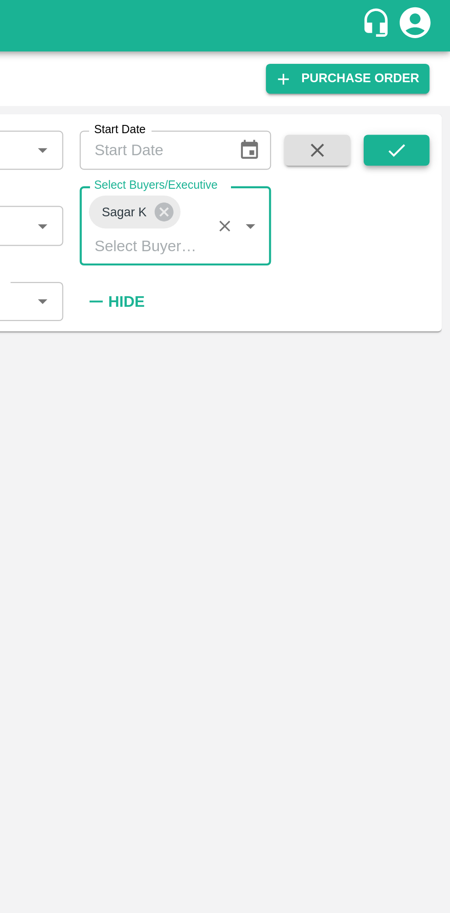
click at [431, 72] on button "submit" at bounding box center [425, 67] width 29 height 14
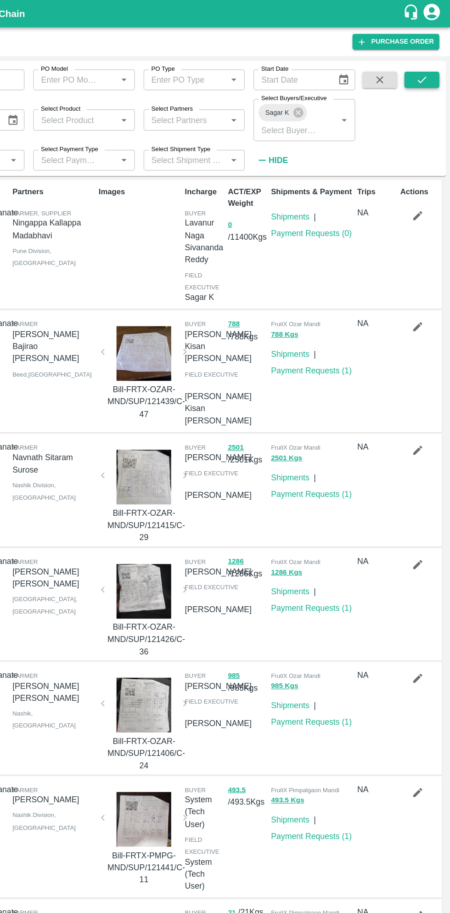
click at [426, 64] on icon "submit" at bounding box center [426, 67] width 10 height 10
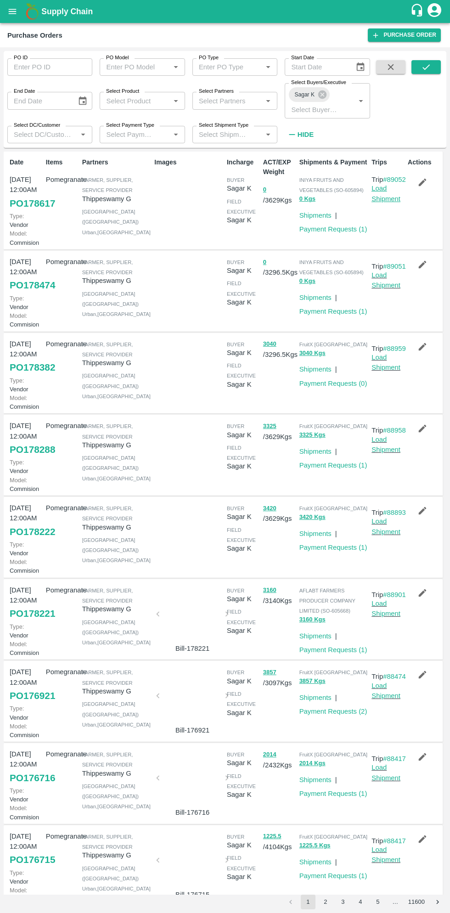
click at [387, 202] on link "Load Shipment" at bounding box center [385, 193] width 29 height 17
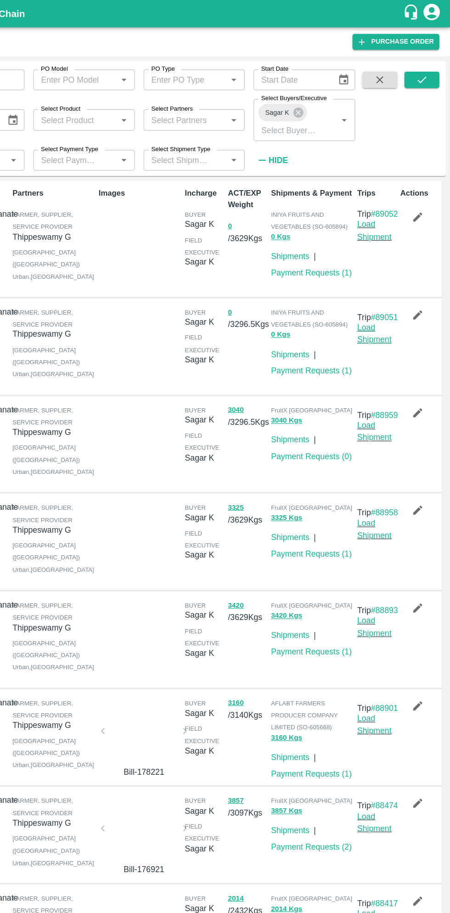
click at [384, 289] on link "Load Shipment" at bounding box center [385, 279] width 29 height 17
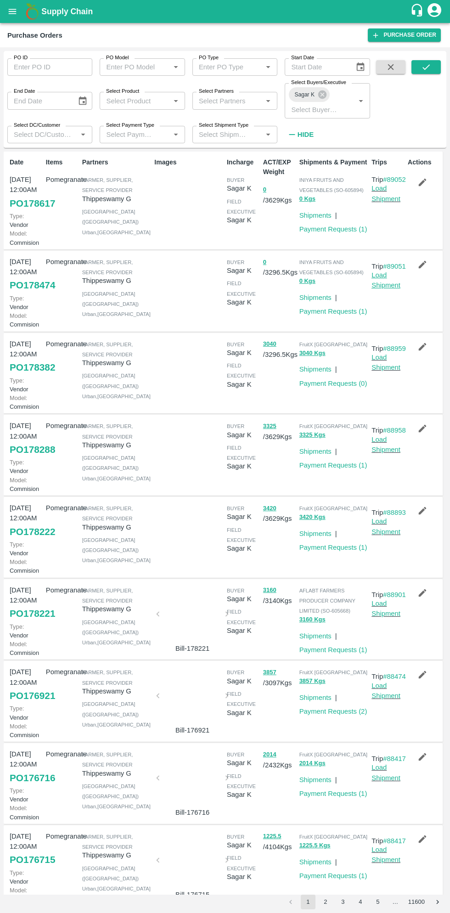
scroll to position [1, 0]
click at [61, 69] on input "PO ID" at bounding box center [49, 66] width 85 height 17
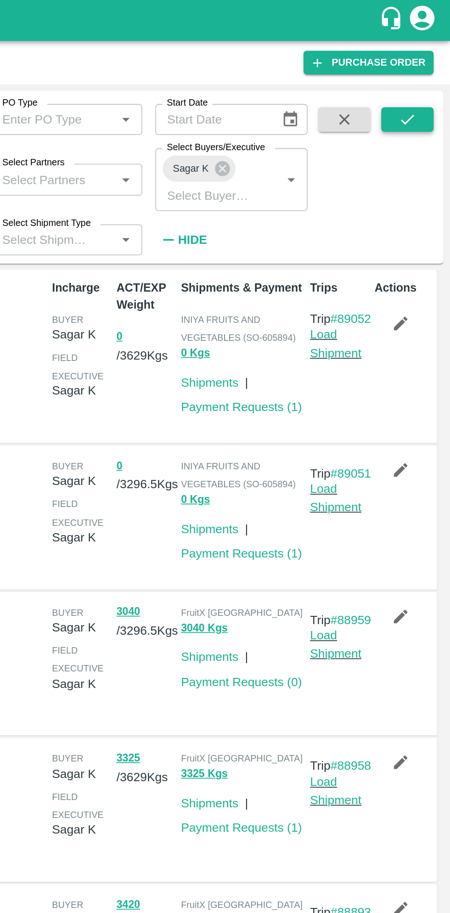
type input "173625"
click at [426, 69] on icon "submit" at bounding box center [426, 67] width 10 height 10
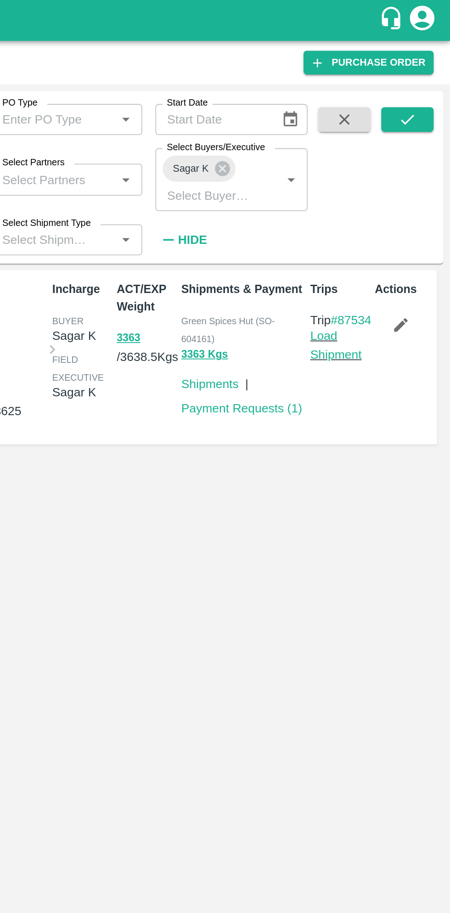
click at [421, 184] on icon "button" at bounding box center [423, 183] width 8 height 8
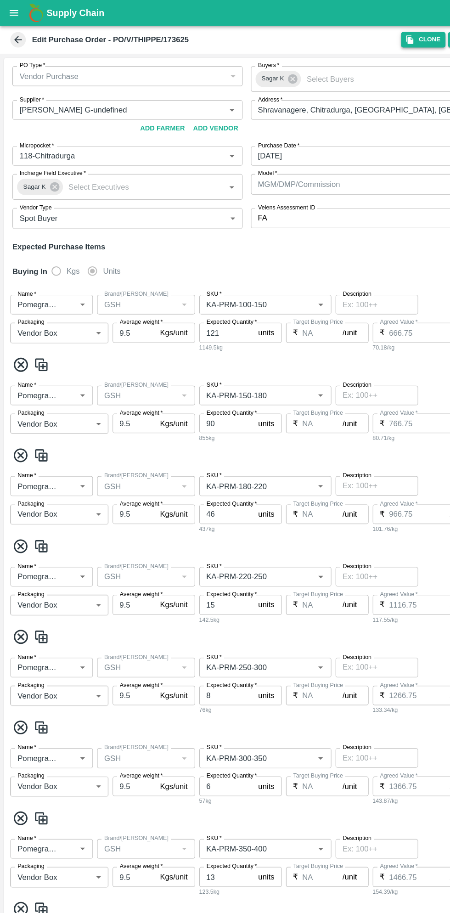
click at [377, 39] on button "Clone" at bounding box center [376, 34] width 39 height 13
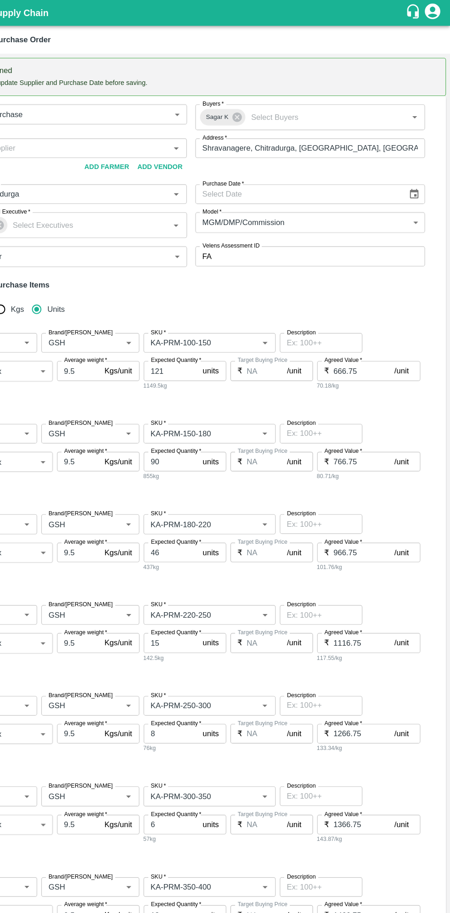
click at [420, 173] on icon "Choose date" at bounding box center [418, 172] width 8 height 9
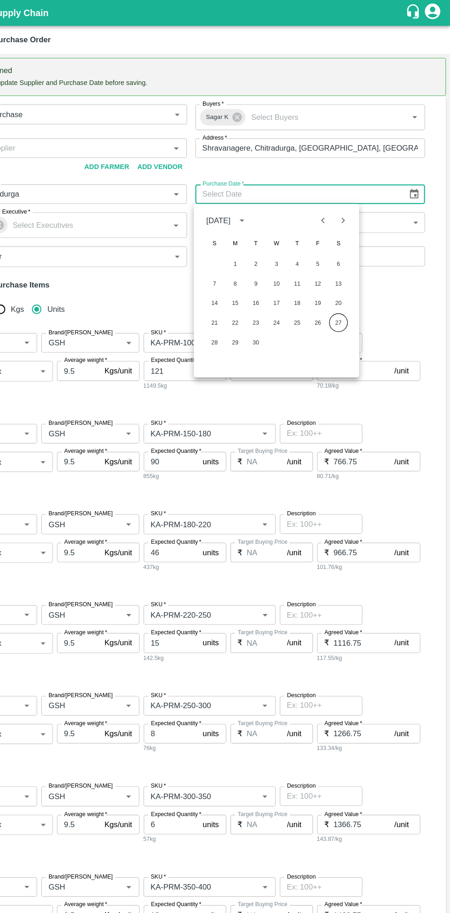
click at [350, 286] on button "27" at bounding box center [350, 287] width 17 height 17
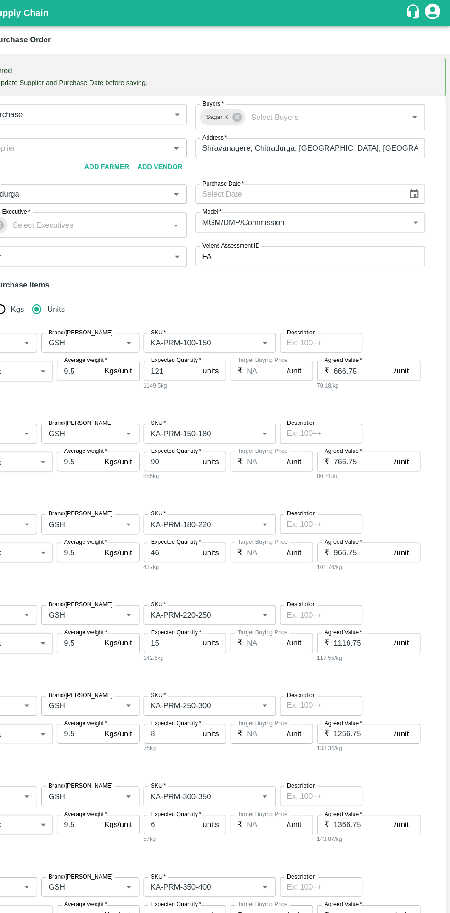
type input "27/09/2025"
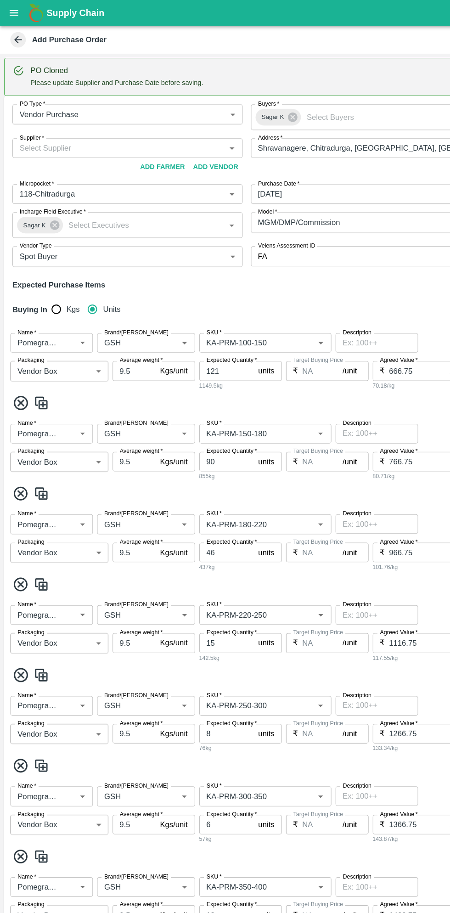
click at [118, 132] on input "Supplier   *" at bounding box center [106, 132] width 184 height 12
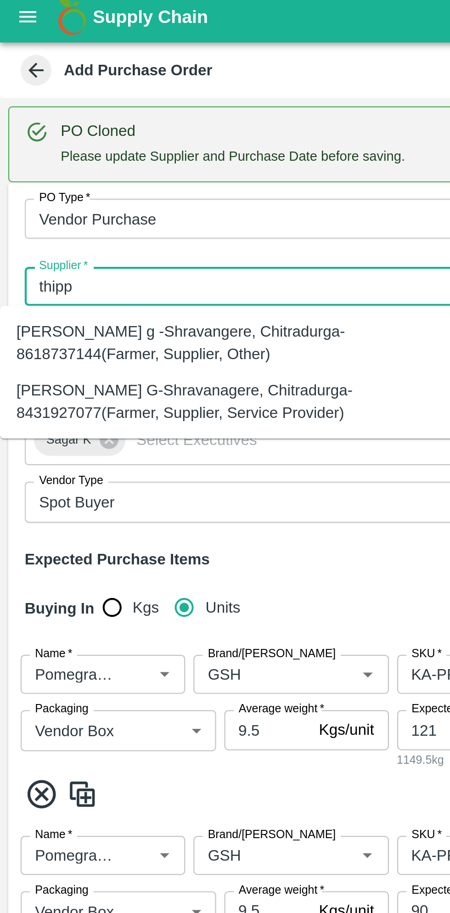
click at [114, 185] on div "Thippeswamy G-Shravanagere, Chitradurga-8431927077(Farmer, Supplier, Service Pr…" at bounding box center [101, 183] width 189 height 21
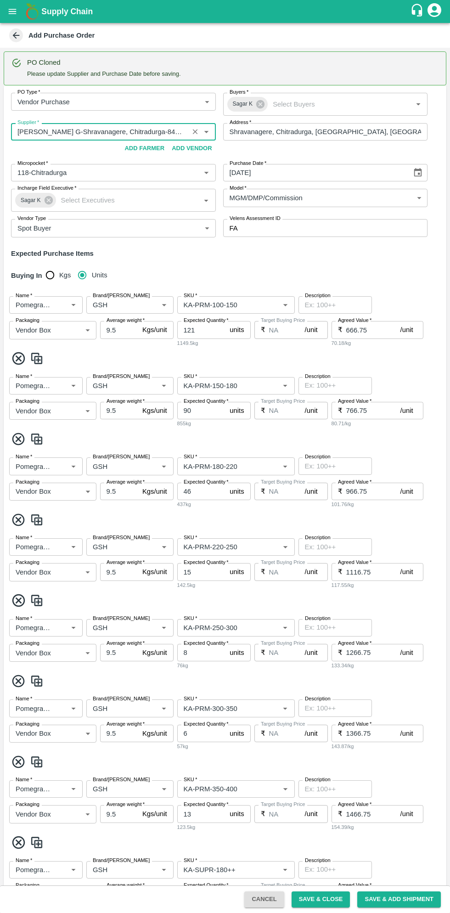
scroll to position [4, 0]
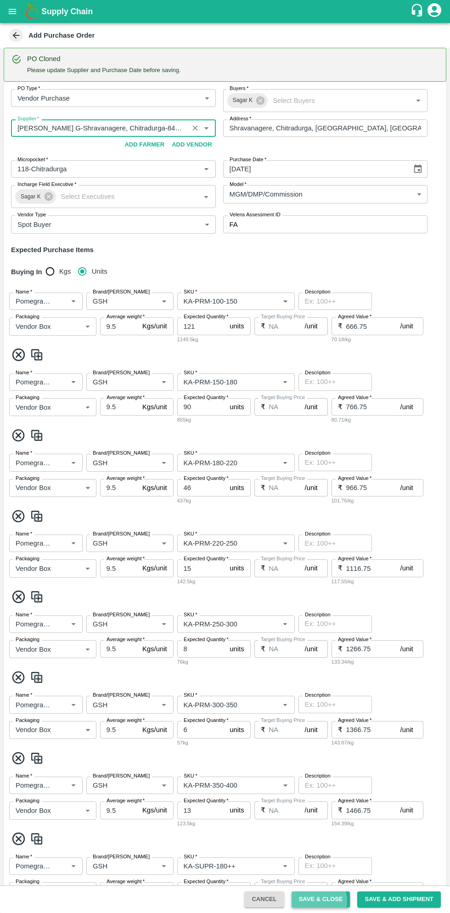
type input "Thippeswamy G-Shravanagere, Chitradurga-8431927077(Farmer, Supplier, Service Pr…"
click at [325, 900] on button "Save & Close" at bounding box center [321, 899] width 59 height 16
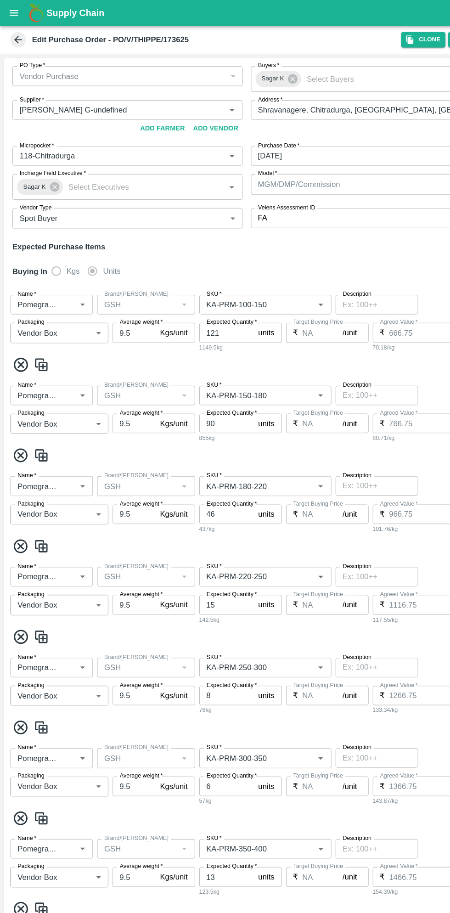
click at [16, 35] on icon at bounding box center [16, 35] width 7 height 7
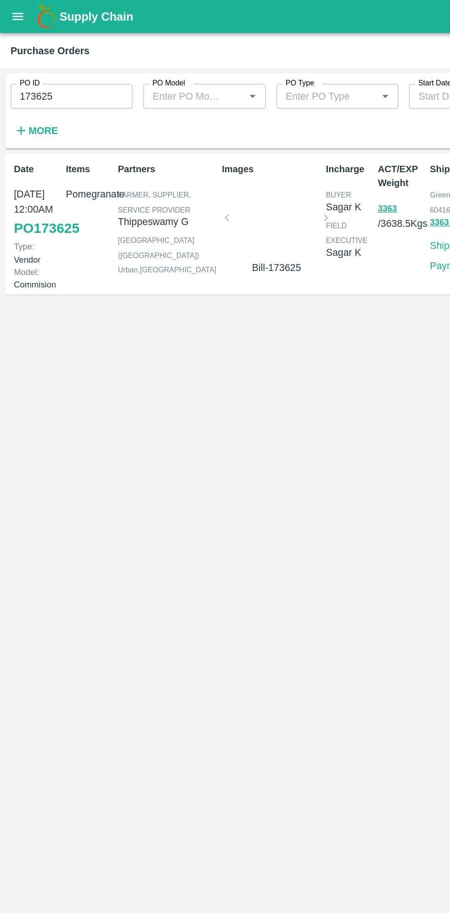
click at [68, 67] on input "173625" at bounding box center [49, 66] width 85 height 17
type input "1"
click at [28, 92] on strong "More" at bounding box center [30, 90] width 21 height 7
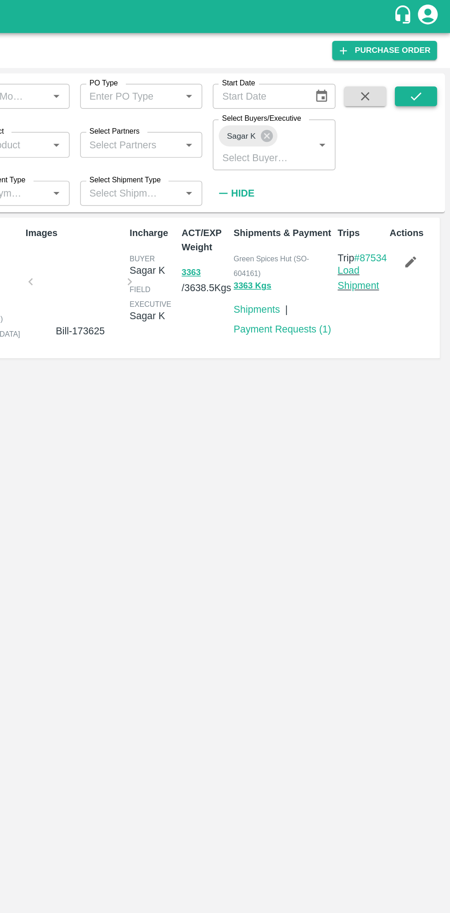
click at [419, 62] on button "submit" at bounding box center [425, 67] width 29 height 14
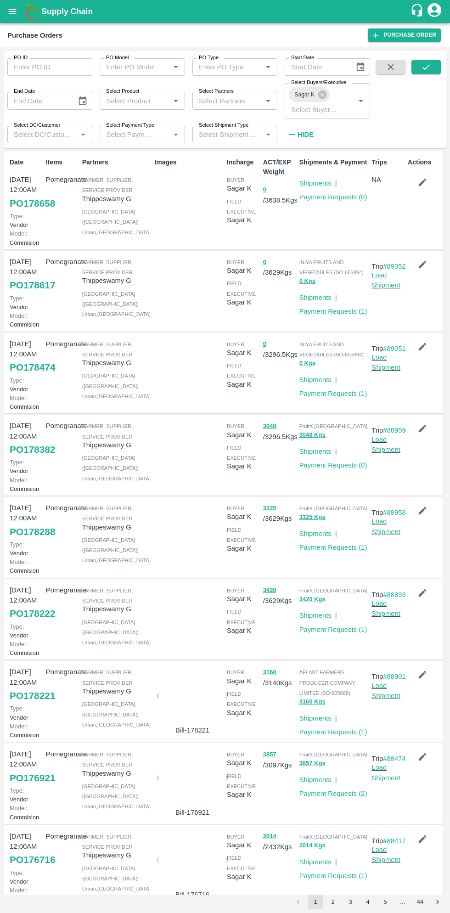
click at [19, 13] on button "open drawer" at bounding box center [12, 11] width 21 height 21
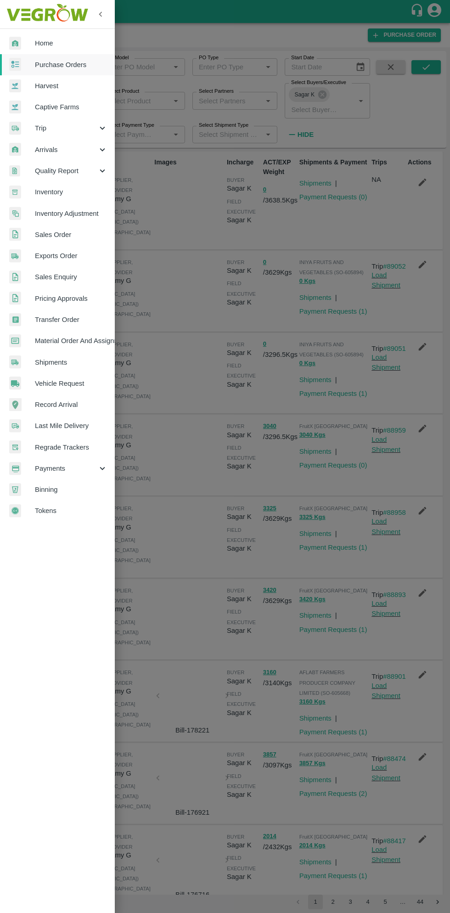
click at [89, 338] on span "Material Order And Assignment" at bounding box center [71, 341] width 73 height 10
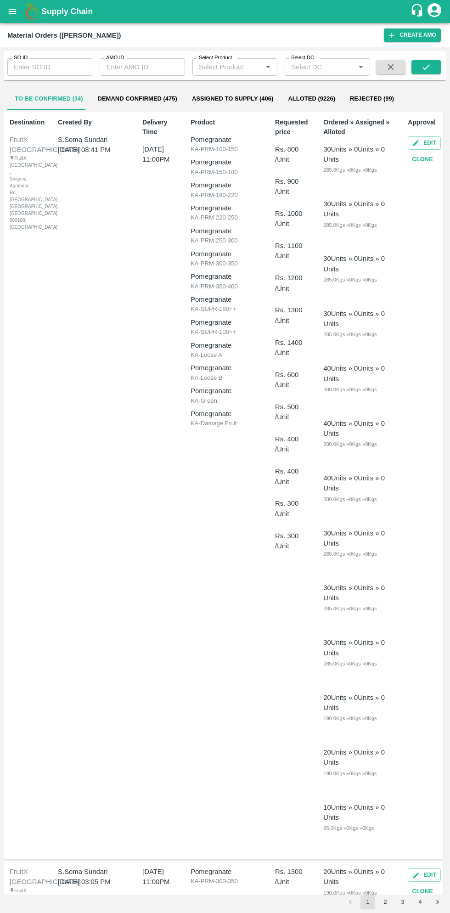
click at [53, 69] on input "SO ID" at bounding box center [49, 66] width 85 height 17
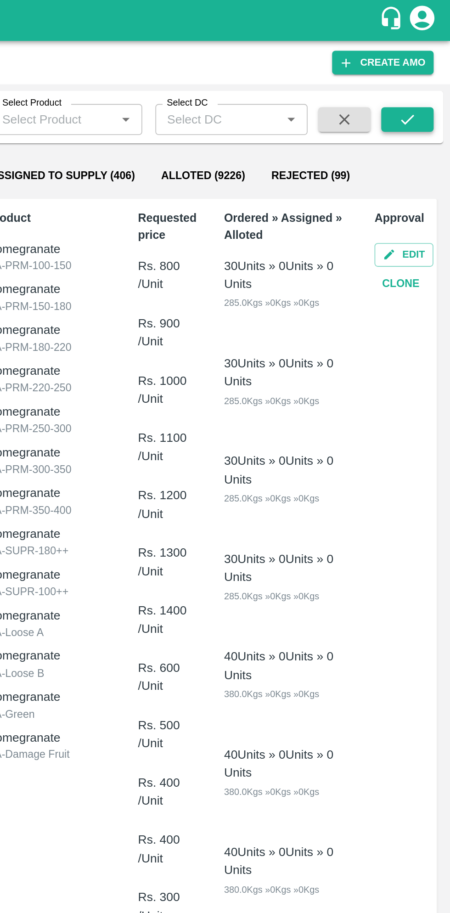
type input "605925"
click at [432, 70] on button "submit" at bounding box center [425, 67] width 29 height 14
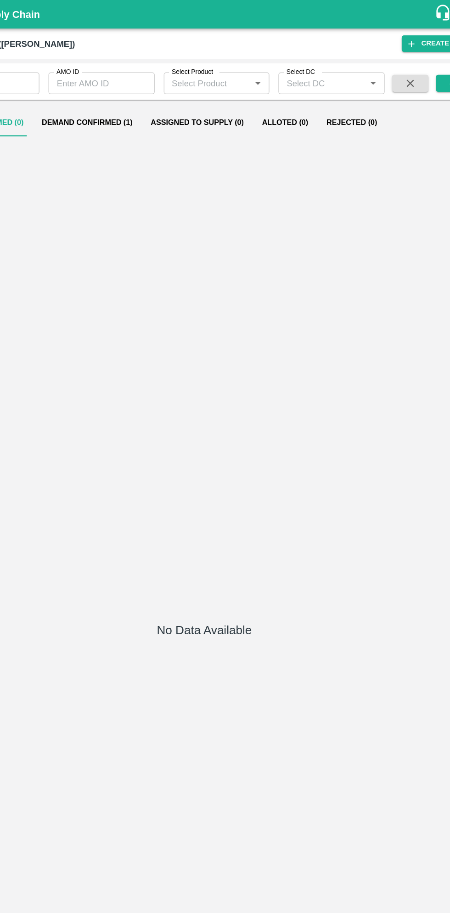
click at [130, 100] on button "Demand Confirmed (1)" at bounding box center [131, 99] width 88 height 22
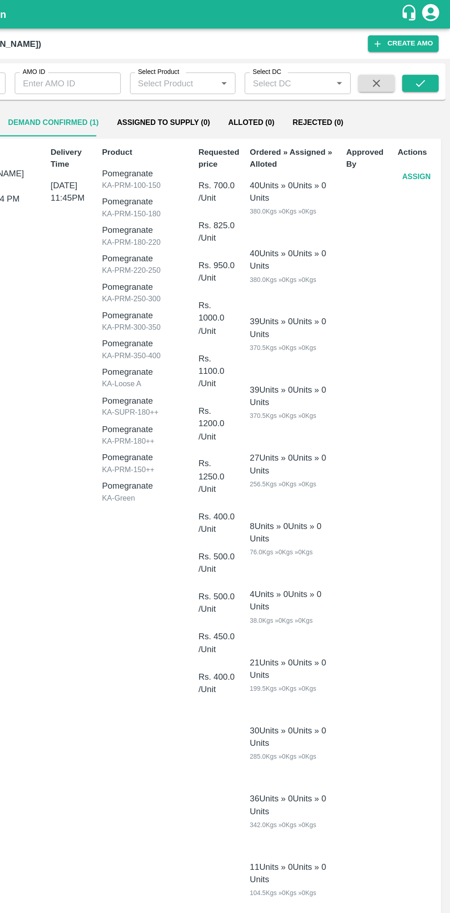
click at [421, 142] on button "Assign" at bounding box center [423, 143] width 30 height 16
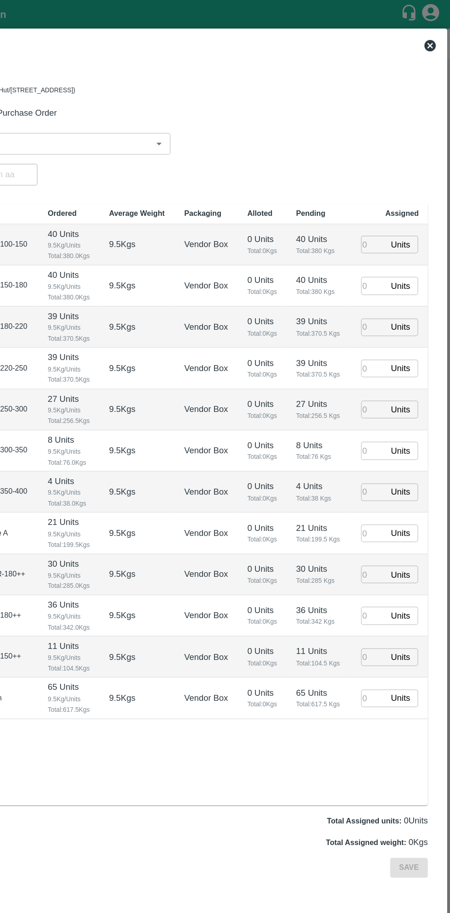
type input "30/09/2025 11:45 PM"
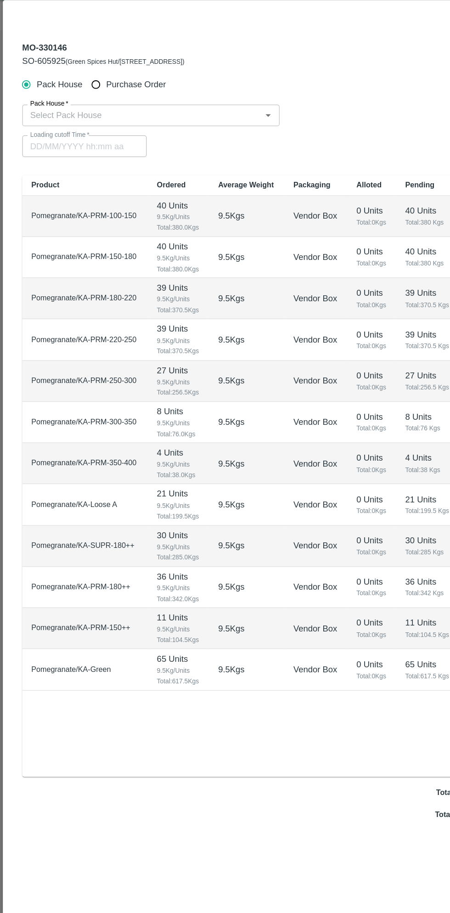
click at [81, 95] on input "Purchase Order" at bounding box center [77, 91] width 17 height 17
radio input "true"
click at [153, 115] on input "PO   *" at bounding box center [214, 116] width 386 height 12
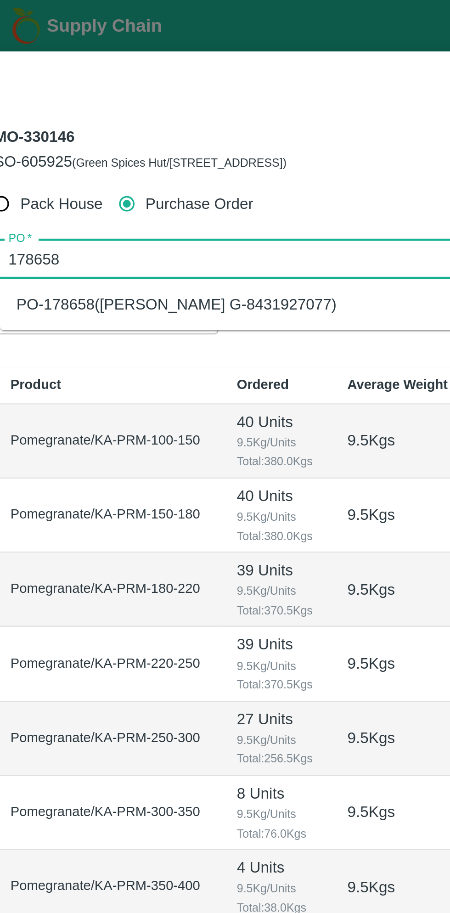
click at [147, 129] on div "PO-178658(Thippeswamy G-8431927077)" at bounding box center [224, 136] width 407 height 16
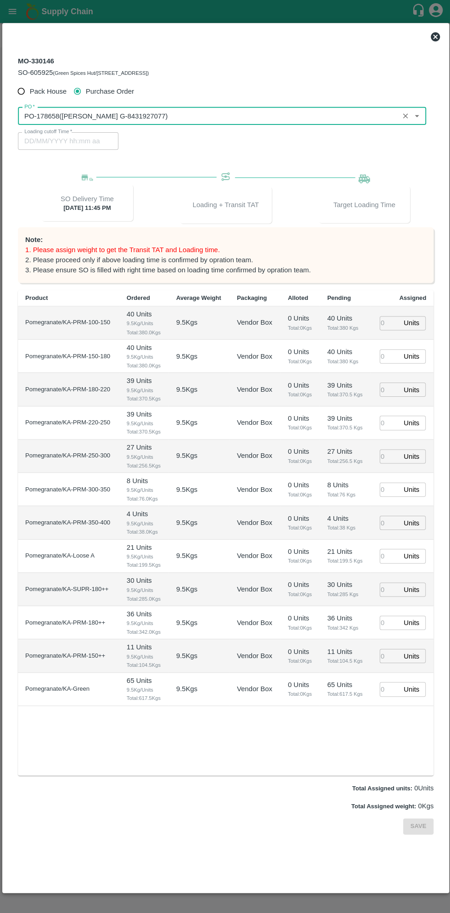
type input "PO-178658(Thippeswamy G-8431927077)"
click at [381, 321] on input "number" at bounding box center [388, 322] width 20 height 14
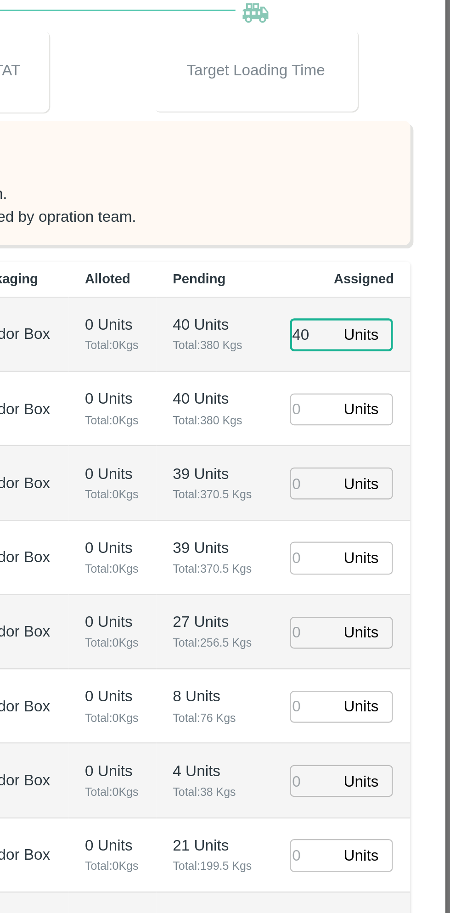
type input "40"
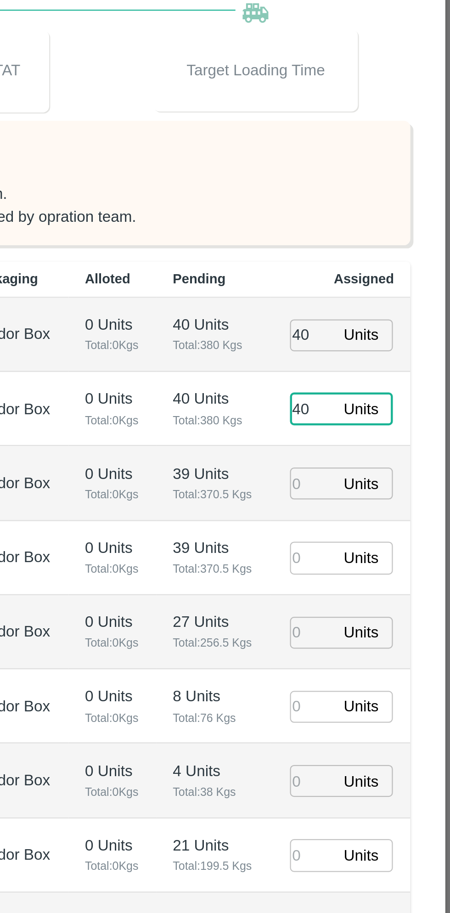
type input "40"
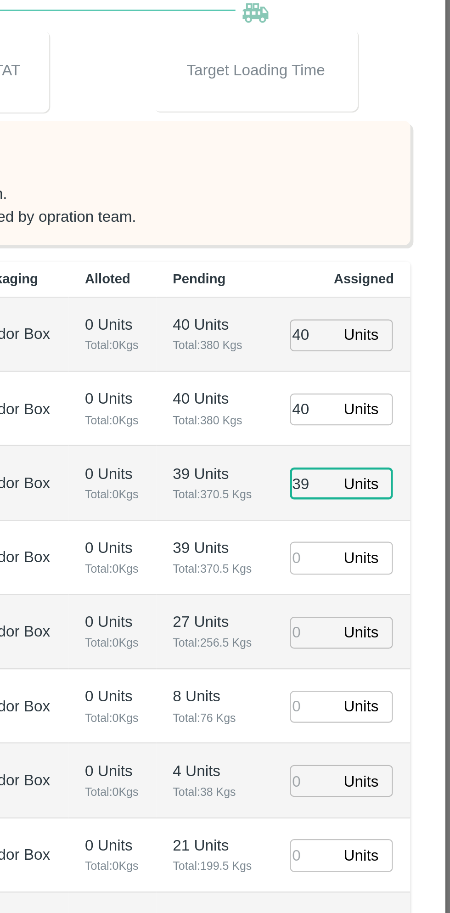
type input "39"
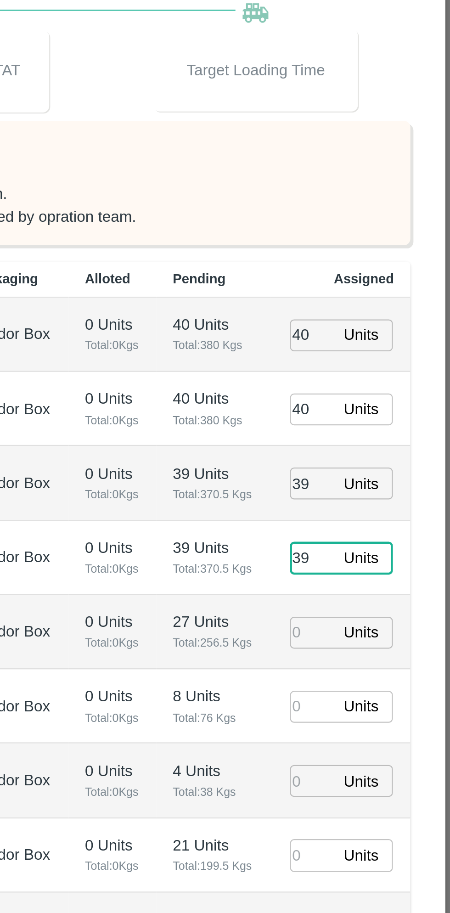
type input "39"
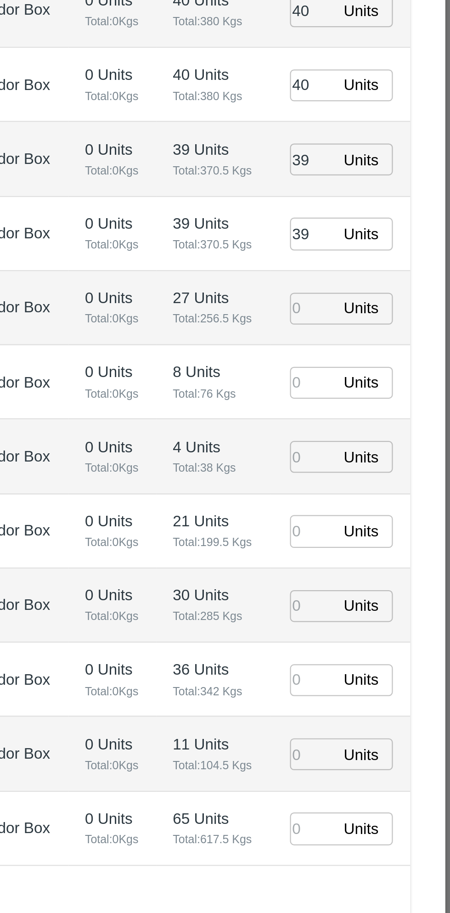
type input "30/09/2025 02:57 AM"
type input "27"
type input "8"
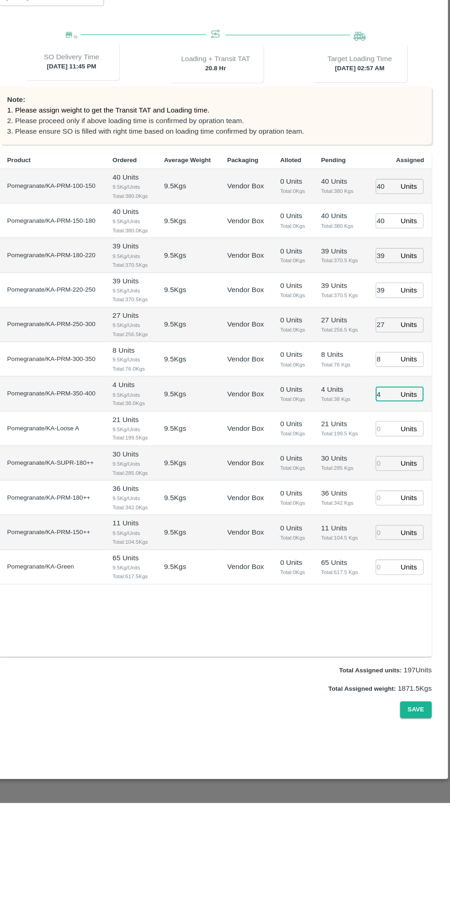
type input "4"
click at [391, 555] on input "number" at bounding box center [388, 554] width 20 height 14
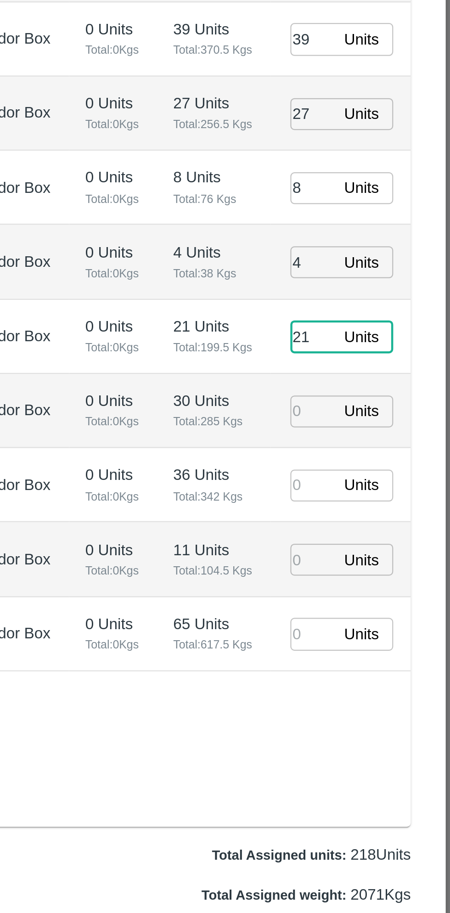
type input "21"
click at [387, 588] on input "number" at bounding box center [388, 587] width 20 height 14
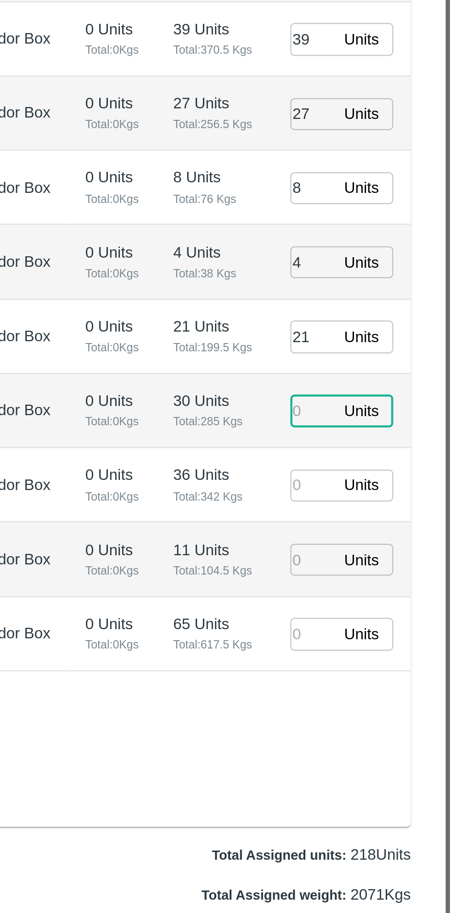
type input "30/09/2025 12:57 AM"
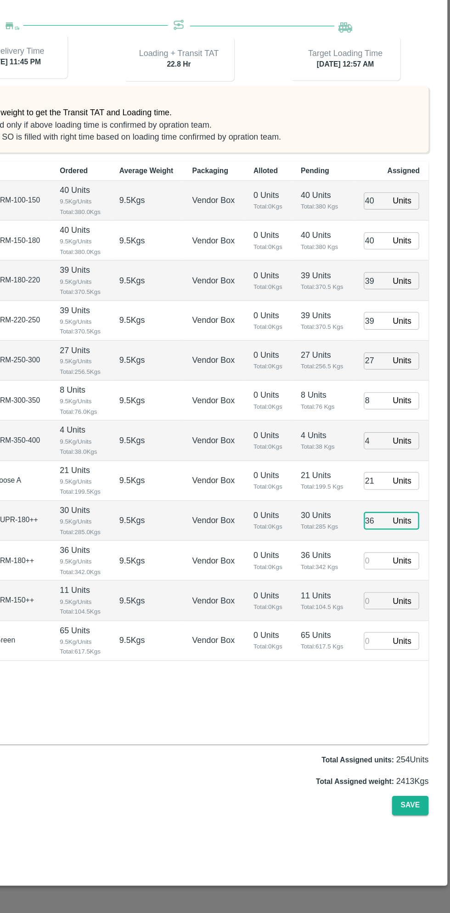
type input "36"
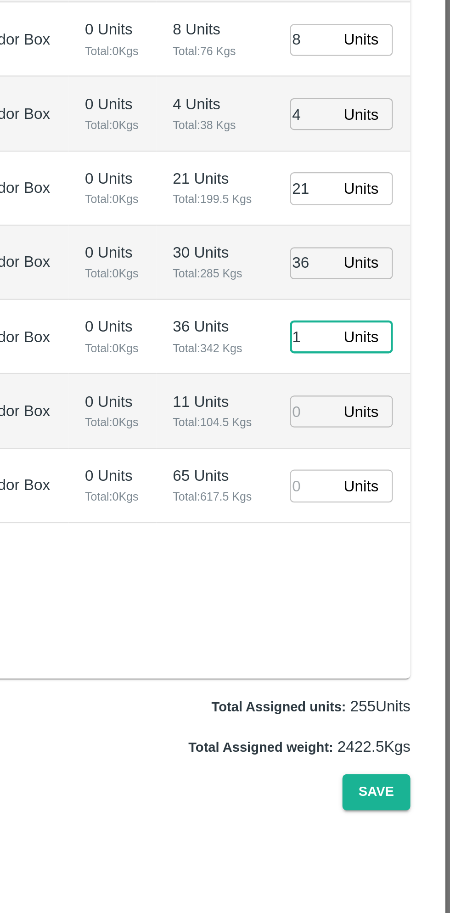
type input "11"
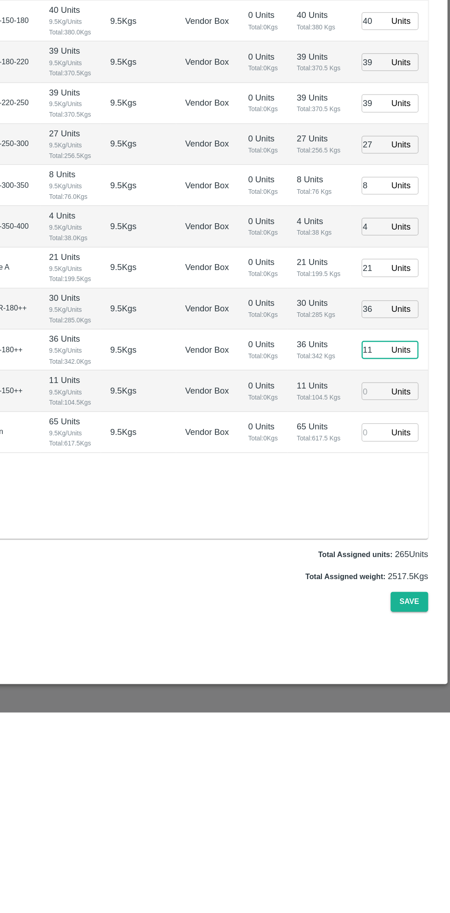
type input "30/09/2025 01:57 AM"
type input "11"
click at [394, 655] on input "number" at bounding box center [388, 653] width 20 height 14
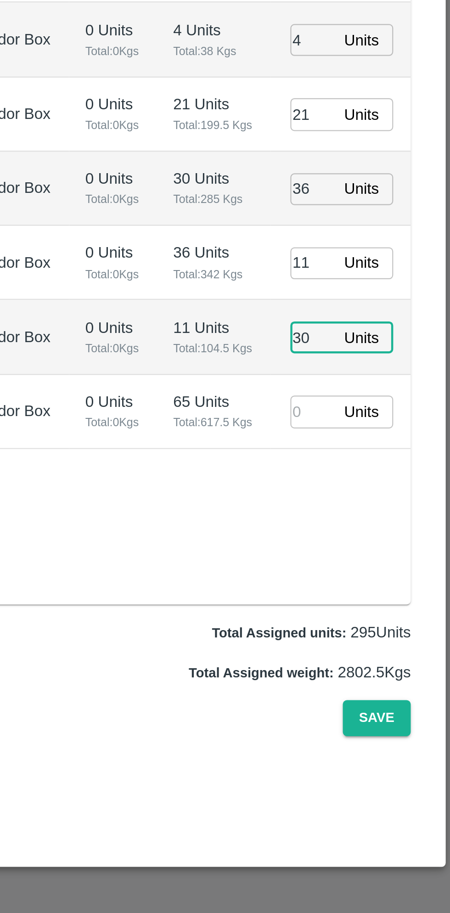
type input "30"
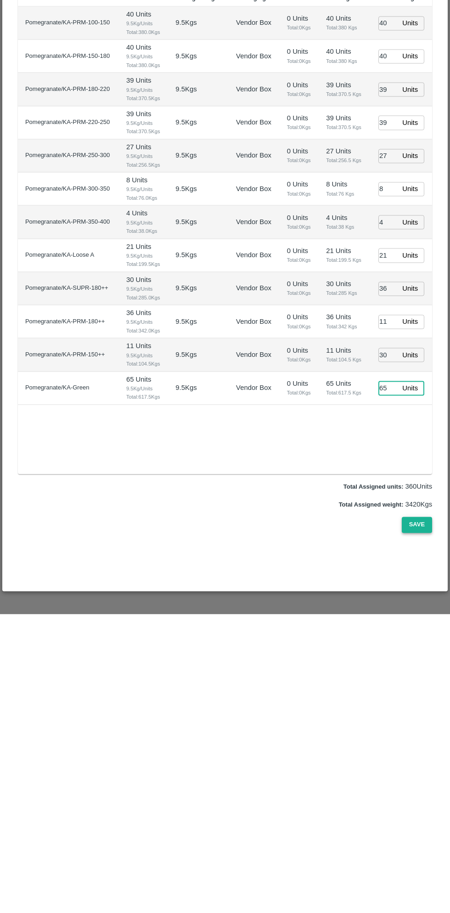
type input "65"
click at [413, 824] on button "Save" at bounding box center [417, 823] width 30 height 16
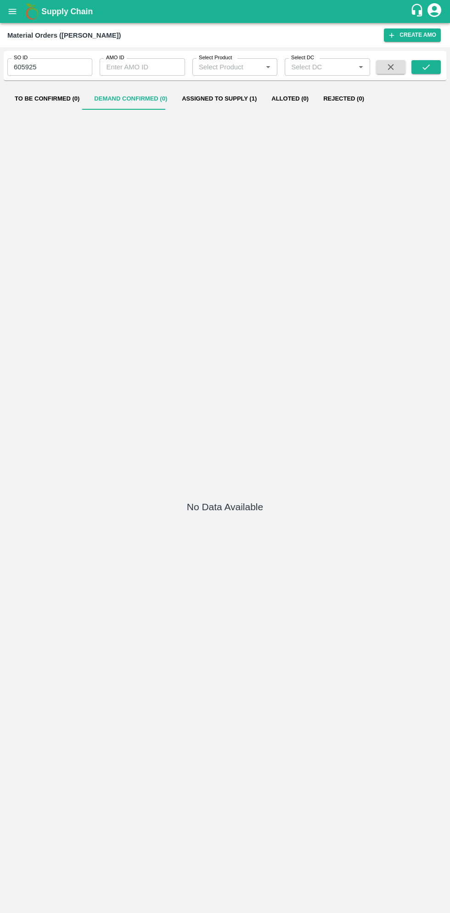
click at [17, 17] on icon "open drawer" at bounding box center [12, 11] width 10 height 10
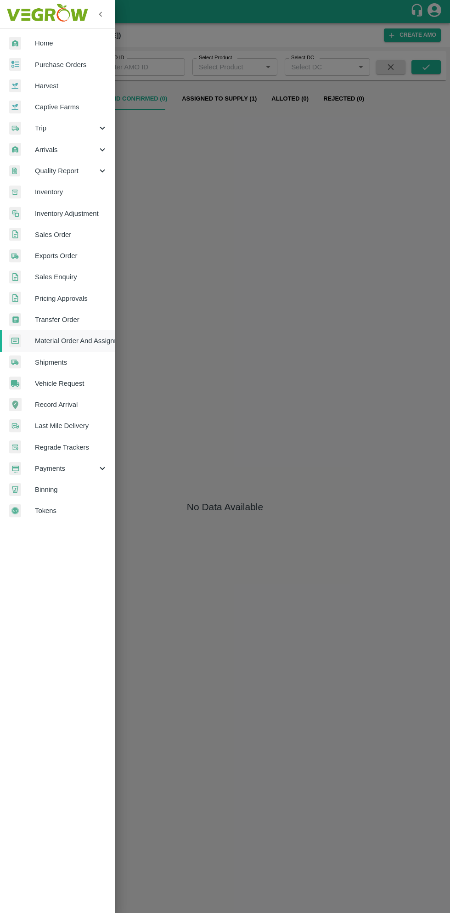
click at [70, 63] on span "Purchase Orders" at bounding box center [71, 65] width 73 height 10
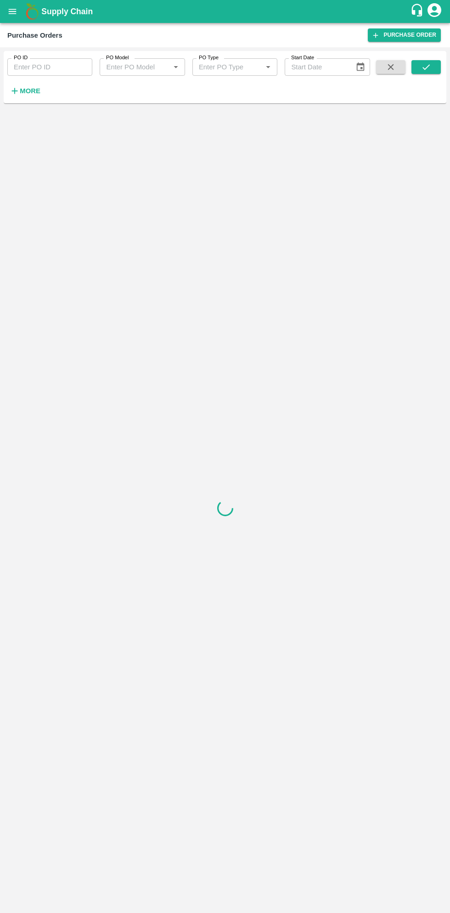
click at [33, 91] on strong "More" at bounding box center [30, 90] width 21 height 7
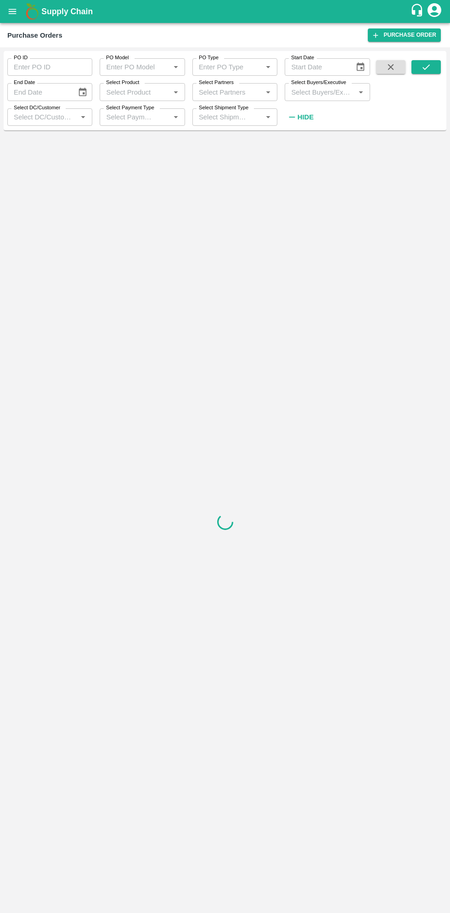
click at [326, 90] on input "Select Buyers/Executive" at bounding box center [319, 92] width 64 height 12
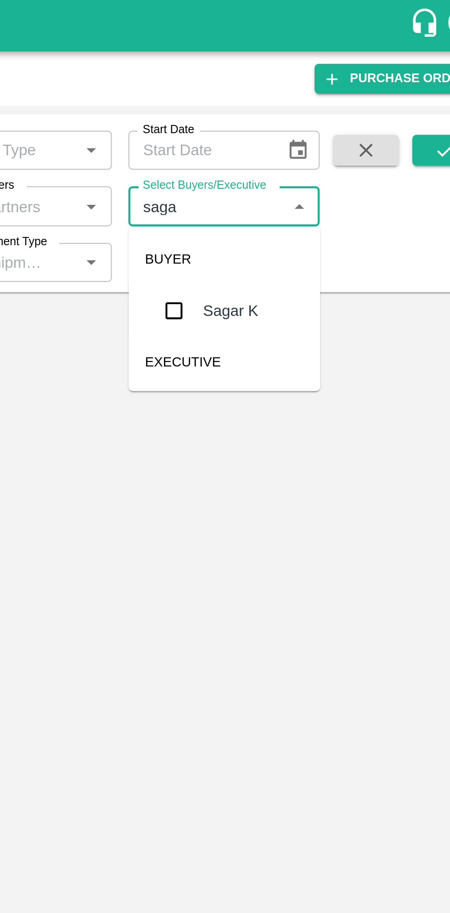
type input "sagar"
click at [306, 138] on input "checkbox" at bounding box center [305, 138] width 18 height 18
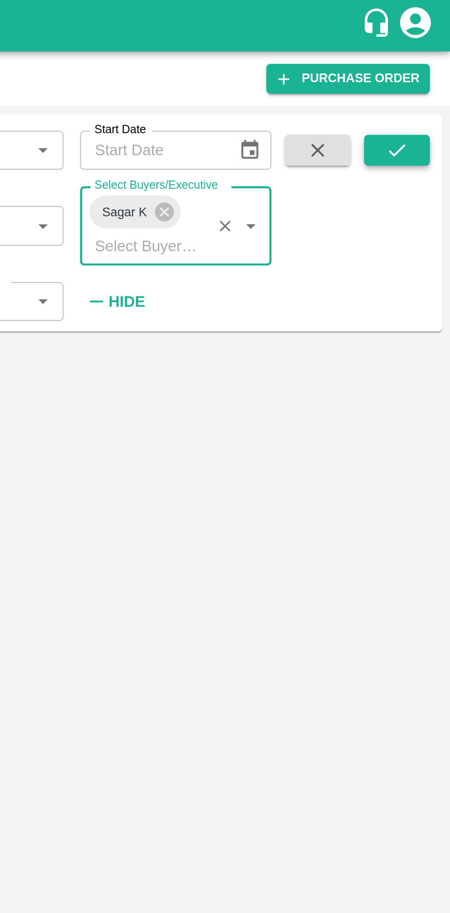
click at [427, 68] on icon "submit" at bounding box center [426, 67] width 10 height 10
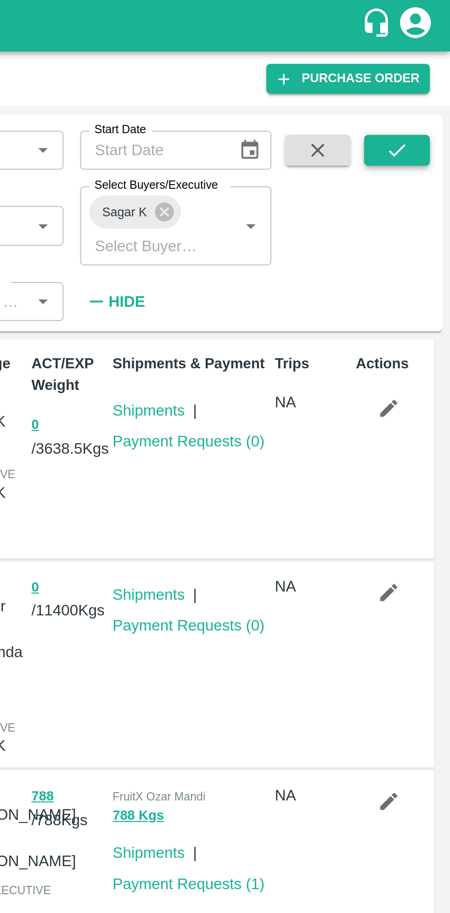
click at [426, 66] on icon "submit" at bounding box center [426, 67] width 10 height 10
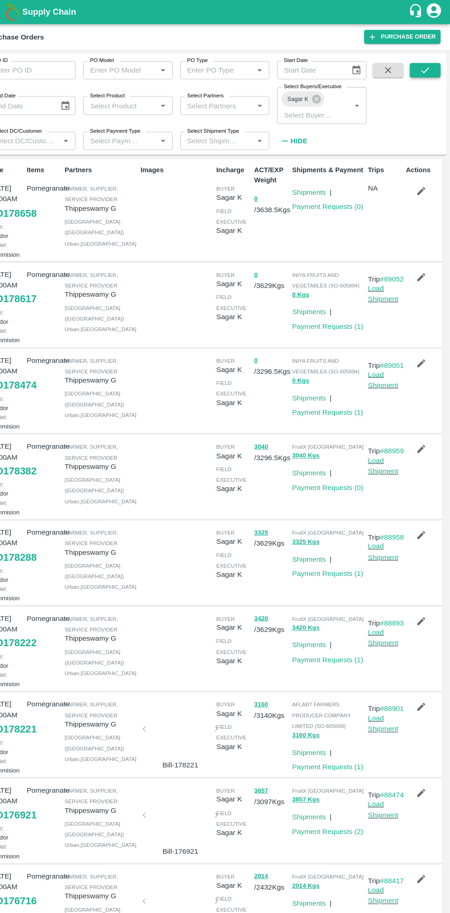
scroll to position [1, 0]
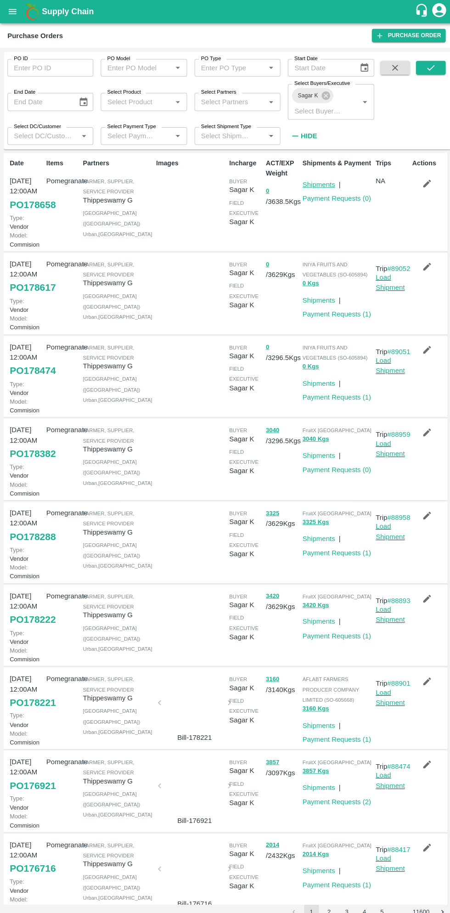
click at [325, 181] on link "Shipments" at bounding box center [315, 182] width 32 height 7
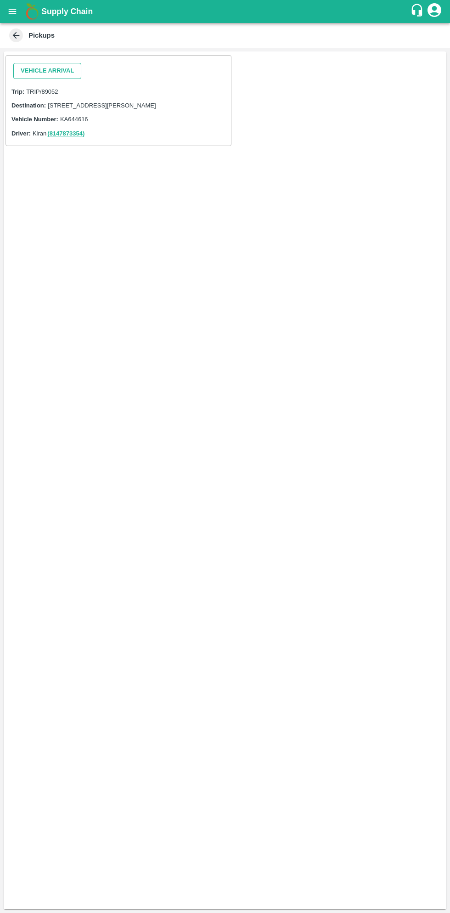
click at [62, 67] on button "Vehicle Arrival" at bounding box center [47, 71] width 68 height 16
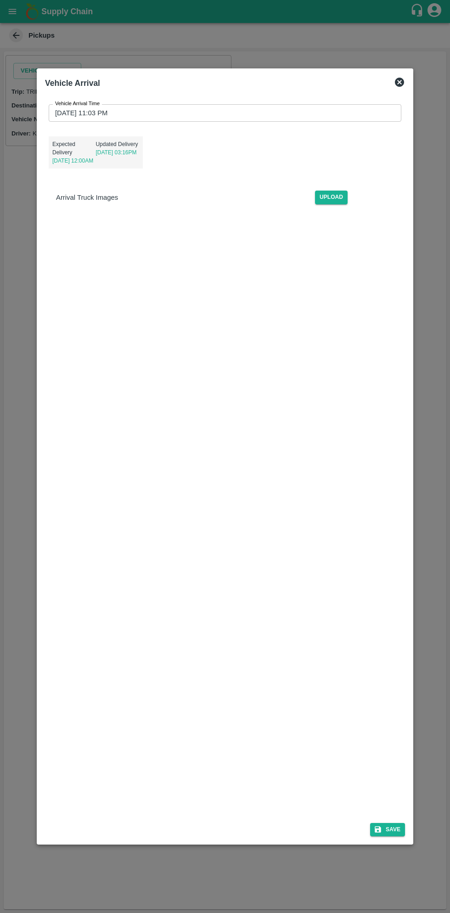
click at [230, 109] on input "[DATE] 11:03 PM" at bounding box center [222, 112] width 346 height 17
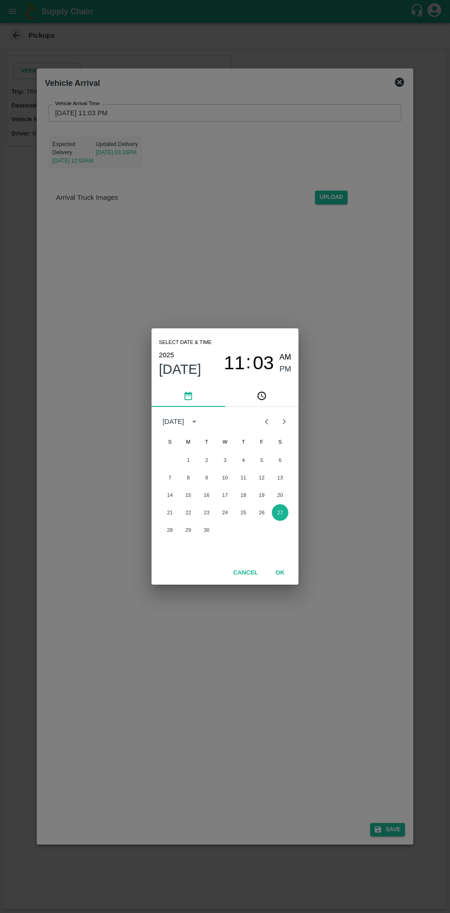
click at [287, 357] on span "AM" at bounding box center [286, 357] width 12 height 12
type input "[DATE] 11:03 AM"
click at [285, 515] on button "27" at bounding box center [280, 512] width 17 height 17
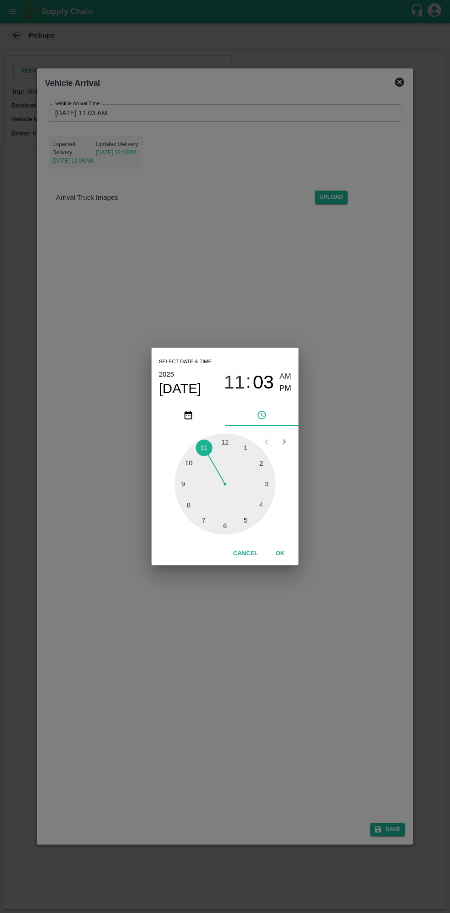
click at [288, 375] on span "AM" at bounding box center [286, 376] width 12 height 12
click at [280, 554] on button "OK" at bounding box center [279, 553] width 29 height 16
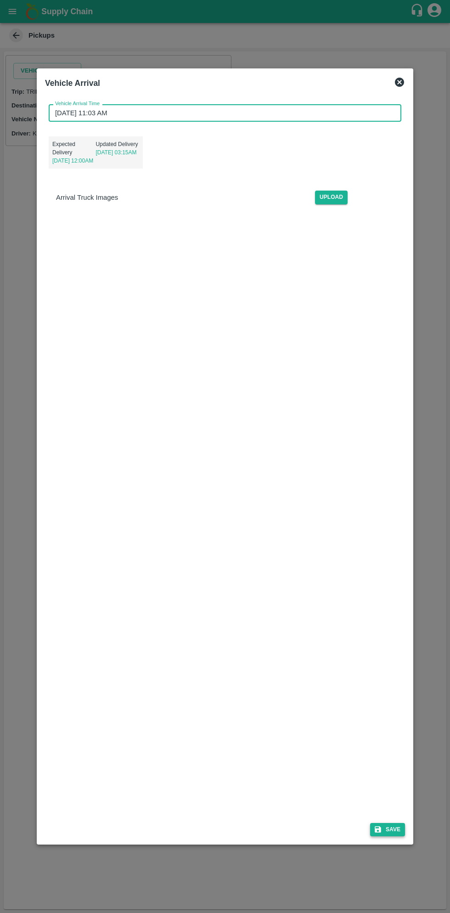
click at [399, 830] on button "Save" at bounding box center [387, 829] width 35 height 13
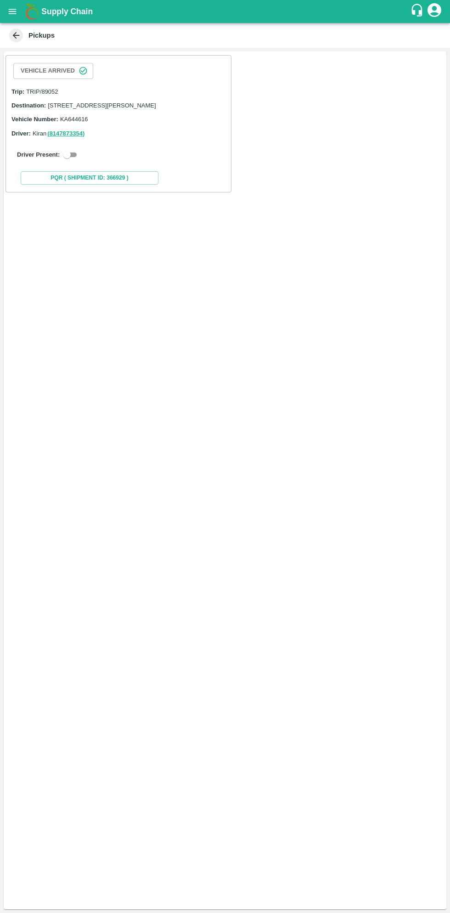
click at [62, 160] on input "checkbox" at bounding box center [67, 154] width 33 height 11
checkbox input "true"
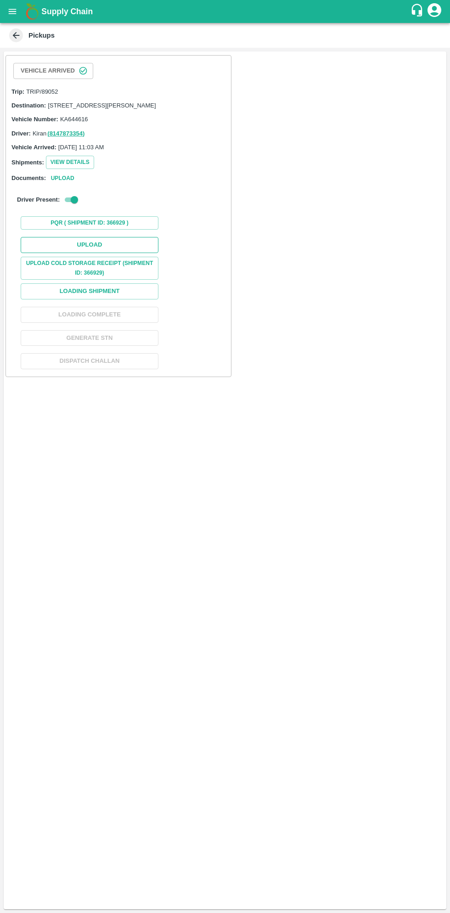
click at [116, 247] on button "Upload" at bounding box center [90, 245] width 138 height 16
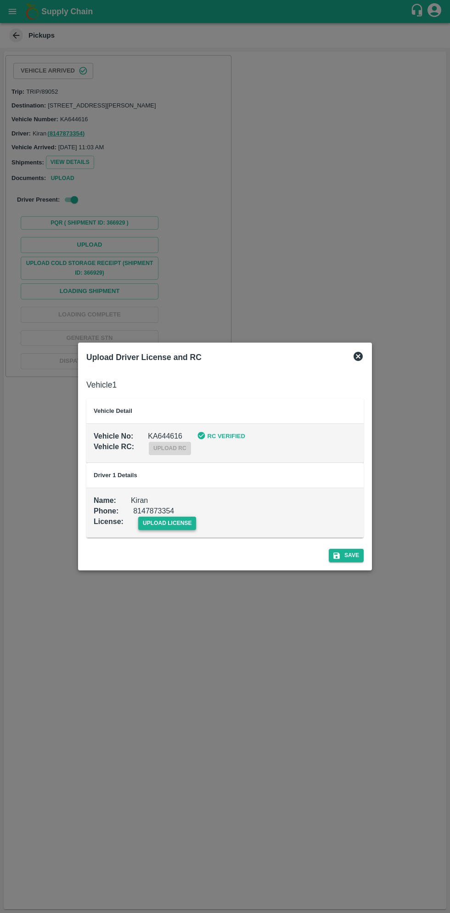
click at [174, 525] on span "upload license" at bounding box center [167, 522] width 58 height 13
click at [0, 0] on input "upload license" at bounding box center [0, 0] width 0 height 0
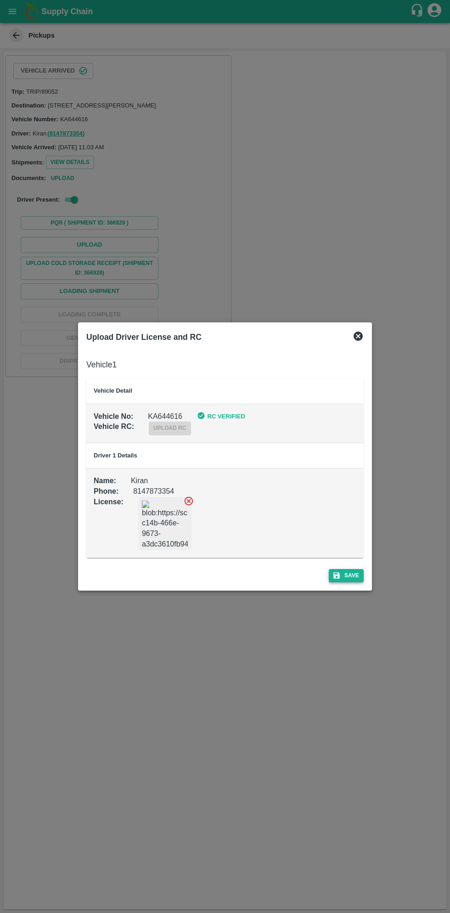
click at [359, 580] on button "Save" at bounding box center [346, 575] width 35 height 13
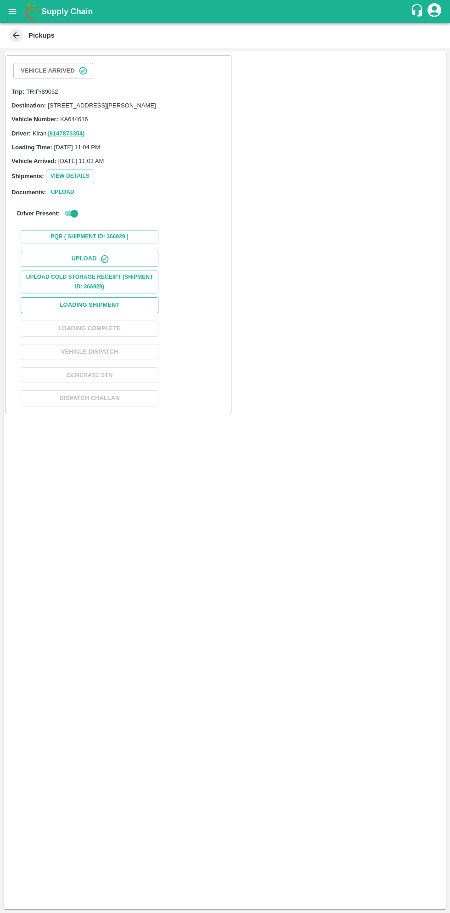
click at [128, 309] on button "Loading Shipment" at bounding box center [90, 305] width 138 height 16
click at [119, 267] on button "Upload" at bounding box center [90, 259] width 138 height 16
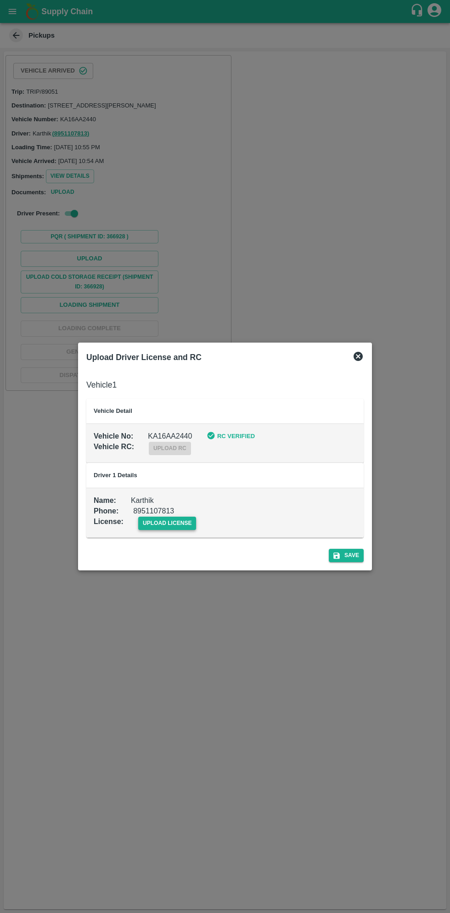
click at [169, 522] on span "upload license" at bounding box center [167, 522] width 58 height 13
click at [0, 0] on input "upload license" at bounding box center [0, 0] width 0 height 0
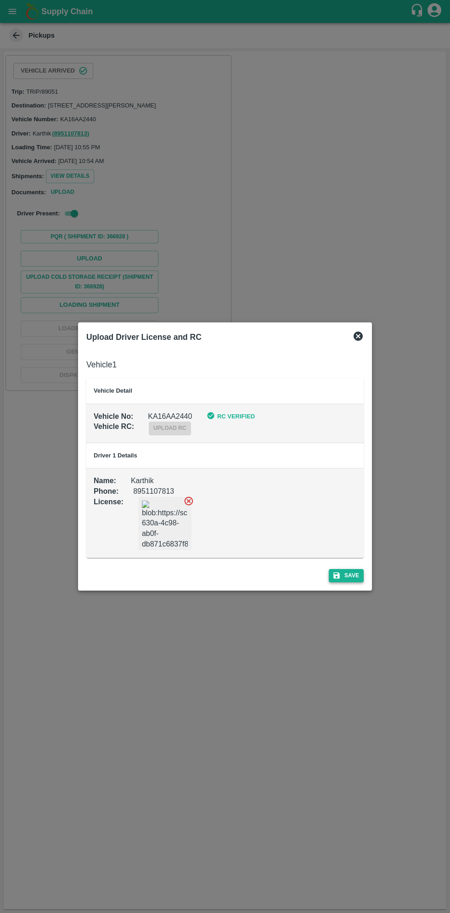
click at [354, 575] on button "Save" at bounding box center [346, 575] width 35 height 13
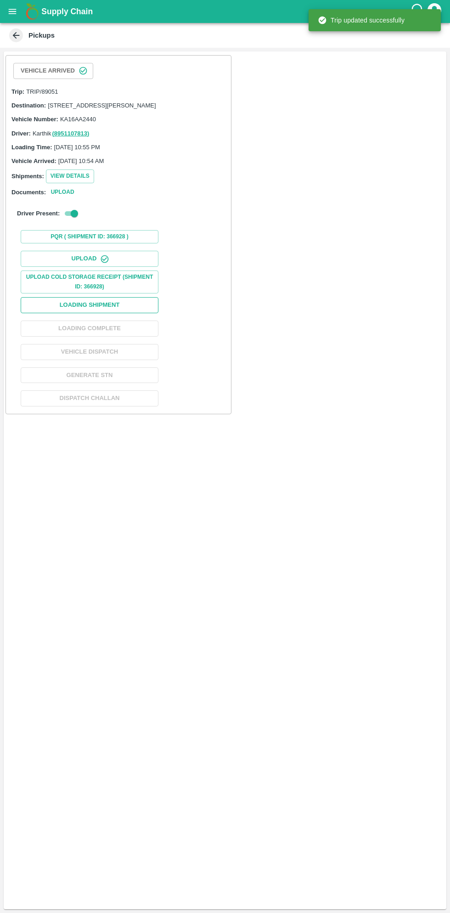
click at [124, 313] on button "Loading Shipment" at bounding box center [90, 305] width 138 height 16
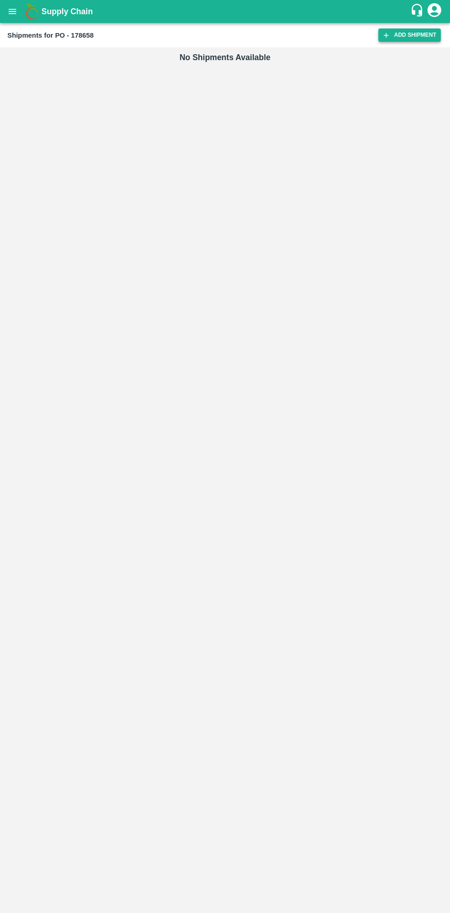
click at [402, 37] on link "Add Shipment" at bounding box center [409, 34] width 62 height 13
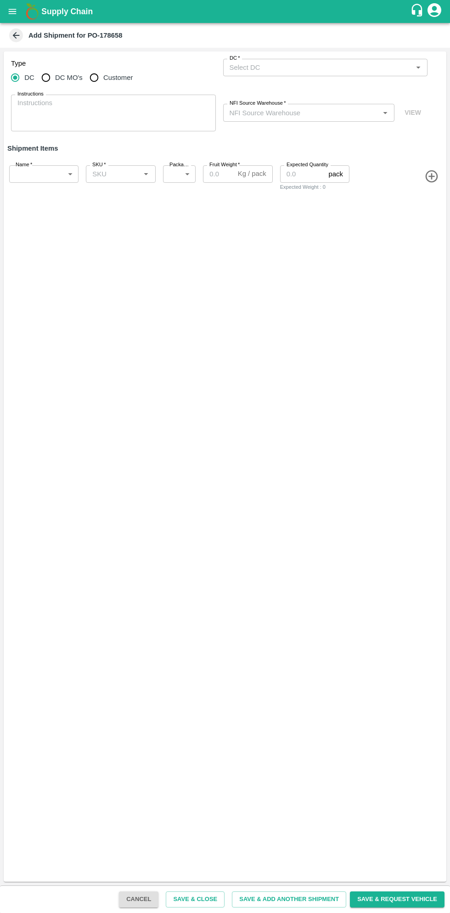
click at [97, 80] on input "Customer" at bounding box center [94, 77] width 18 height 18
radio input "true"
click at [307, 67] on input "Customer (Material Orders)   *" at bounding box center [318, 68] width 184 height 12
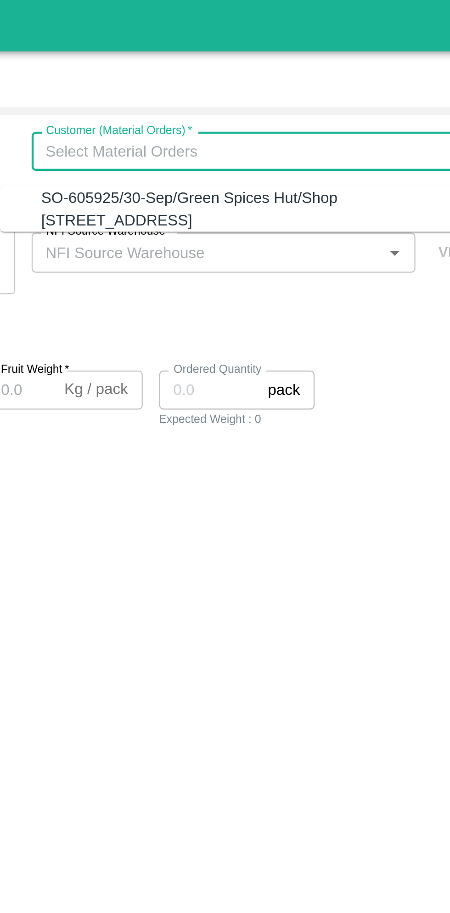
click at [307, 98] on div "SO-605925/30-Sep/Green Spices Hut/Shop no 74, MADURAI MATTUTHAVANI FRUIT MARKET…" at bounding box center [320, 93] width 186 height 21
type input "SO-605925/30-Sep/Green Spices Hut/Shop no 74, MADURAI MATTUTHAVANI FRUIT MARKET…"
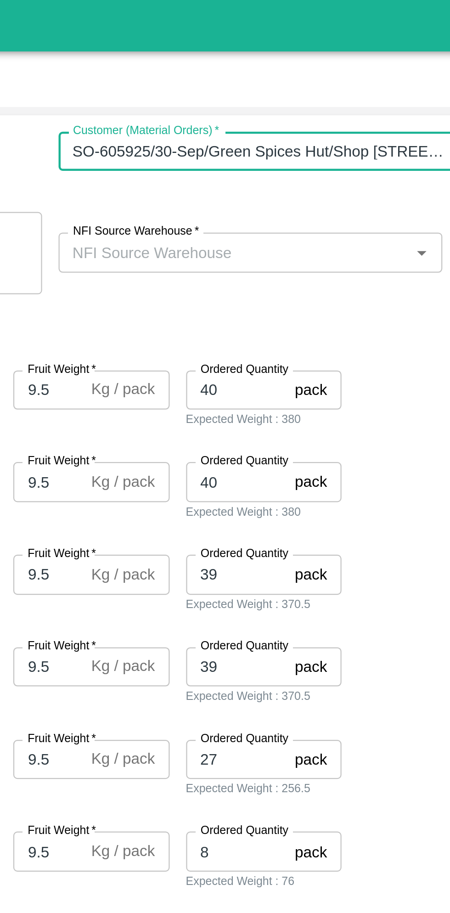
click at [310, 113] on input "NFI Source Warehouse   *" at bounding box center [301, 113] width 151 height 12
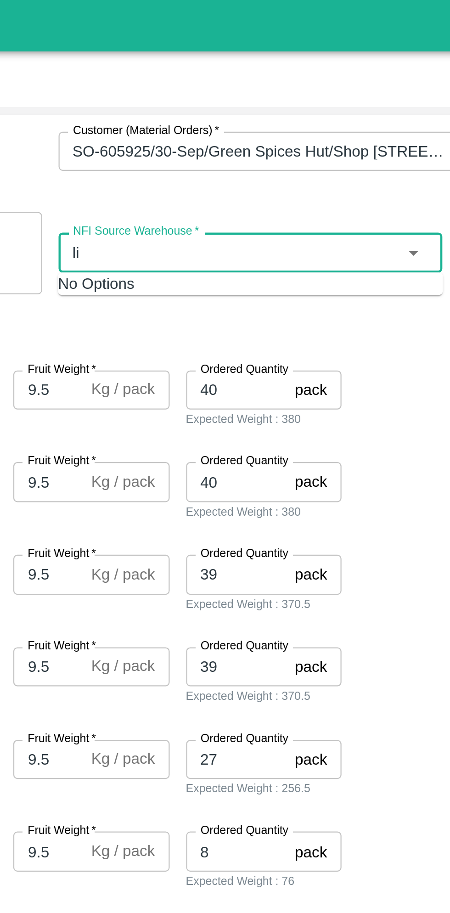
type input "l"
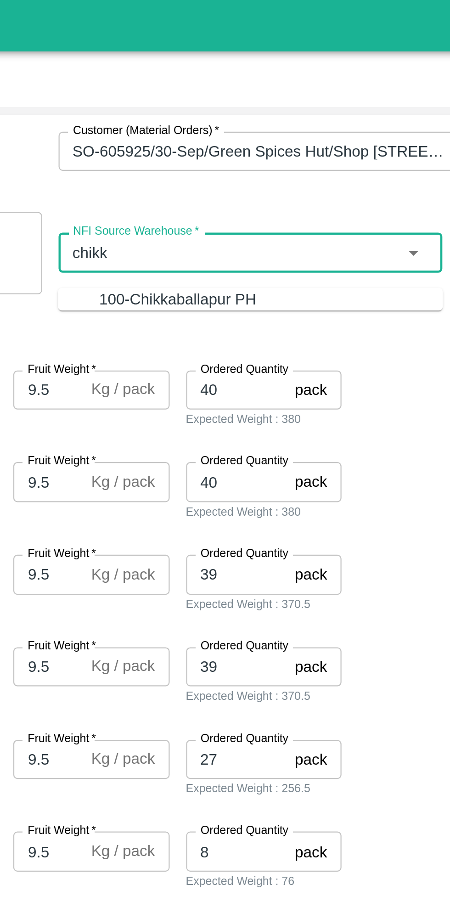
click at [339, 131] on div "100-Chikkaballapur PH" at bounding box center [317, 134] width 153 height 10
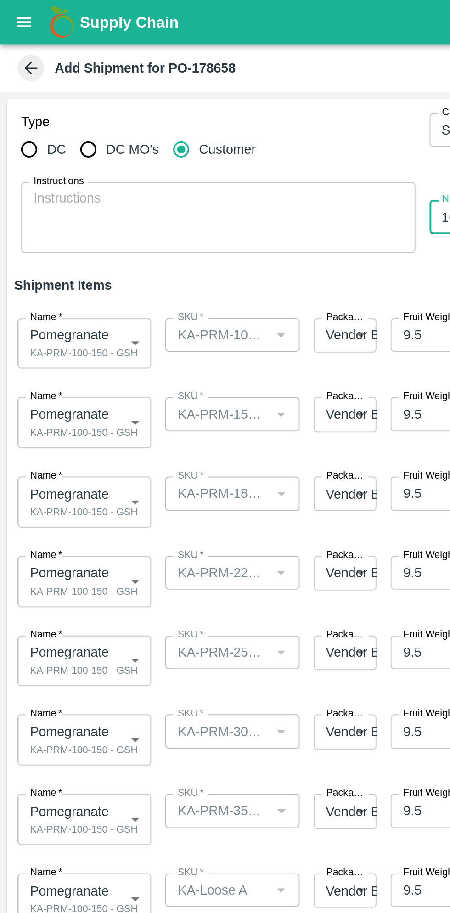
type input "100-Chikkaballapur PH"
click at [68, 176] on body "Supply Chain Add Shipment for PO-178658 Type DC DC MO's Customer Customer (Mate…" at bounding box center [225, 456] width 450 height 913
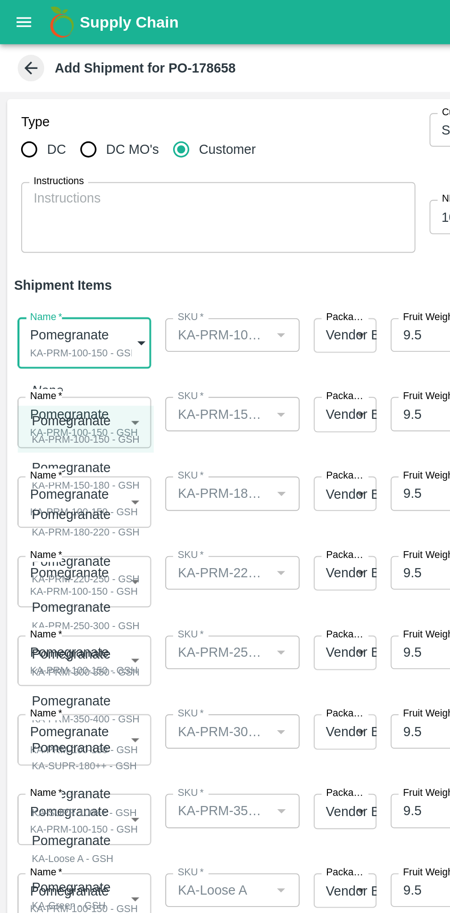
click at [59, 217] on div "Pomegranate" at bounding box center [45, 218] width 56 height 10
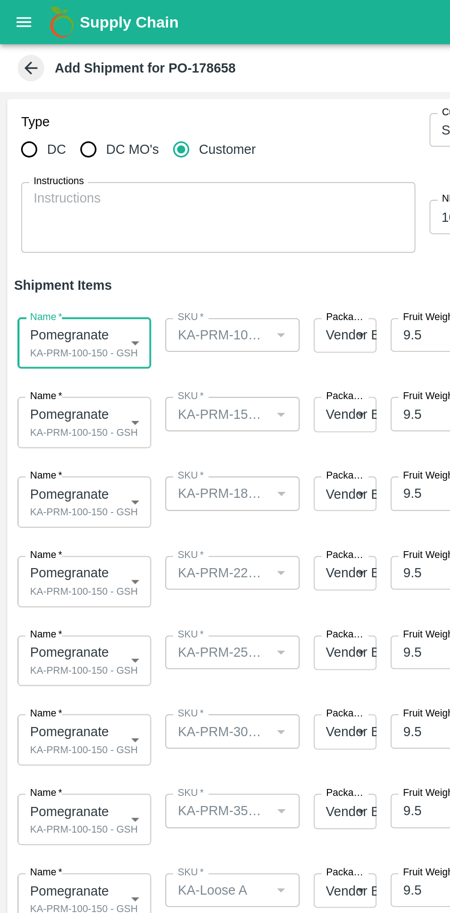
click at [67, 213] on body "Supply Chain Add Shipment for PO-178658 Type DC DC MO's Customer Customer (Mate…" at bounding box center [225, 456] width 450 height 913
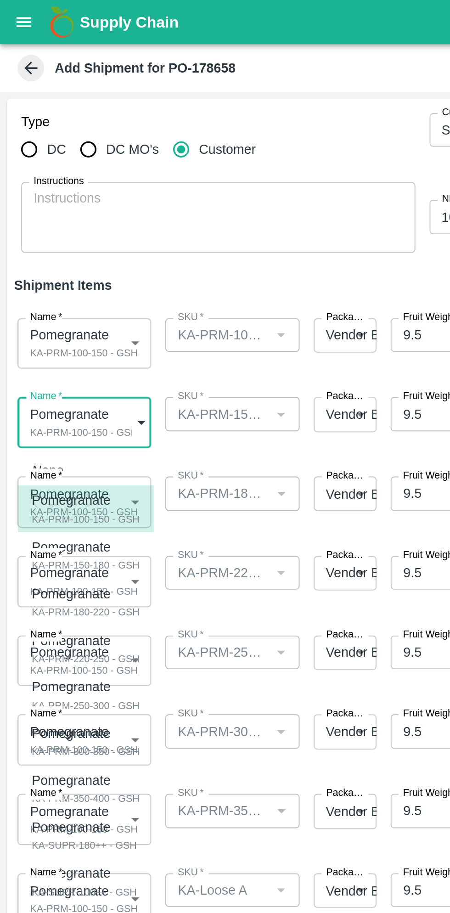
click at [60, 289] on div "KA-PRM-150-180 - GSH" at bounding box center [45, 293] width 56 height 8
type input "2080743"
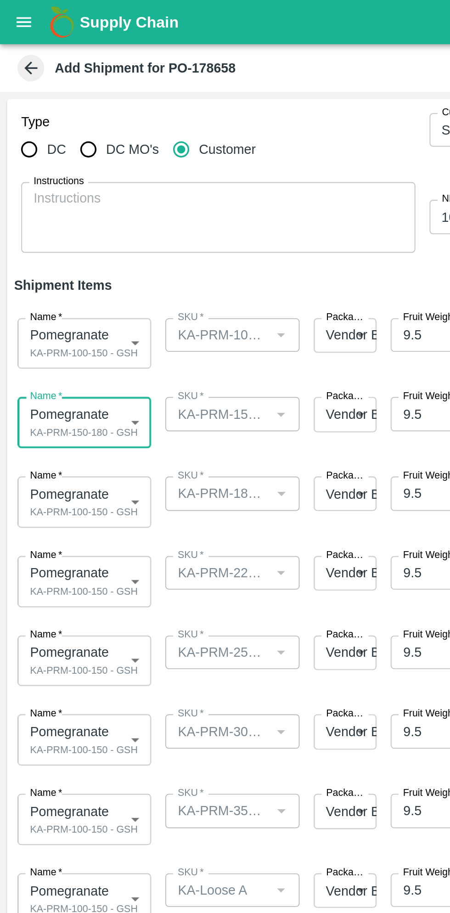
click at [59, 257] on body "Supply Chain Add Shipment for PO-178658 Type DC DC MO's Customer Customer (Mate…" at bounding box center [225, 456] width 450 height 913
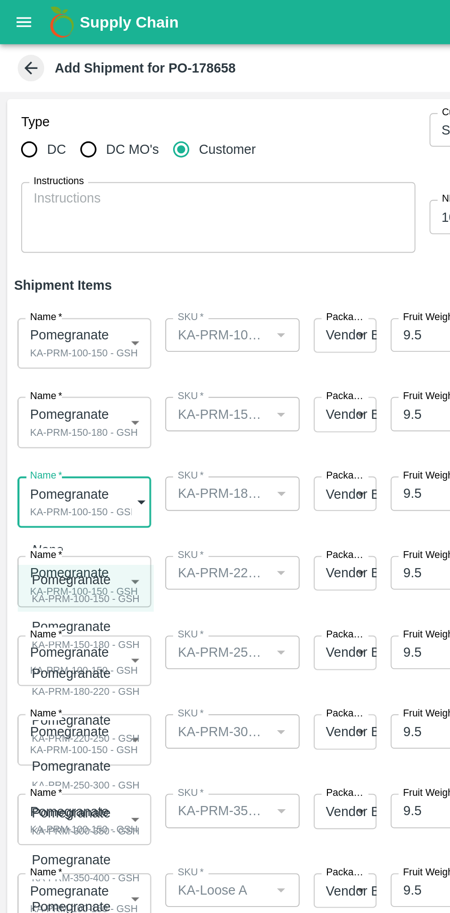
click at [57, 352] on p "Pomegranate" at bounding box center [42, 350] width 51 height 10
type input "2080744"
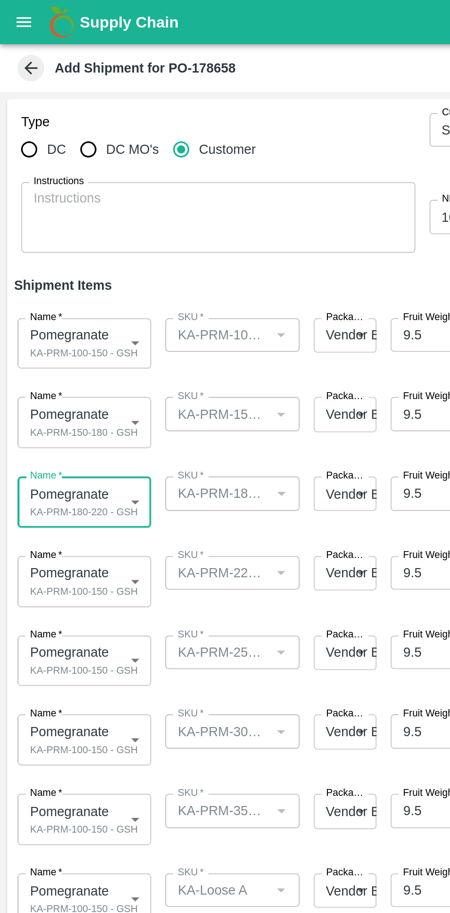
click at [62, 300] on body "Supply Chain Add Shipment for PO-178658 Type DC DC MO's Customer Customer (Mate…" at bounding box center [225, 456] width 450 height 913
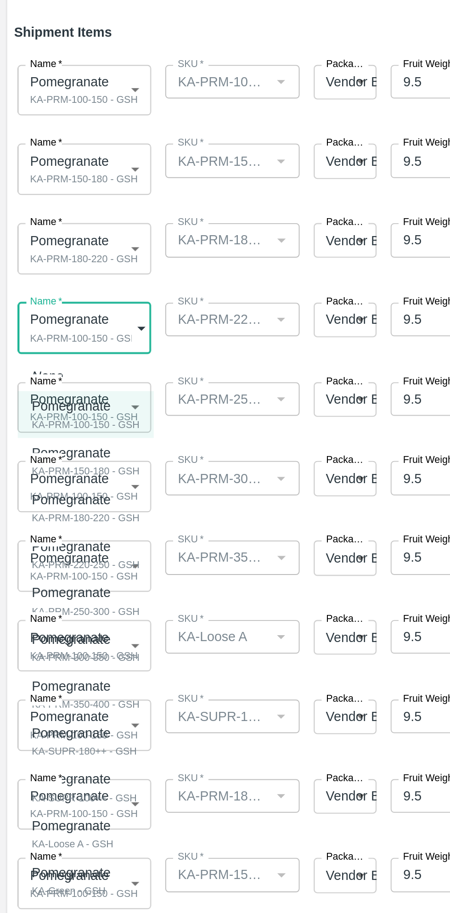
click at [61, 421] on div "KA-PRM-220-250 - GSH" at bounding box center [45, 425] width 56 height 8
type input "2080745"
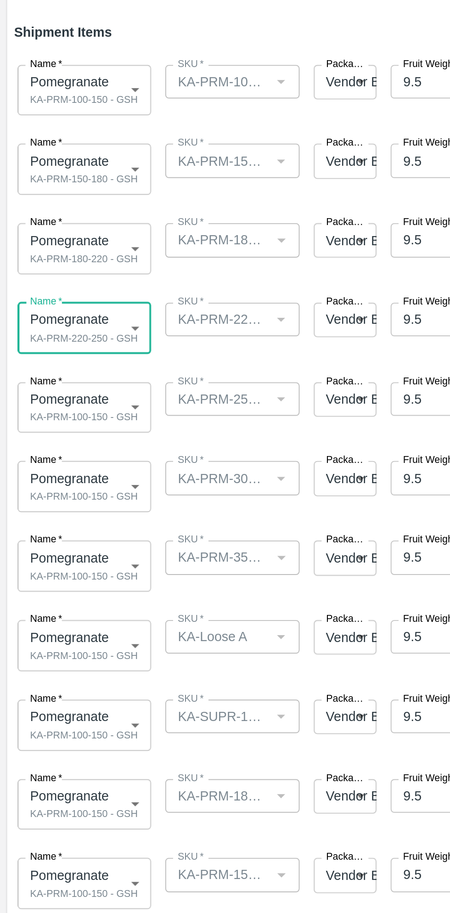
click at [61, 342] on body "Supply Chain Add Shipment for PO-178658 Type DC DC MO's Customer Customer (Mate…" at bounding box center [225, 456] width 450 height 913
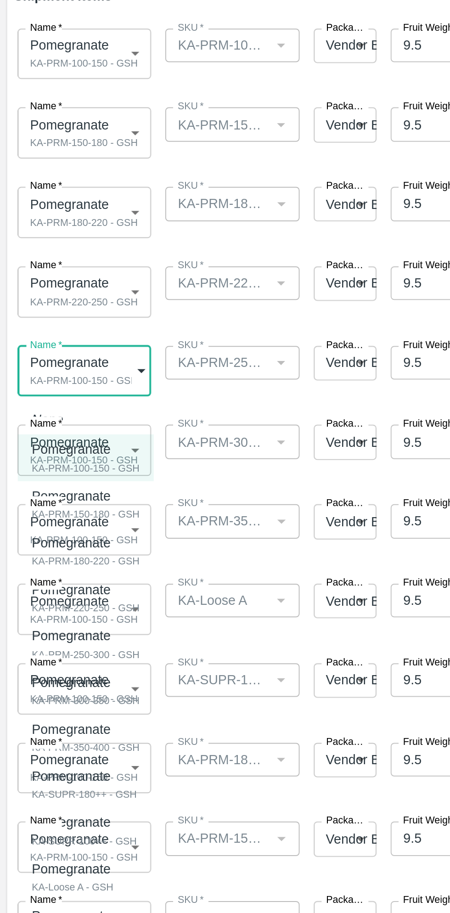
click at [65, 486] on div "KA-PRM-250-300 - GSH" at bounding box center [45, 490] width 56 height 8
type input "2080746"
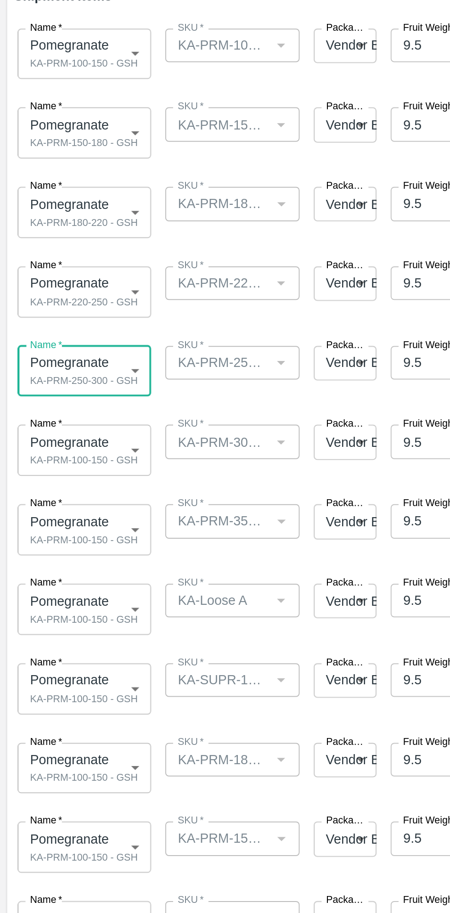
click at [56, 388] on body "Supply Chain Add Shipment for PO-178658 Type DC DC MO's Customer Customer (Mate…" at bounding box center [225, 456] width 450 height 913
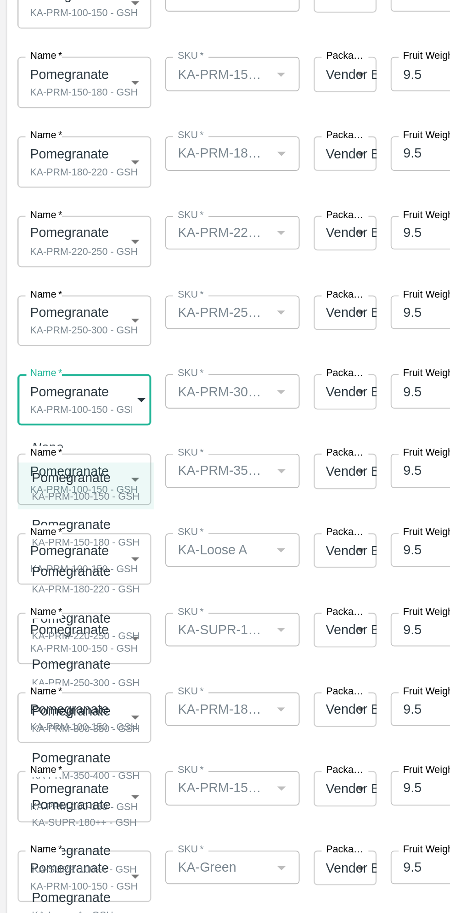
click at [61, 547] on div "Pomegranate" at bounding box center [45, 546] width 56 height 10
type input "2080747"
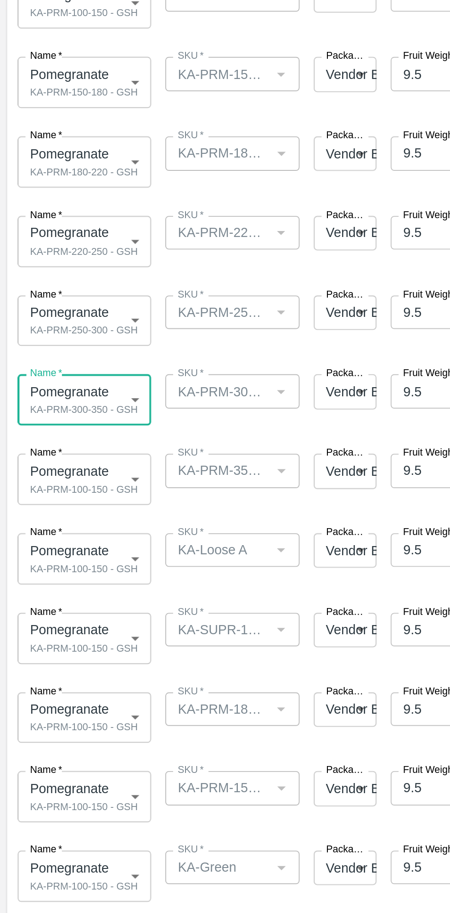
click at [56, 431] on body "Supply Chain Add Shipment for PO-178658 Type DC DC MO's Customer Customer (Mate…" at bounding box center [225, 456] width 450 height 913
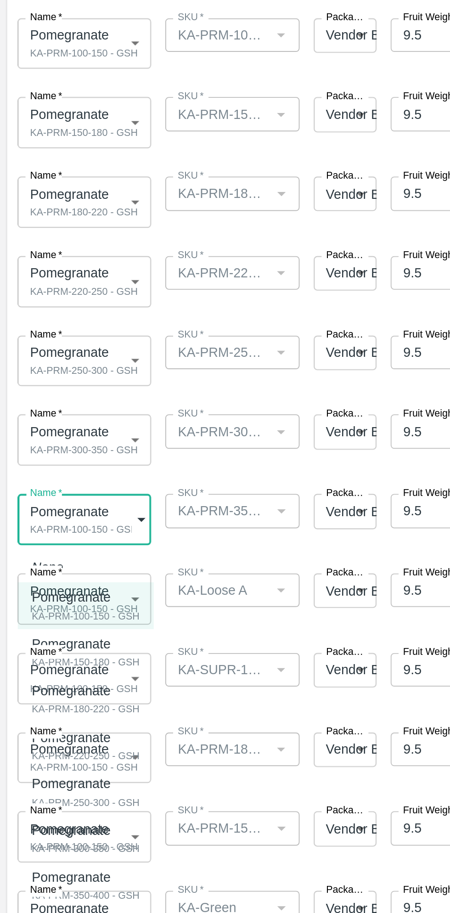
click at [49, 614] on p "Pomegranate" at bounding box center [42, 611] width 51 height 10
type input "2080748"
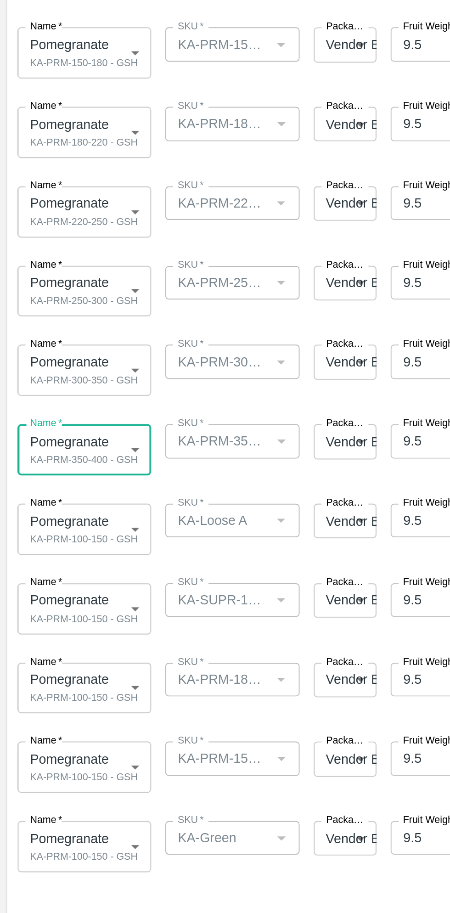
click at [56, 470] on body "Supply Chain Add Shipment for PO-178658 Type DC DC MO's Customer Customer (Mate…" at bounding box center [225, 456] width 450 height 913
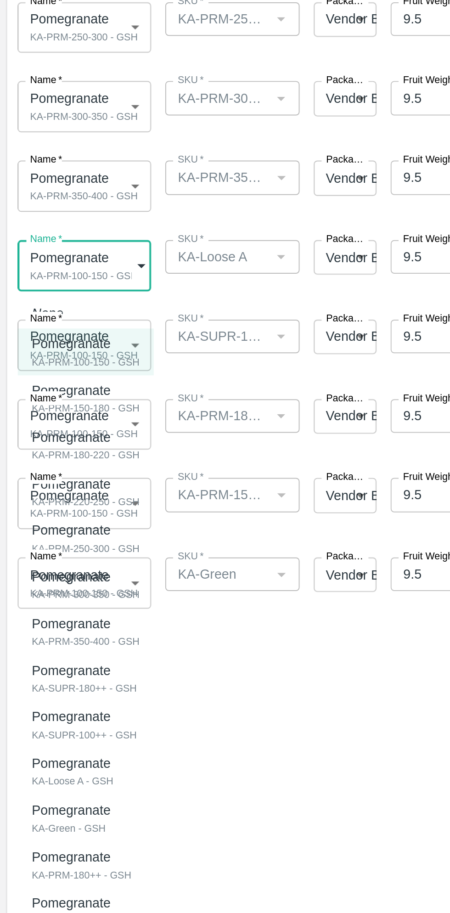
click at [53, 731] on div "KA-Loose A - GSH" at bounding box center [39, 734] width 45 height 8
type input "2080751"
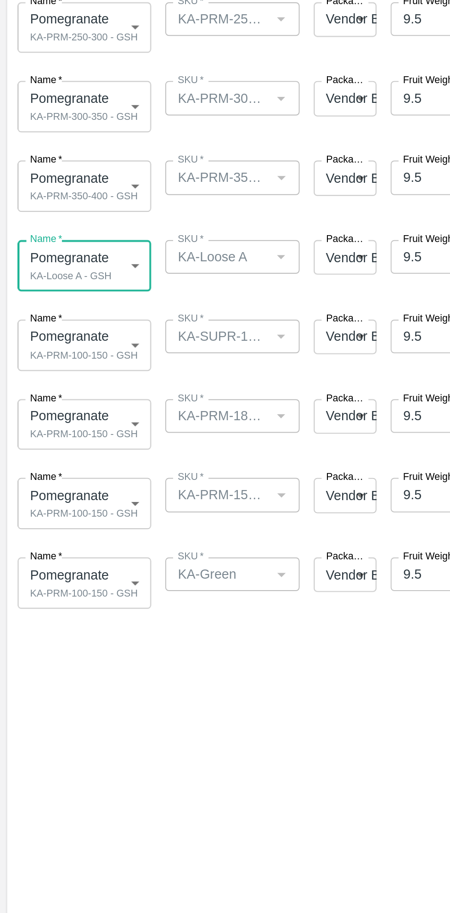
click at [61, 507] on body "Supply Chain Add Shipment for PO-178658 Type DC DC MO's Customer Customer (Mate…" at bounding box center [225, 456] width 450 height 913
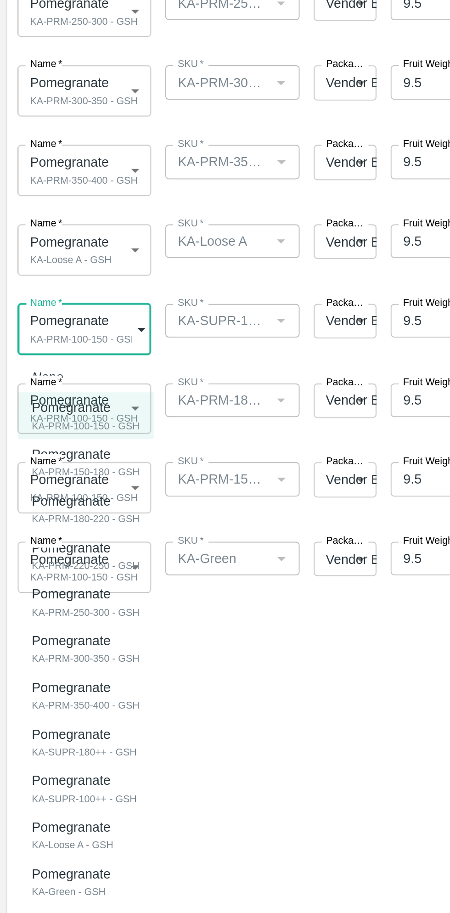
click at [58, 724] on div "KA-SUPR-180++ - GSH" at bounding box center [44, 728] width 55 height 8
type input "2080749"
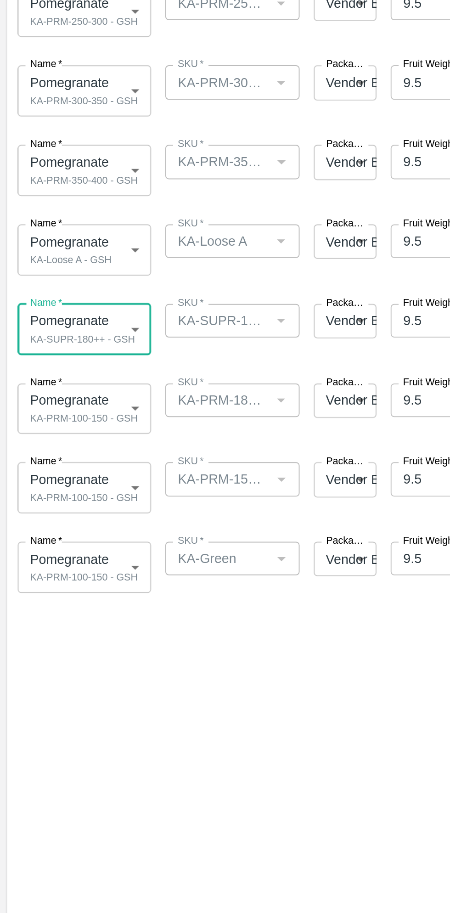
click at [60, 546] on body "Supply Chain Add Shipment for PO-178658 Type DC DC MO's Customer Customer (Mate…" at bounding box center [225, 456] width 450 height 913
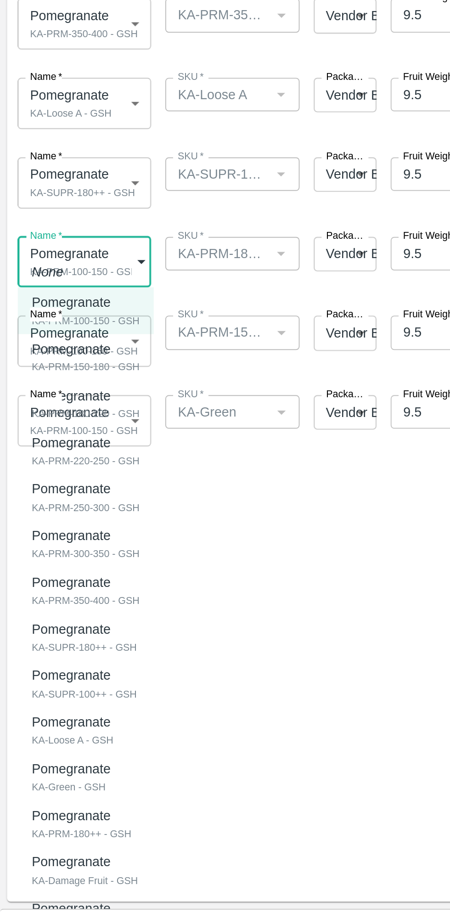
click at [58, 770] on div "KA-SUPR-100++ - GSH" at bounding box center [44, 773] width 55 height 8
type input "2080750"
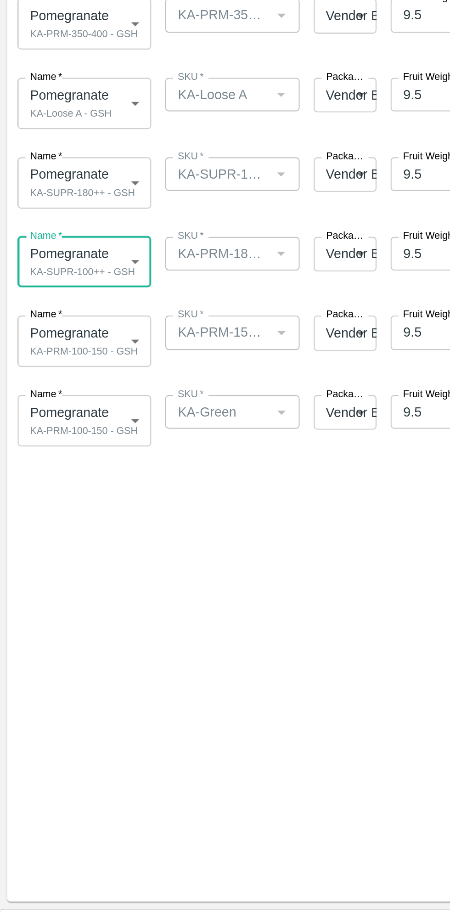
click at [56, 592] on body "Supply Chain Add Shipment for PO-178658 Type DC DC MO's Customer Customer (Mate…" at bounding box center [225, 456] width 450 height 913
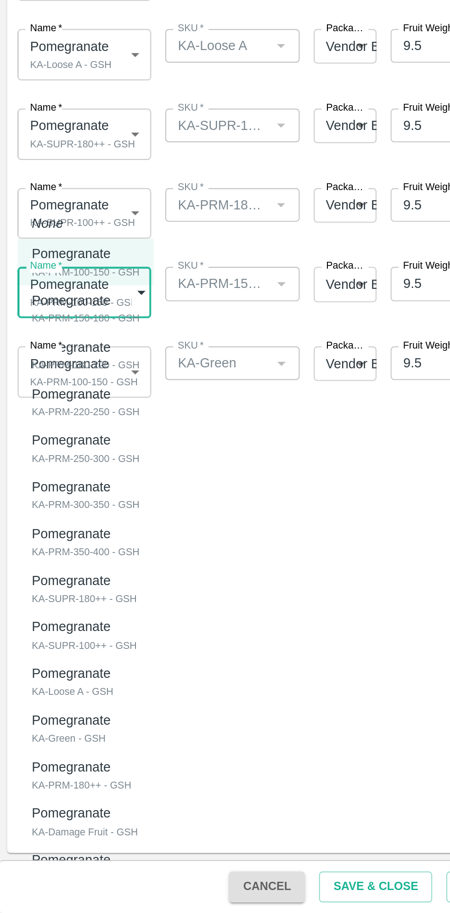
click at [58, 839] on div "Pomegranate" at bounding box center [43, 837] width 52 height 10
type input "2080753"
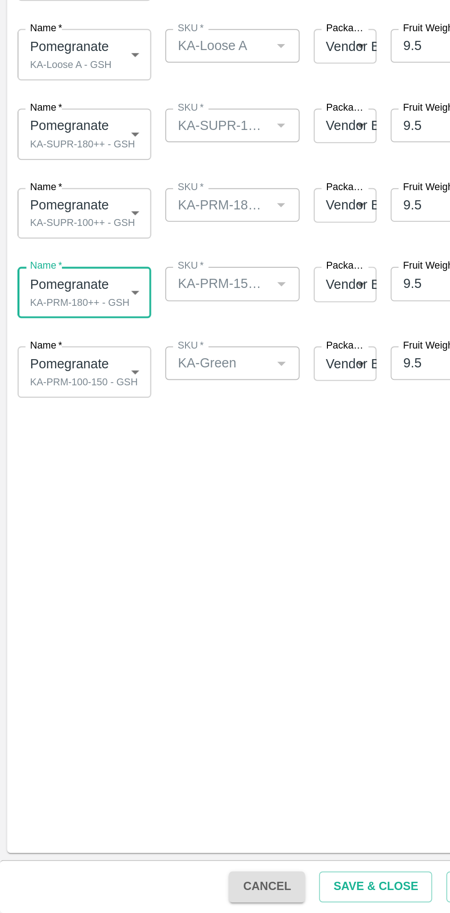
click at [60, 634] on body "Supply Chain Add Shipment for PO-178658 Type DC DC MO's Customer Customer (Mate…" at bounding box center [225, 456] width 450 height 913
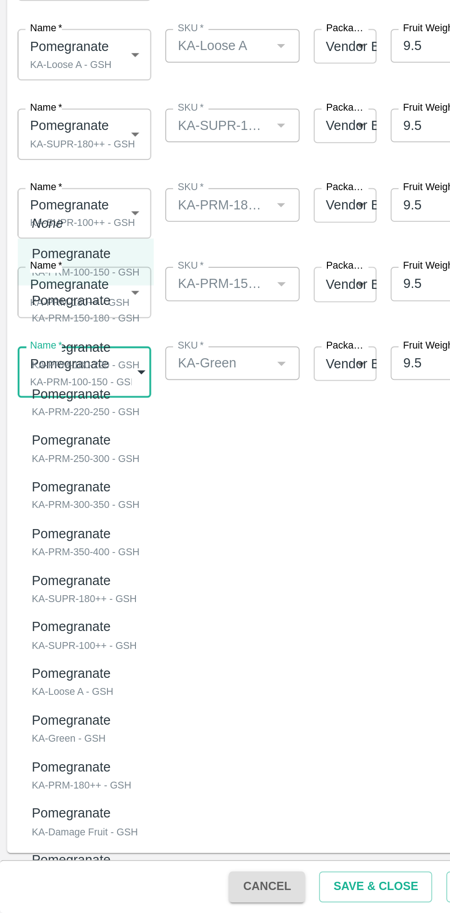
click at [50, 814] on p "Pomegranate" at bounding box center [37, 813] width 41 height 10
type input "2080752"
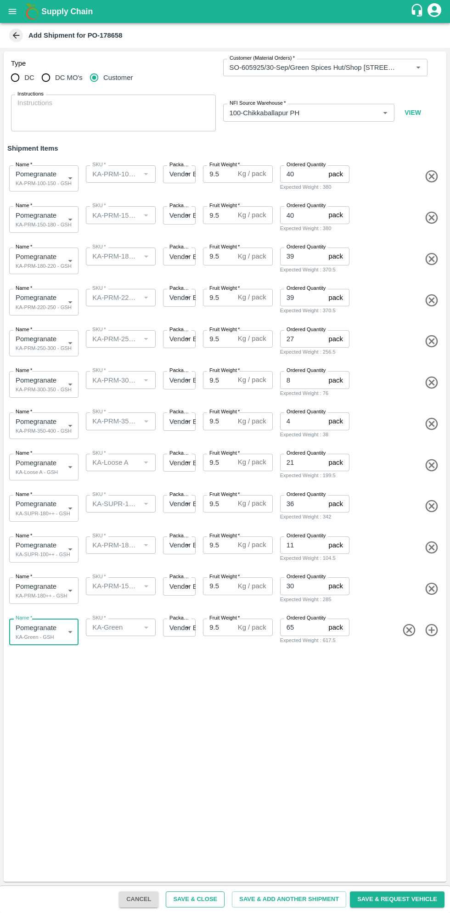
click at [219, 899] on button "Save & Close" at bounding box center [195, 899] width 59 height 16
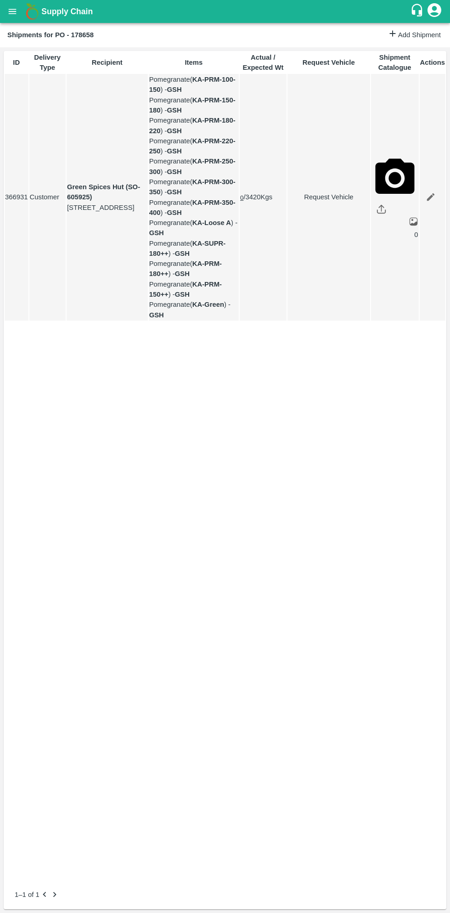
click at [21, 10] on button "open drawer" at bounding box center [12, 11] width 21 height 21
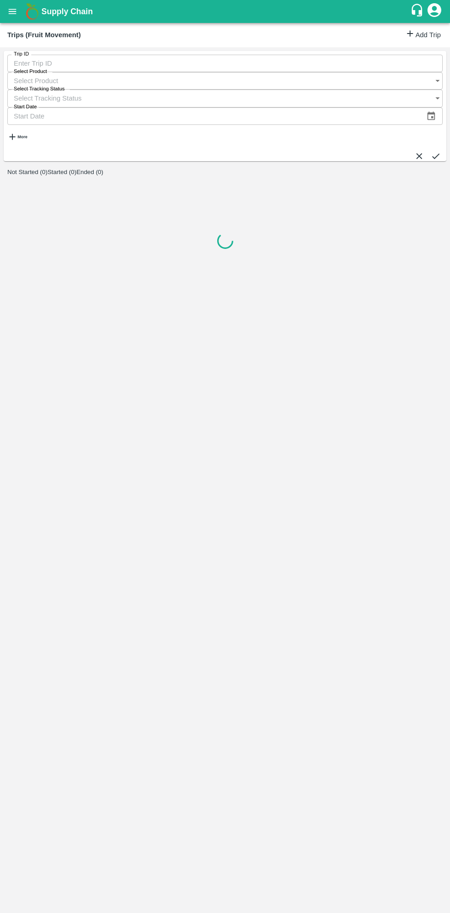
click at [419, 39] on link "Add Trip" at bounding box center [423, 34] width 36 height 13
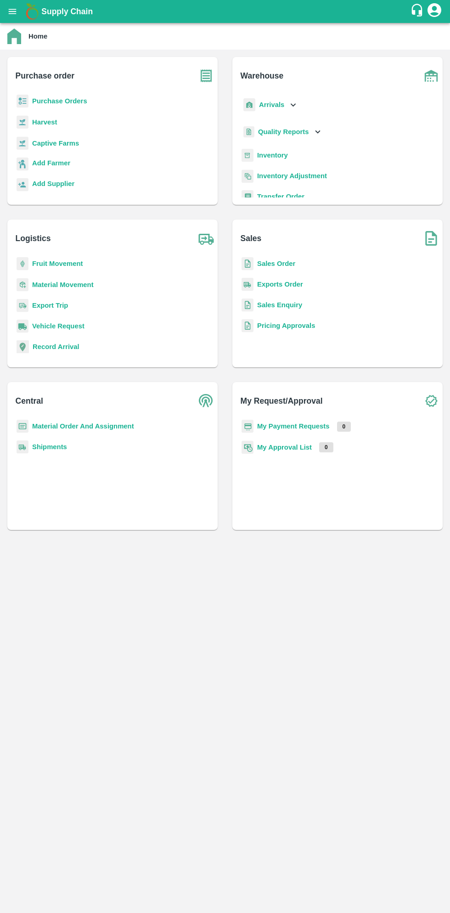
click at [17, 19] on button "open drawer" at bounding box center [12, 11] width 21 height 21
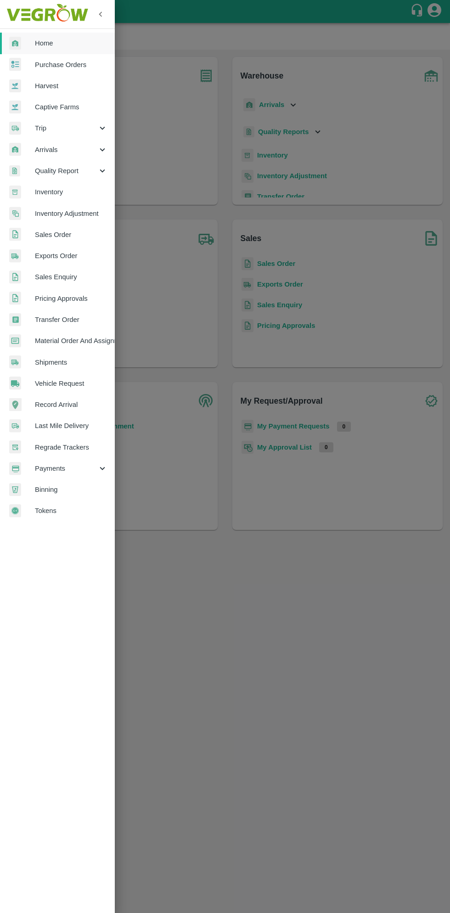
click at [45, 125] on span "Trip" at bounding box center [66, 128] width 62 height 10
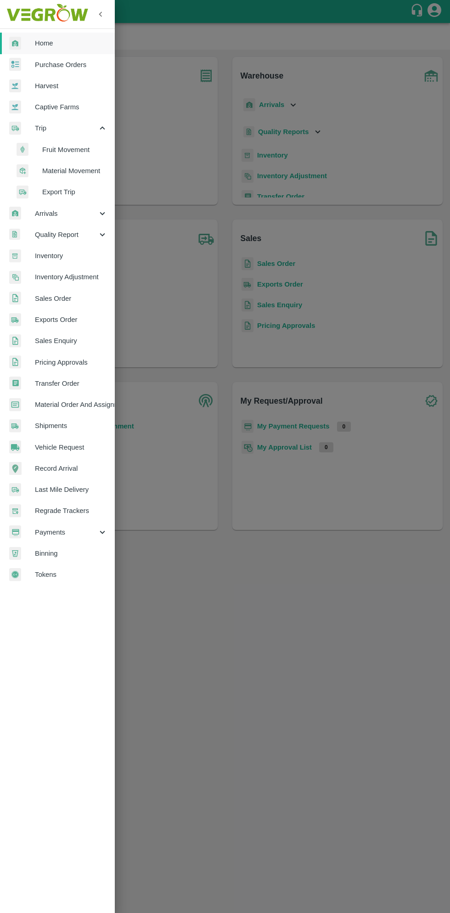
click at [73, 145] on span "Fruit Movement" at bounding box center [74, 150] width 65 height 10
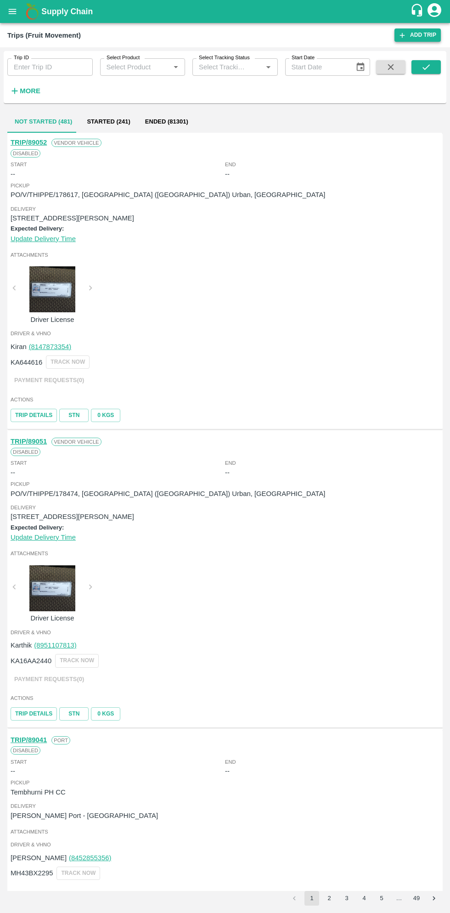
click at [421, 38] on link "Add Trip" at bounding box center [417, 34] width 46 height 13
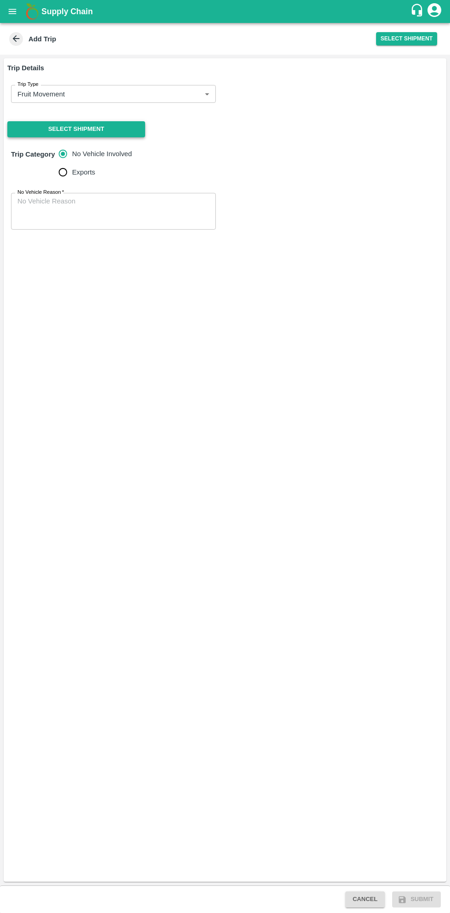
click at [110, 130] on button "Select Shipment" at bounding box center [76, 129] width 138 height 16
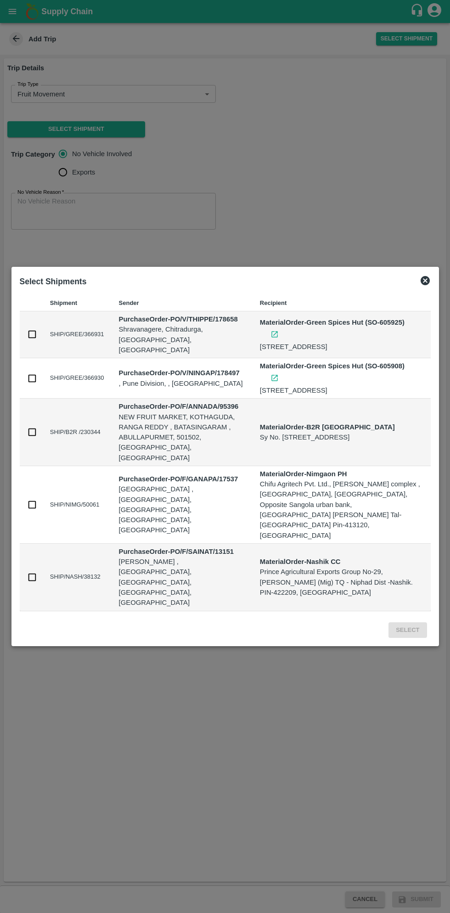
click at [35, 339] on input "checkbox" at bounding box center [32, 334] width 10 height 10
checkbox input "true"
click at [406, 622] on button "Select" at bounding box center [407, 630] width 38 height 16
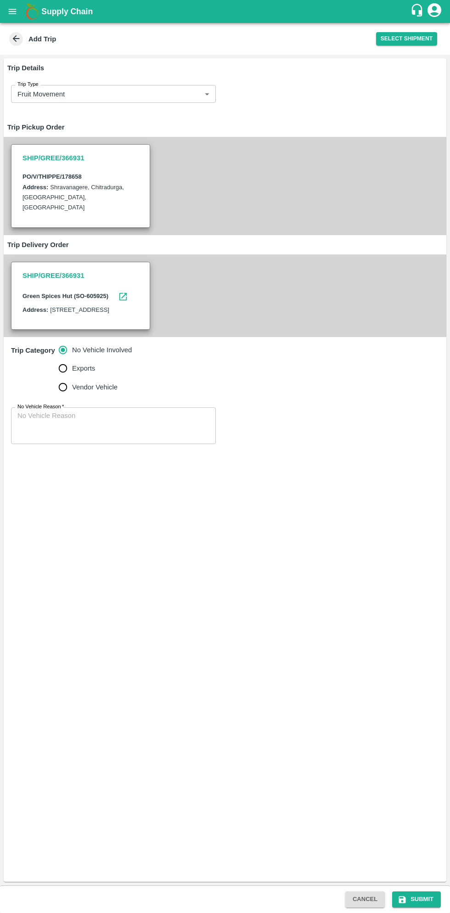
click at [64, 396] on input "Vendor Vehicle" at bounding box center [63, 387] width 18 height 18
radio input "true"
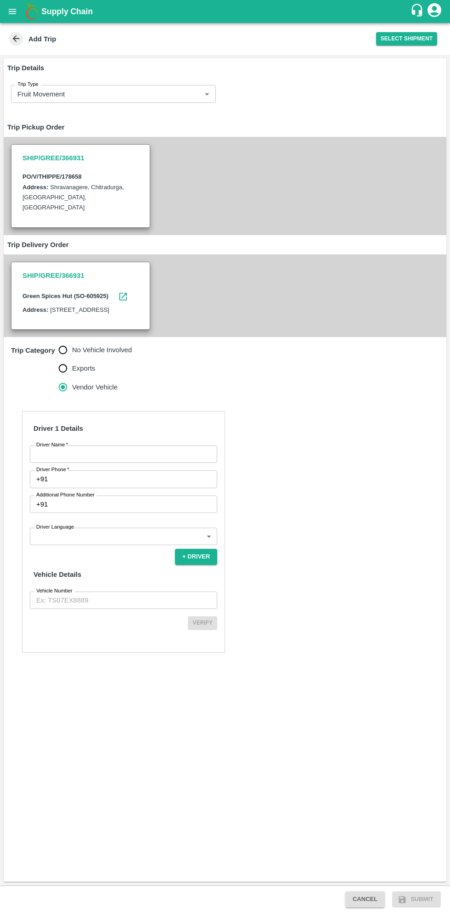
click at [106, 463] on input "Driver Name   *" at bounding box center [123, 453] width 187 height 17
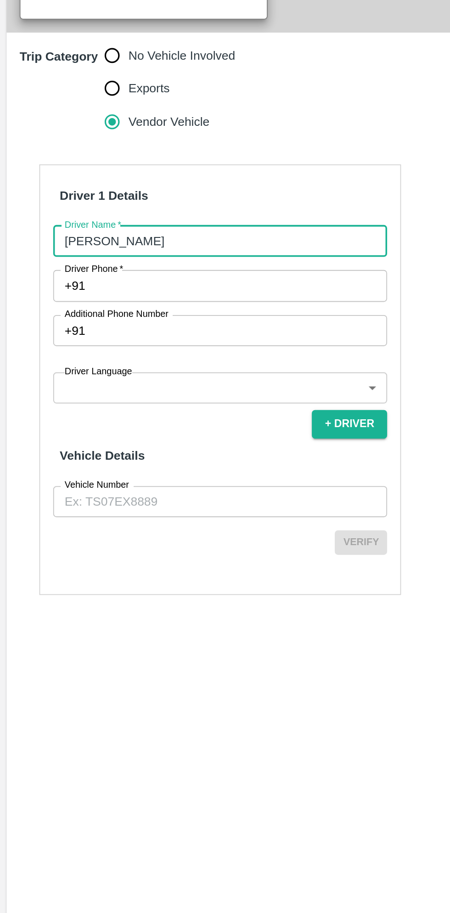
type input "[PERSON_NAME]"
click at [123, 488] on input "Driver Phone   *" at bounding box center [134, 478] width 166 height 17
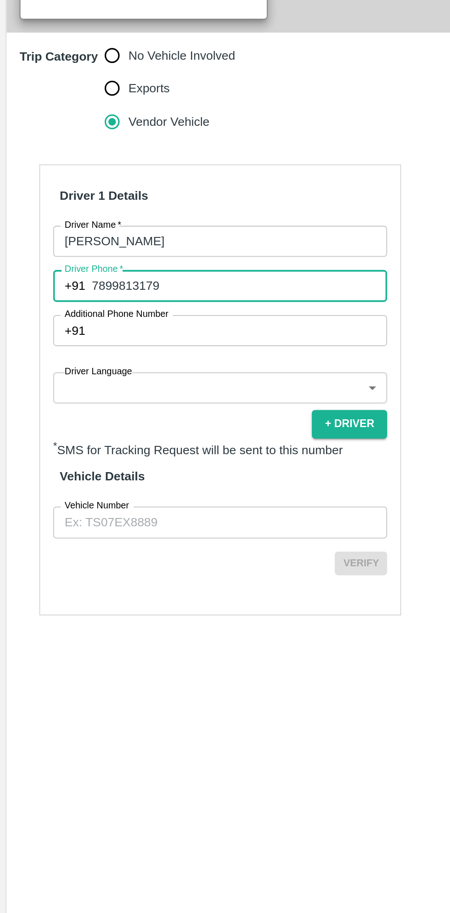
type input "7899813179"
click at [132, 542] on body "Supply Chain Add Trip Select Shipment Trip Details Trip Type Fruit Movement 1 T…" at bounding box center [225, 456] width 450 height 913
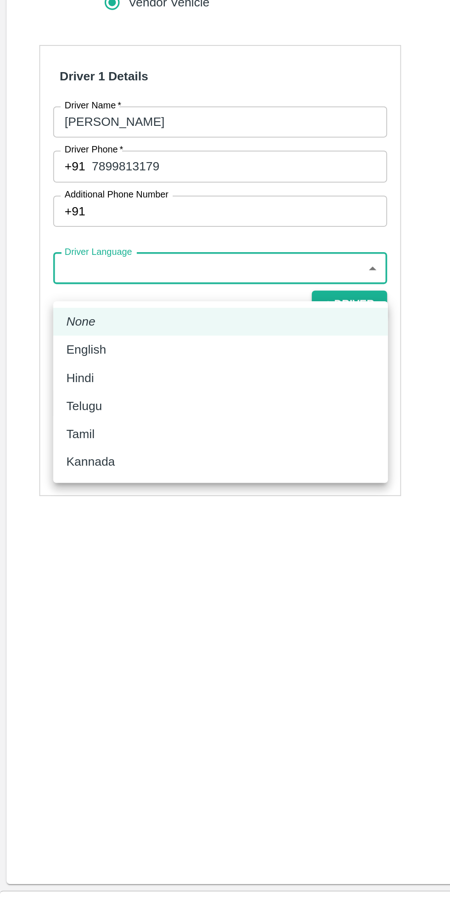
click at [63, 645] on p "Kannada" at bounding box center [50, 645] width 27 height 10
type input "ka"
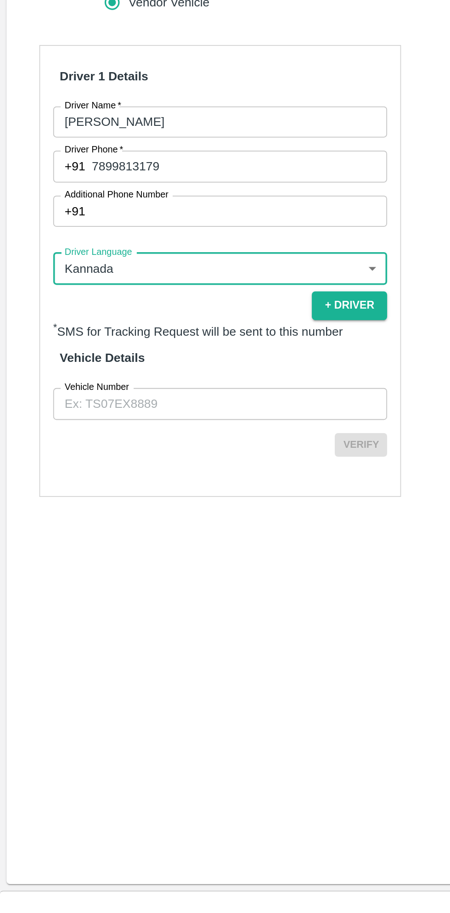
click at [120, 621] on input "Vehicle Number" at bounding box center [123, 611] width 187 height 17
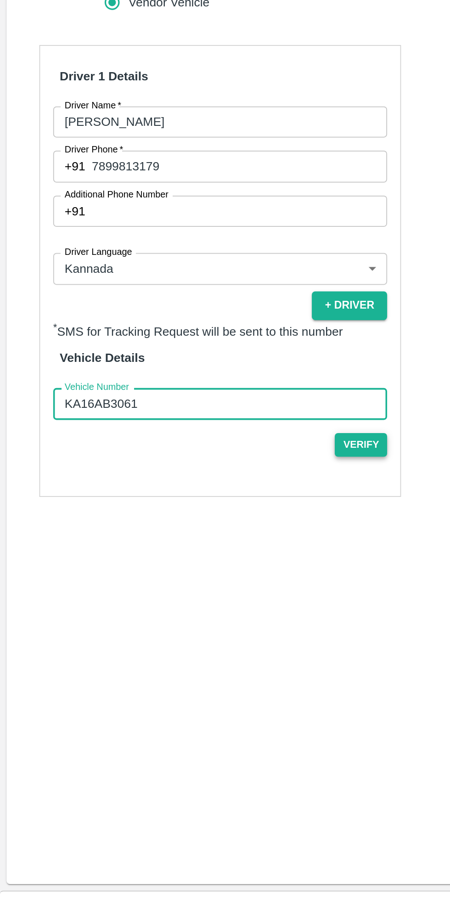
type input "KA16AB3061"
click at [206, 642] on button "Verify" at bounding box center [202, 635] width 29 height 13
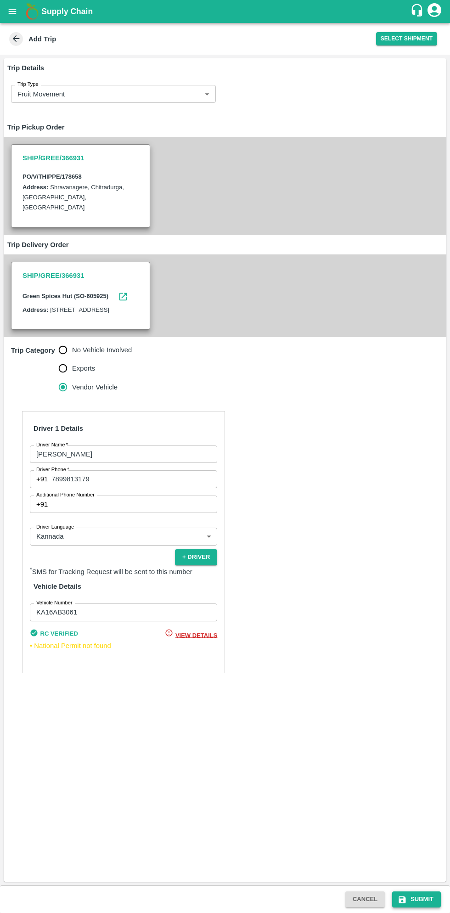
click at [417, 896] on button "Submit" at bounding box center [416, 899] width 49 height 16
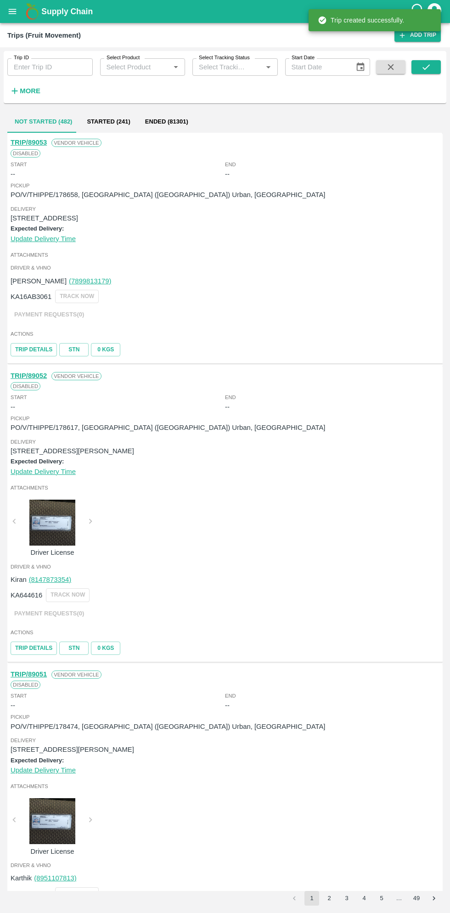
click at [43, 11] on b "Supply Chain" at bounding box center [66, 11] width 51 height 9
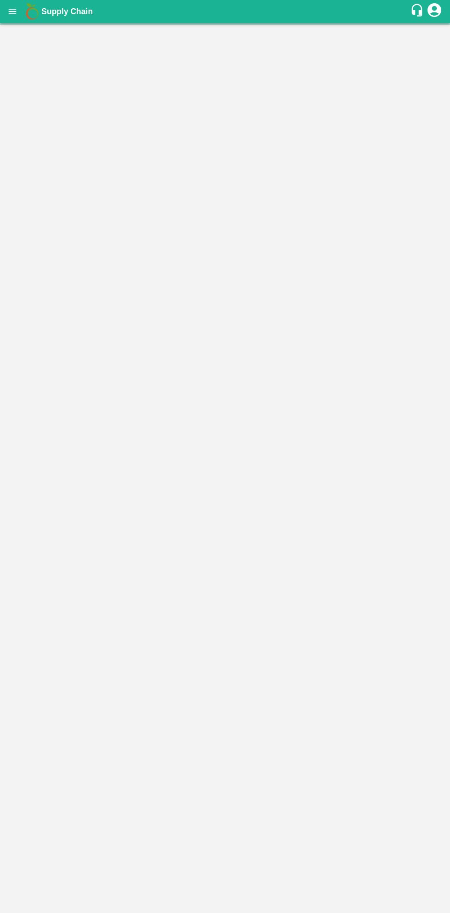
click at [26, 17] on img at bounding box center [32, 11] width 18 height 18
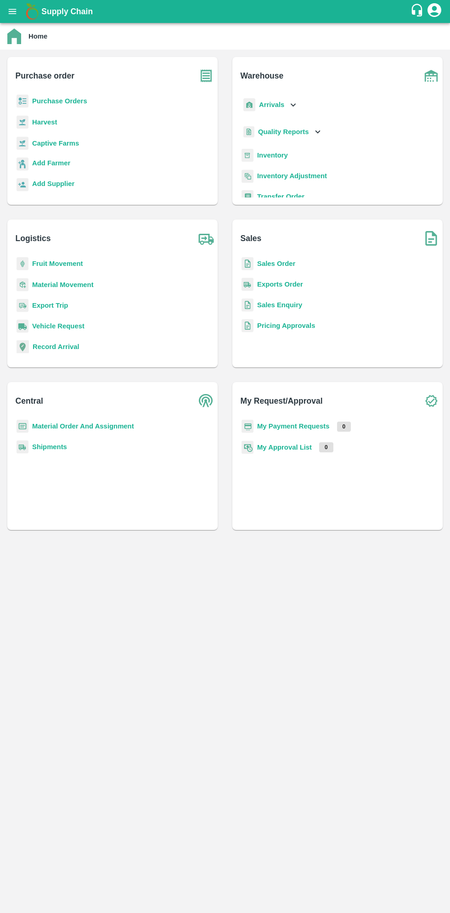
click at [66, 98] on b "Purchase Orders" at bounding box center [59, 100] width 55 height 7
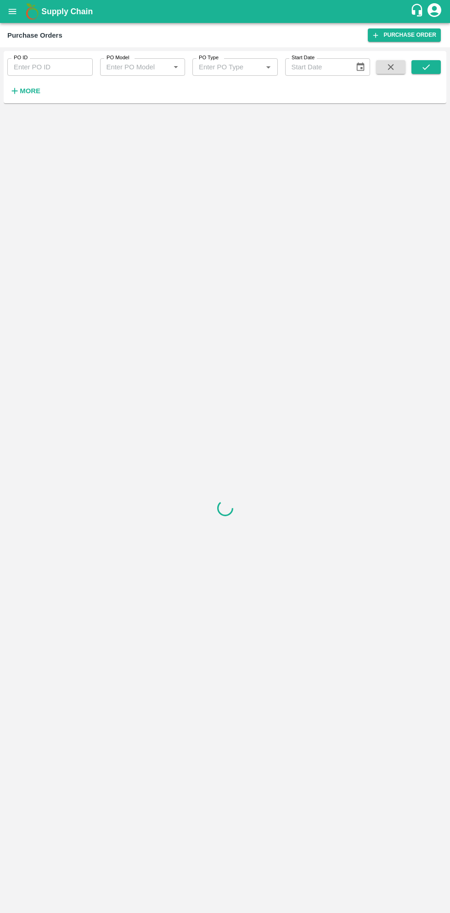
click at [31, 94] on strong "More" at bounding box center [30, 90] width 21 height 7
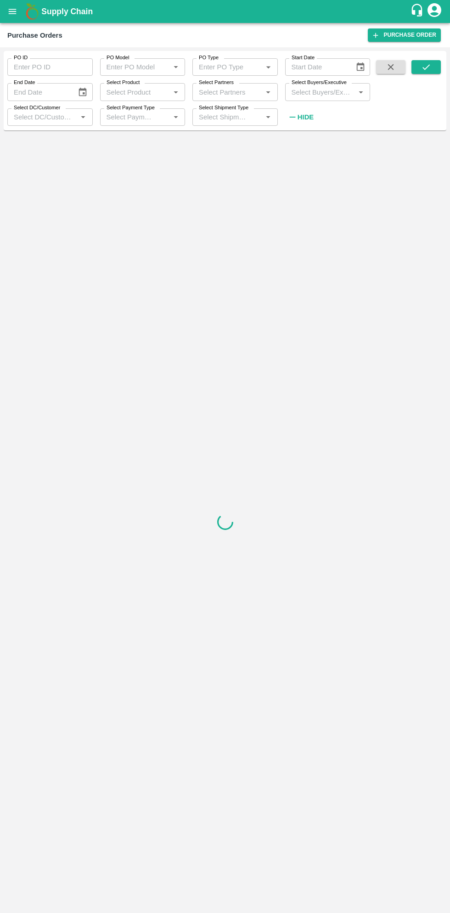
click at [332, 92] on input "Select Buyers/Executive" at bounding box center [320, 92] width 65 height 12
type input "sagar"
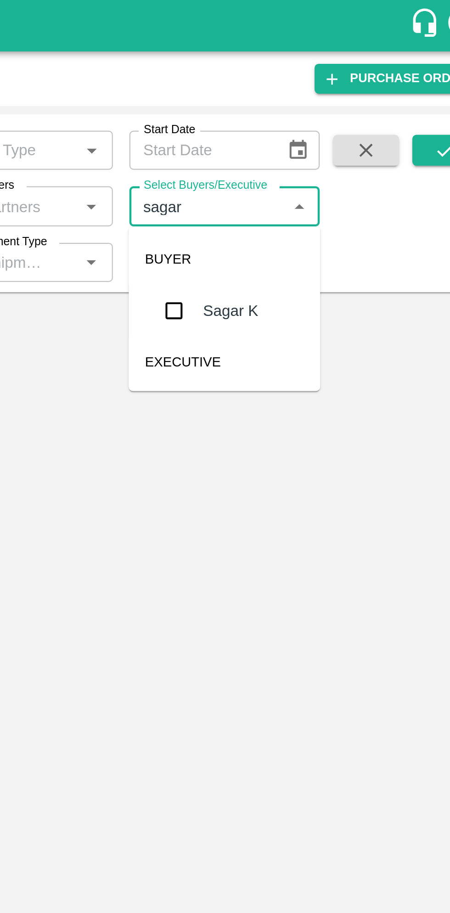
click at [306, 138] on input "checkbox" at bounding box center [305, 138] width 18 height 18
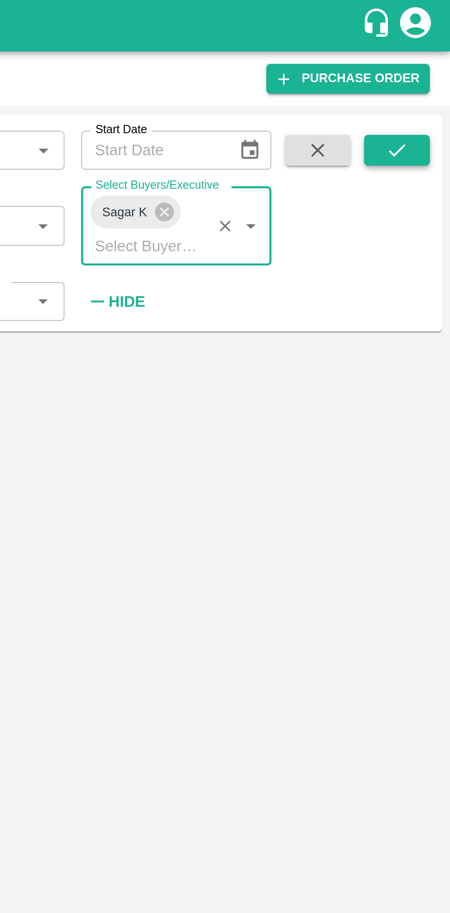
click at [424, 64] on icon "submit" at bounding box center [426, 67] width 10 height 10
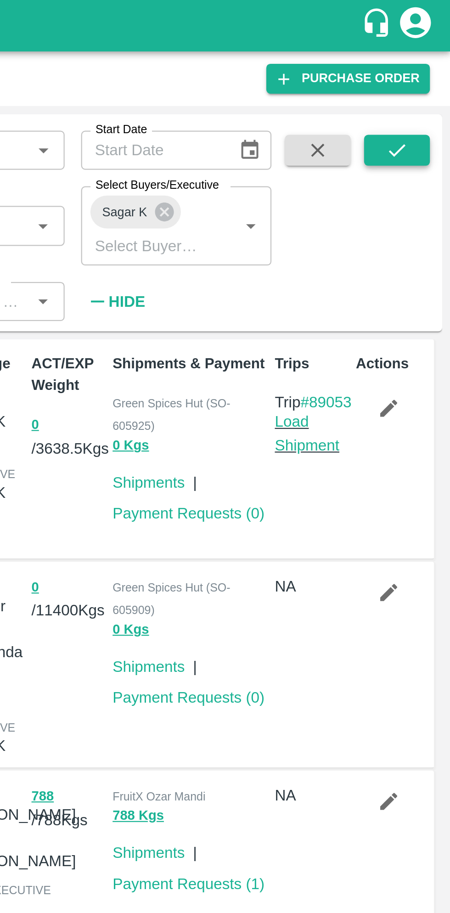
click at [434, 73] on button "submit" at bounding box center [425, 67] width 29 height 14
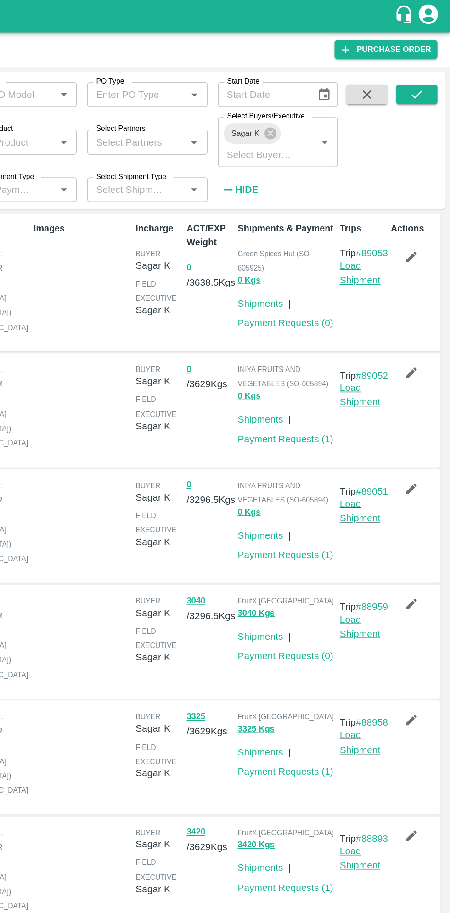
click at [388, 202] on link "Load Shipment" at bounding box center [385, 193] width 29 height 17
click at [322, 95] on icon at bounding box center [322, 95] width 10 height 10
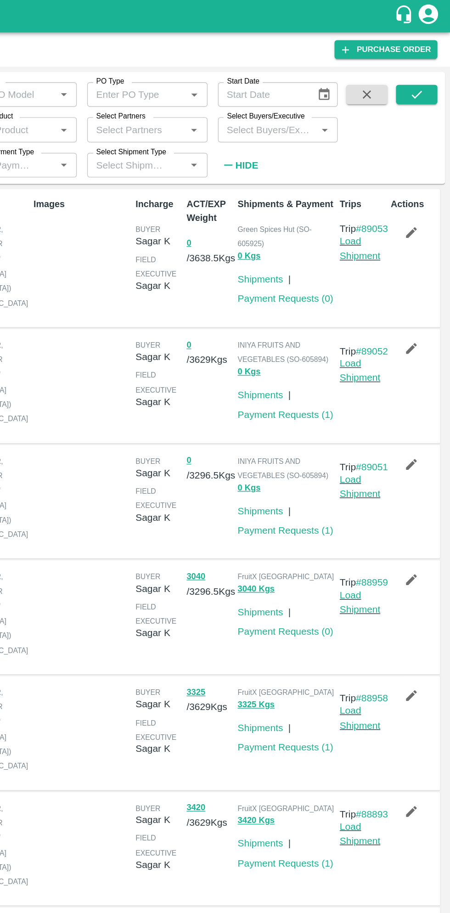
click at [338, 91] on input "Select Buyers/Executive" at bounding box center [320, 92] width 65 height 12
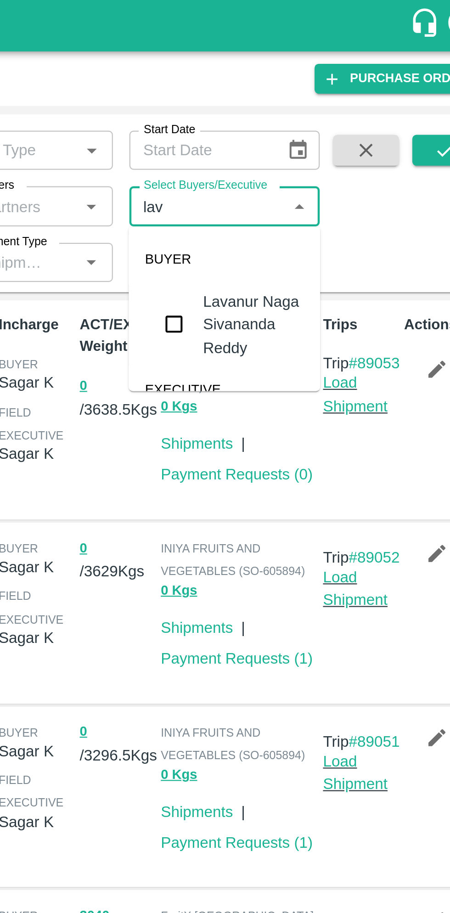
type input "lava"
click at [306, 144] on input "checkbox" at bounding box center [305, 144] width 18 height 18
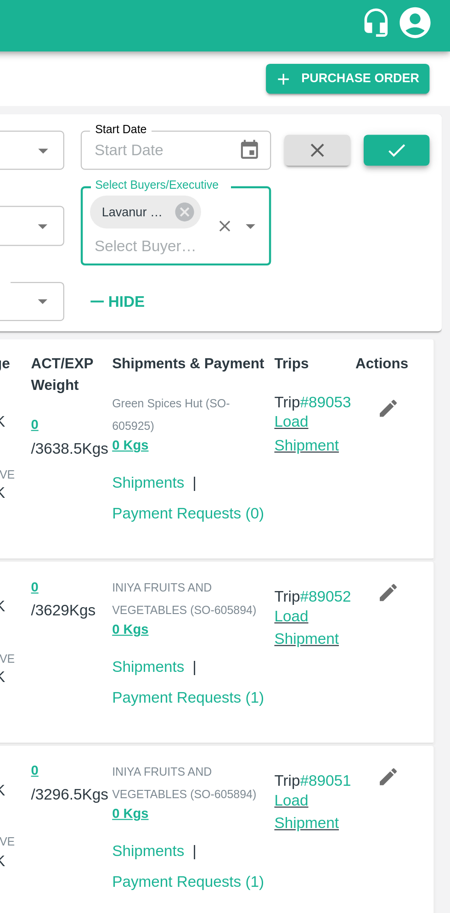
click at [432, 68] on button "submit" at bounding box center [425, 67] width 29 height 14
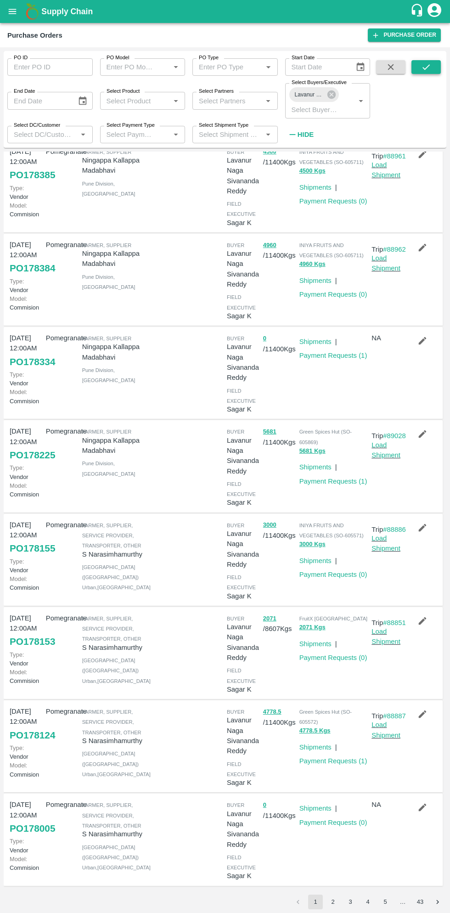
scroll to position [268, 0]
click at [332, 901] on button "2" at bounding box center [333, 901] width 15 height 15
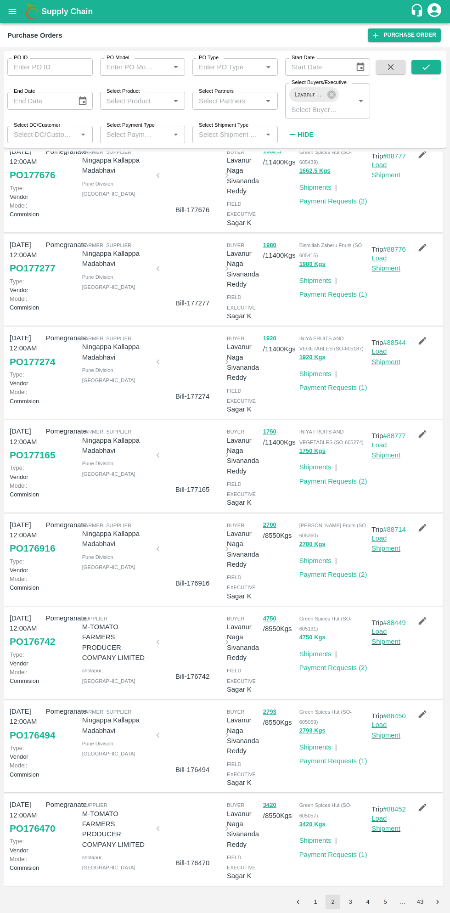
scroll to position [0, 0]
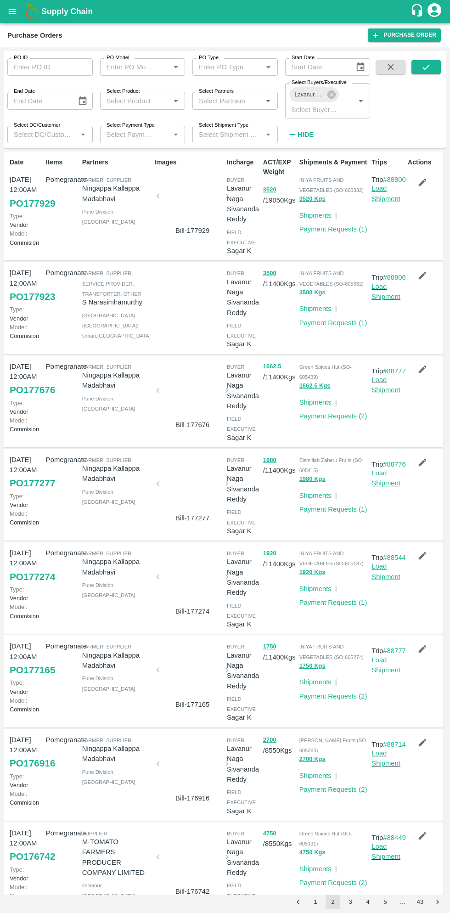
click at [315, 901] on button "1" at bounding box center [315, 901] width 15 height 15
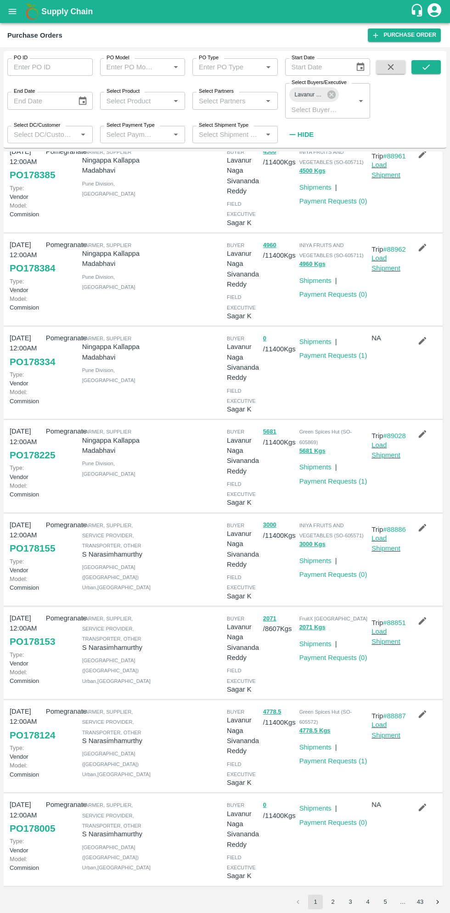
scroll to position [268, 0]
click at [336, 904] on button "2" at bounding box center [333, 901] width 15 height 15
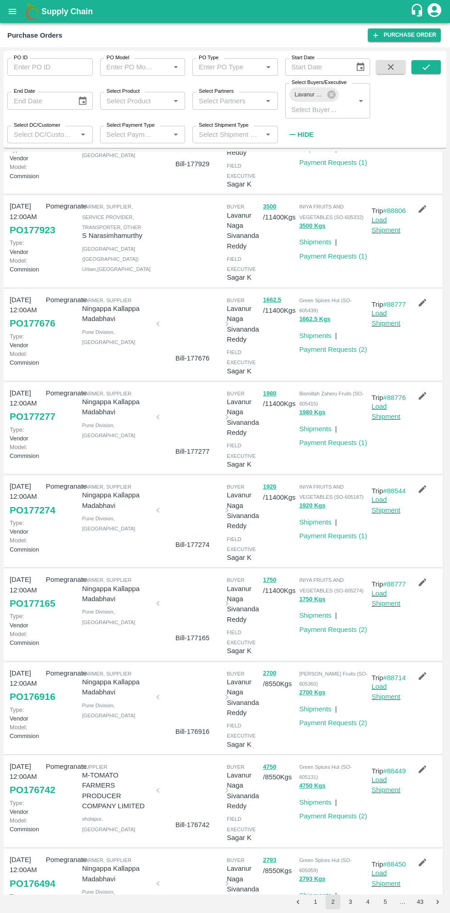
scroll to position [0, 0]
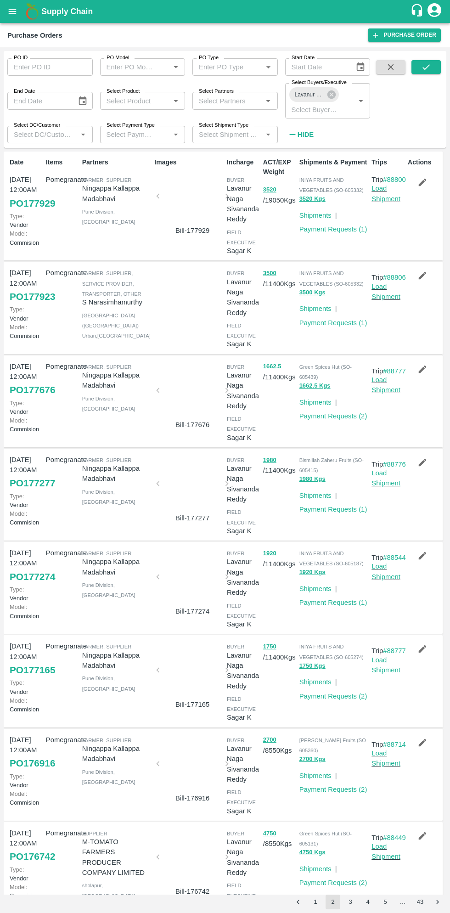
click at [319, 898] on button "1" at bounding box center [315, 901] width 15 height 15
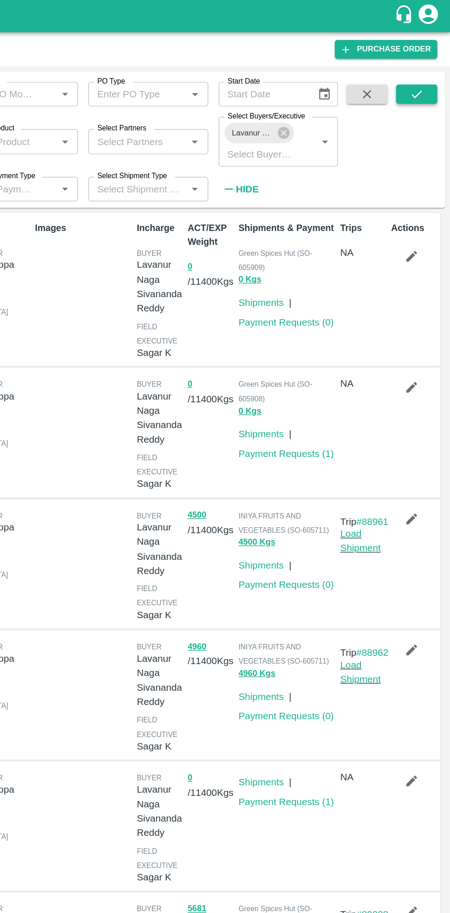
click at [427, 65] on icon "submit" at bounding box center [426, 67] width 10 height 10
click at [334, 97] on icon at bounding box center [331, 94] width 8 height 8
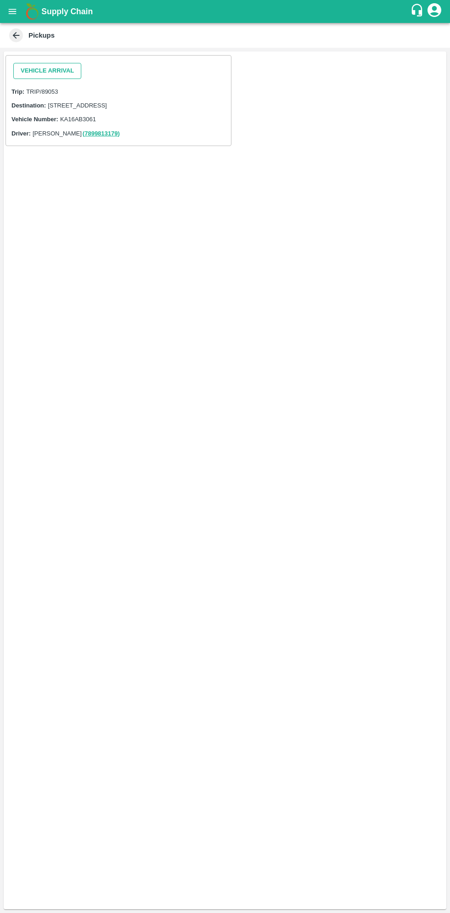
click at [64, 63] on button "Vehicle Arrival" at bounding box center [47, 71] width 68 height 16
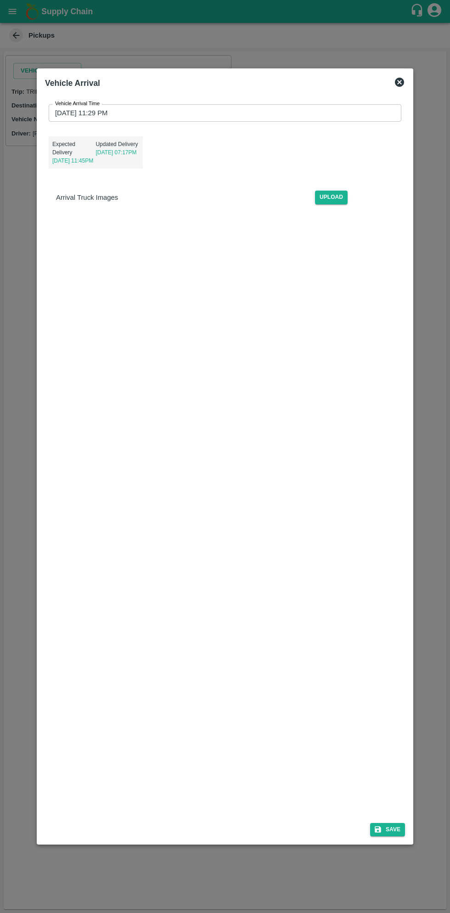
click at [324, 111] on input "[DATE] 11:29 PM" at bounding box center [222, 112] width 346 height 17
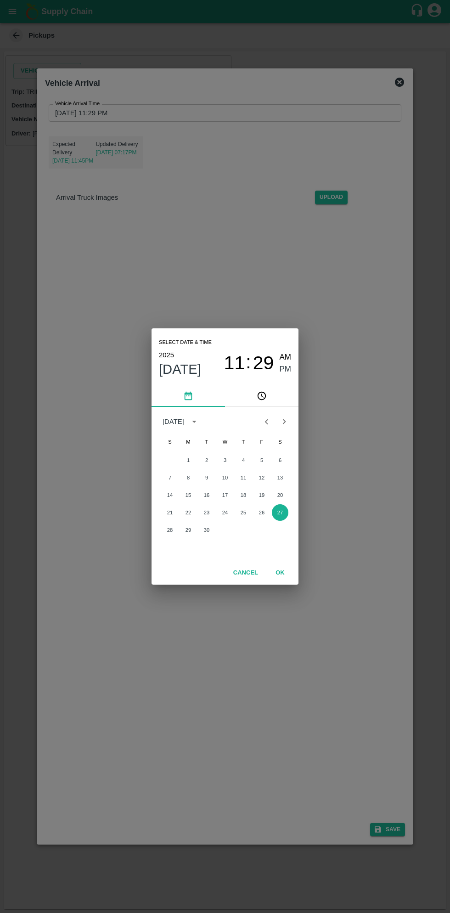
click at [286, 357] on span "AM" at bounding box center [286, 357] width 12 height 12
type input "[DATE] 11:29 AM"
click at [280, 512] on button "27" at bounding box center [280, 512] width 17 height 17
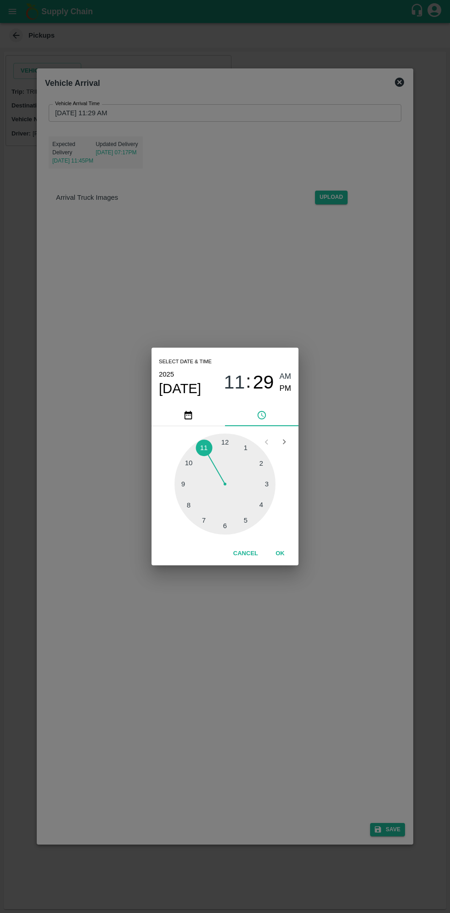
click at [285, 375] on span "AM" at bounding box center [286, 376] width 12 height 12
click at [290, 556] on button "OK" at bounding box center [279, 553] width 29 height 16
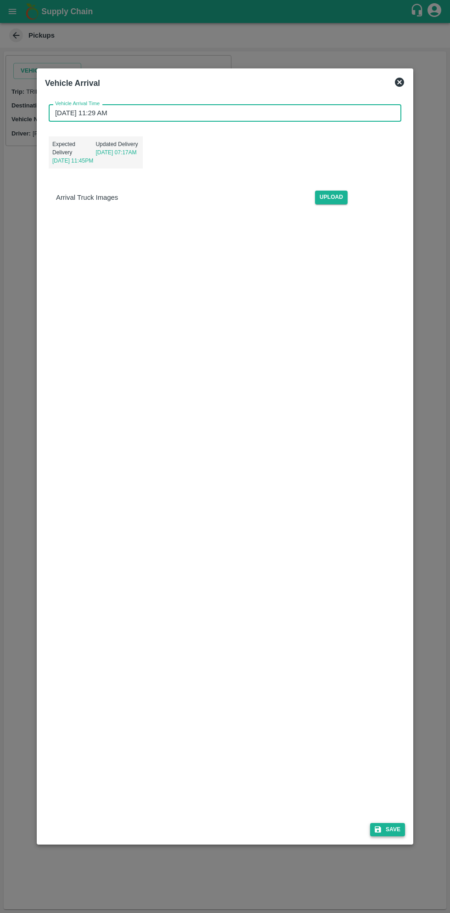
click at [391, 827] on button "Save" at bounding box center [387, 829] width 35 height 13
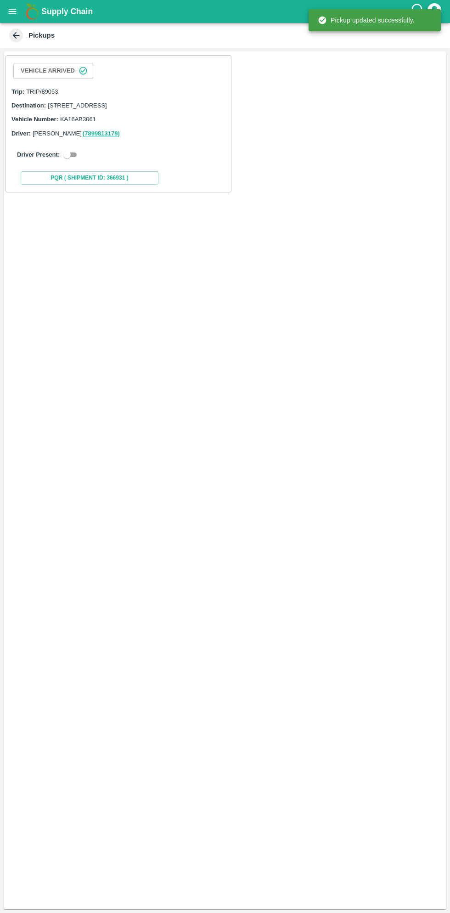
click at [62, 160] on input "checkbox" at bounding box center [67, 154] width 33 height 11
checkbox input "true"
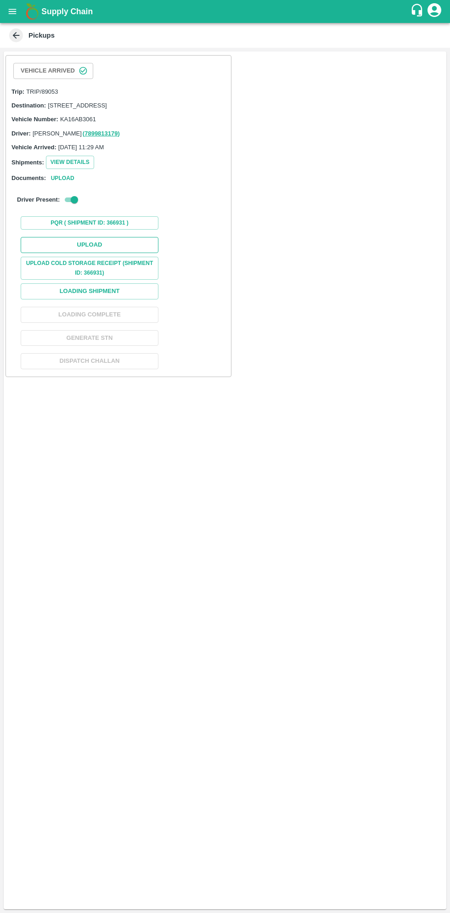
click at [117, 252] on button "Upload" at bounding box center [90, 245] width 138 height 16
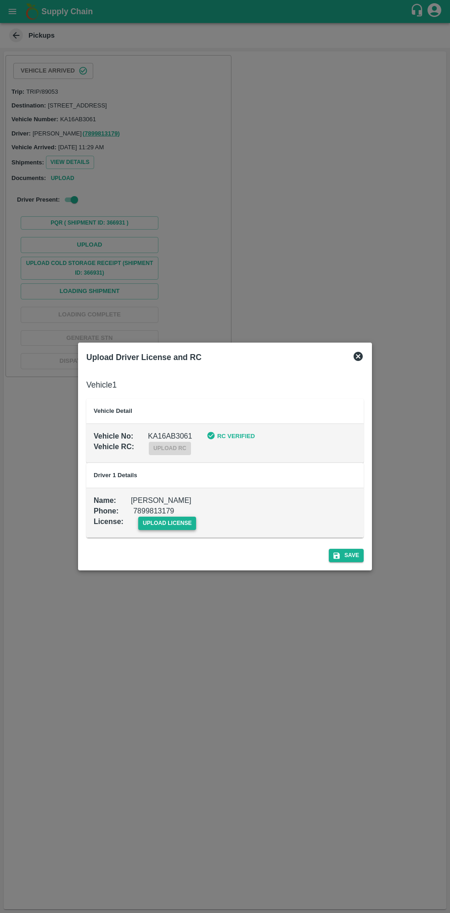
click at [155, 528] on span "upload license" at bounding box center [167, 522] width 58 height 13
click at [0, 0] on input "upload license" at bounding box center [0, 0] width 0 height 0
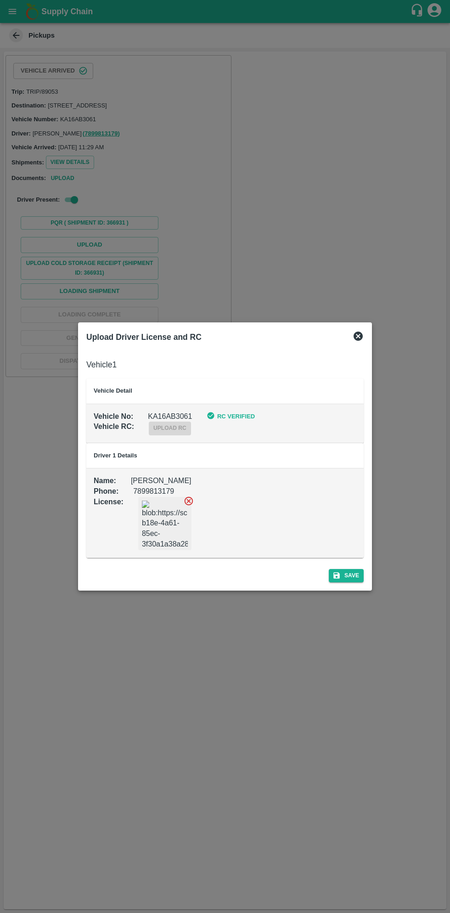
click at [353, 584] on div "Save" at bounding box center [225, 573] width 285 height 24
click at [353, 577] on button "Save" at bounding box center [346, 575] width 35 height 13
click at [142, 769] on div at bounding box center [225, 456] width 450 height 913
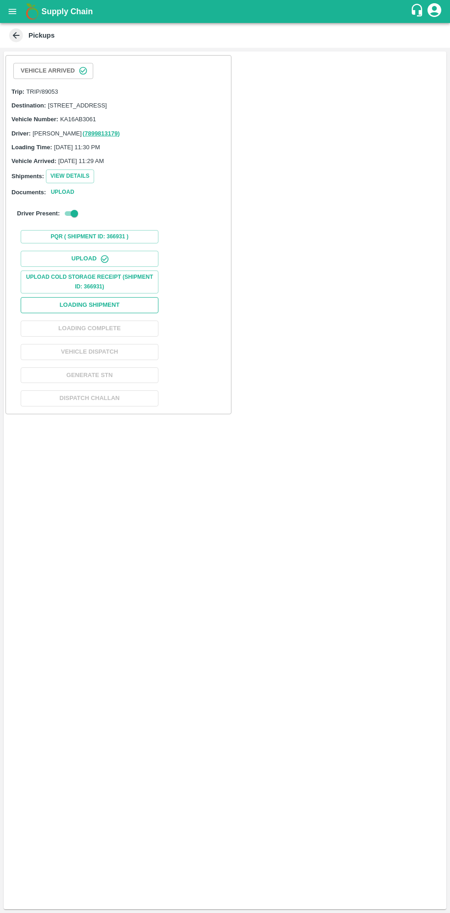
click at [119, 313] on button "Loading Shipment" at bounding box center [90, 305] width 138 height 16
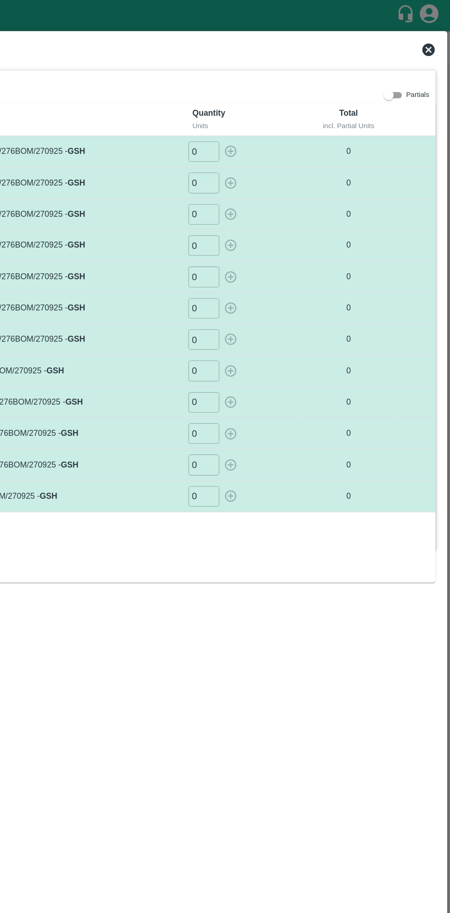
click at [431, 35] on icon at bounding box center [433, 36] width 9 height 9
